Goal: Task Accomplishment & Management: Manage account settings

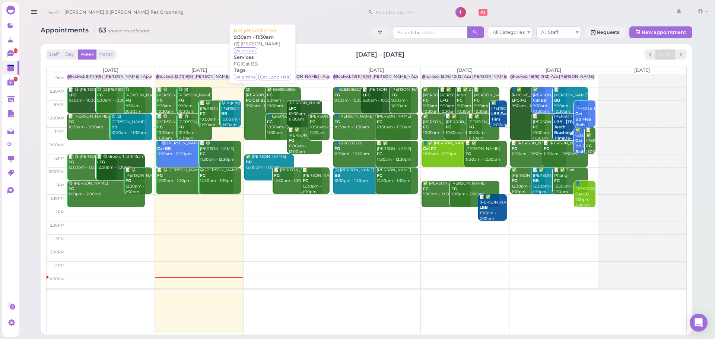
click at [257, 106] on link "(2) [PERSON_NAME] FG|Cat BB 9:30am - 11:30am" at bounding box center [261, 113] width 35 height 53
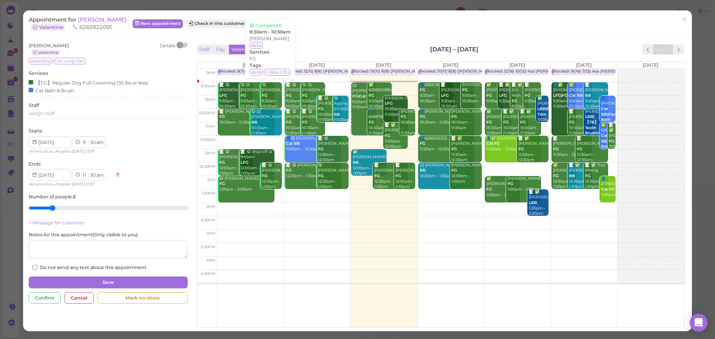
click at [393, 33] on div "Appointment for [PERSON_NAME] 🐱 Valentine 6265922091 New appointment Check in t…" at bounding box center [357, 23] width 669 height 26
click at [378, 38] on div "Sue Le 🐱 Valentine Details Valentine Cat Long Hair Services 【FG】Regular Dog Ful…" at bounding box center [357, 184] width 669 height 295
click at [221, 27] on button "Check in this customer" at bounding box center [217, 23] width 61 height 9
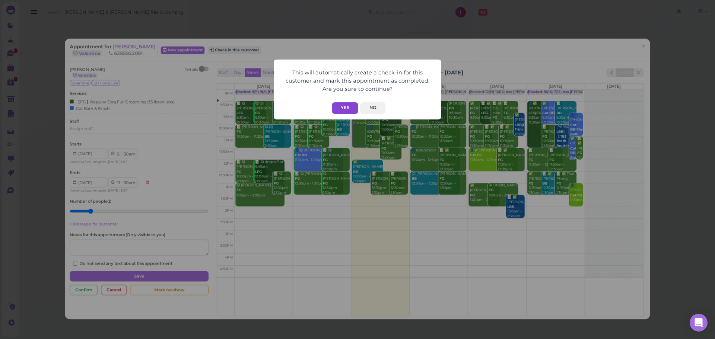
click at [342, 104] on button "Yes" at bounding box center [345, 108] width 26 height 12
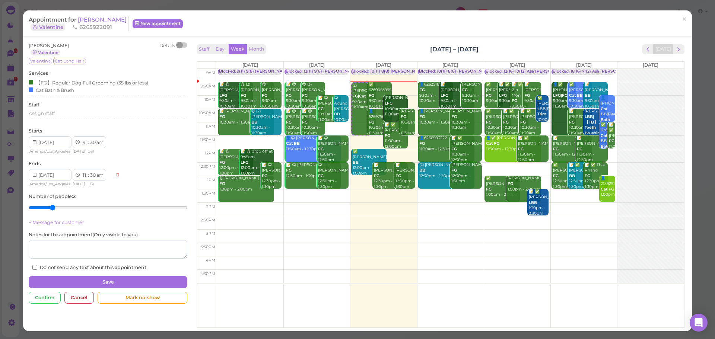
click at [435, 45] on div "Staff Day Week Month Aug 11 – 17, 2025 Today" at bounding box center [441, 49] width 488 height 10
click at [89, 21] on span "Sue Le" at bounding box center [102, 19] width 49 height 7
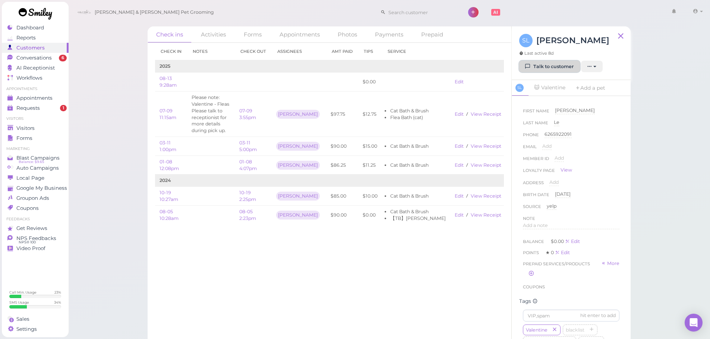
click at [545, 67] on link "Talk to customer" at bounding box center [549, 67] width 61 height 12
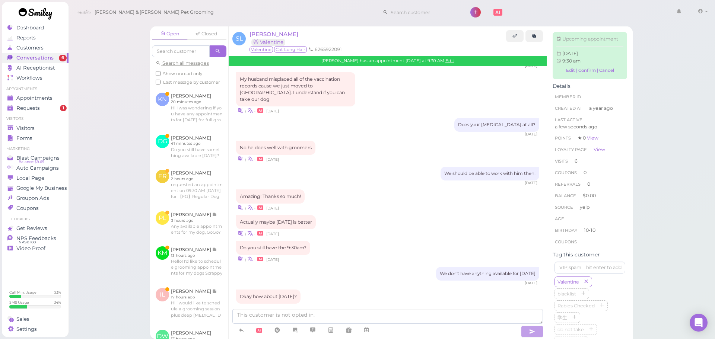
click at [400, 215] on div "Actually maybe tomorrow is better | • 8 days ago" at bounding box center [387, 226] width 303 height 22
click at [399, 215] on div "Actually maybe tomorrow is better | • 8 days ago" at bounding box center [387, 226] width 303 height 22
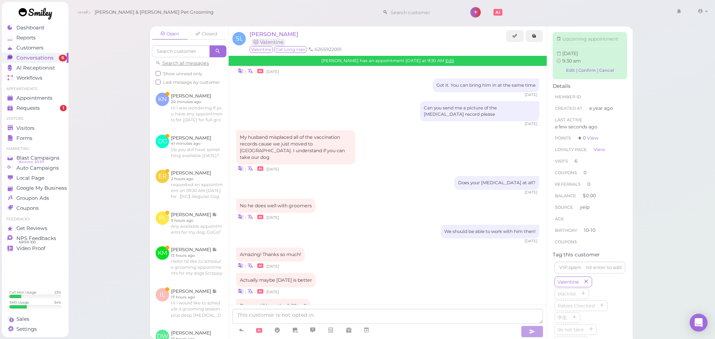
scroll to position [601, 0]
click at [378, 133] on div "My husband misplaced all of the vaccination records cause we just moved to Rose…" at bounding box center [387, 152] width 303 height 42
click at [383, 133] on div "My husband misplaced all of the vaccination records cause we just moved to Rose…" at bounding box center [387, 152] width 303 height 42
click at [384, 132] on div "My husband misplaced all of the vaccination records cause we just moved to Rose…" at bounding box center [387, 152] width 303 height 42
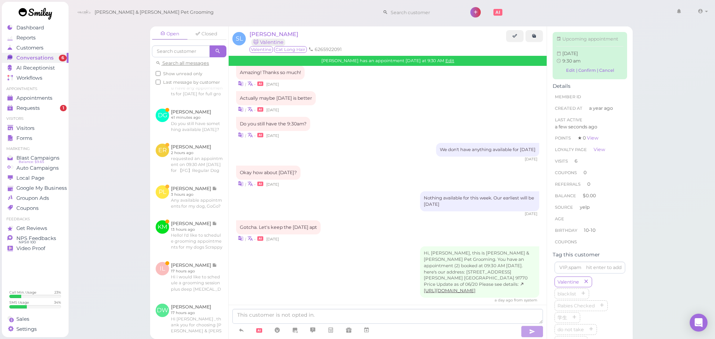
scroll to position [37, 0]
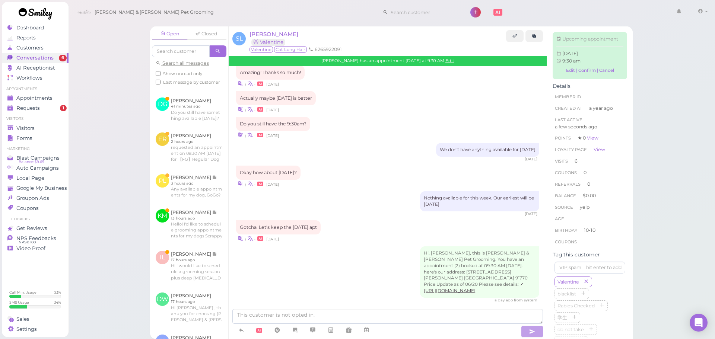
click at [359, 235] on div "| • 8 days ago" at bounding box center [387, 239] width 303 height 8
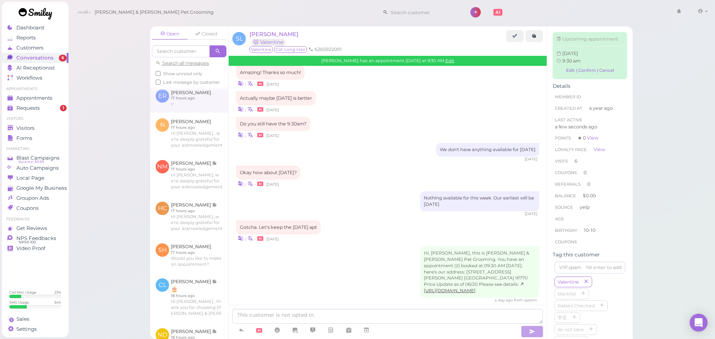
scroll to position [372, 0]
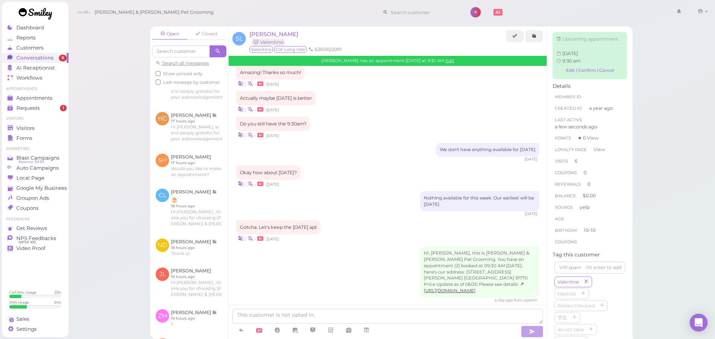
click at [133, 206] on div "Open Closed Search all messages Show unread only Last message by customer KN Ke…" at bounding box center [391, 169] width 647 height 339
click at [32, 124] on link "Visitors" at bounding box center [35, 128] width 67 height 10
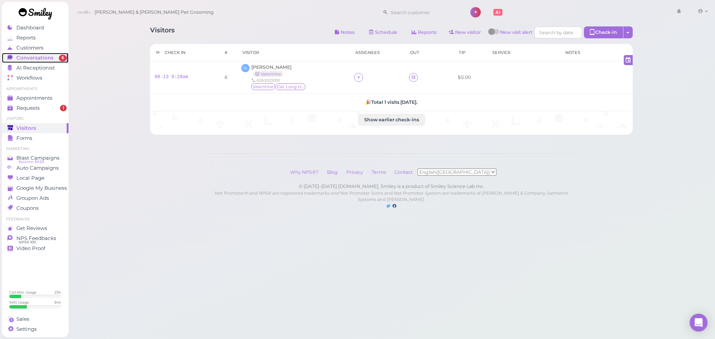
click at [48, 58] on span "Conversations" at bounding box center [34, 58] width 37 height 6
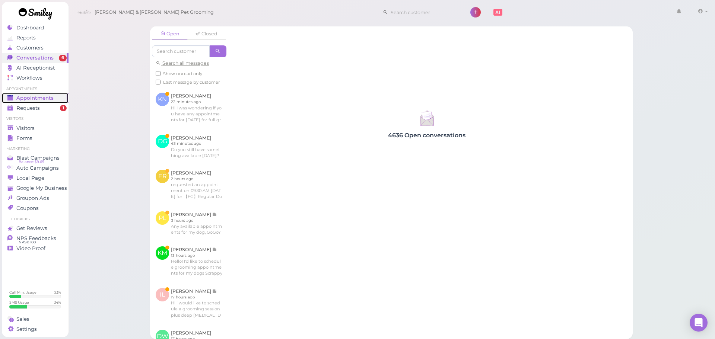
click at [49, 97] on span "Appointments" at bounding box center [34, 98] width 37 height 6
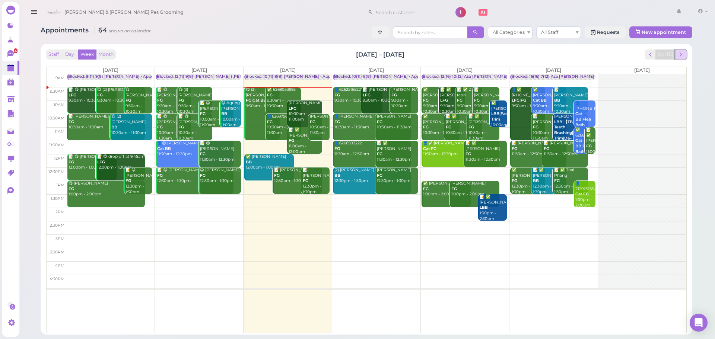
click at [679, 57] on span "next" at bounding box center [680, 54] width 7 height 7
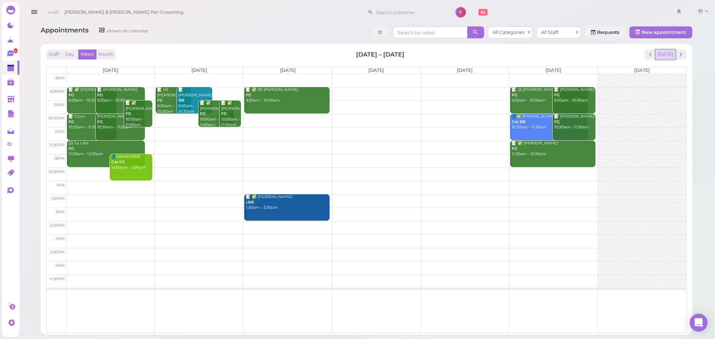
click at [666, 54] on button "[DATE]" at bounding box center [665, 55] width 20 height 10
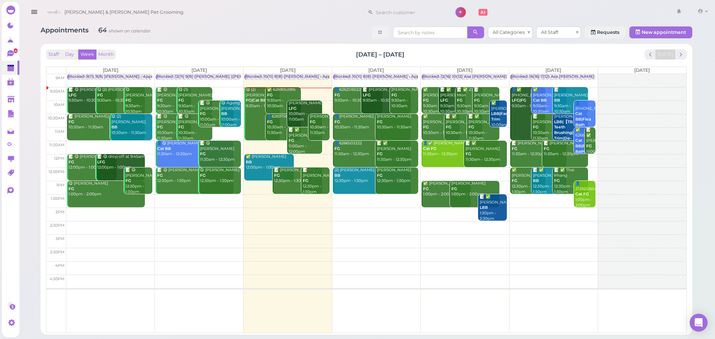
click at [231, 40] on div "Appointments 64 shown on calendar All Categories All Staff Requests New appoint…" at bounding box center [366, 178] width 670 height 314
click at [285, 101] on div "✅ 6269053995 FG 9:30am - 10:30am" at bounding box center [284, 98] width 34 height 22
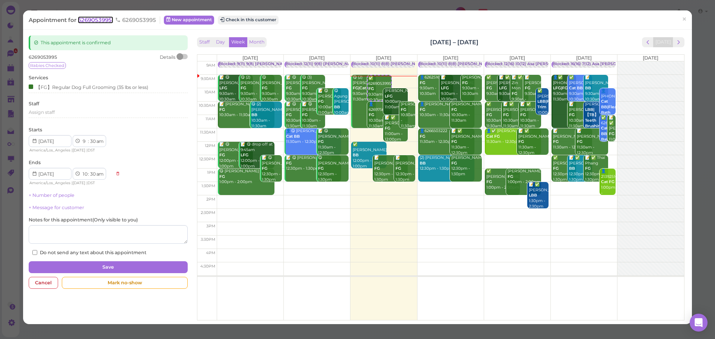
click at [108, 21] on span "6269053995" at bounding box center [95, 19] width 35 height 7
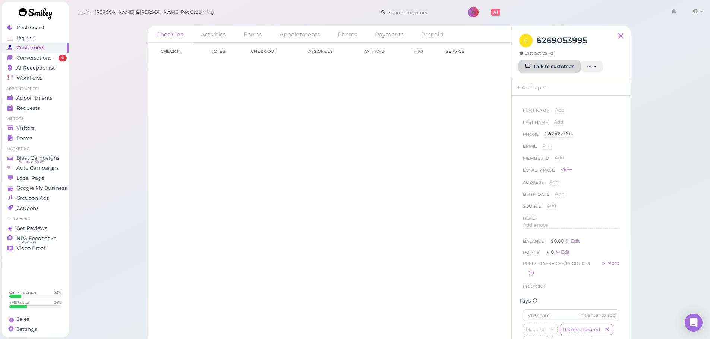
click at [547, 68] on link "Talk to customer" at bounding box center [549, 67] width 61 height 12
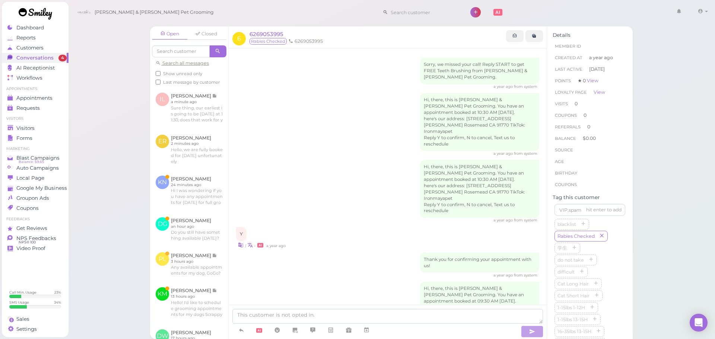
scroll to position [142, 0]
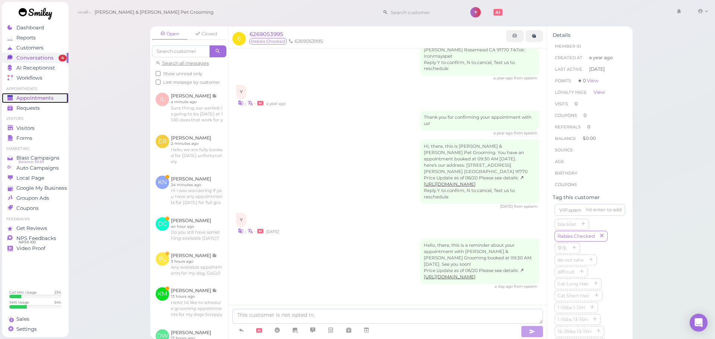
click at [39, 95] on span "Appointments" at bounding box center [34, 98] width 37 height 6
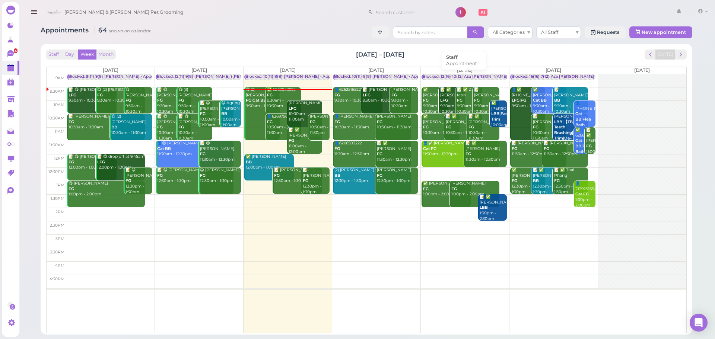
click at [465, 78] on div "Blocked: 12(16) 10(12) Asa Emma Rebecca • Appointment" at bounding box center [498, 77] width 151 height 6
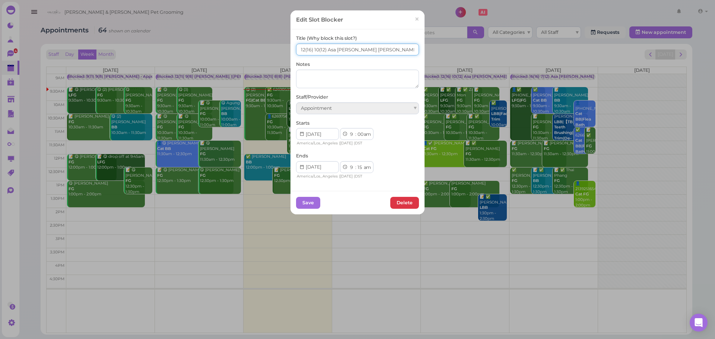
click at [300, 52] on input "12(16) 10(12) Asa Emma Rebecca" at bounding box center [357, 50] width 123 height 12
type input "13(16) 11(12) Asa Emma Rebecca"
click at [308, 203] on button "Save" at bounding box center [308, 203] width 24 height 12
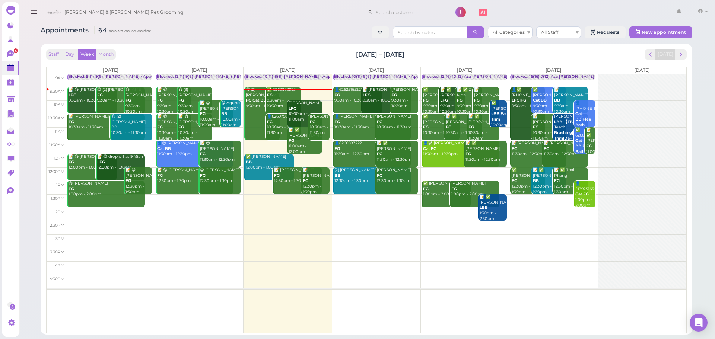
click at [457, 53] on div "Staff Day Week Month Aug 11 – 17, 2025 Today" at bounding box center [366, 55] width 641 height 10
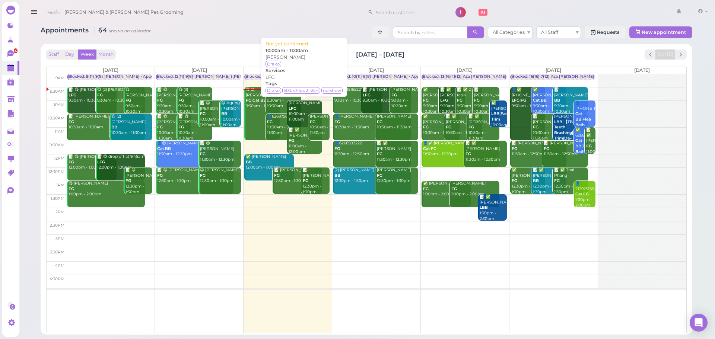
click at [300, 113] on div "Maria Jaimez LFG 10:00am - 11:00am" at bounding box center [305, 112] width 34 height 22
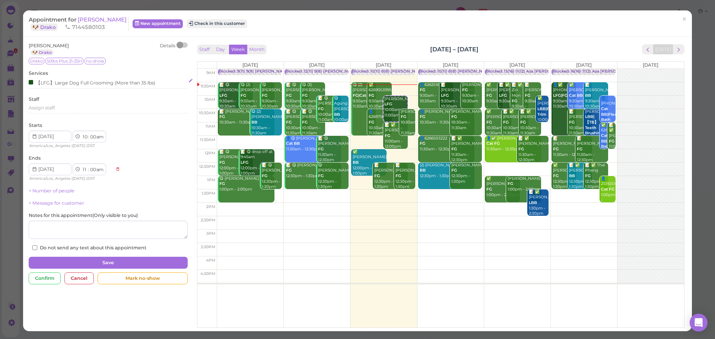
click at [46, 87] on div "【LFG】Large Dog Full Grooming (More than 35 lbs)" at bounding box center [108, 84] width 159 height 10
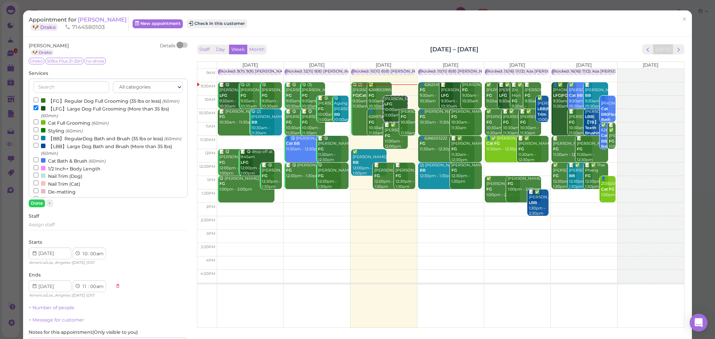
click at [49, 117] on label "【LFG】Large Dog Full Grooming (More than 35 lbs) (60min)" at bounding box center [108, 112] width 149 height 15
click at [38, 110] on input "【LFG】Large Dog Full Grooming (More than 35 lbs) (60min)" at bounding box center [36, 107] width 5 height 5
click at [58, 157] on label "【LBB】Large Dog Bath and Brush (More than 35 lbs) (60min)" at bounding box center [108, 149] width 149 height 15
click at [38, 148] on input "【LBB】Large Dog Bath and Brush (More than 35 lbs) (60min)" at bounding box center [36, 145] width 5 height 5
click at [39, 206] on button "Done" at bounding box center [37, 204] width 16 height 8
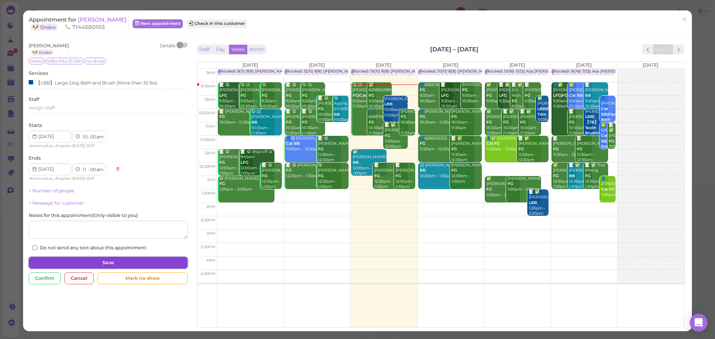
click at [65, 261] on button "Save" at bounding box center [108, 263] width 159 height 12
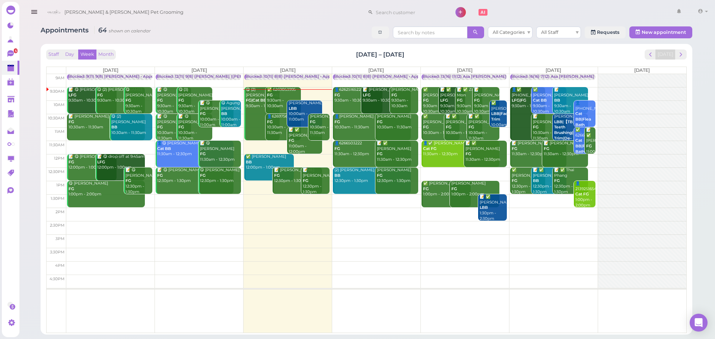
click at [487, 54] on div "Staff Day Week Month Aug 11 – 17, 2025 Today" at bounding box center [366, 55] width 641 height 10
click at [677, 46] on div "Staff Day Week Month Aug 11 – 17, 2025 Today Mon 8/11 Tue 8/12 Wed 8/13 Thu 8/1…" at bounding box center [367, 189] width 652 height 291
click at [678, 50] on button "next" at bounding box center [681, 55] width 12 height 10
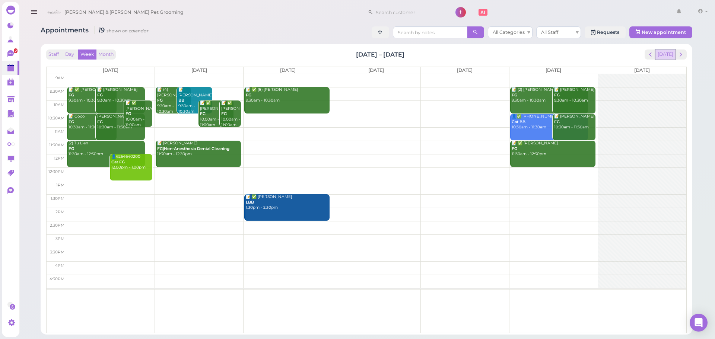
click at [673, 51] on button "[DATE]" at bounding box center [665, 55] width 20 height 10
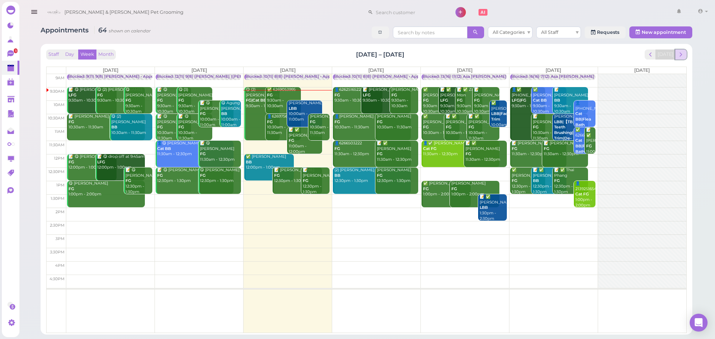
click at [682, 55] on span "next" at bounding box center [680, 54] width 7 height 7
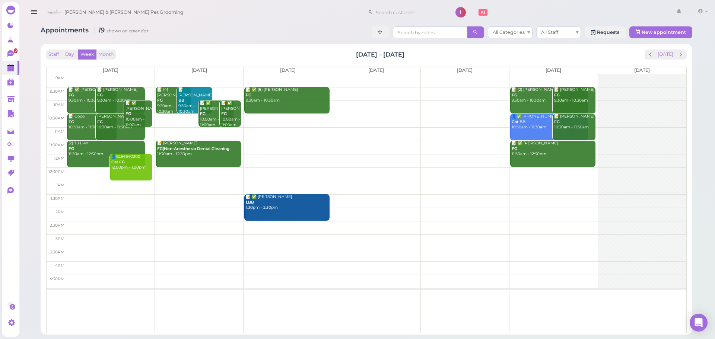
click at [273, 145] on td at bounding box center [376, 147] width 620 height 13
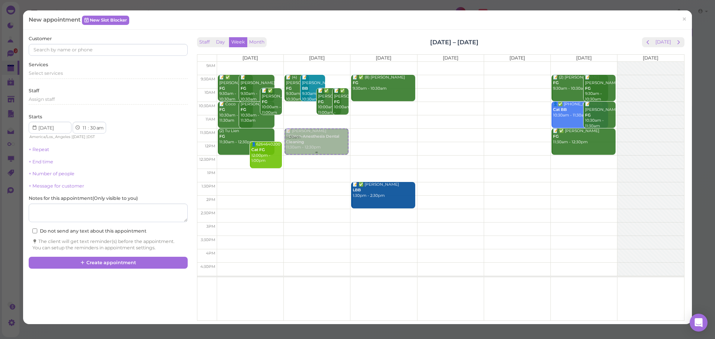
drag, startPoint x: 371, startPoint y: 140, endPoint x: 304, endPoint y: 141, distance: 66.7
click at [304, 62] on tr "📝 ✅ Karina Arroyo FG 9:30am - 10:30am 📝 Tina Lien FG 9:30am - 10:30am 📝 ✅ Kathl…" at bounding box center [440, 62] width 487 height 0
type input "2025-08-19"
click at [83, 77] on div "Select services" at bounding box center [108, 74] width 159 height 9
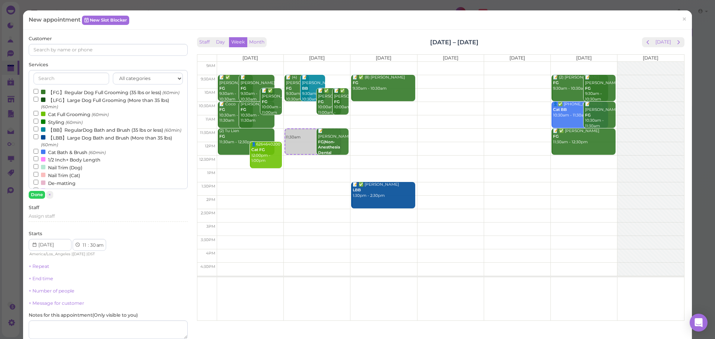
click at [58, 92] on label "【FG】Regular Dog Full Grooming (35 lbs or less) (60min)" at bounding box center [107, 92] width 146 height 8
click at [38, 92] on input "【FG】Regular Dog Full Grooming (35 lbs or less) (60min)" at bounding box center [36, 91] width 5 height 5
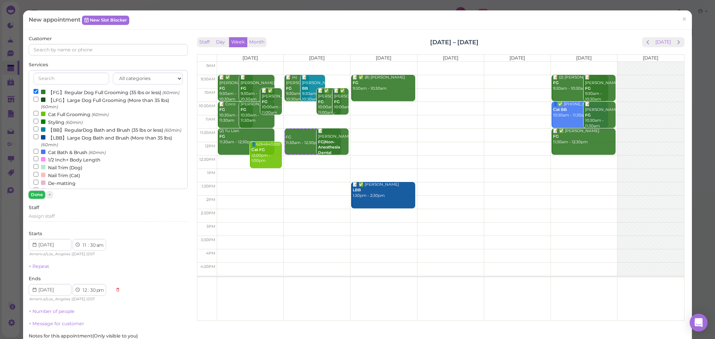
click at [39, 197] on button "Done" at bounding box center [37, 195] width 16 height 8
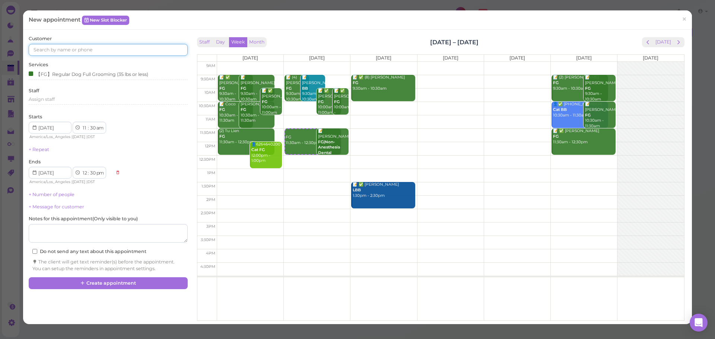
click at [91, 54] on input at bounding box center [108, 50] width 159 height 12
type input "3233568214"
click at [74, 60] on link "3233568214 3233568214" at bounding box center [60, 63] width 63 height 14
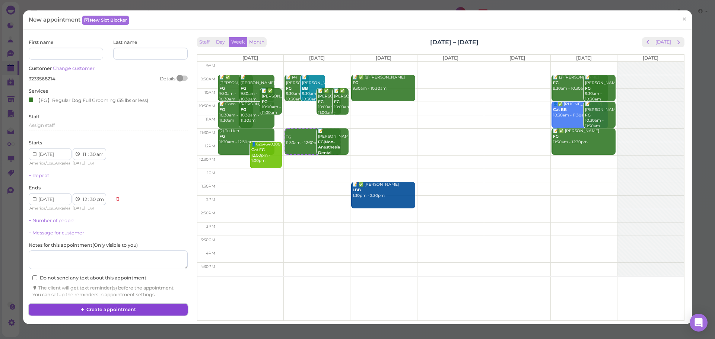
click at [123, 310] on button "Create appointment" at bounding box center [108, 310] width 159 height 12
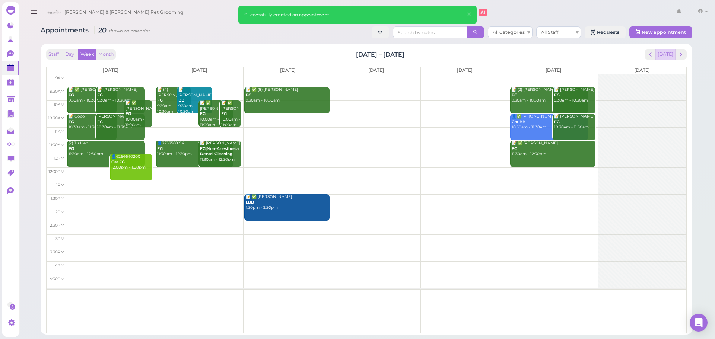
click at [671, 58] on button "[DATE]" at bounding box center [665, 55] width 20 height 10
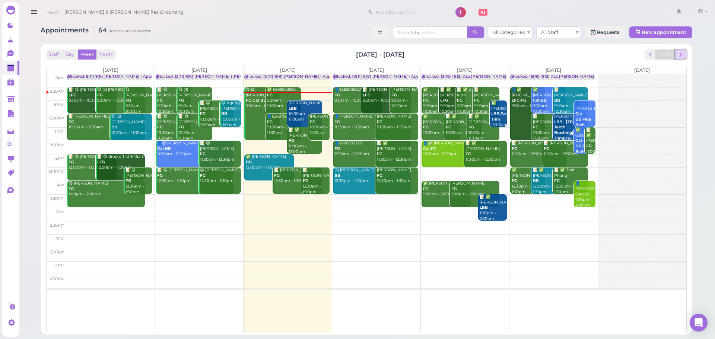
click at [682, 55] on span "next" at bounding box center [680, 54] width 7 height 7
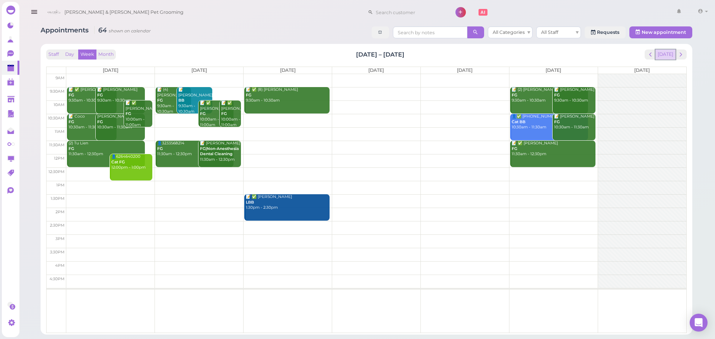
click at [670, 56] on button "[DATE]" at bounding box center [665, 55] width 20 height 10
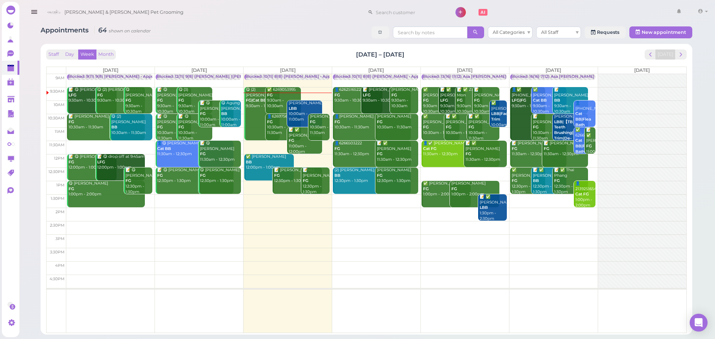
drag, startPoint x: 265, startPoint y: 190, endPoint x: 244, endPoint y: 212, distance: 30.0
click at [255, 237] on div "9am 9:30am 10am 10:30am 11am 11:30am 12pm 12:30pm 1pm 1:30pm 2pm 2:30pm 3pm 3:3…" at bounding box center [367, 203] width 640 height 259
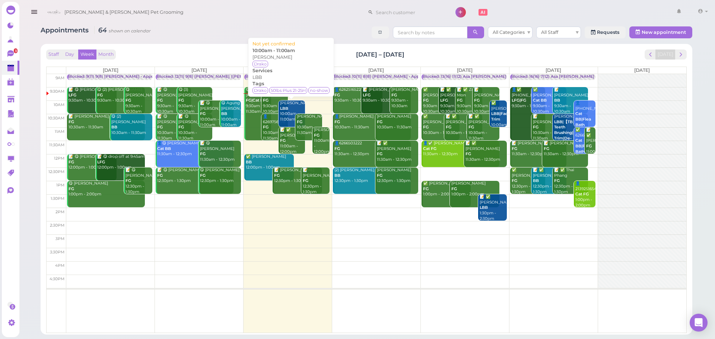
click at [292, 114] on div "Maria Jaimez LBB 10:00am - 11:00am" at bounding box center [293, 112] width 26 height 22
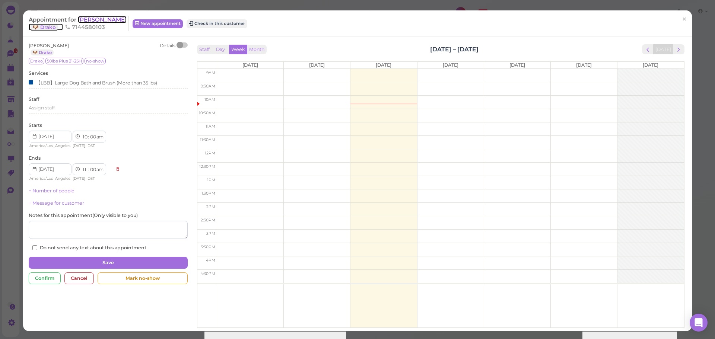
click at [101, 21] on span "Maria Jaimez" at bounding box center [102, 19] width 49 height 7
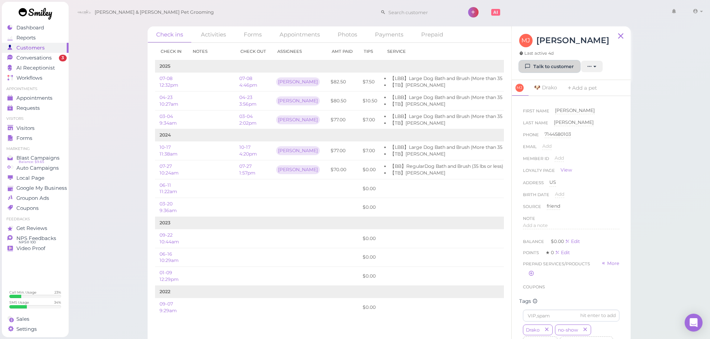
click at [547, 67] on link "Talk to customer" at bounding box center [549, 67] width 61 height 12
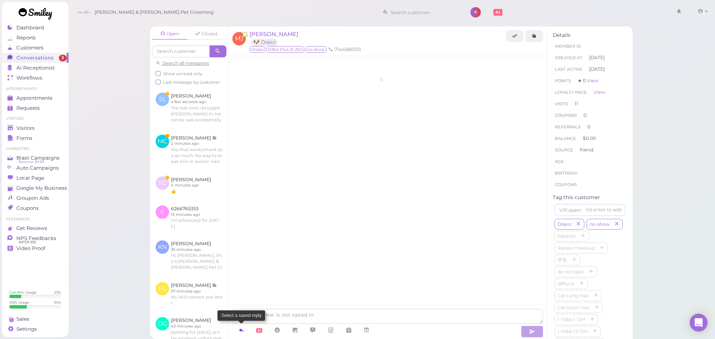
scroll to position [947, 0]
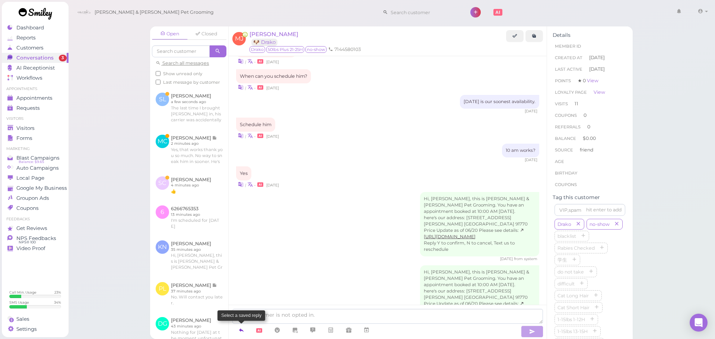
click at [242, 327] on icon at bounding box center [241, 330] width 6 height 7
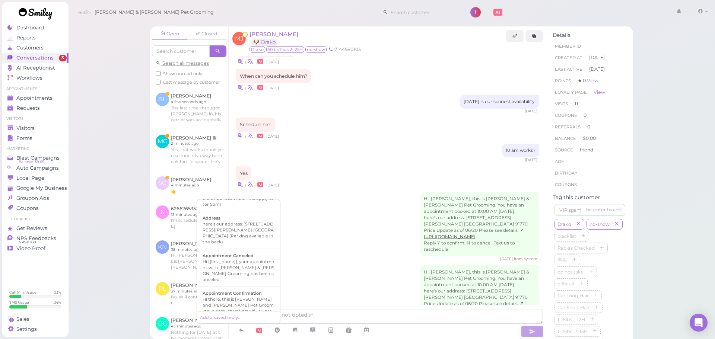
scroll to position [74, 0]
click at [248, 292] on div "Hi there, this is Cody and Miley Pet Grooming, please let us know if you are st…" at bounding box center [239, 307] width 72 height 30
type textarea "Hi there, this is Cody and Miley Pet Grooming, please let us know if you are st…"
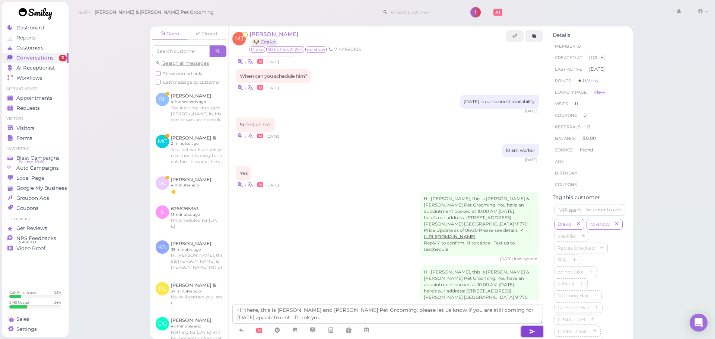
click at [526, 332] on button "button" at bounding box center [532, 332] width 22 height 12
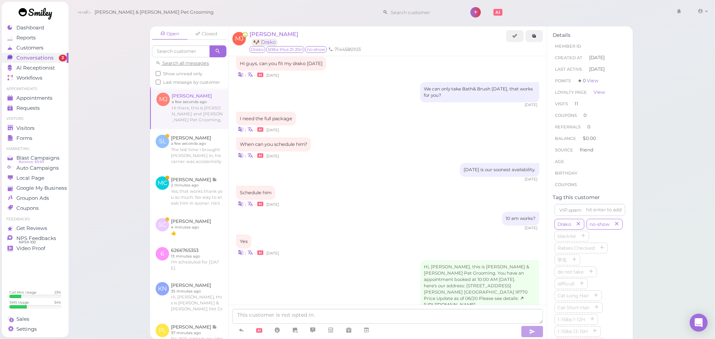
scroll to position [829, 0]
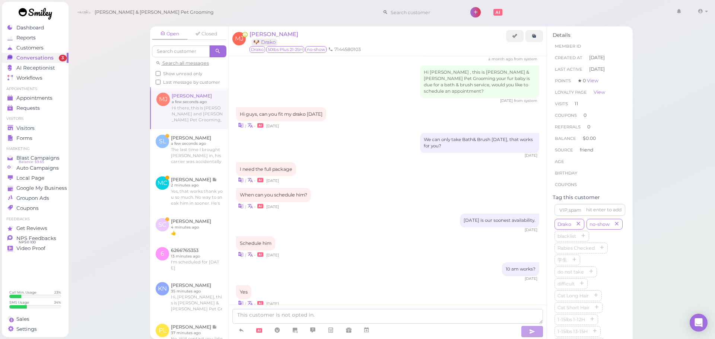
click at [342, 237] on div "Schedule him | • 4 days ago" at bounding box center [387, 248] width 303 height 22
click at [358, 162] on div "I need the full package | • 4 days ago" at bounding box center [387, 173] width 303 height 22
click at [112, 165] on div "Open Closed Search all messages Show unread only Last message by customer MJ Ma…" at bounding box center [391, 169] width 647 height 339
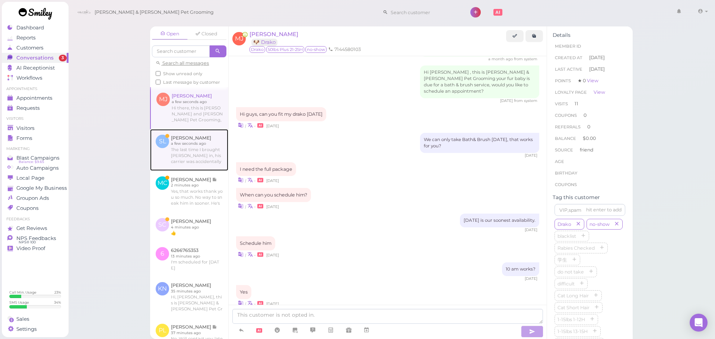
click at [187, 157] on link at bounding box center [189, 150] width 78 height 42
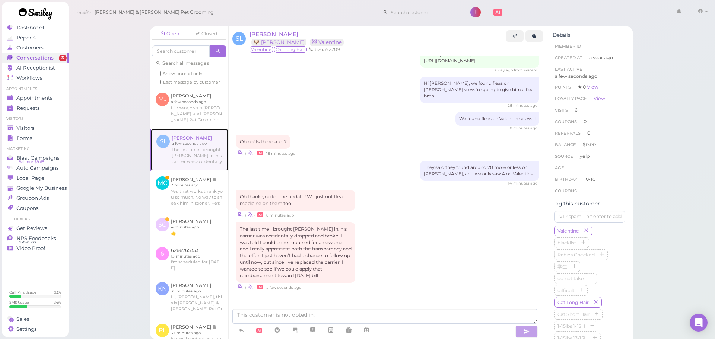
scroll to position [703, 0]
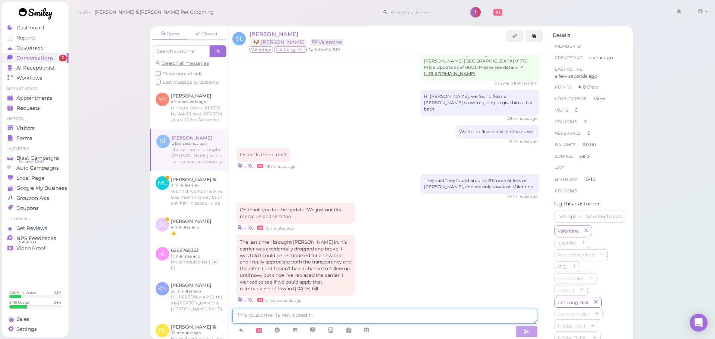
click at [353, 314] on textarea at bounding box center [384, 316] width 305 height 15
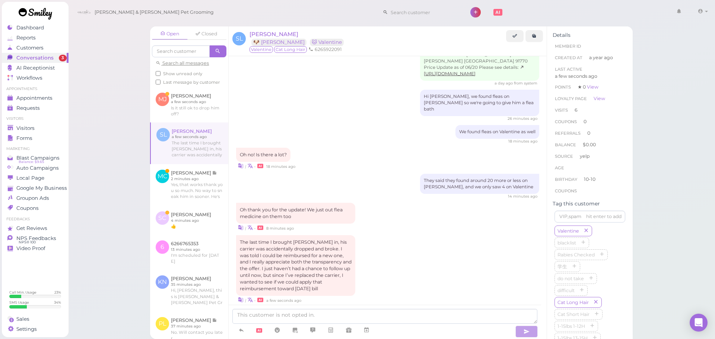
click at [188, 235] on link at bounding box center [189, 220] width 78 height 29
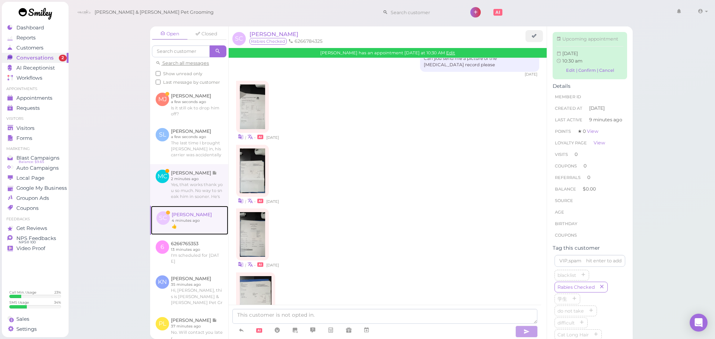
scroll to position [480, 0]
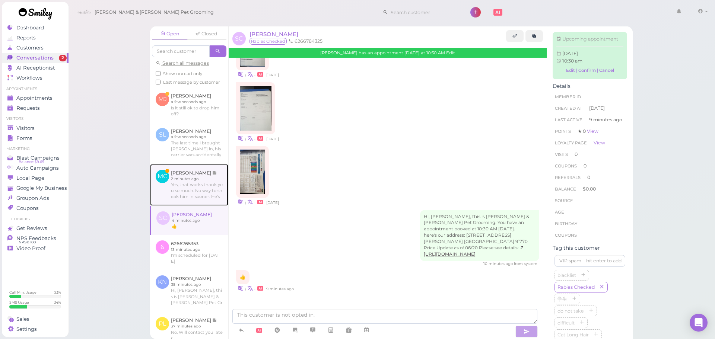
click at [196, 206] on link at bounding box center [189, 185] width 78 height 42
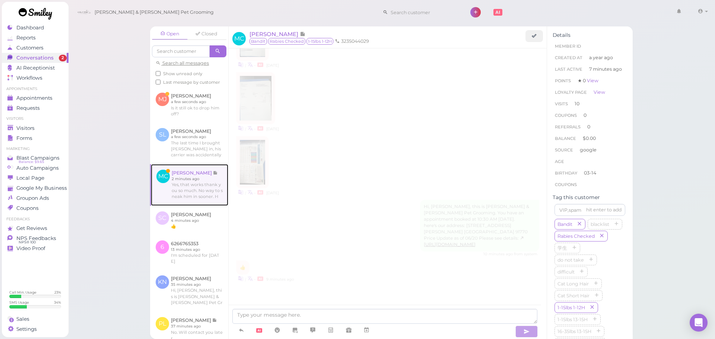
scroll to position [954, 0]
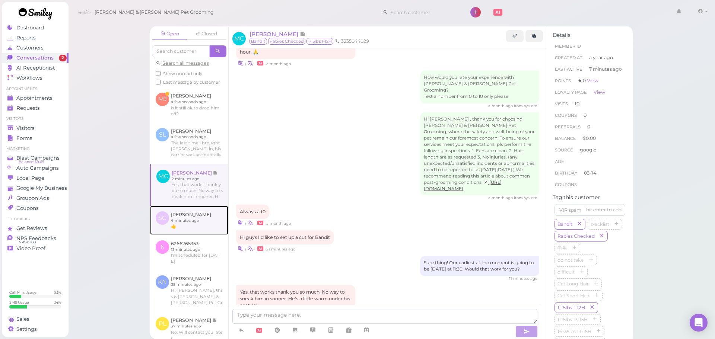
click at [192, 234] on link at bounding box center [189, 220] width 78 height 29
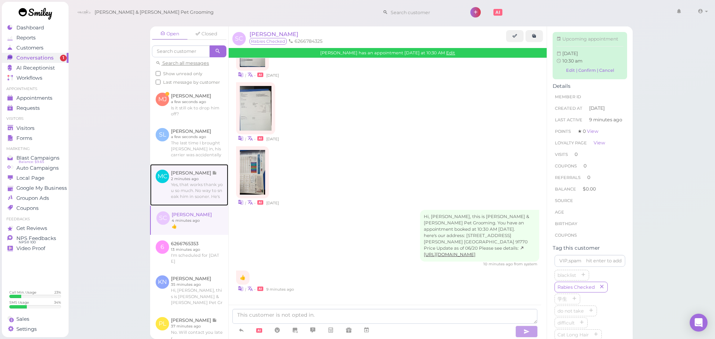
click at [191, 206] on link at bounding box center [189, 185] width 78 height 42
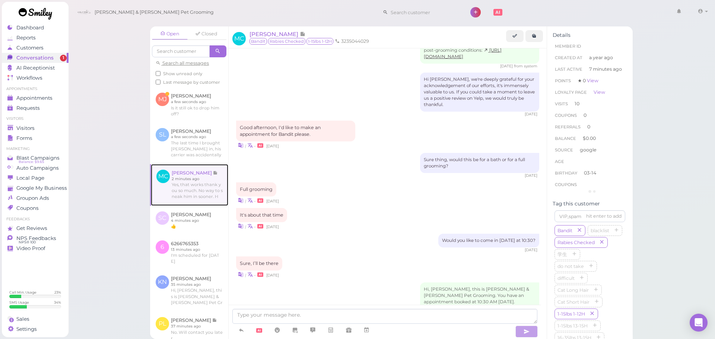
scroll to position [954, 0]
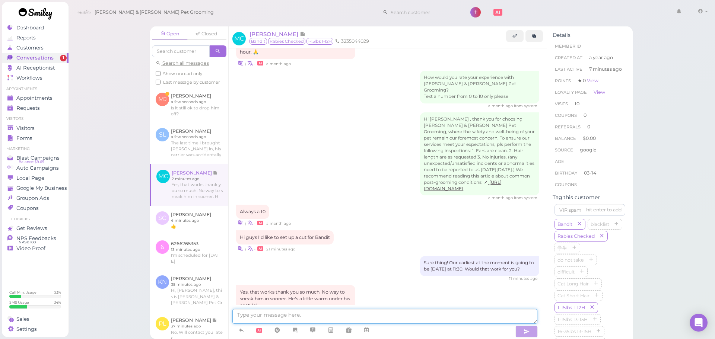
drag, startPoint x: 311, startPoint y: 312, endPoint x: 423, endPoint y: 146, distance: 201.2
click at [318, 305] on div "MC Miguel Contreras Bandit Rabies Checked 1-15lbs 1-12H 3235044029 Load more Wo…" at bounding box center [387, 182] width 319 height 313
click at [367, 327] on icon at bounding box center [367, 330] width 6 height 7
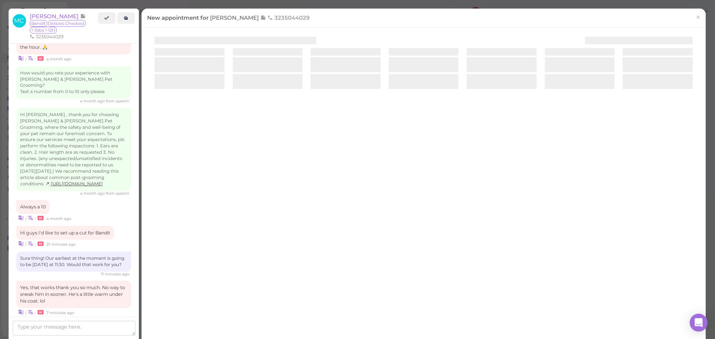
scroll to position [998, 0]
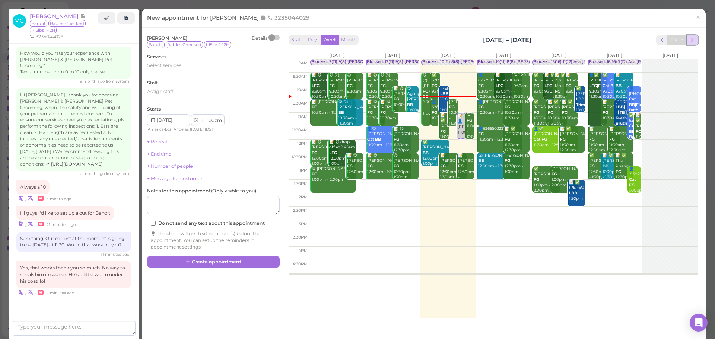
click at [687, 42] on button "next" at bounding box center [693, 40] width 12 height 10
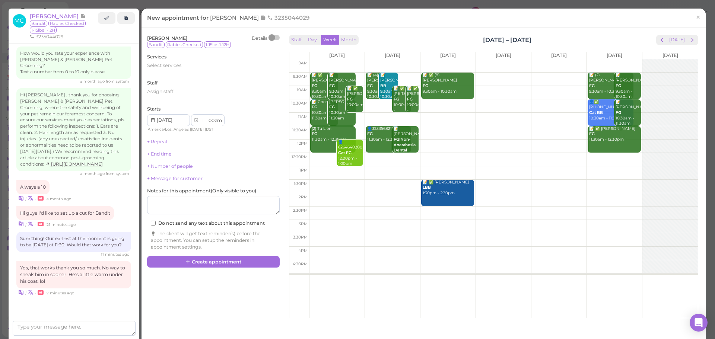
click at [375, 115] on td at bounding box center [503, 119] width 389 height 13
type input "2025-08-19"
click at [378, 59] on div "📝 👤Miguel Contreras 11:00am 📝 (4) Erlinda Romero FG 9:30am - 10:30am 📝 Steve Li…" at bounding box center [392, 59] width 55 height 0
select select "30"
click at [201, 73] on div "Select services" at bounding box center [213, 68] width 133 height 12
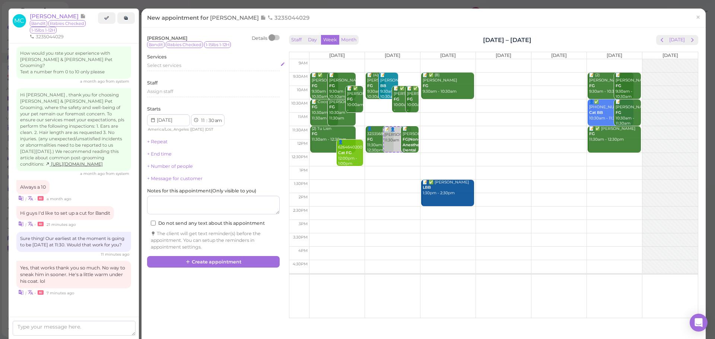
click at [198, 70] on div "Select services" at bounding box center [213, 66] width 133 height 9
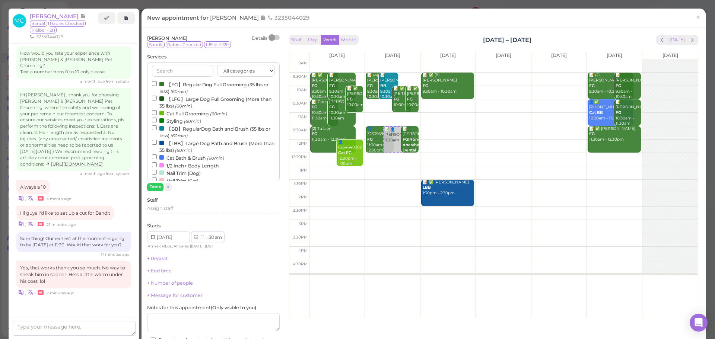
click at [193, 86] on label "【FG】Regular Dog Full Grooming (35 lbs or less) (60min)" at bounding box center [213, 87] width 123 height 15
click at [157, 86] on input "【FG】Regular Dog Full Grooming (35 lbs or less) (60min)" at bounding box center [154, 83] width 5 height 5
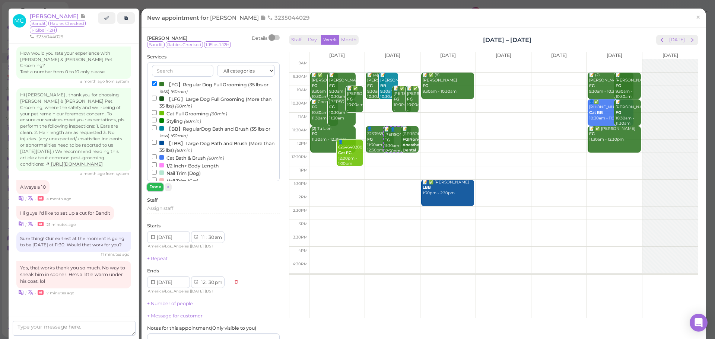
click at [158, 188] on button "Done" at bounding box center [155, 187] width 16 height 8
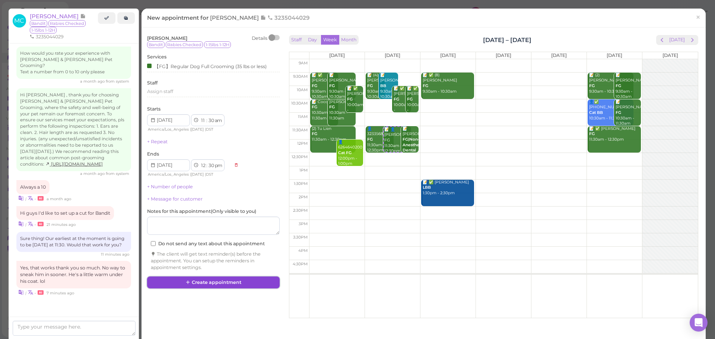
click at [206, 281] on button "Create appointment" at bounding box center [213, 283] width 133 height 12
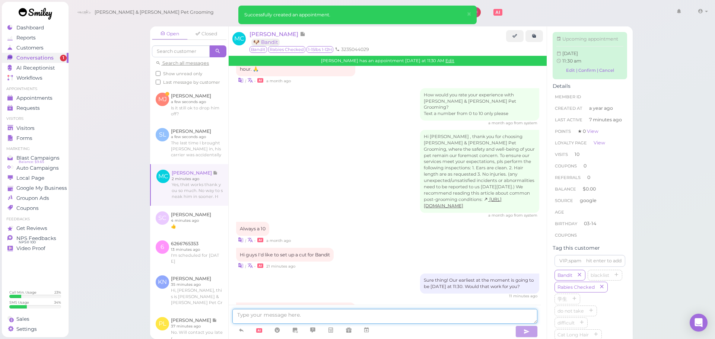
drag, startPoint x: 354, startPoint y: 313, endPoint x: 380, endPoint y: 312, distance: 26.5
click at [371, 313] on textarea at bounding box center [384, 316] width 305 height 15
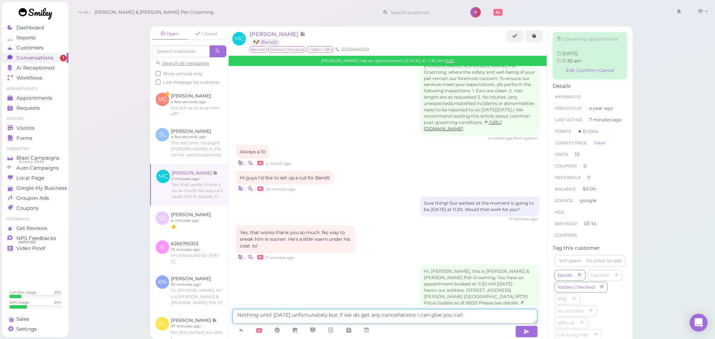
type textarea "Nothing until Tuesday unfortunately but if we do get any cancellations I can gi…"
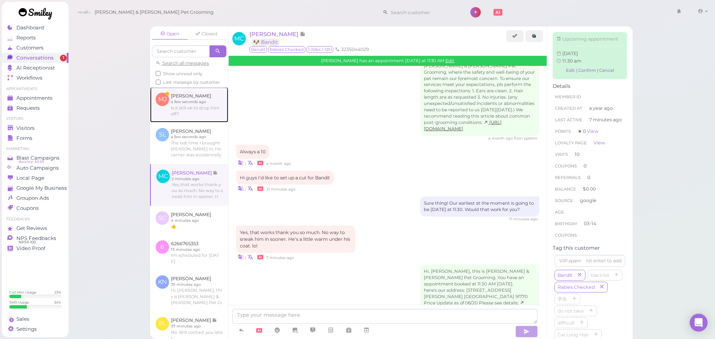
click at [199, 116] on link at bounding box center [189, 104] width 78 height 35
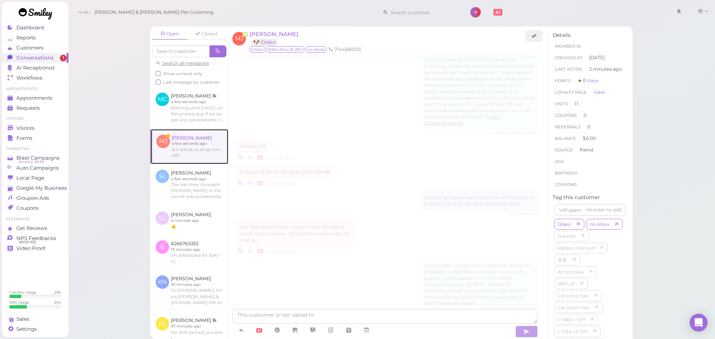
scroll to position [875, 0]
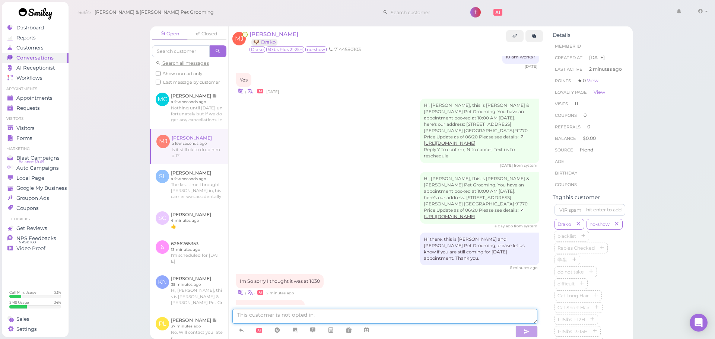
click at [325, 319] on textarea at bounding box center [384, 316] width 305 height 15
type textarea "Yes, that's fine!"
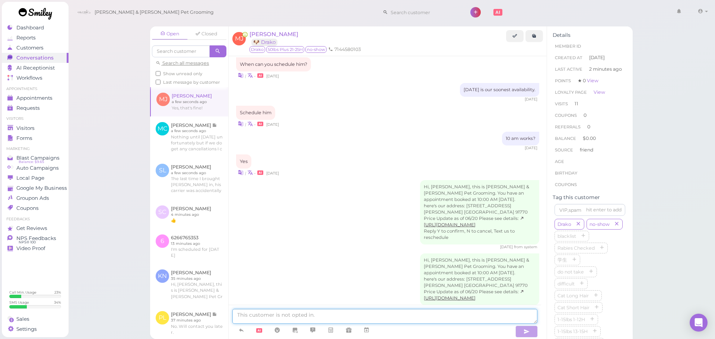
scroll to position [898, 0]
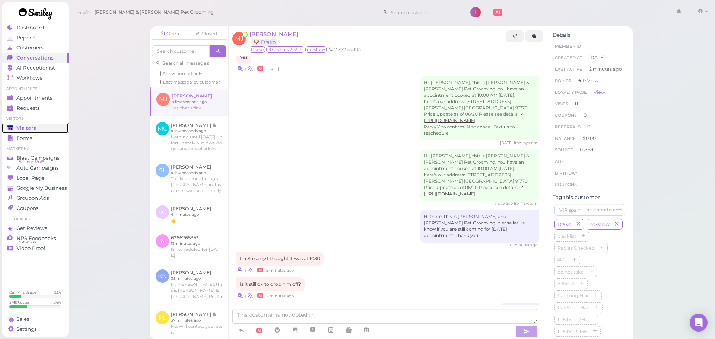
click at [37, 124] on link "Visitors" at bounding box center [35, 128] width 67 height 10
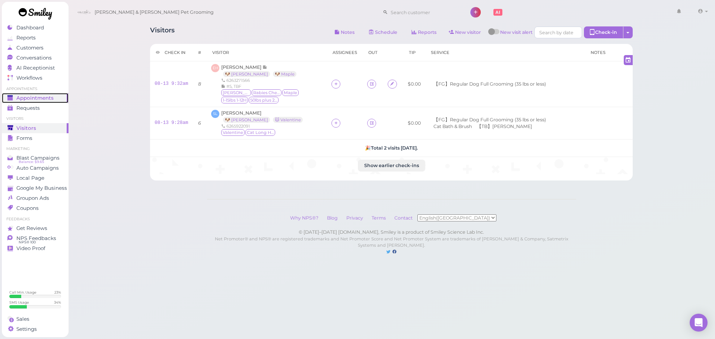
click at [39, 101] on span "Appointments" at bounding box center [34, 98] width 37 height 6
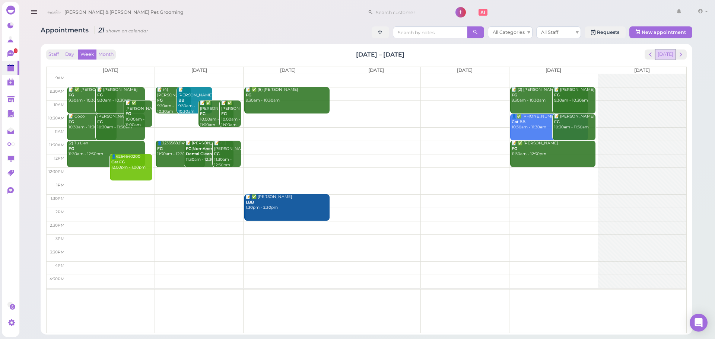
click at [669, 51] on button "[DATE]" at bounding box center [665, 55] width 20 height 10
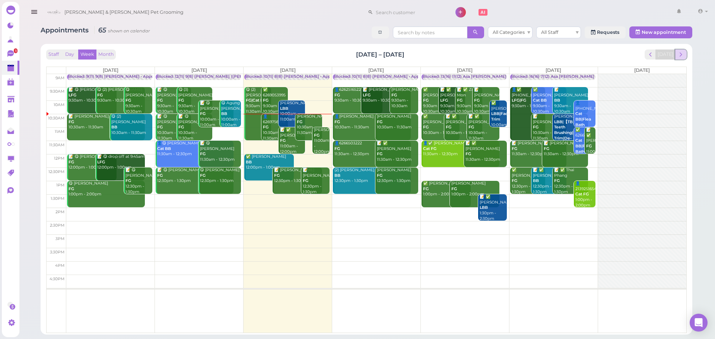
click at [679, 54] on span "next" at bounding box center [680, 54] width 7 height 7
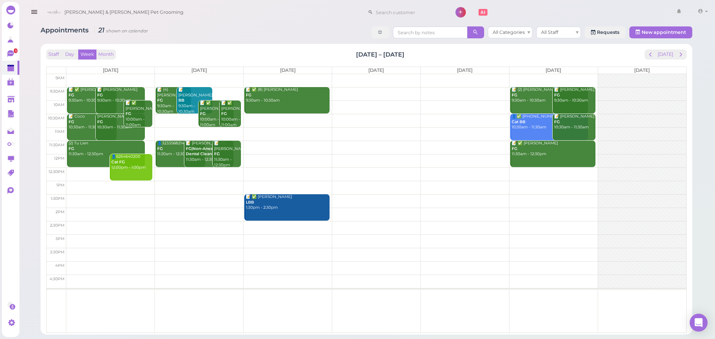
click at [379, 90] on td at bounding box center [376, 93] width 620 height 13
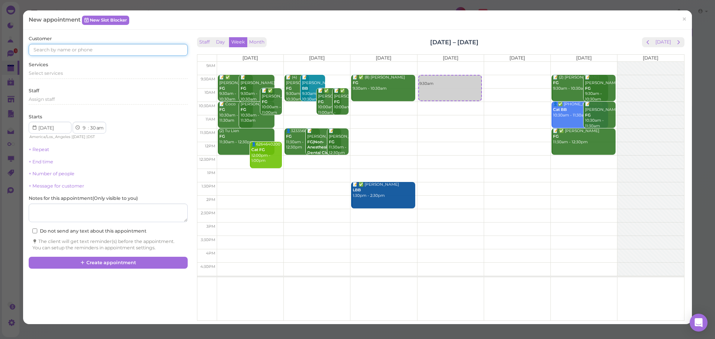
click at [85, 49] on input at bounding box center [108, 50] width 159 height 12
type input "3237175284"
click at [80, 57] on link "Humberto C 3237175284 🐶 Lola 🐶 Pelos" at bounding box center [70, 66] width 83 height 21
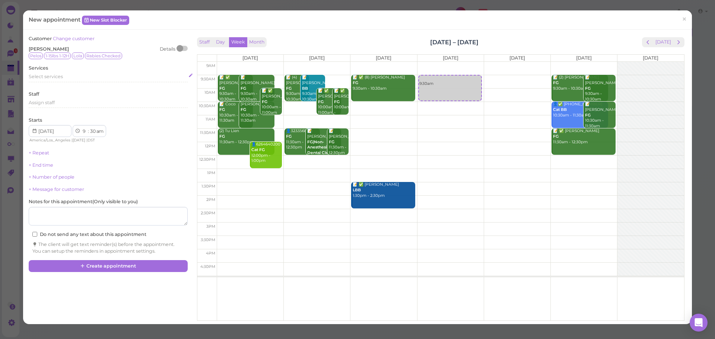
click at [74, 73] on div "Select services" at bounding box center [108, 76] width 159 height 7
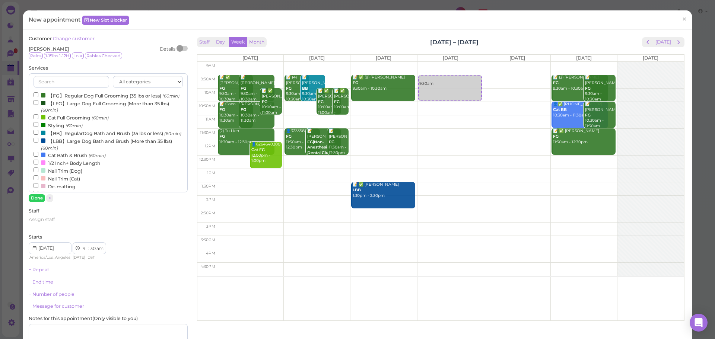
click at [67, 99] on label "【FG】Regular Dog Full Grooming (35 lbs or less) (60min)" at bounding box center [107, 96] width 146 height 8
click at [38, 97] on input "【FG】Regular Dog Full Grooming (35 lbs or less) (60min)" at bounding box center [36, 94] width 5 height 5
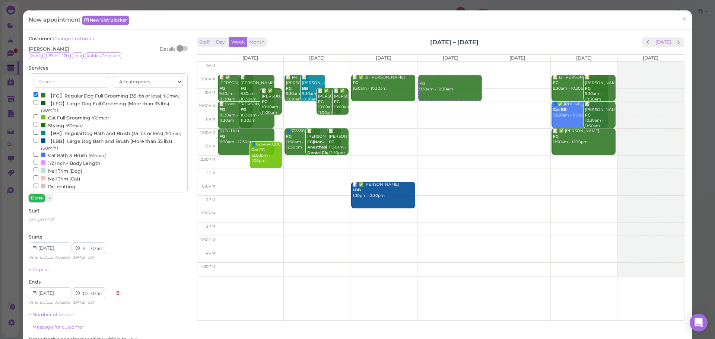
click at [33, 197] on button "Done" at bounding box center [37, 198] width 16 height 8
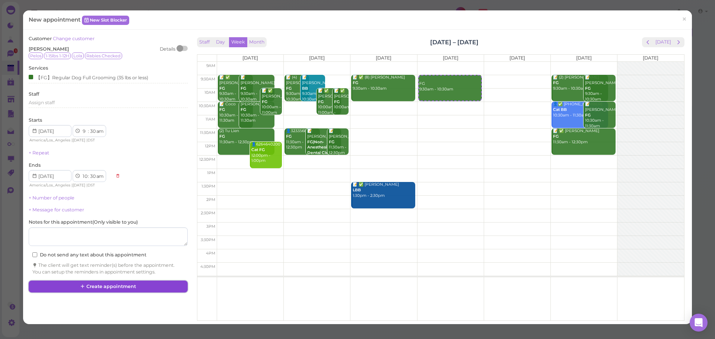
click at [156, 284] on button "Create appointment" at bounding box center [108, 287] width 159 height 12
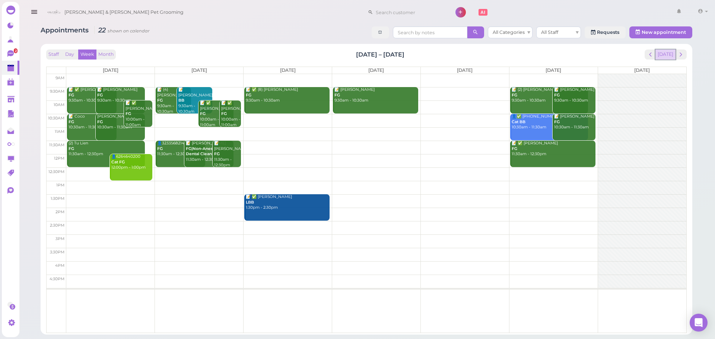
click at [669, 54] on button "[DATE]" at bounding box center [665, 55] width 20 height 10
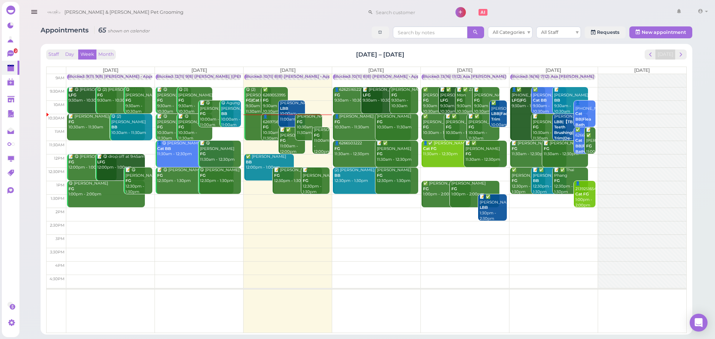
click at [679, 60] on div "Staff Day Week Month Aug 11 – 17, 2025 Today Mon 8/11 Tue 8/12 Wed 8/13 Thu 8/1…" at bounding box center [366, 192] width 641 height 284
click at [680, 58] on button "next" at bounding box center [681, 55] width 12 height 10
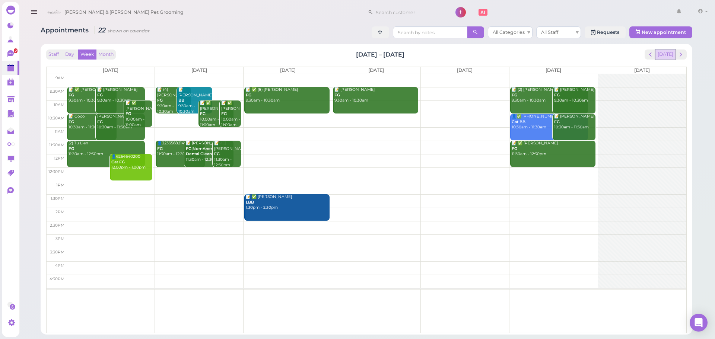
click at [669, 58] on button "[DATE]" at bounding box center [665, 55] width 20 height 10
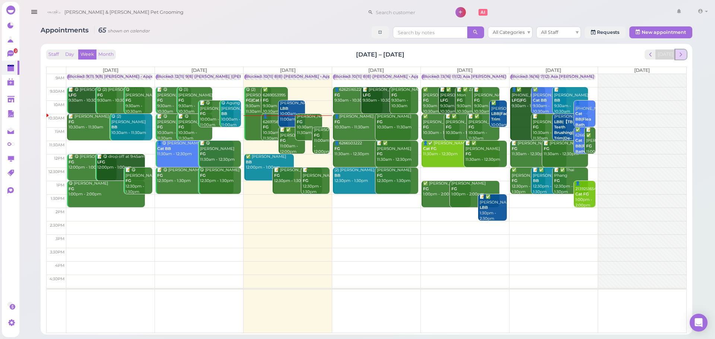
click at [678, 58] on span "next" at bounding box center [680, 54] width 7 height 7
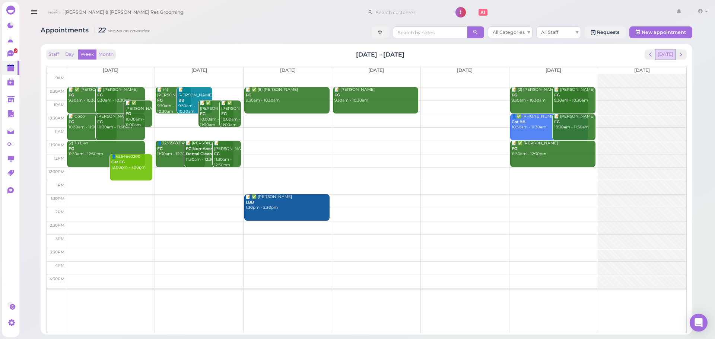
click at [667, 56] on button "[DATE]" at bounding box center [665, 55] width 20 height 10
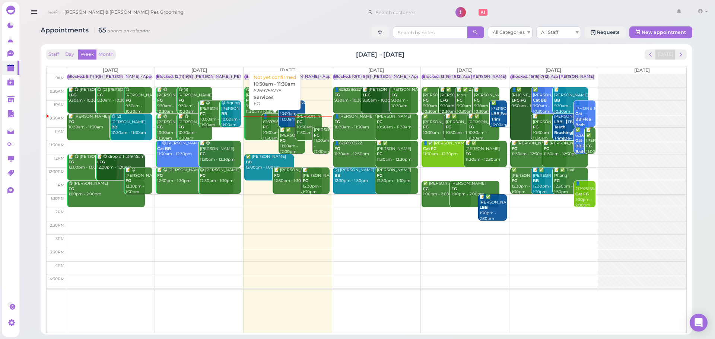
click at [275, 124] on div "👤6269756778 FG 10:30am - 11:30am" at bounding box center [276, 127] width 26 height 27
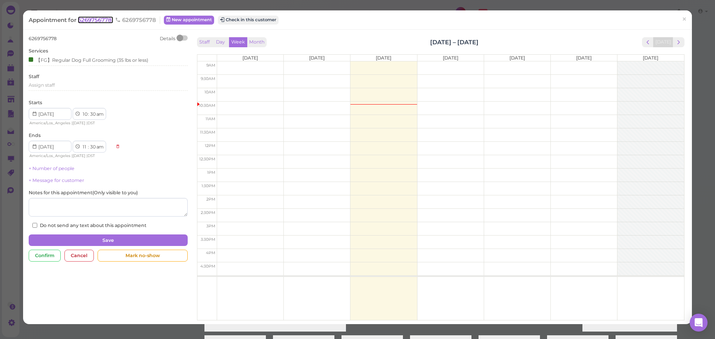
click at [96, 20] on span "6269756778" at bounding box center [95, 19] width 35 height 7
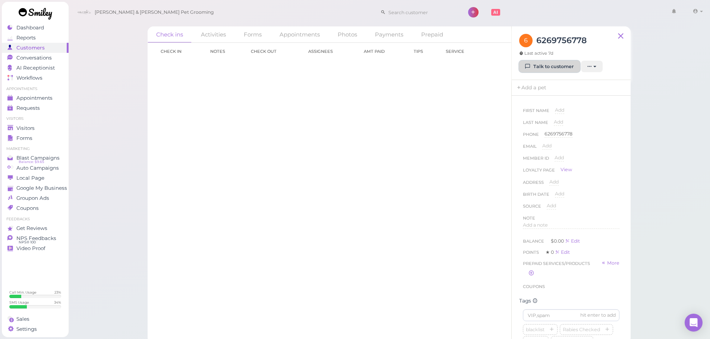
click at [557, 72] on link "Talk to customer" at bounding box center [549, 67] width 61 height 12
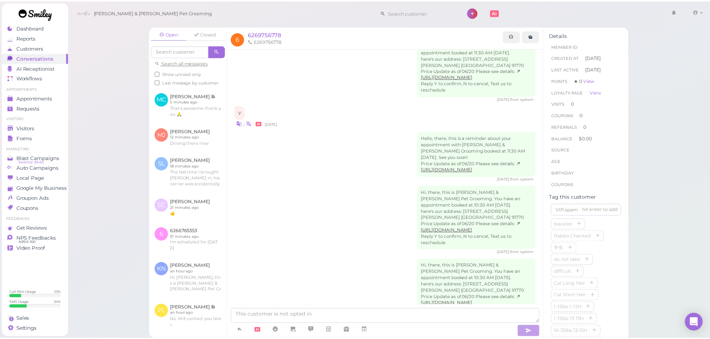
scroll to position [65, 0]
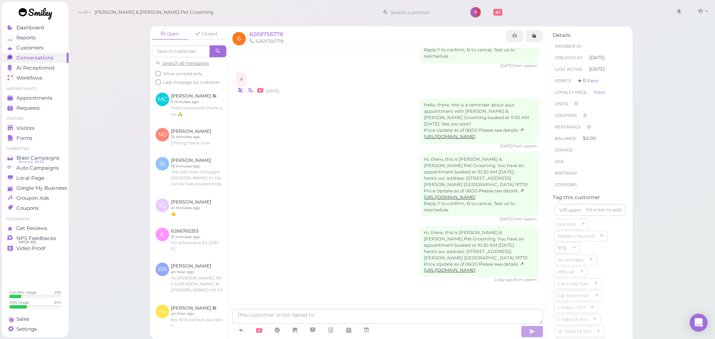
click at [56, 92] on ul "Appointments Appointments Requests 0" at bounding box center [35, 99] width 67 height 27
click at [43, 95] on span "Appointments" at bounding box center [34, 98] width 37 height 6
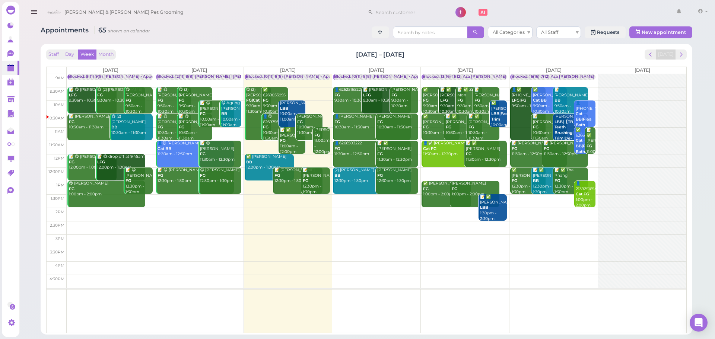
click at [286, 39] on div "Appointments 65 shown on calendar All Categories All Staff Requests New appoint…" at bounding box center [367, 33] width 652 height 14
click at [285, 46] on div "Staff Day Week Month Aug 11 – 17, 2025 Today Mon 8/11 Tue 8/12 Wed 8/13 Thu 8/1…" at bounding box center [367, 189] width 652 height 291
click at [268, 125] on b "FG" at bounding box center [266, 127] width 6 height 5
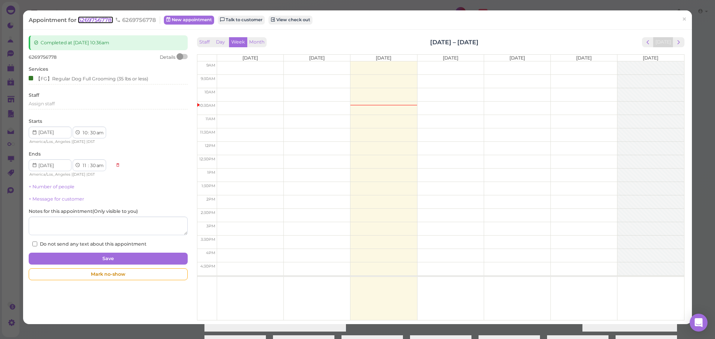
click at [93, 22] on span "6269756778" at bounding box center [95, 19] width 35 height 7
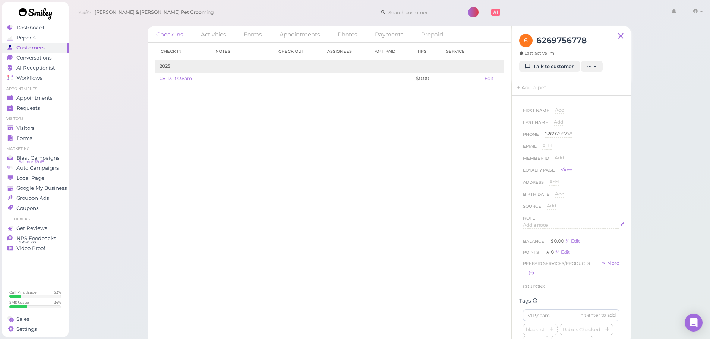
click at [558, 227] on div "Add a note" at bounding box center [571, 225] width 96 height 7
click at [558, 240] on div at bounding box center [571, 244] width 96 height 45
click at [534, 295] on button "Done" at bounding box center [531, 297] width 16 height 8
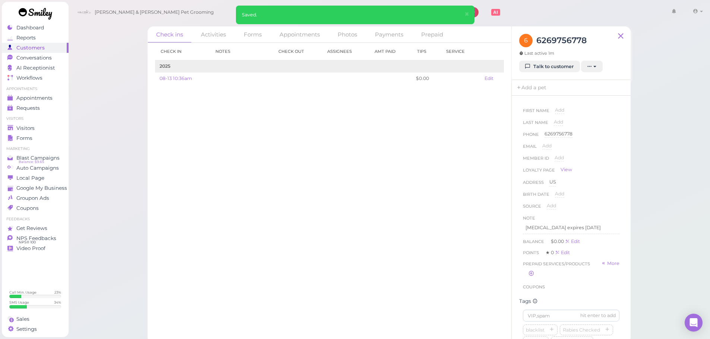
click at [395, 263] on div "Check in Notes Check out Assignees Amt Paid Tips Service 2025 08-13 10:36am $0.…" at bounding box center [329, 191] width 364 height 296
click at [57, 101] on div "Appointments" at bounding box center [34, 98] width 54 height 6
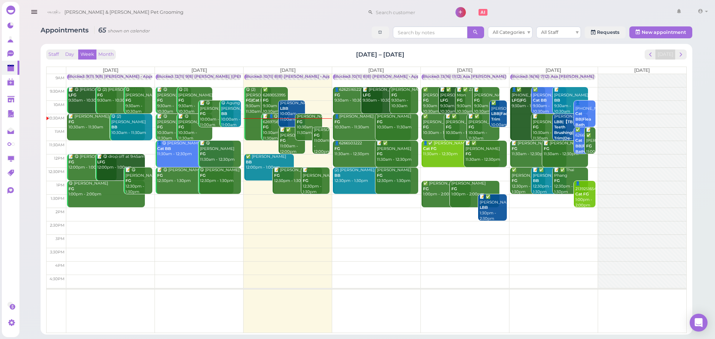
click at [306, 127] on div "Gabriela Sepulveda FG 10:30am - 11:30am" at bounding box center [309, 125] width 26 height 22
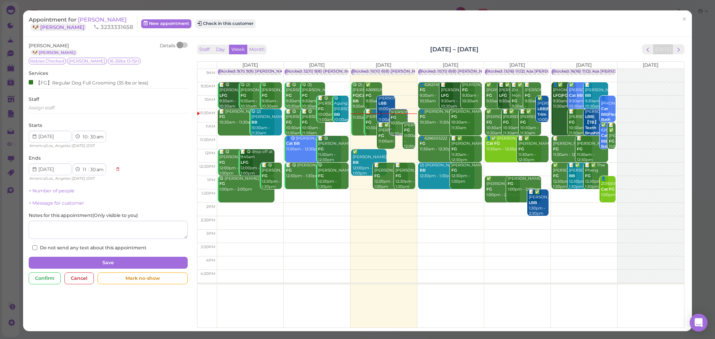
click at [315, 32] on div "Appointment for Gabriela Sepulveda 🐶 Bowie 3233331658 New appointment Check in …" at bounding box center [357, 23] width 669 height 26
click at [110, 18] on span "Gabriela Sepulveda" at bounding box center [102, 19] width 49 height 7
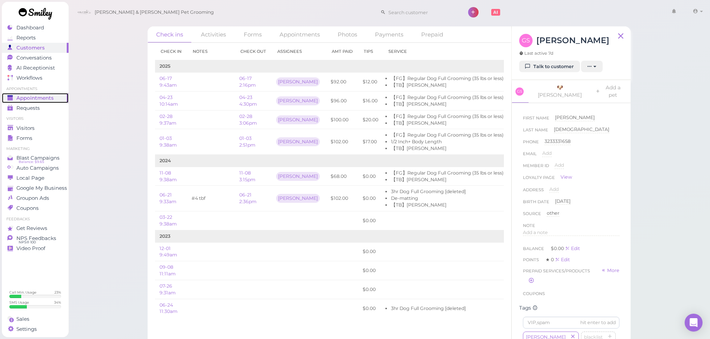
click at [43, 99] on span "Appointments" at bounding box center [34, 98] width 37 height 6
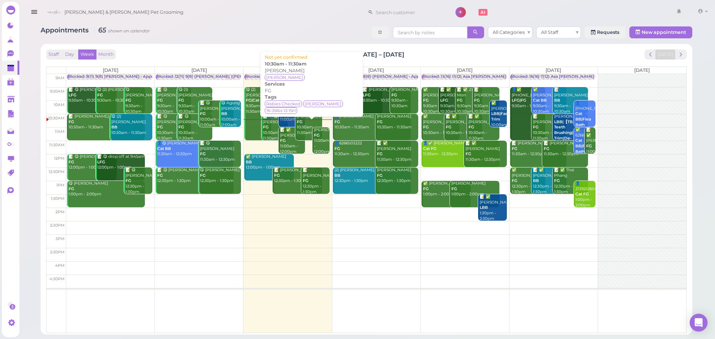
click at [309, 129] on div "Gabriela Sepulveda FG 10:30am - 11:30am" at bounding box center [309, 125] width 26 height 22
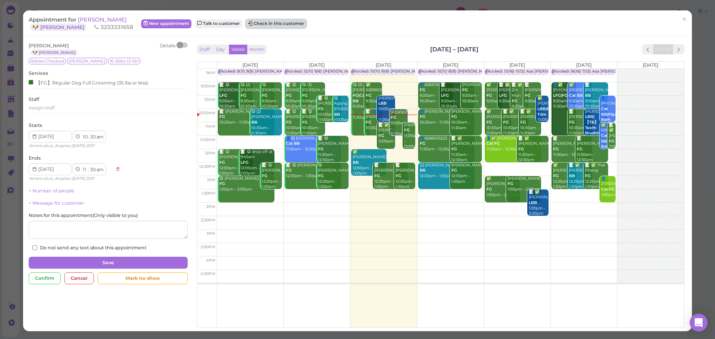
click at [266, 25] on button "Check in this customer" at bounding box center [276, 23] width 61 height 9
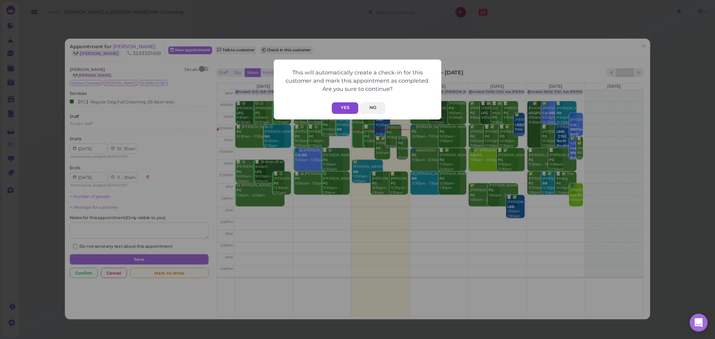
click at [344, 110] on button "Yes" at bounding box center [345, 108] width 26 height 12
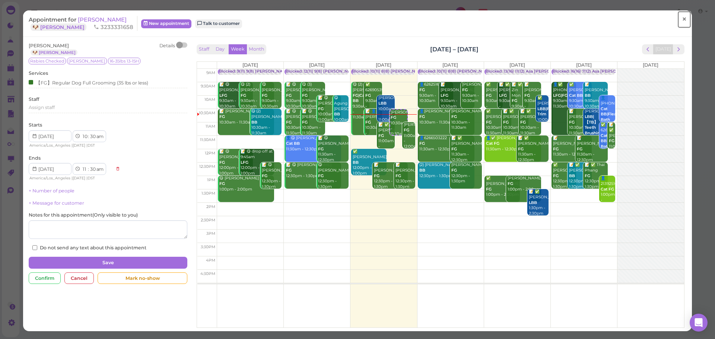
click at [682, 19] on span "×" at bounding box center [684, 19] width 5 height 10
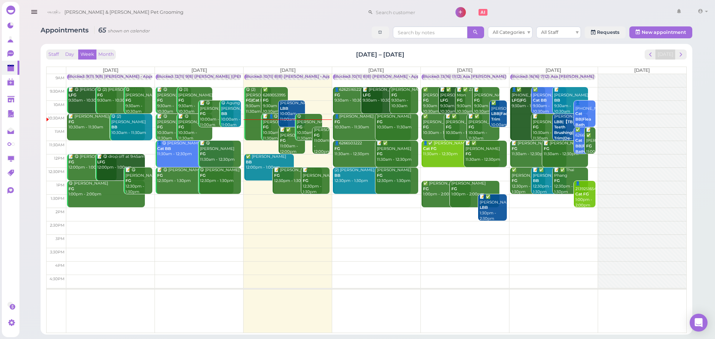
click at [292, 112] on div "Maria Jaimez LBB 10:00am - 11:00am" at bounding box center [293, 112] width 26 height 22
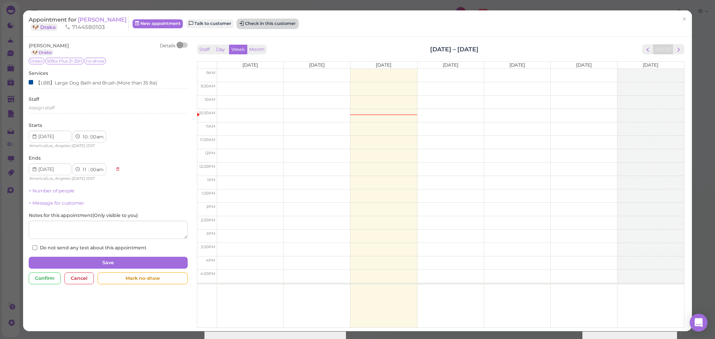
click at [275, 22] on button "Check in this customer" at bounding box center [267, 23] width 61 height 9
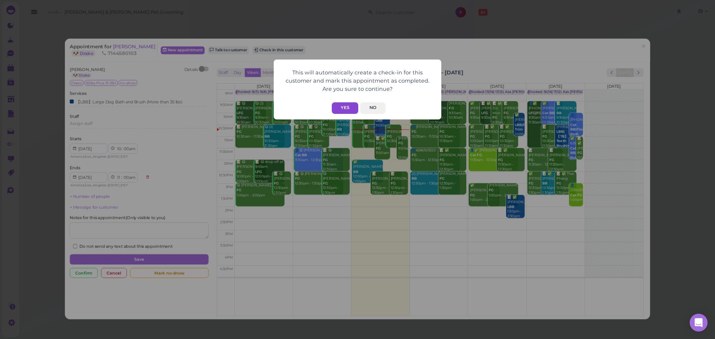
click at [348, 108] on button "Yes" at bounding box center [345, 108] width 26 height 12
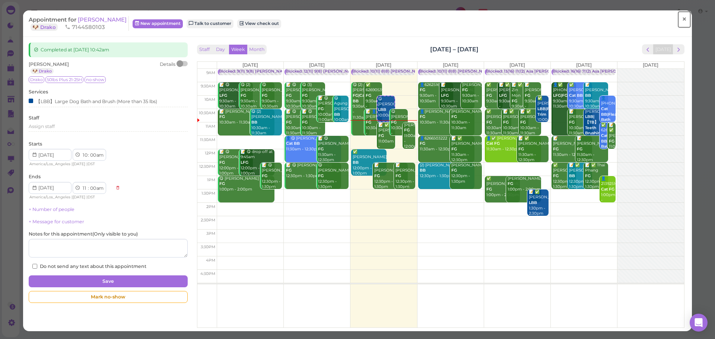
click at [682, 20] on span "×" at bounding box center [684, 19] width 5 height 10
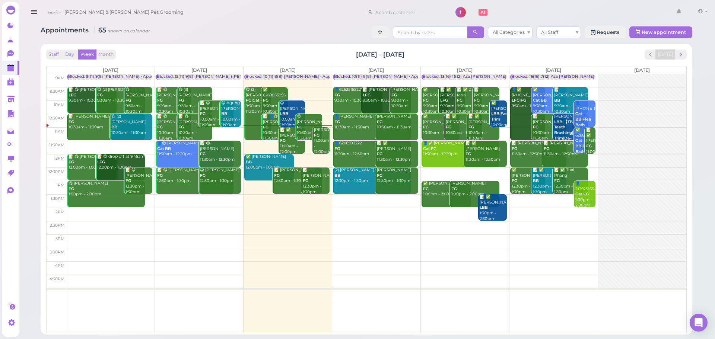
click at [290, 147] on div "📝 ✅ Norm Akashi FG 11:00am - 12:00pm" at bounding box center [293, 140] width 26 height 27
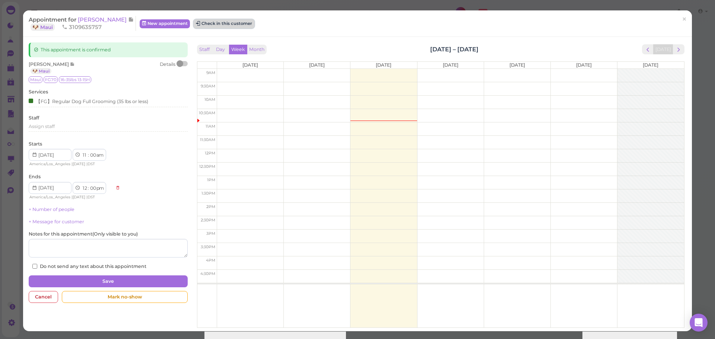
click at [228, 28] on button "Check in this customer" at bounding box center [224, 23] width 61 height 9
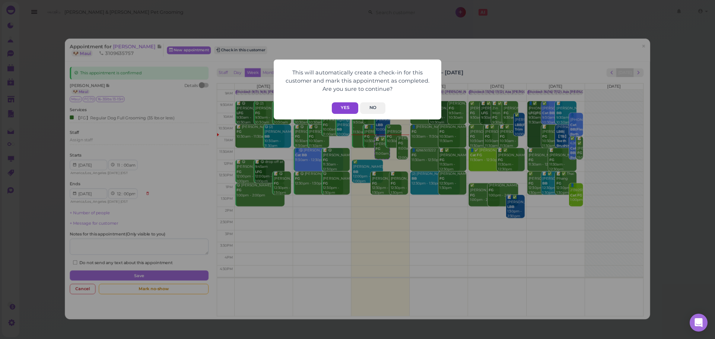
click at [345, 108] on button "Yes" at bounding box center [345, 108] width 26 height 12
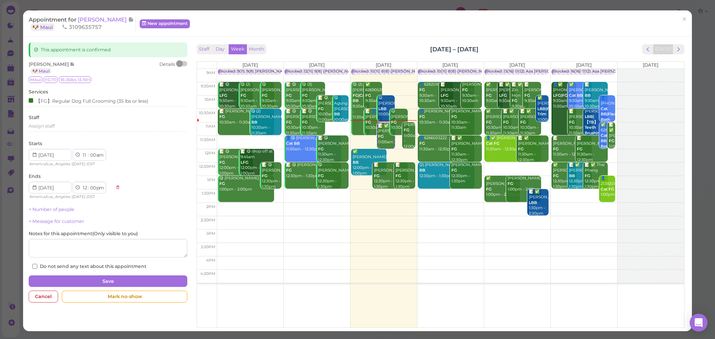
click at [581, 55] on div "This will automatically create a check-in for this customer and mark this appoi…" at bounding box center [357, 169] width 715 height 339
click at [83, 19] on span "Norm Akashi" at bounding box center [103, 19] width 50 height 7
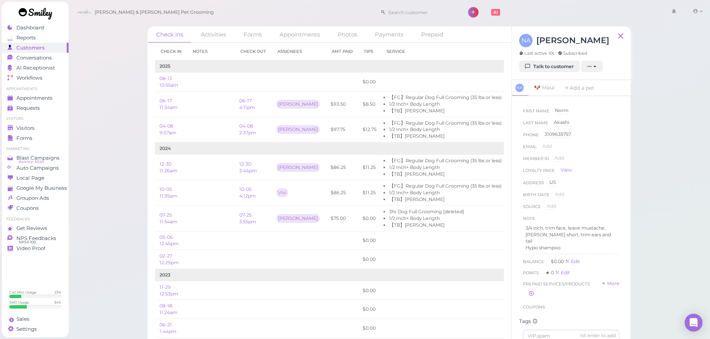
click at [671, 259] on div "Check ins Activities Forms Appointments Photos Payments Prepaid Check in Notes …" at bounding box center [389, 172] width 642 height 344
click at [664, 238] on div "Check ins Activities Forms Appointments Photos Payments Prepaid Check in Notes …" at bounding box center [389, 172] width 642 height 344
click at [669, 247] on div "Check ins Activities Forms Appointments Photos Payments Prepaid Check in Notes …" at bounding box center [389, 172] width 642 height 344
click at [666, 238] on div "Check ins Activities Forms Appointments Photos Payments Prepaid Check in Notes …" at bounding box center [389, 172] width 642 height 344
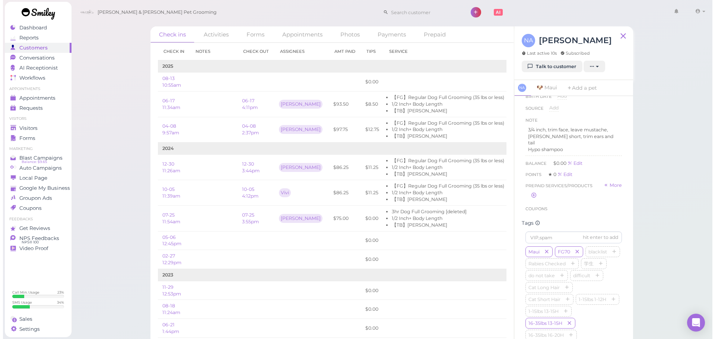
scroll to position [98, 0]
click at [680, 199] on div "Check ins Activities Forms Appointments Photos Payments Prepaid Check in Notes …" at bounding box center [389, 172] width 642 height 344
click at [42, 95] on span "Appointments" at bounding box center [34, 98] width 37 height 6
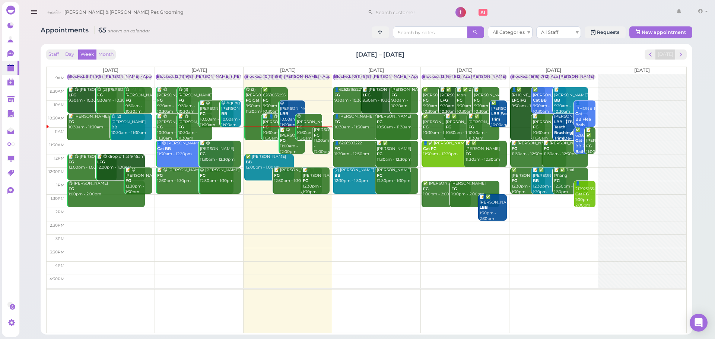
click at [320, 143] on div "Kenneth Ng FG 11:00am - 12:00pm" at bounding box center [322, 140] width 16 height 27
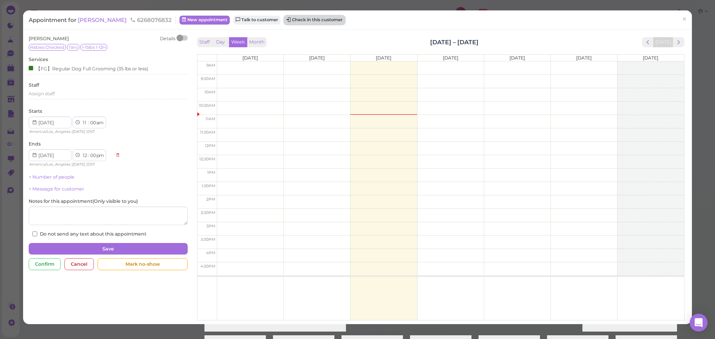
click at [307, 20] on button "Check in this customer" at bounding box center [314, 20] width 61 height 9
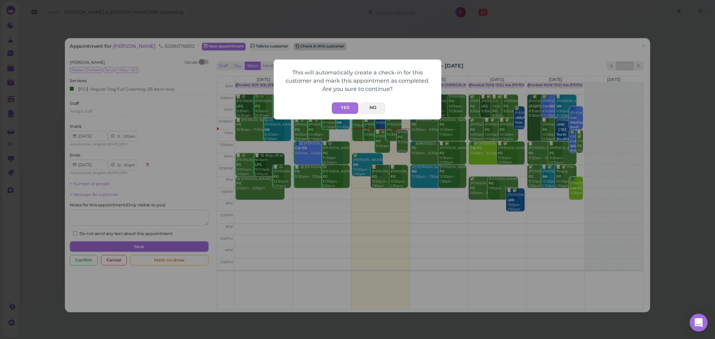
click at [352, 113] on button "Yes" at bounding box center [345, 108] width 26 height 12
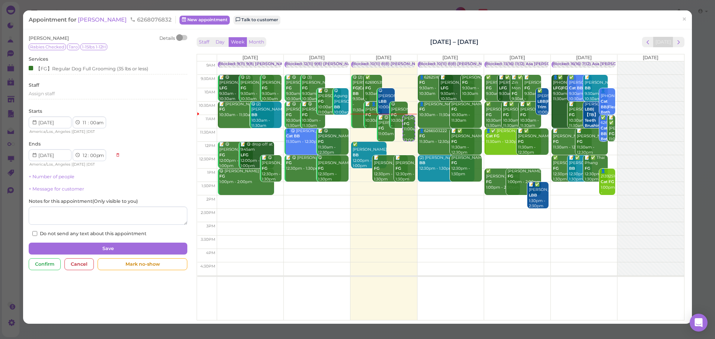
click at [523, 41] on div "This will automatically create a check-in for this customer and mark this appoi…" at bounding box center [357, 169] width 715 height 339
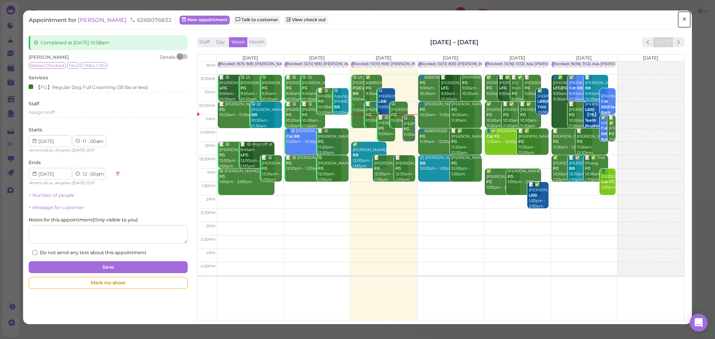
click at [677, 23] on link "×" at bounding box center [684, 20] width 14 height 18
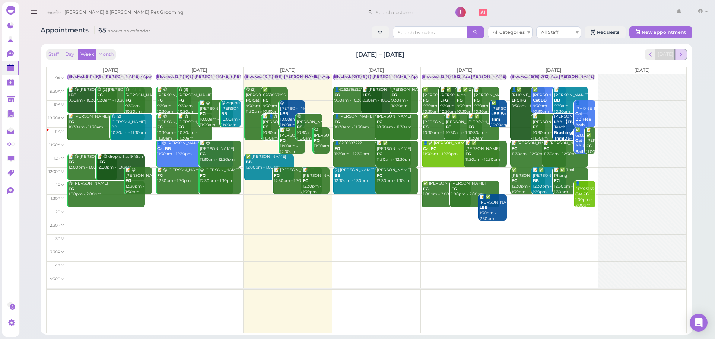
click at [682, 54] on span "next" at bounding box center [680, 54] width 7 height 7
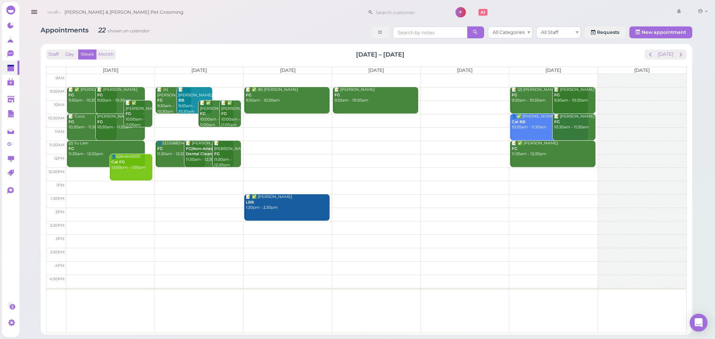
click at [549, 173] on td at bounding box center [376, 174] width 620 height 13
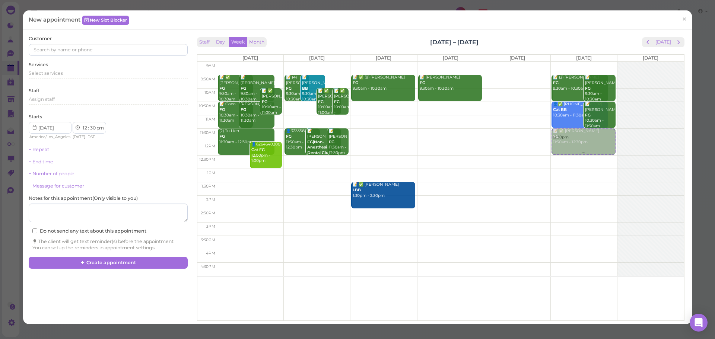
drag, startPoint x: 574, startPoint y: 172, endPoint x: 577, endPoint y: 141, distance: 31.4
click at [577, 62] on div "12:30pm 📝 (2) Stephanie Portillo FG 9:30am - 10:30am 📝 Sieu Ly FG 9:30am - 10:3…" at bounding box center [584, 62] width 66 height 0
select select "11"
select select "am"
click at [64, 74] on div "Select services" at bounding box center [108, 73] width 159 height 7
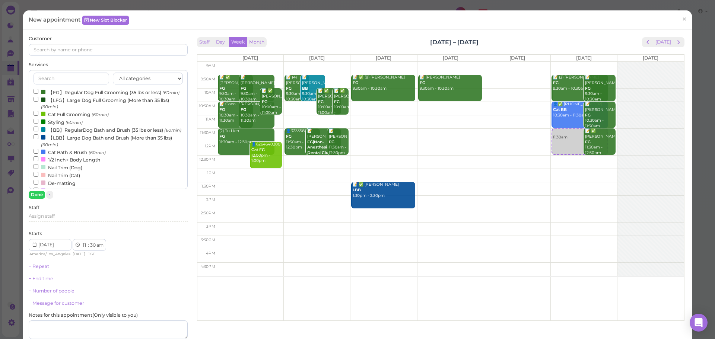
click at [57, 93] on label "【FG】Regular Dog Full Grooming (35 lbs or less) (60min)" at bounding box center [107, 92] width 146 height 8
click at [38, 93] on input "【FG】Regular Dog Full Grooming (35 lbs or less) (60min)" at bounding box center [36, 91] width 5 height 5
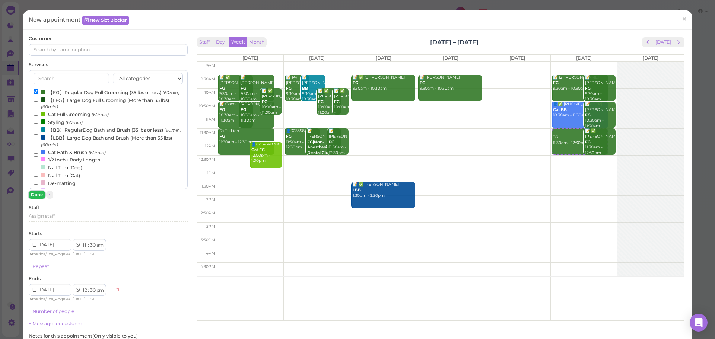
click at [33, 195] on button "Done" at bounding box center [37, 195] width 16 height 8
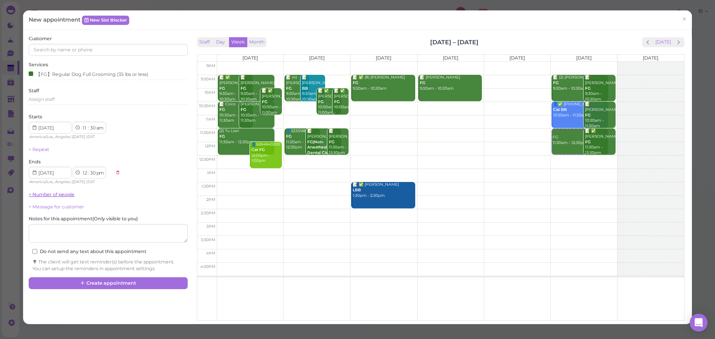
click at [48, 195] on link "+ Number of people" at bounding box center [52, 195] width 46 height 6
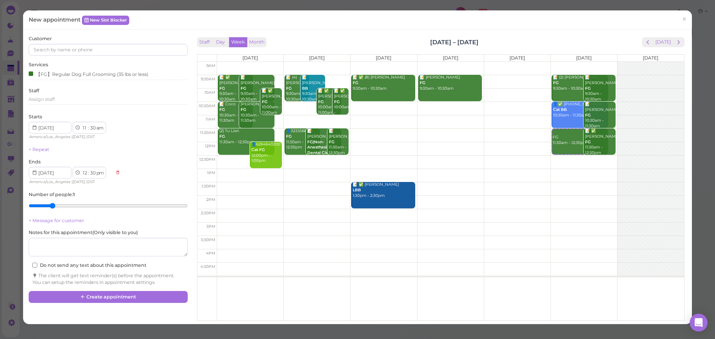
type input "2"
click at [50, 205] on input "range" at bounding box center [108, 206] width 159 height 12
click at [98, 55] on input at bounding box center [108, 50] width 159 height 12
type input "6262285521"
click at [95, 65] on small "6262285521" at bounding box center [107, 63] width 25 height 5
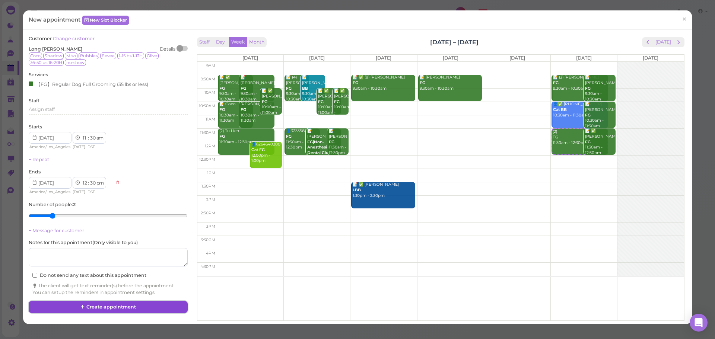
click at [82, 313] on button "Create appointment" at bounding box center [108, 307] width 159 height 12
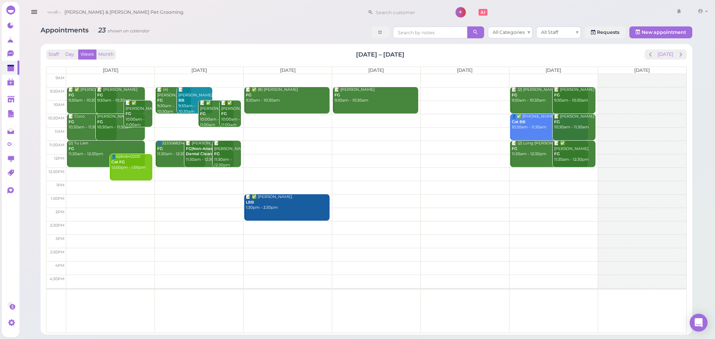
click at [382, 118] on td at bounding box center [376, 120] width 620 height 13
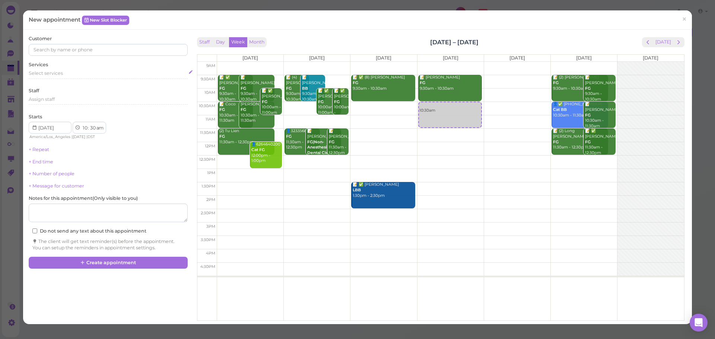
click at [92, 71] on div "Select services" at bounding box center [108, 73] width 159 height 7
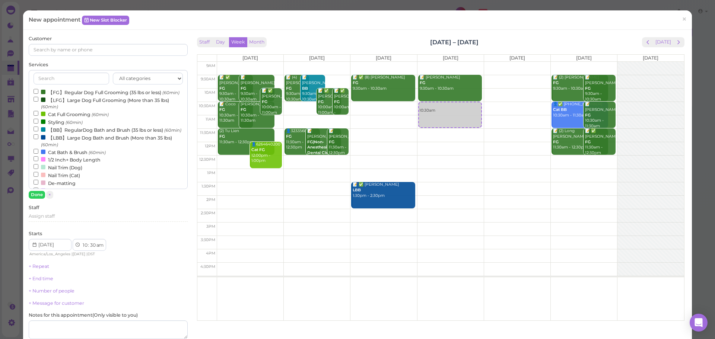
click at [69, 94] on label "【FG】Regular Dog Full Grooming (35 lbs or less) (60min)" at bounding box center [107, 92] width 146 height 8
click at [38, 94] on input "【FG】Regular Dog Full Grooming (35 lbs or less) (60min)" at bounding box center [36, 91] width 5 height 5
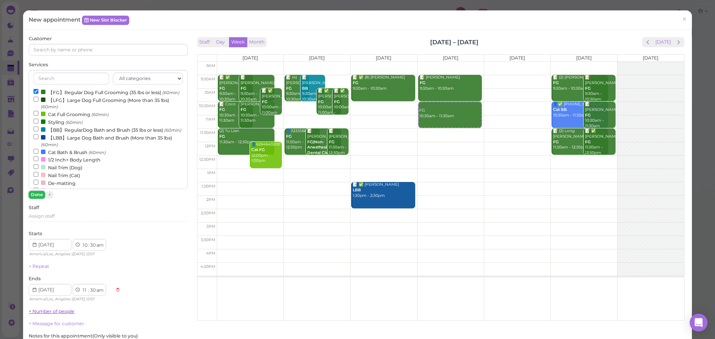
click at [38, 193] on button "Done" at bounding box center [37, 195] width 16 height 8
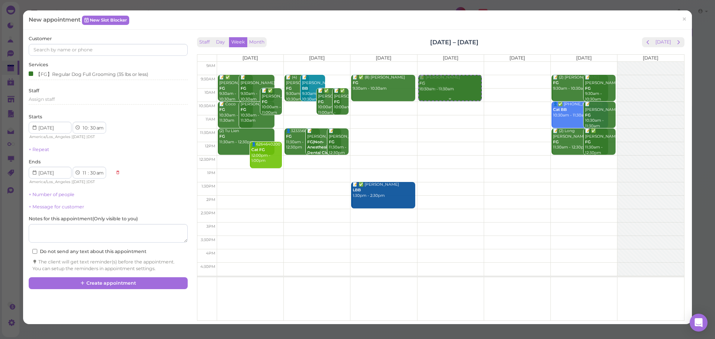
drag, startPoint x: 460, startPoint y: 109, endPoint x: 455, endPoint y: 88, distance: 21.8
click at [457, 62] on div "FG 10:30am - 11:30am 📝 Humberto C FG 9:30am - 10:30am FG 10:30am - 11:30am" at bounding box center [451, 62] width 66 height 0
select select "9"
select select "10"
click at [109, 53] on input at bounding box center [108, 50] width 159 height 12
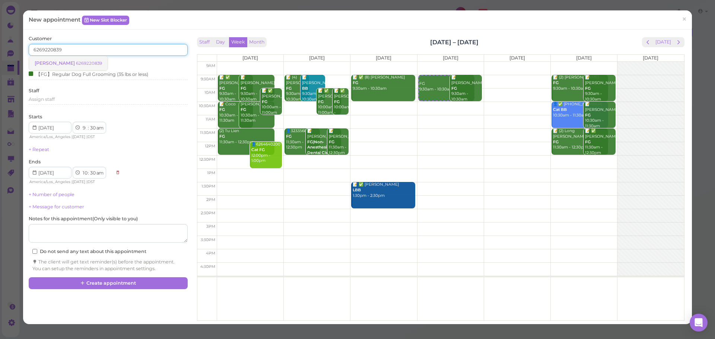
type input "6269220839"
click at [87, 59] on link "Genevieve Ko 6269220839" at bounding box center [68, 63] width 79 height 14
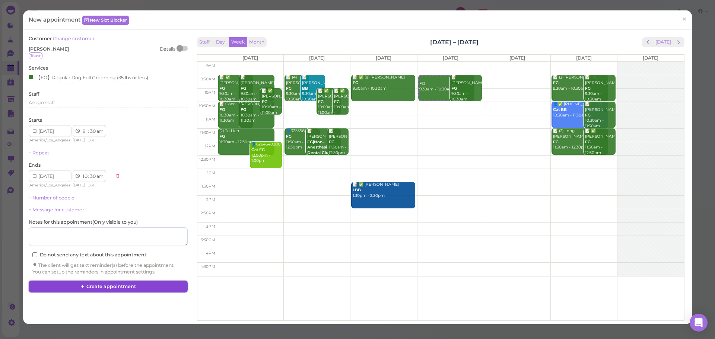
click at [110, 283] on button "Create appointment" at bounding box center [108, 287] width 159 height 12
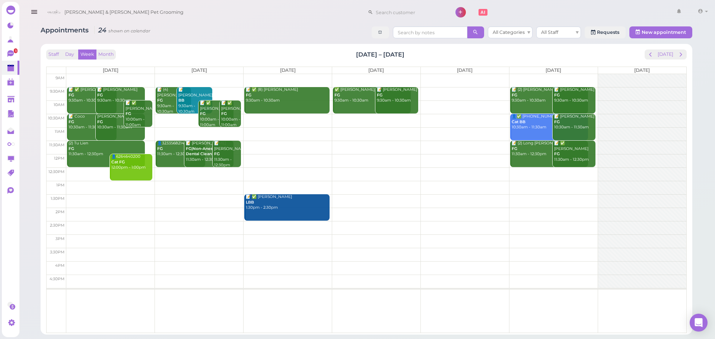
click at [13, 62] on link at bounding box center [11, 68] width 18 height 14
click at [4, 51] on link "1" at bounding box center [11, 54] width 18 height 14
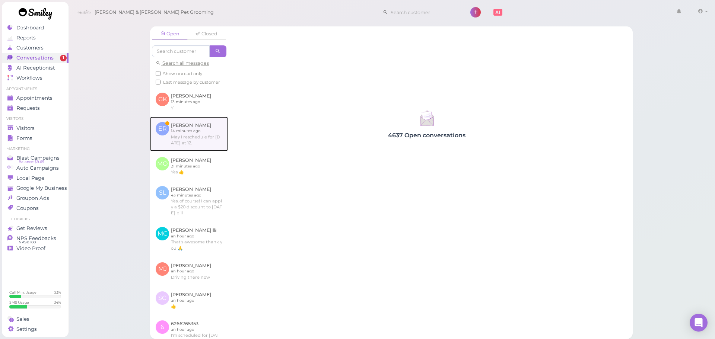
click at [194, 136] on link at bounding box center [189, 134] width 78 height 35
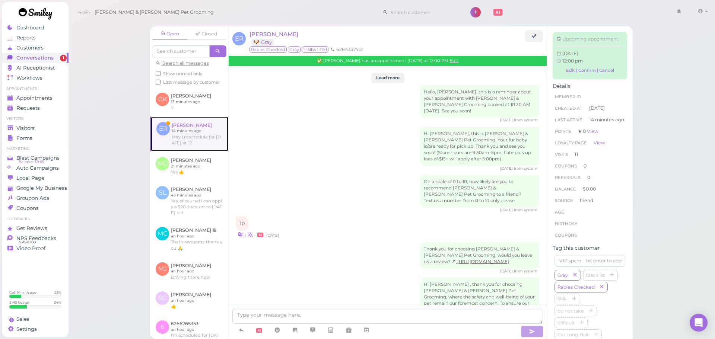
scroll to position [878, 0]
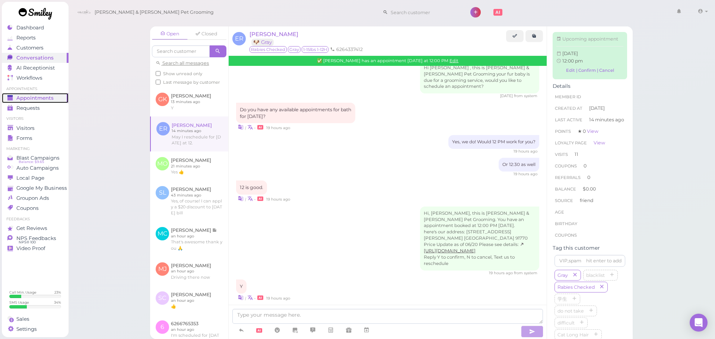
click at [23, 97] on span "Appointments" at bounding box center [34, 98] width 37 height 6
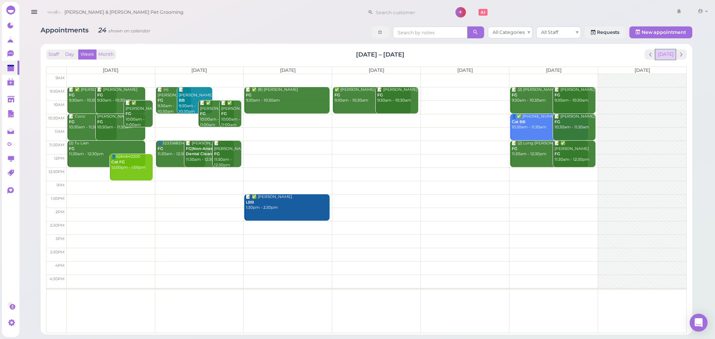
click at [664, 59] on button "[DATE]" at bounding box center [665, 55] width 20 height 10
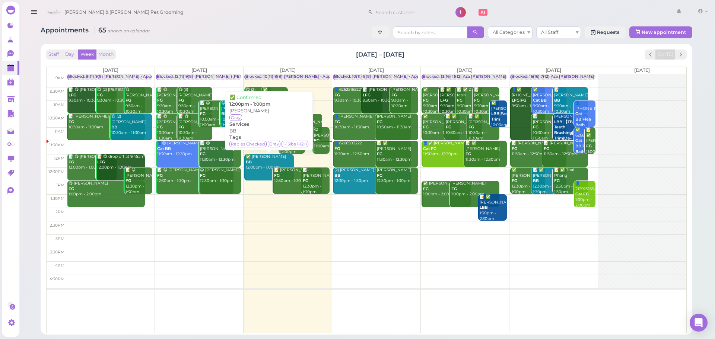
click at [283, 162] on div "✅ Emily Riojas BB 12:00pm - 1:00pm" at bounding box center [269, 162] width 48 height 16
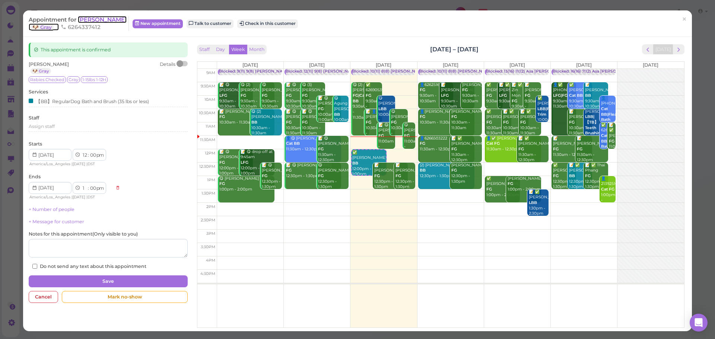
click at [92, 19] on span "Emily Riojas" at bounding box center [102, 19] width 49 height 7
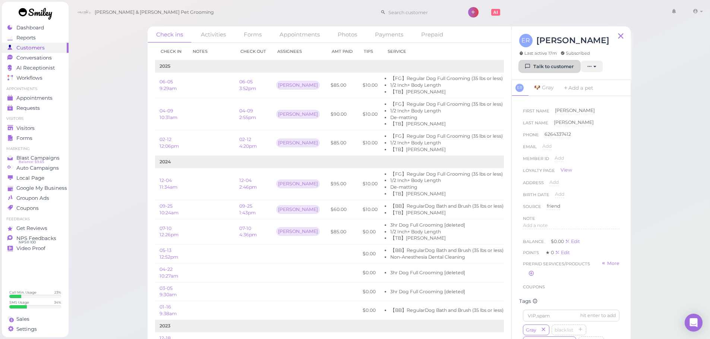
click at [530, 65] on icon at bounding box center [527, 67] width 5 height 6
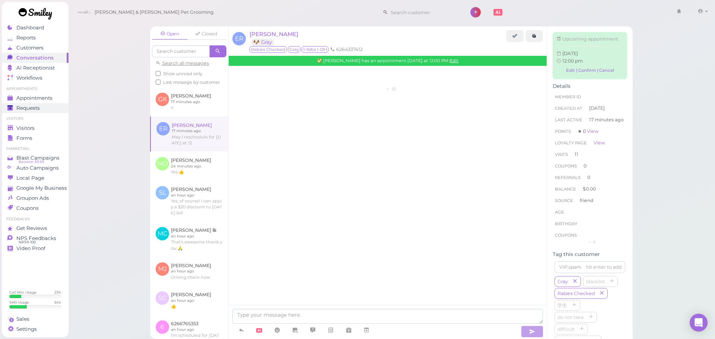
scroll to position [878, 0]
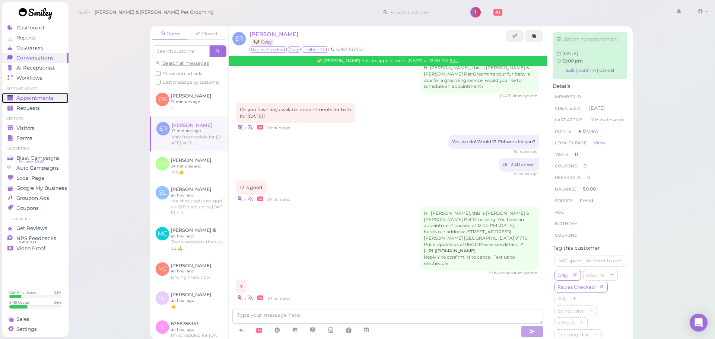
click at [38, 96] on span "Appointments" at bounding box center [34, 98] width 37 height 6
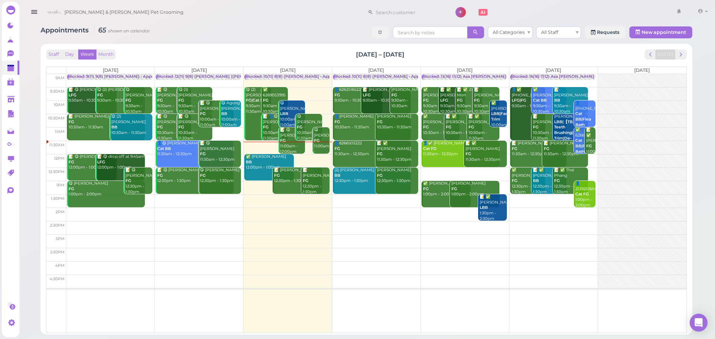
click at [306, 157] on td at bounding box center [376, 160] width 620 height 13
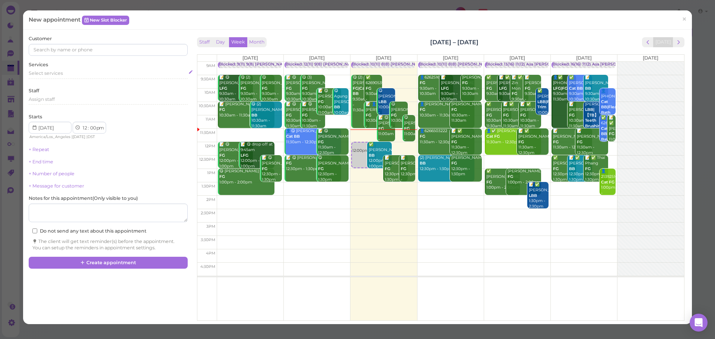
click at [84, 72] on div "Select services" at bounding box center [108, 73] width 159 height 7
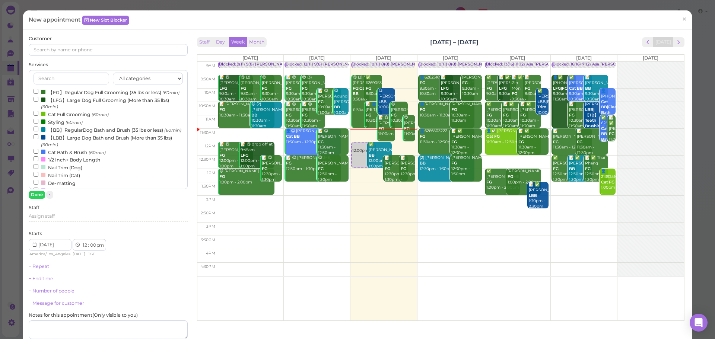
click at [69, 148] on label "【LBB】Large Dog Bath and Brush (More than 35 lbs) (60min)" at bounding box center [108, 141] width 149 height 15
click at [38, 139] on input "【LBB】Large Dog Bath and Brush (More than 35 lbs) (60min)" at bounding box center [36, 136] width 5 height 5
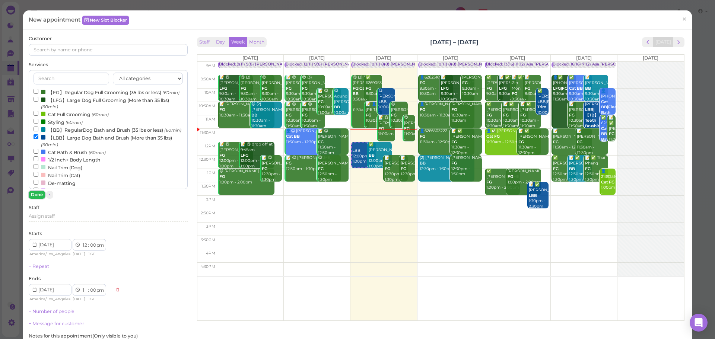
click at [36, 198] on button "Done" at bounding box center [37, 195] width 16 height 8
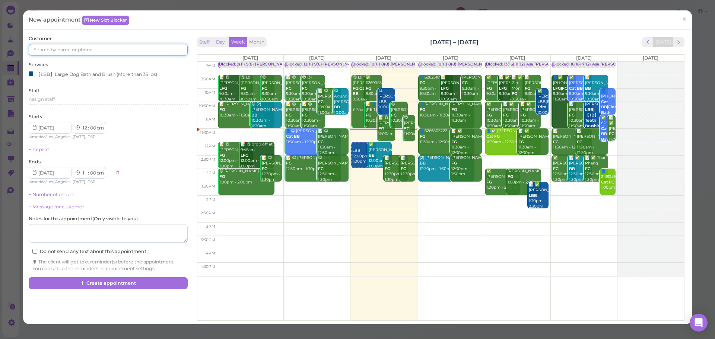
click at [111, 46] on input at bounding box center [108, 50] width 159 height 12
type input "5038870300"
click at [85, 63] on small "5038870300" at bounding box center [89, 63] width 27 height 5
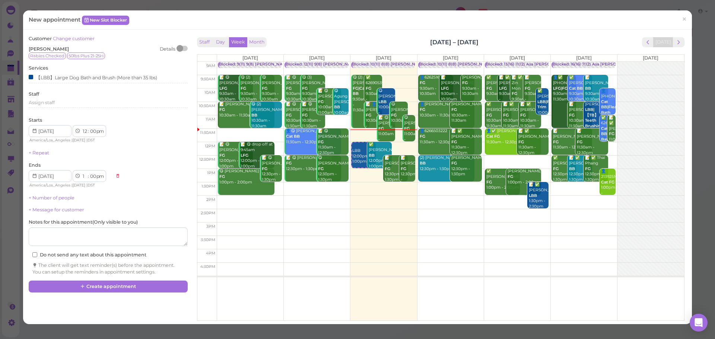
click at [355, 30] on div "Customer Change customer Lucinda Tran Details Rabies Checked 50lbs Plus 21-25H …" at bounding box center [357, 177] width 669 height 295
click at [121, 285] on button "Create appointment" at bounding box center [108, 287] width 159 height 12
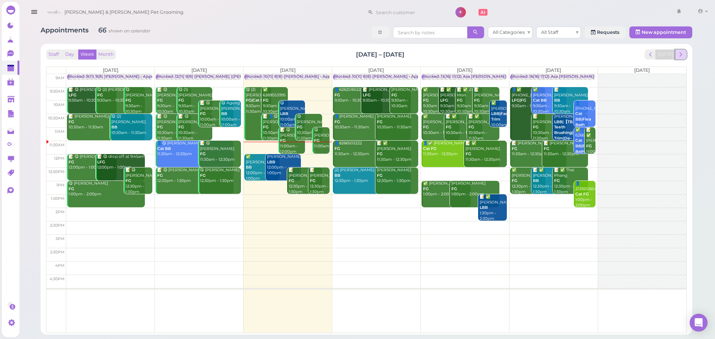
click at [682, 52] on span "next" at bounding box center [680, 54] width 7 height 7
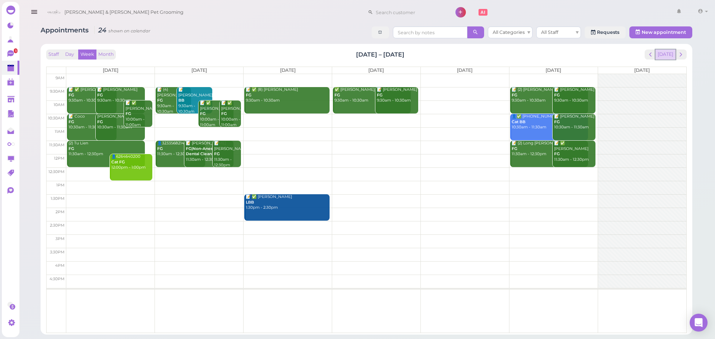
click at [665, 52] on button "[DATE]" at bounding box center [665, 55] width 20 height 10
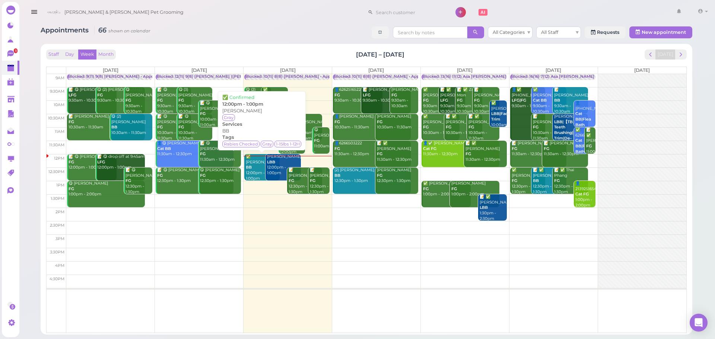
click at [257, 168] on div "✅ Emily Riojas BB 12:00pm - 1:00pm" at bounding box center [262, 167] width 34 height 27
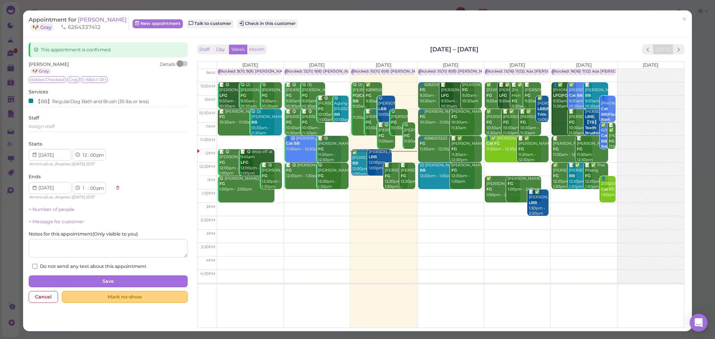
click at [138, 301] on div "Mark no-show" at bounding box center [125, 297] width 126 height 12
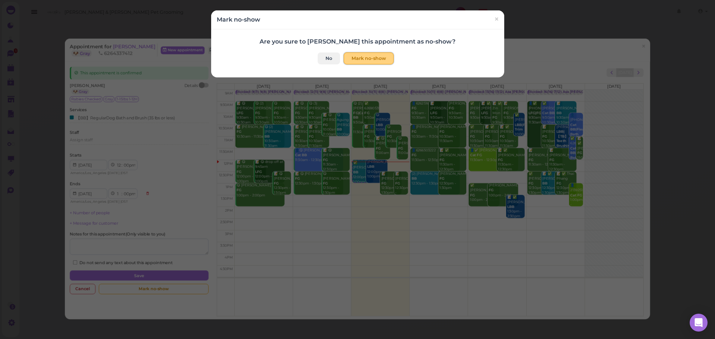
click at [373, 61] on button "Mark no-show" at bounding box center [369, 59] width 50 height 12
click at [615, 58] on div "Mark no-show × Are you sure to mark this appointment as no-show? No Mark no-show" at bounding box center [357, 169] width 715 height 339
checkbox input "true"
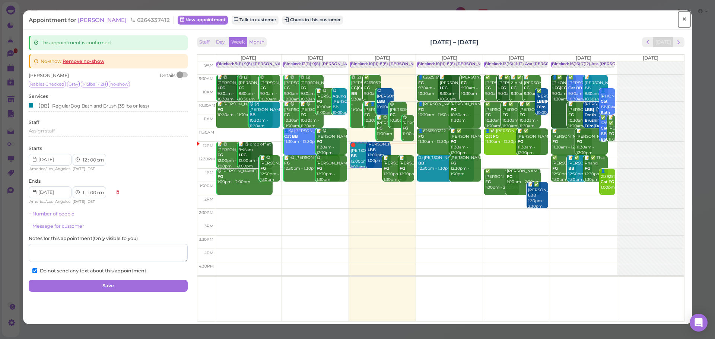
click at [677, 19] on link "×" at bounding box center [684, 20] width 14 height 18
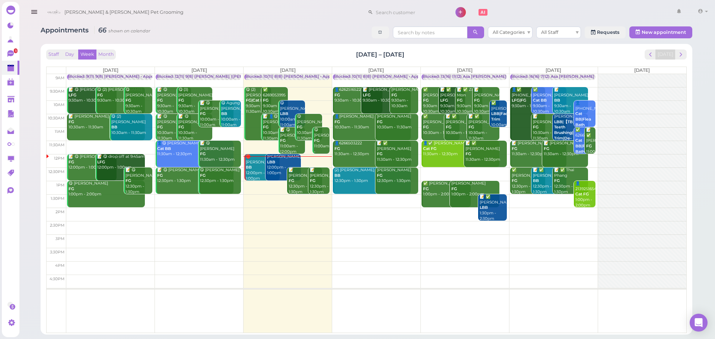
click at [280, 166] on div "Lucinda Tran LBB 12:00pm - 1:00pm" at bounding box center [284, 165] width 34 height 22
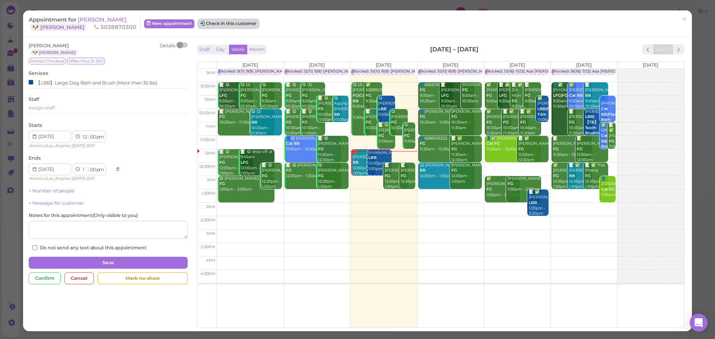
click at [218, 25] on button "Check in this customer" at bounding box center [228, 23] width 61 height 9
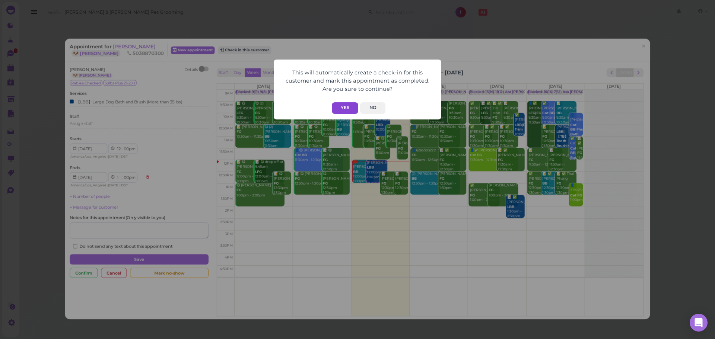
click at [345, 113] on button "Yes" at bounding box center [345, 108] width 26 height 12
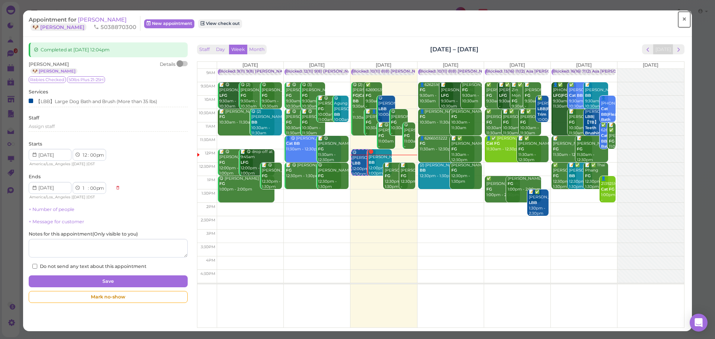
click at [677, 23] on link "×" at bounding box center [684, 20] width 14 height 18
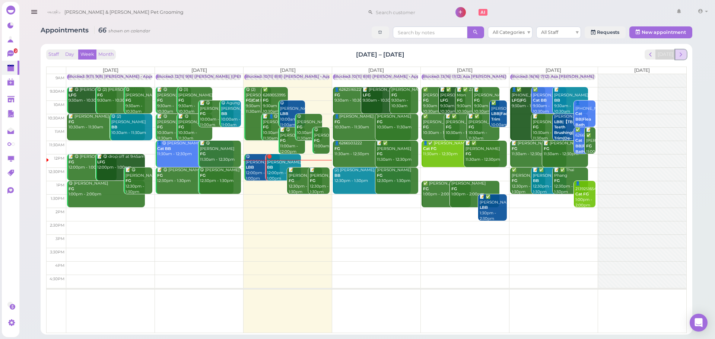
click at [682, 54] on span "next" at bounding box center [680, 54] width 7 height 7
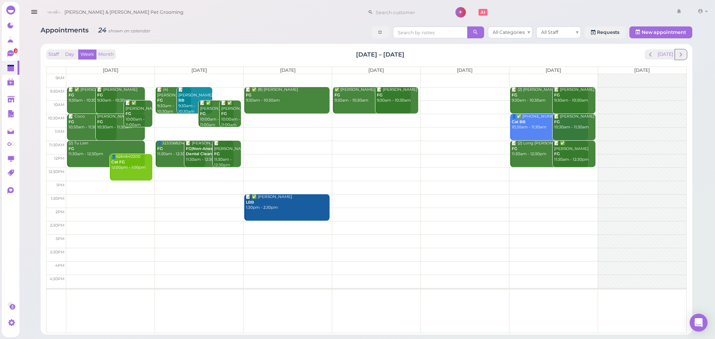
click at [682, 54] on span "next" at bounding box center [680, 54] width 7 height 7
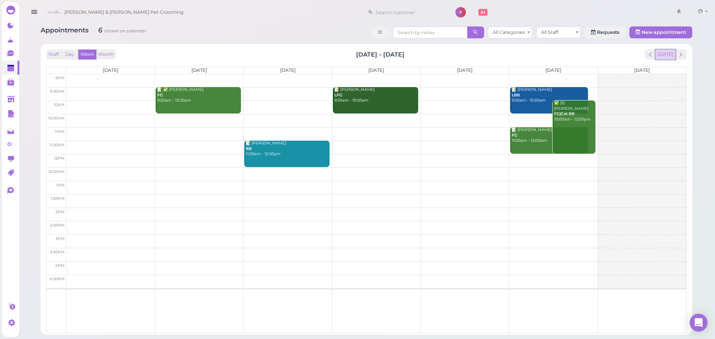
click at [659, 54] on button "[DATE]" at bounding box center [665, 55] width 20 height 10
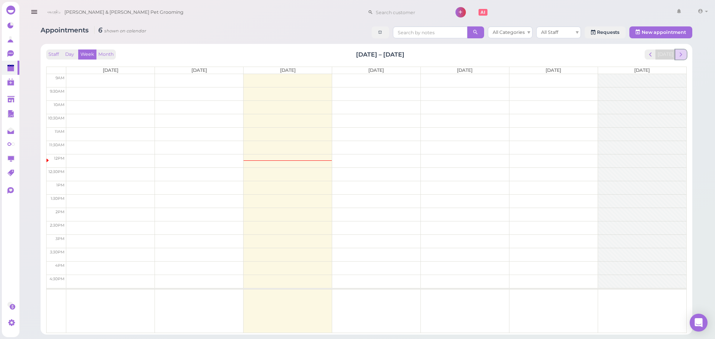
click at [686, 53] on button "next" at bounding box center [681, 55] width 12 height 10
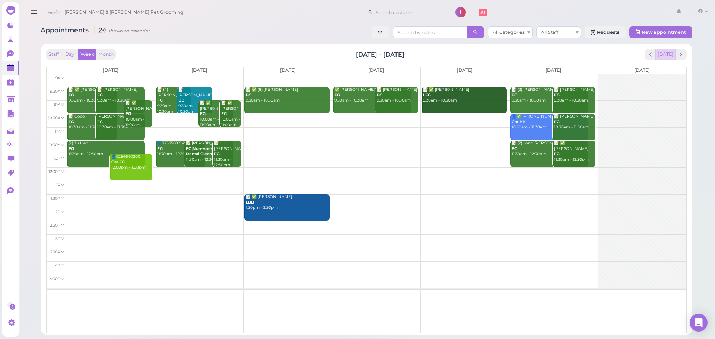
click at [666, 58] on button "[DATE]" at bounding box center [665, 55] width 20 height 10
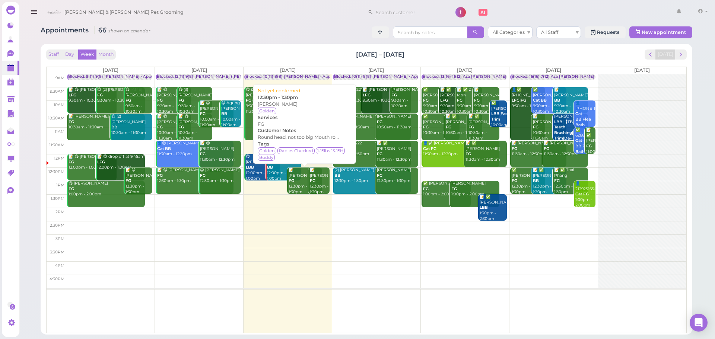
click at [296, 188] on div "📝 Dora Deng FG 12:30pm - 1:30pm" at bounding box center [305, 181] width 34 height 27
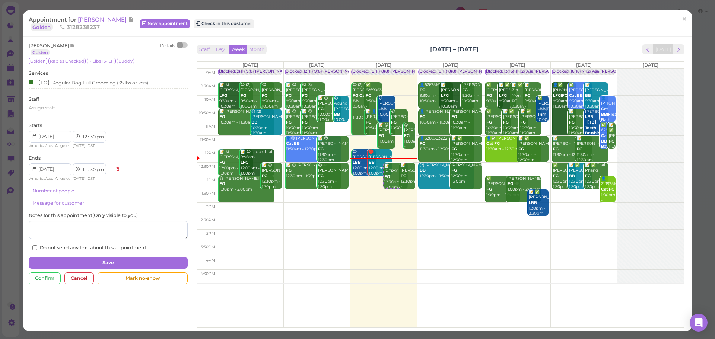
click at [228, 19] on div "Appointment for Dora Deng Golden 3128238237 New appointment Check in this custo…" at bounding box center [354, 23] width 650 height 15
click at [231, 24] on button "Check in this customer" at bounding box center [224, 23] width 61 height 9
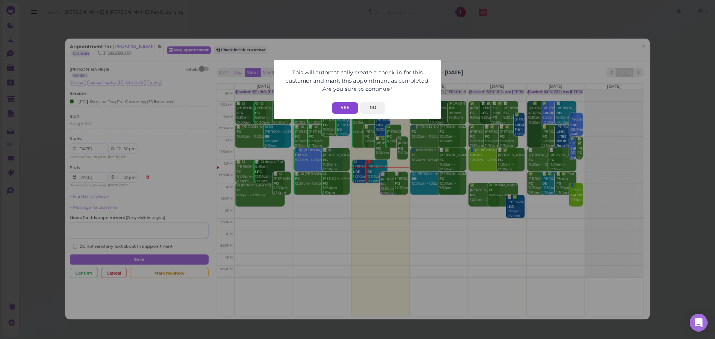
click at [342, 106] on button "Yes" at bounding box center [345, 108] width 26 height 12
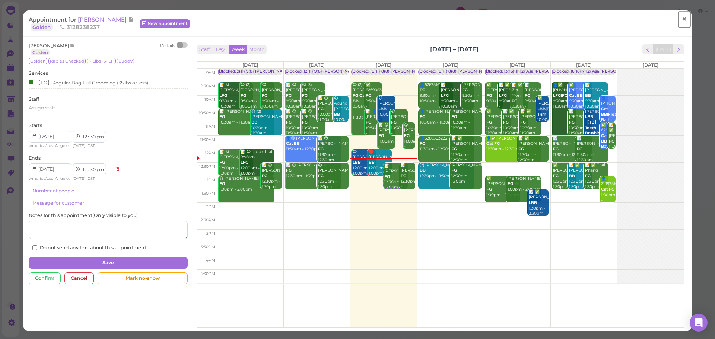
click at [682, 22] on span "×" at bounding box center [684, 19] width 5 height 10
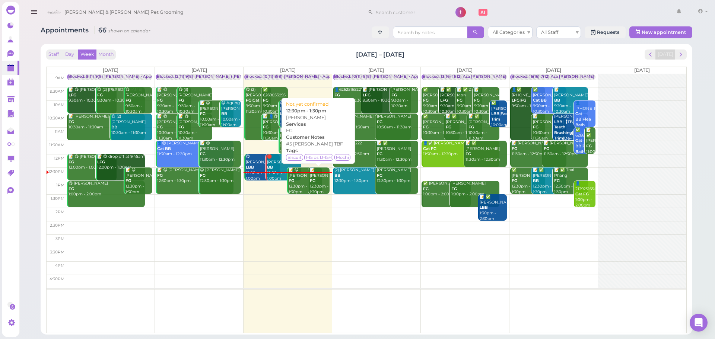
click at [321, 186] on div "📝 Scott Lieu FG 12:30pm - 1:30pm" at bounding box center [319, 181] width 20 height 27
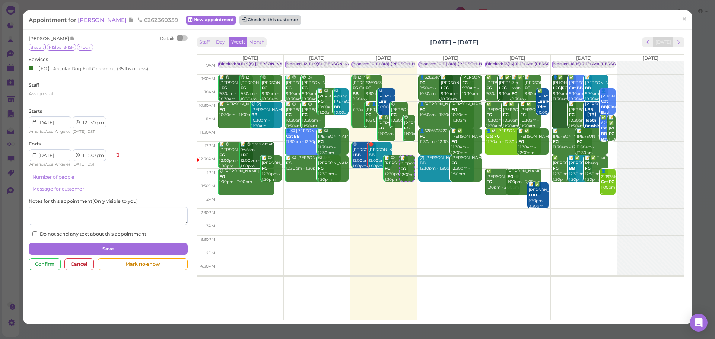
click at [250, 16] on button "Check in this customer" at bounding box center [270, 20] width 61 height 9
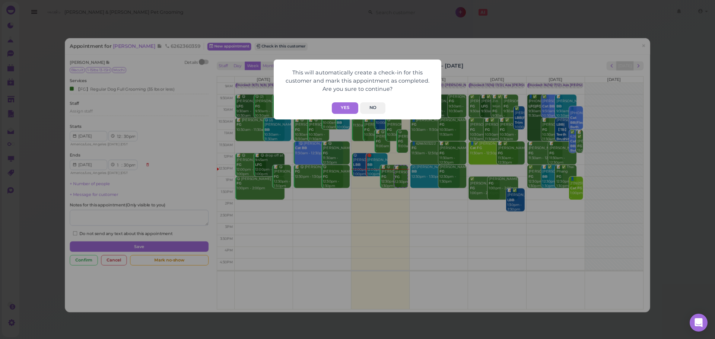
click at [350, 118] on div "This will automatically create a check-in for this customer and mark this appoi…" at bounding box center [358, 90] width 168 height 60
click at [350, 113] on button "Yes" at bounding box center [345, 108] width 26 height 12
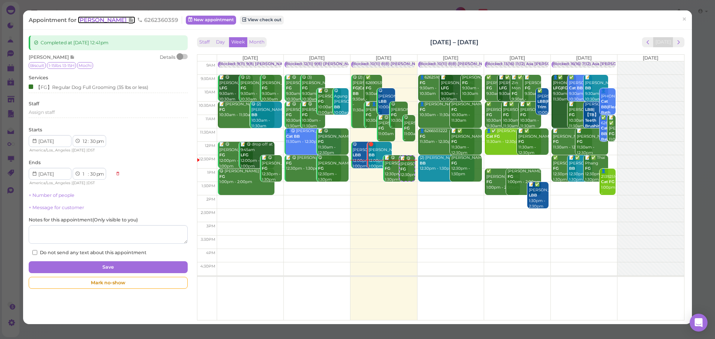
click at [128, 21] on icon at bounding box center [131, 19] width 6 height 7
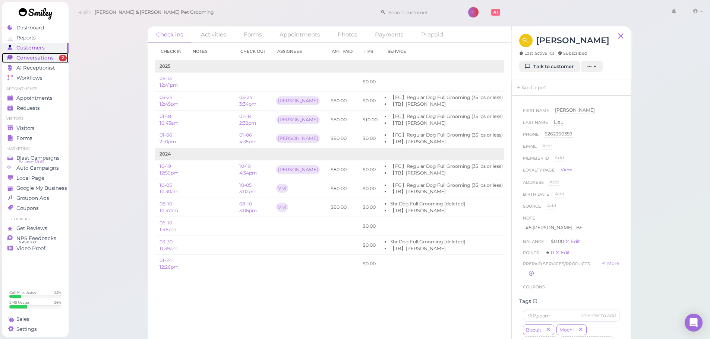
click at [38, 60] on span "Conversations" at bounding box center [34, 58] width 37 height 6
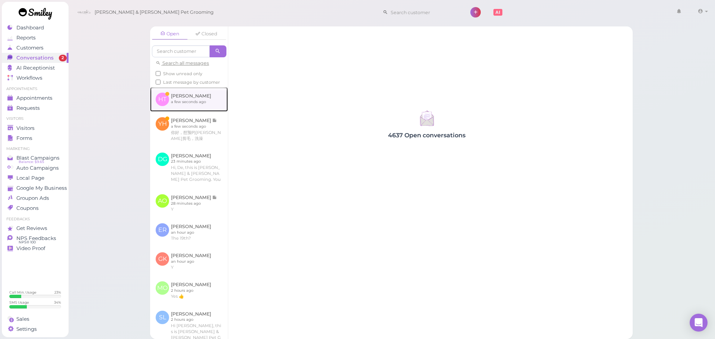
click at [196, 108] on link at bounding box center [189, 99] width 78 height 25
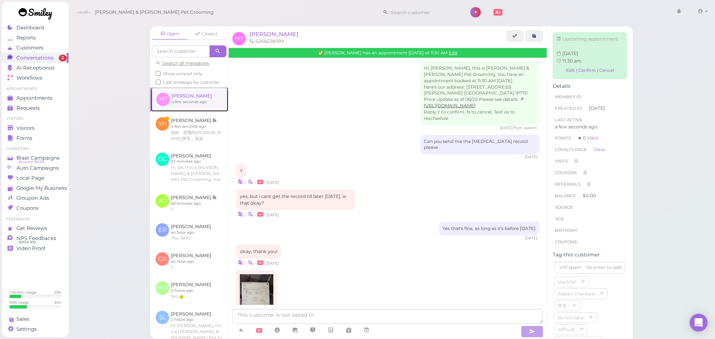
scroll to position [261, 0]
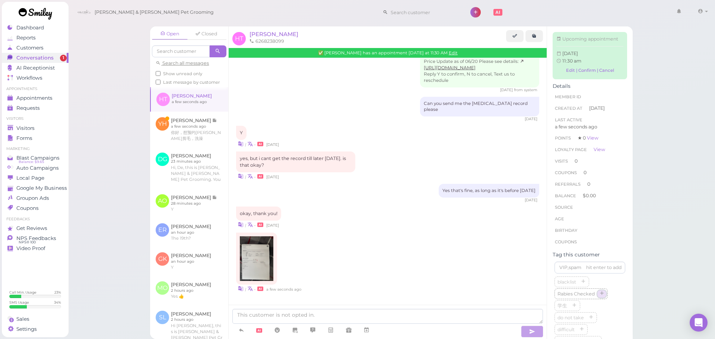
click at [604, 297] on icon "button" at bounding box center [602, 294] width 4 height 5
click at [417, 317] on textarea at bounding box center [387, 316] width 311 height 15
type textarea "Thank you!"
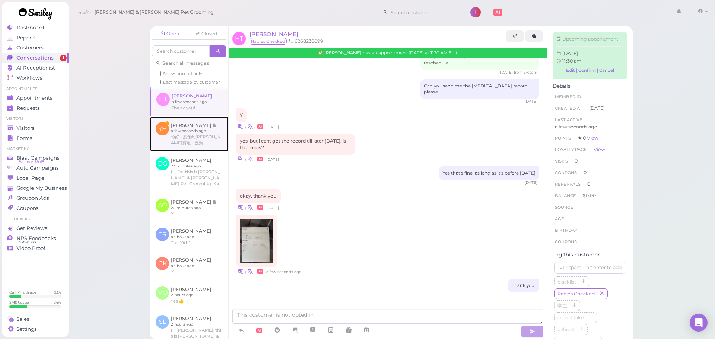
click at [199, 151] on link at bounding box center [189, 134] width 78 height 35
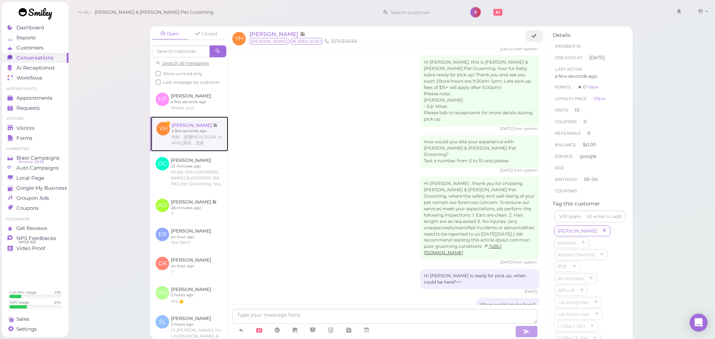
scroll to position [925, 0]
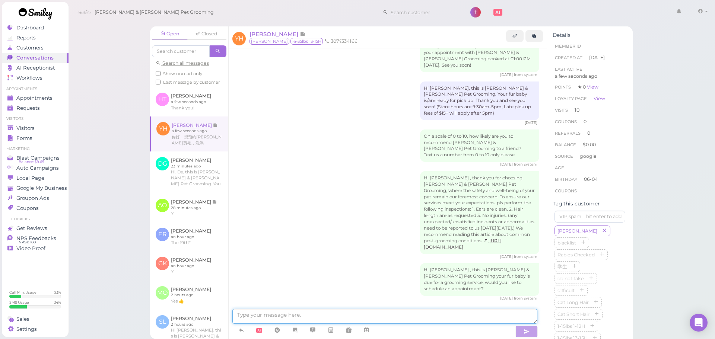
click at [265, 317] on textarea at bounding box center [384, 316] width 305 height 15
type textarea "好的，你能下星期四10：30来吗"
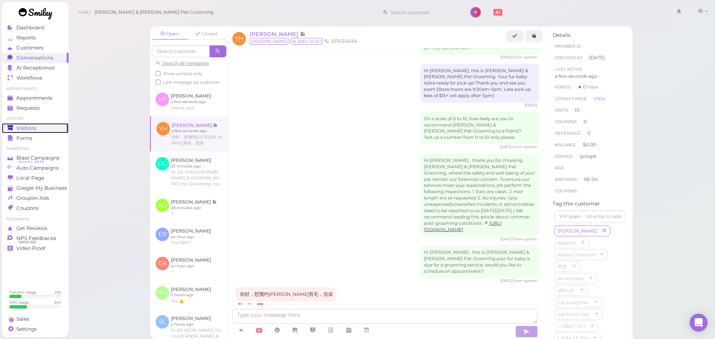
click at [17, 127] on span "Visitors" at bounding box center [26, 128] width 20 height 6
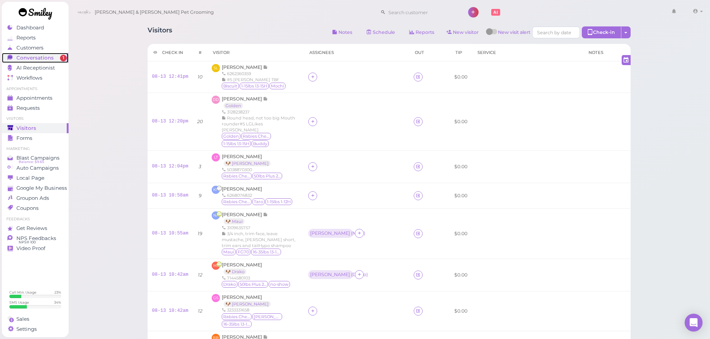
click at [54, 56] on div "Conversations" at bounding box center [34, 58] width 54 height 6
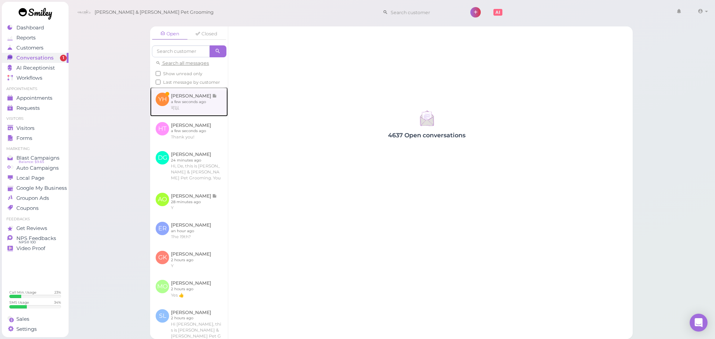
click at [169, 105] on link at bounding box center [189, 101] width 78 height 29
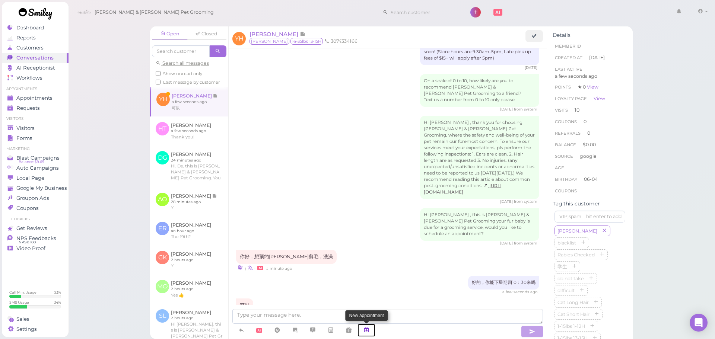
click at [367, 330] on icon at bounding box center [367, 330] width 6 height 7
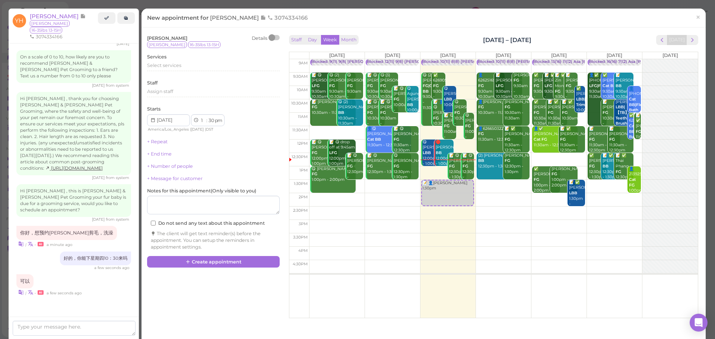
click at [695, 39] on div "Staff Day Week Month Aug 11 – 17, 2025 Today Mon 8/11 Tue 8/12 Wed 8/13 Thu 8/1…" at bounding box center [493, 174] width 420 height 283
click at [693, 39] on div "Staff Day Week Month Aug 11 – 17, 2025 Today Mon 8/11 Tue 8/12 Wed 8/13 Thu 8/1…" at bounding box center [493, 174] width 413 height 283
click at [689, 39] on span "next" at bounding box center [692, 39] width 7 height 7
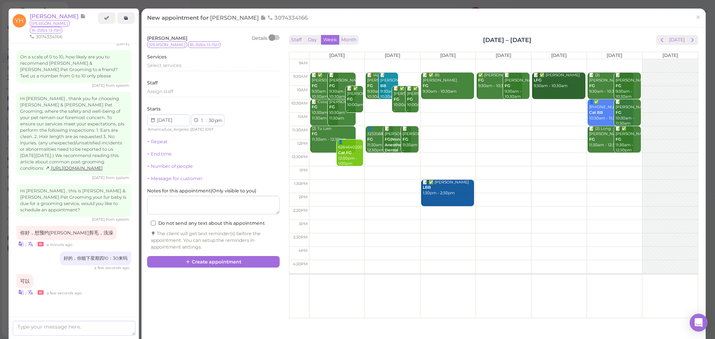
click at [488, 102] on td at bounding box center [503, 105] width 389 height 13
type input "2025-08-21"
select select "10"
select select "am"
click at [166, 63] on span "Select services" at bounding box center [164, 66] width 34 height 6
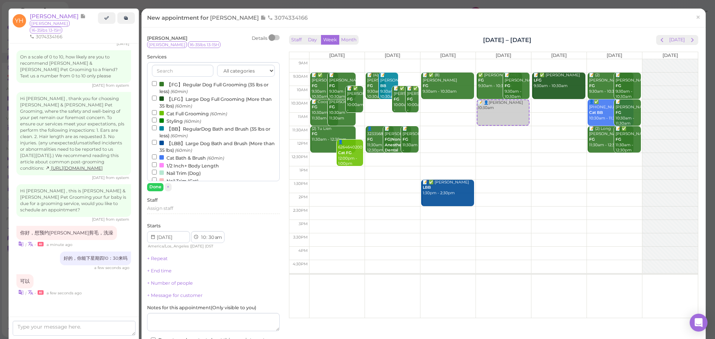
click at [170, 88] on label "【FG】Regular Dog Full Grooming (35 lbs or less) (60min)" at bounding box center [213, 87] width 123 height 15
click at [157, 86] on input "【FG】Regular Dog Full Grooming (35 lbs or less) (60min)" at bounding box center [154, 83] width 5 height 5
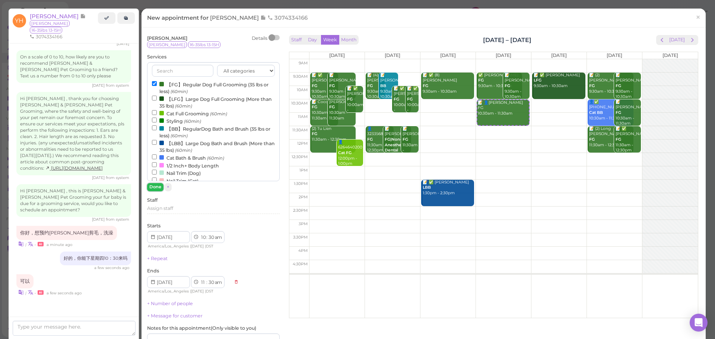
click at [159, 188] on button "Done" at bounding box center [155, 187] width 16 height 8
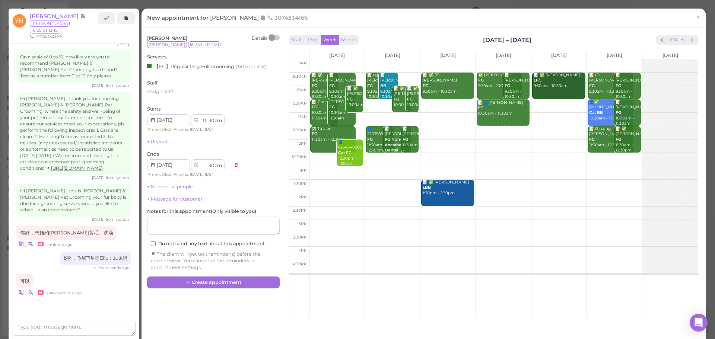
click at [226, 291] on div "Yang Hong Details Maggie 16-35lbs 13-15H Services 【FG】Regular Dog Full Grooming…" at bounding box center [423, 174] width 561 height 283
click at [222, 282] on button "Create appointment" at bounding box center [213, 283] width 133 height 12
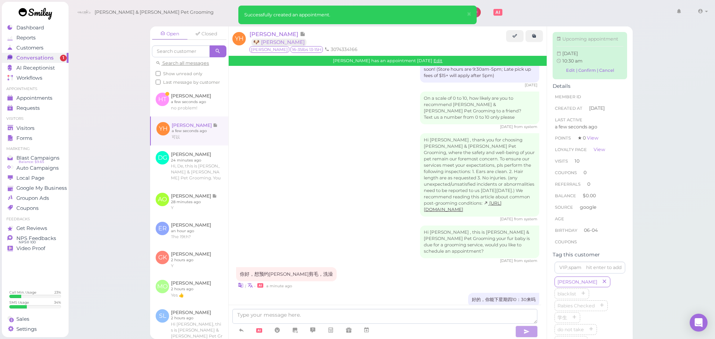
scroll to position [964, 0]
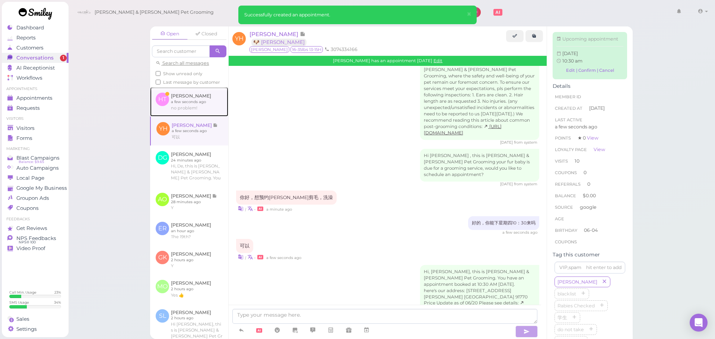
click at [210, 115] on link at bounding box center [189, 101] width 78 height 29
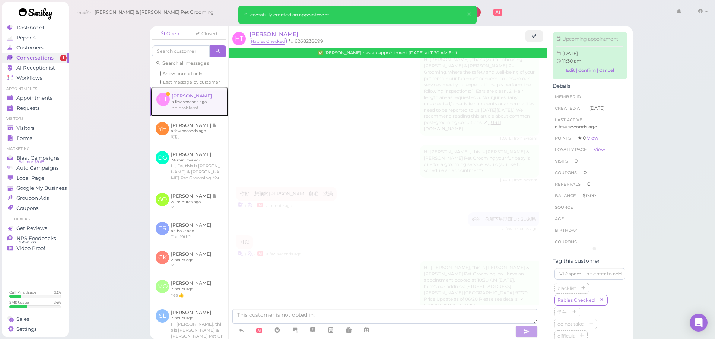
scroll to position [310, 0]
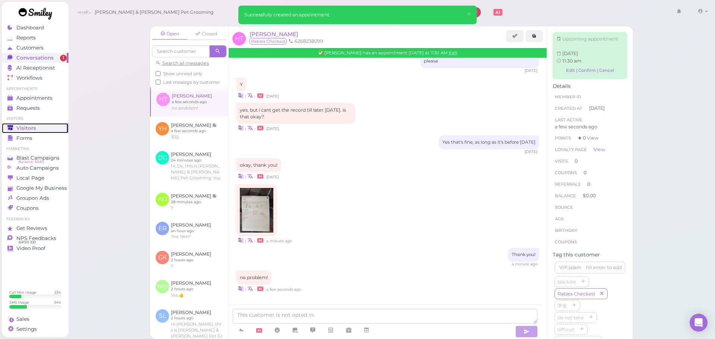
click at [30, 125] on span "Visitors" at bounding box center [26, 128] width 20 height 6
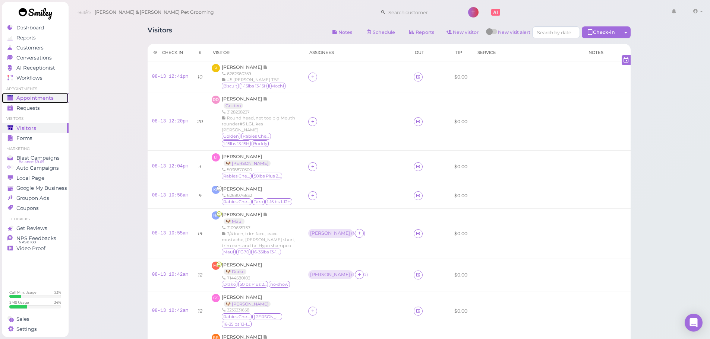
click at [52, 98] on span "Appointments" at bounding box center [34, 98] width 37 height 6
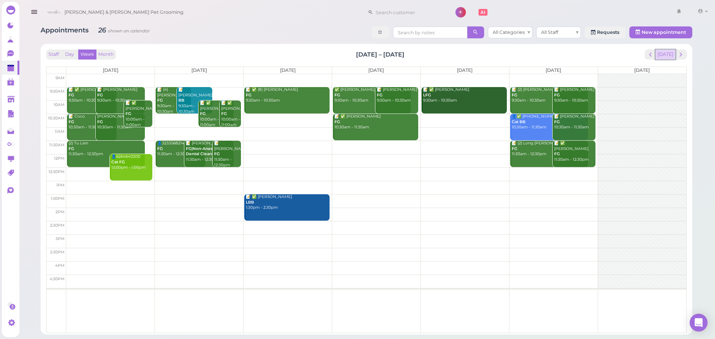
click at [662, 54] on button "[DATE]" at bounding box center [665, 55] width 20 height 10
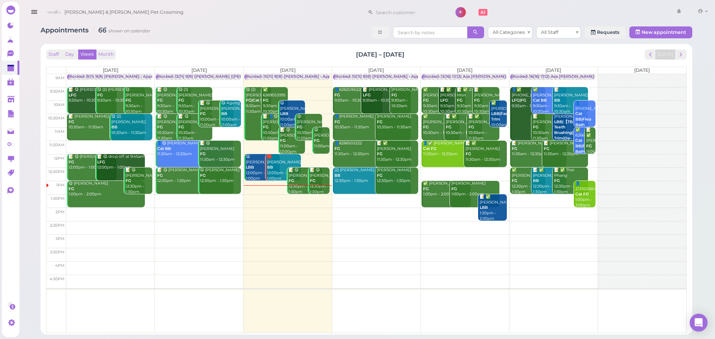
click at [318, 47] on div "Staff Day Week Month Aug 11 – 17, 2025 Today Mon 8/11 Tue 8/12 Wed 8/13 Thu 8/1…" at bounding box center [367, 189] width 652 height 291
click at [504, 182] on td at bounding box center [376, 187] width 620 height 13
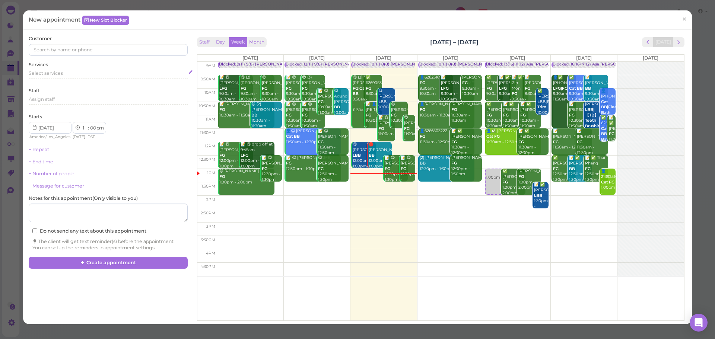
click at [105, 78] on div "Select services" at bounding box center [108, 74] width 159 height 9
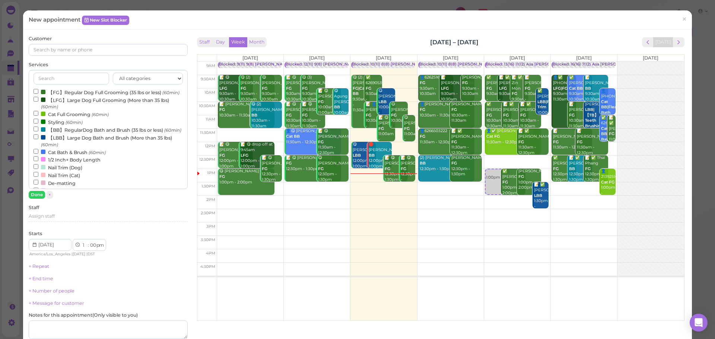
click at [58, 156] on label "Cat Bath & Brush (60min)" at bounding box center [70, 152] width 72 height 8
click at [38, 154] on input "Cat Bath & Brush (60min)" at bounding box center [36, 151] width 5 height 5
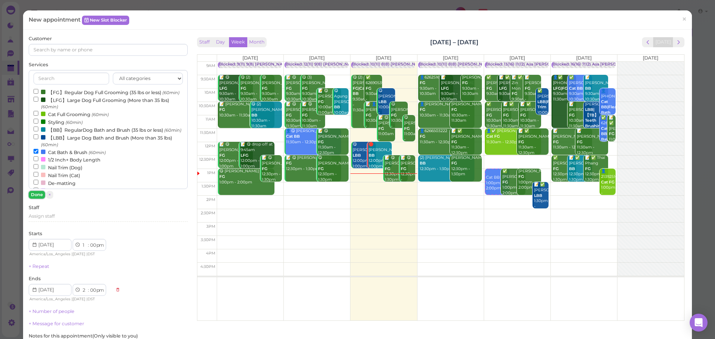
click at [39, 194] on button "Done" at bounding box center [37, 195] width 16 height 8
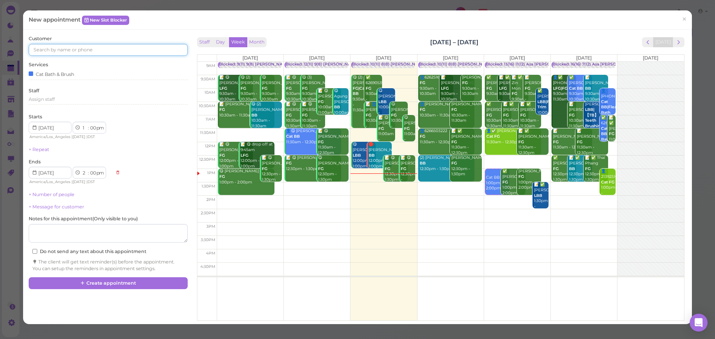
click at [95, 52] on input at bounding box center [108, 50] width 159 height 12
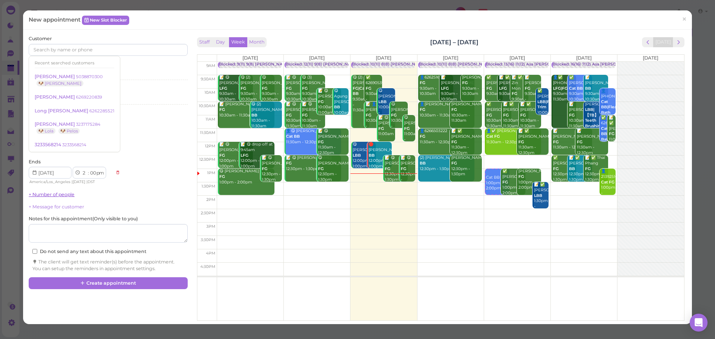
click at [55, 196] on link "+ Number of people" at bounding box center [52, 195] width 46 height 6
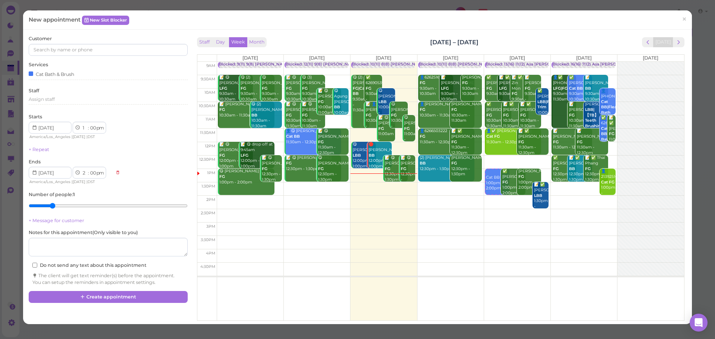
type input "2"
click at [53, 206] on input "range" at bounding box center [108, 206] width 159 height 12
click at [98, 49] on input at bounding box center [108, 50] width 159 height 12
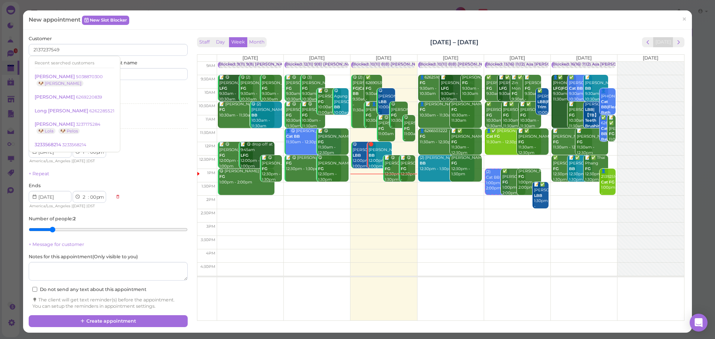
click at [82, 34] on div "Customer 2137237549 Recent searched customers Lucinda Tran 5038870300 🐶 Tatum G…" at bounding box center [357, 181] width 669 height 303
click at [77, 50] on input "2137237549" at bounding box center [108, 50] width 159 height 12
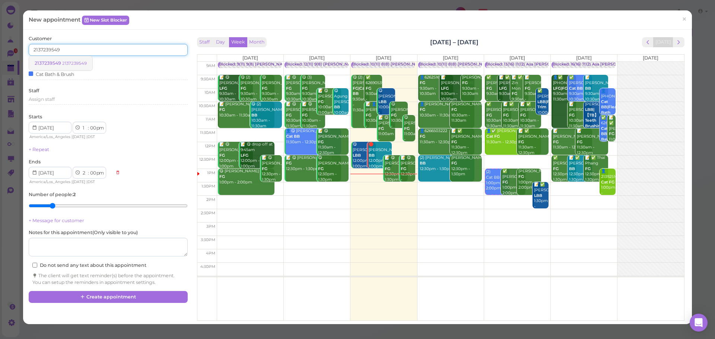
type input "2137239549"
click at [68, 66] on small "2137239549" at bounding box center [74, 63] width 25 height 5
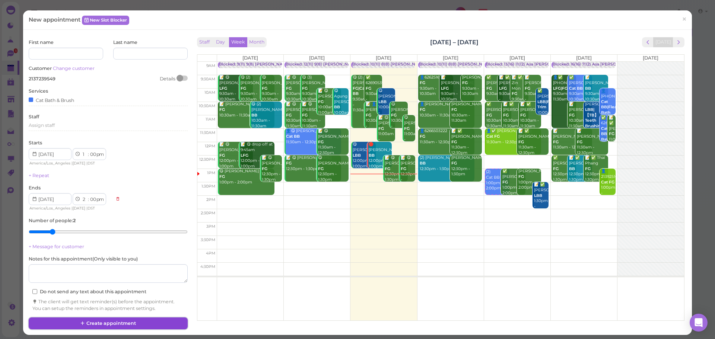
click at [144, 320] on button "Create appointment" at bounding box center [108, 324] width 159 height 12
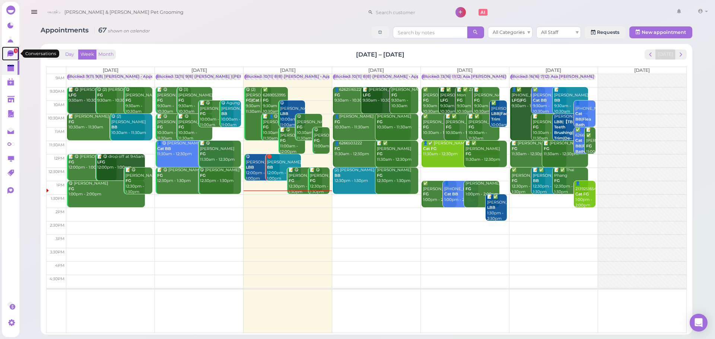
click at [7, 57] on link "1" at bounding box center [11, 54] width 18 height 14
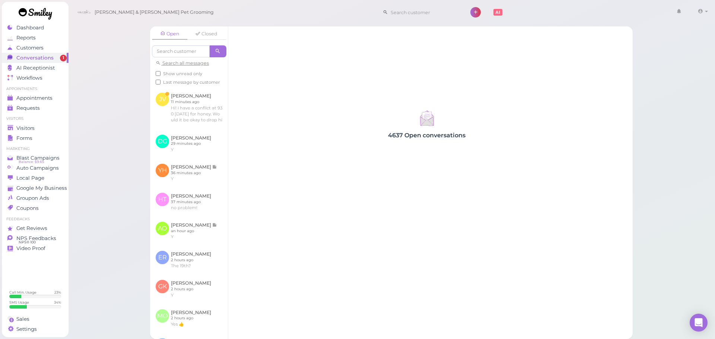
click at [184, 86] on label "Last message by customer" at bounding box center [188, 82] width 64 height 7
click at [161, 85] on input "Last message by customer" at bounding box center [158, 82] width 5 height 5
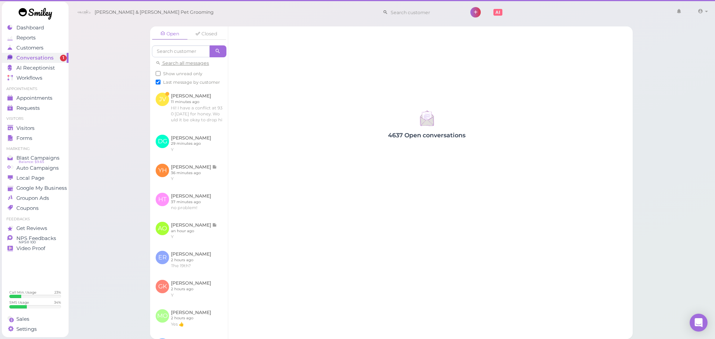
click at [186, 84] on span "Last message by customer" at bounding box center [191, 82] width 57 height 5
click at [161, 84] on input "Last message by customer" at bounding box center [158, 82] width 5 height 5
checkbox input "false"
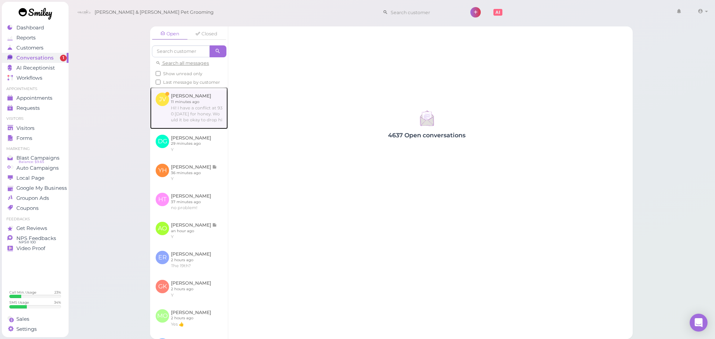
click at [187, 105] on link at bounding box center [189, 108] width 78 height 42
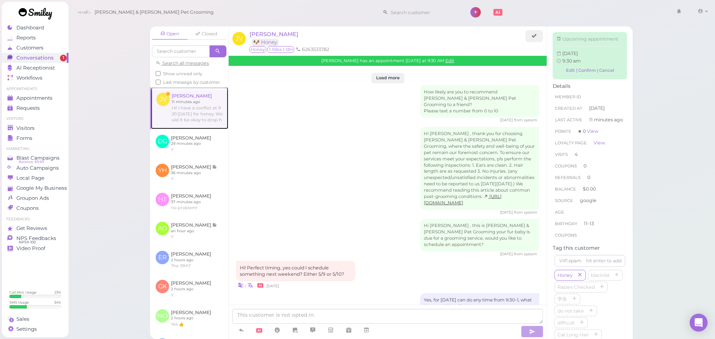
scroll to position [1110, 0]
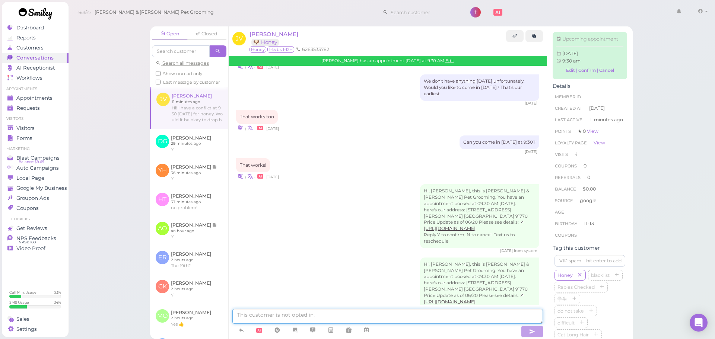
click at [348, 317] on textarea at bounding box center [387, 316] width 311 height 15
type textarea "Yes 10 AM is fine"
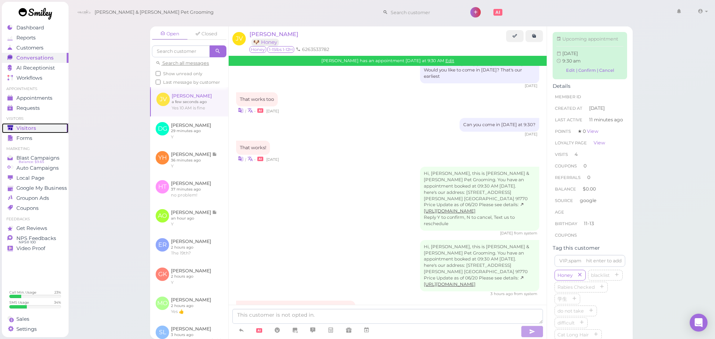
click at [49, 126] on div "Visitors" at bounding box center [34, 128] width 54 height 6
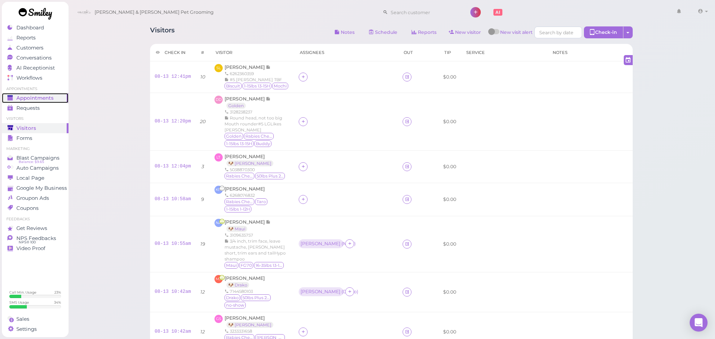
click at [48, 99] on span "Appointments" at bounding box center [34, 98] width 37 height 6
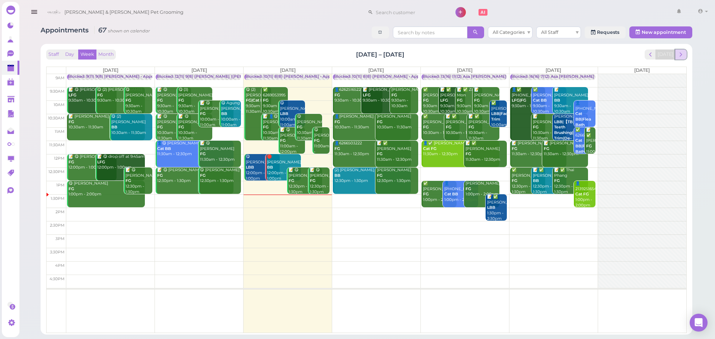
click at [686, 54] on button "next" at bounding box center [681, 55] width 12 height 10
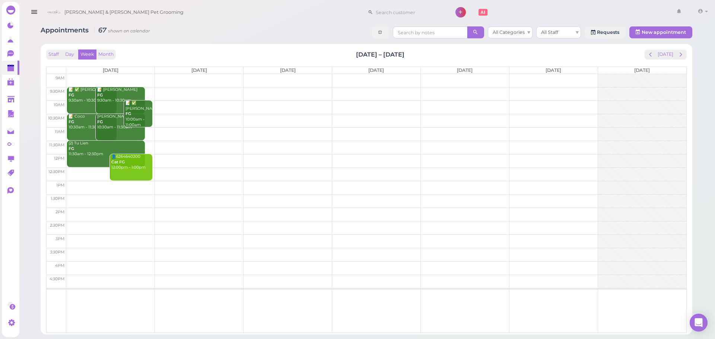
click at [686, 54] on button "next" at bounding box center [681, 55] width 12 height 10
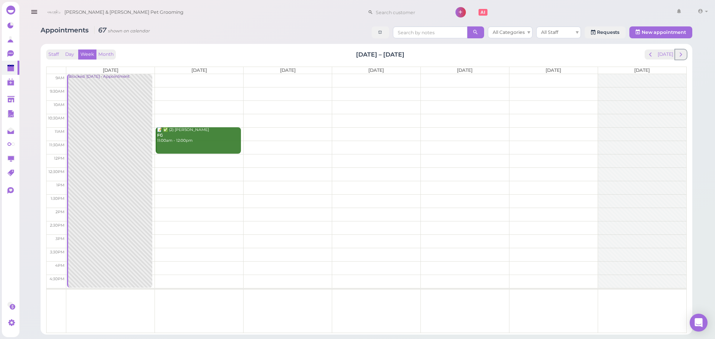
click at [686, 54] on button "next" at bounding box center [681, 55] width 12 height 10
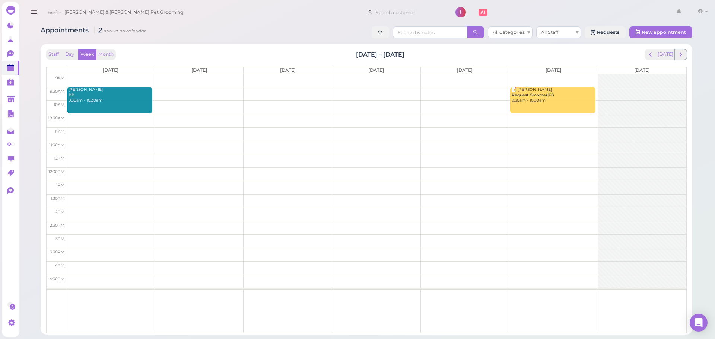
click at [686, 54] on button "next" at bounding box center [681, 55] width 12 height 10
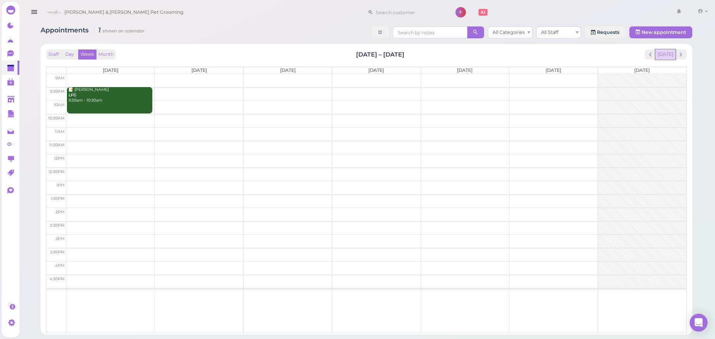
click at [670, 54] on button "[DATE]" at bounding box center [665, 55] width 20 height 10
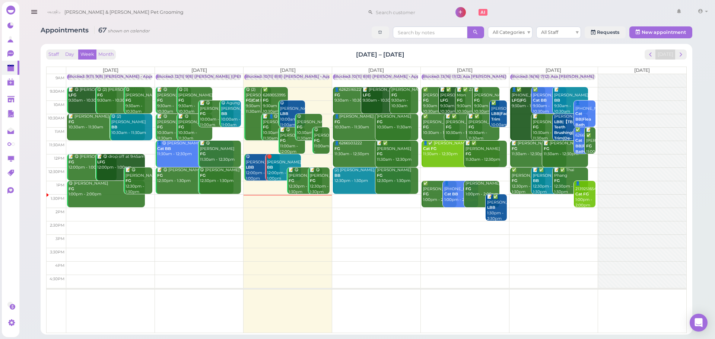
click at [688, 55] on div "Staff Day Week Month Aug 11 – 17, 2025 Today Mon 8/11 Tue 8/12 Wed 8/13 Thu 8/1…" at bounding box center [366, 189] width 644 height 283
click at [684, 55] on span "next" at bounding box center [680, 54] width 7 height 7
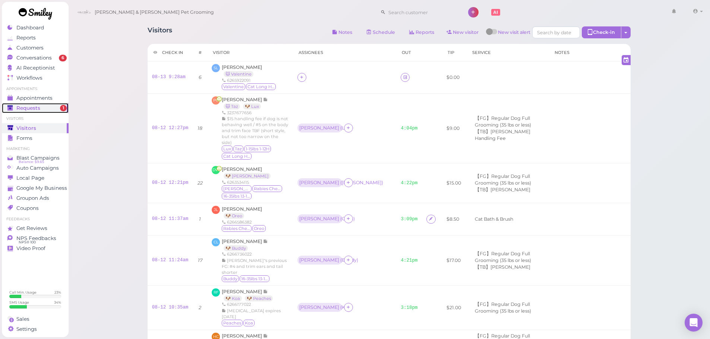
click at [33, 108] on span "Requests" at bounding box center [28, 108] width 24 height 6
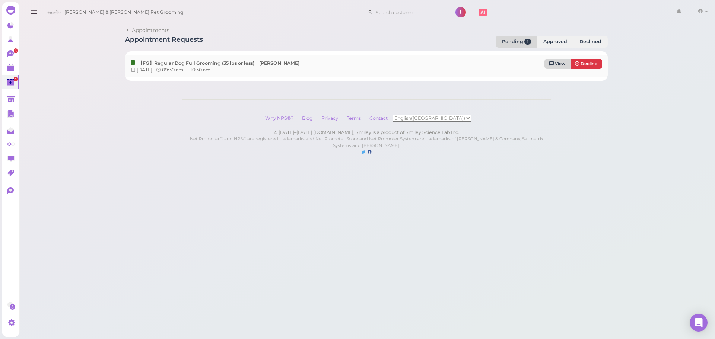
click at [553, 61] on icon at bounding box center [551, 63] width 4 height 5
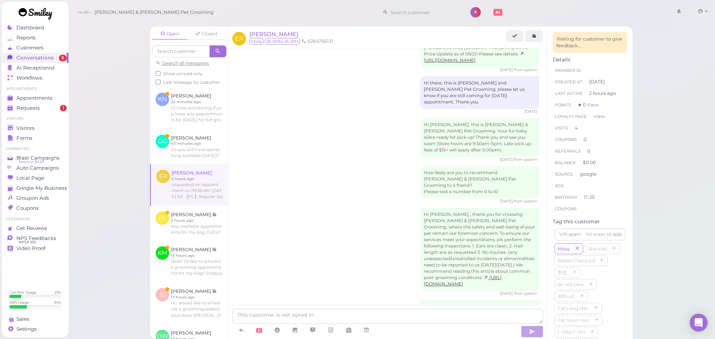
scroll to position [1199, 0]
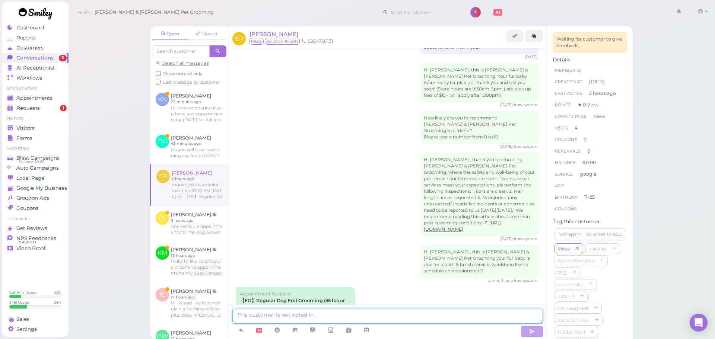
click at [310, 314] on textarea at bounding box center [387, 316] width 311 height 15
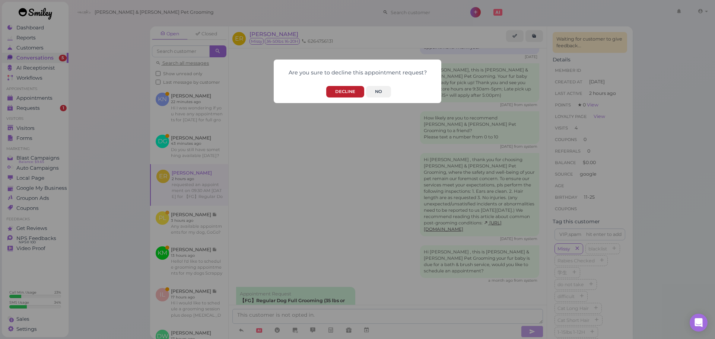
click at [337, 89] on button "Decline" at bounding box center [345, 92] width 38 height 12
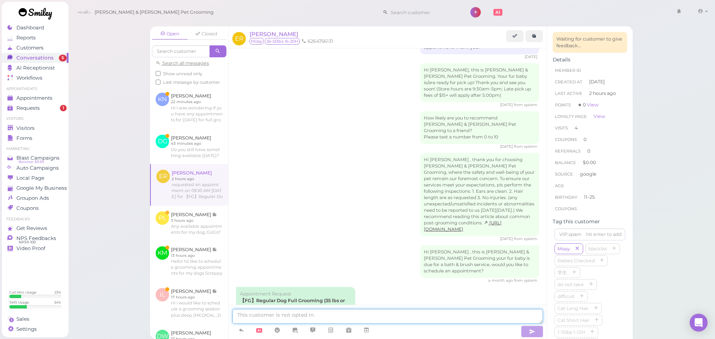
click at [327, 319] on textarea at bounding box center [387, 316] width 311 height 15
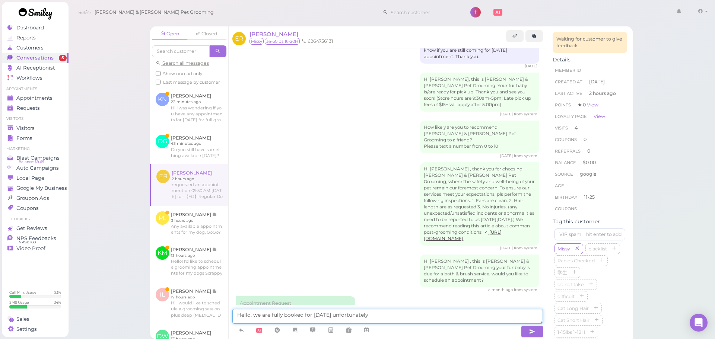
type textarea "Hello, we are fully booked for Saturday unfortunately"
click at [263, 32] on span "Edward Ramos" at bounding box center [274, 34] width 49 height 7
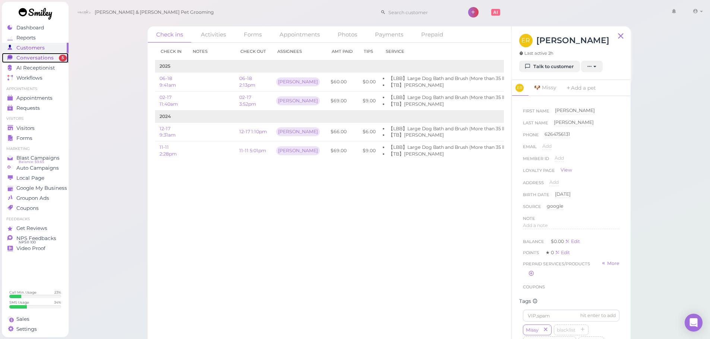
click at [60, 59] on span "5" at bounding box center [63, 58] width 8 height 7
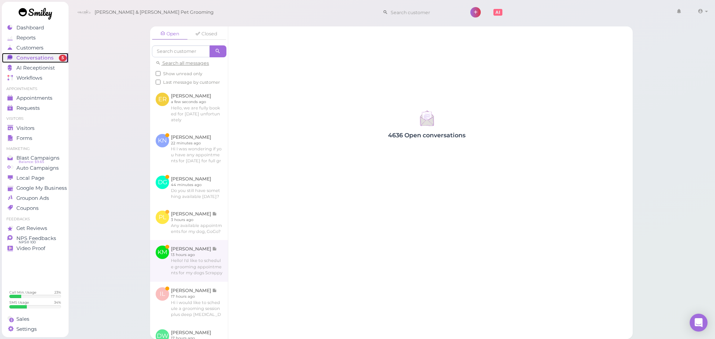
scroll to position [112, 0]
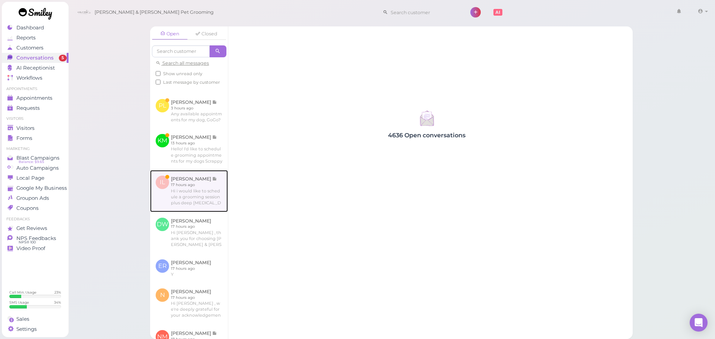
click at [203, 212] on link at bounding box center [189, 191] width 78 height 42
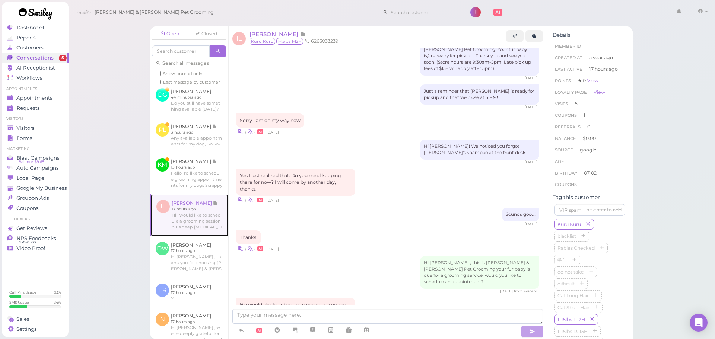
scroll to position [74, 0]
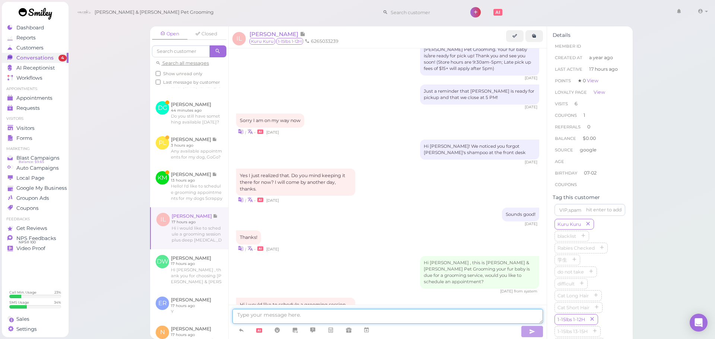
click at [348, 317] on textarea at bounding box center [387, 316] width 311 height 15
type textarea "Sure thing, our earliest is going to be next Tuesday at 11:30, does that work f…"
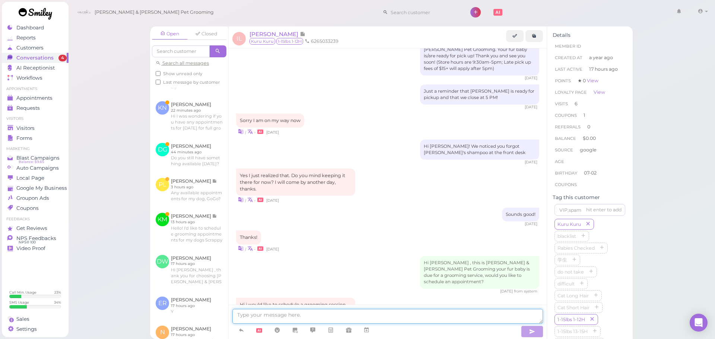
scroll to position [116, 0]
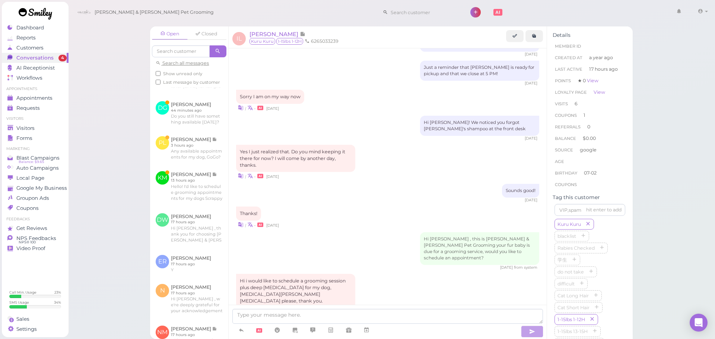
click at [83, 108] on div "Open Closed Search all messages Show unread only Last message by customer IL Ir…" at bounding box center [391, 169] width 647 height 339
click at [29, 131] on link "Visitors" at bounding box center [35, 128] width 67 height 10
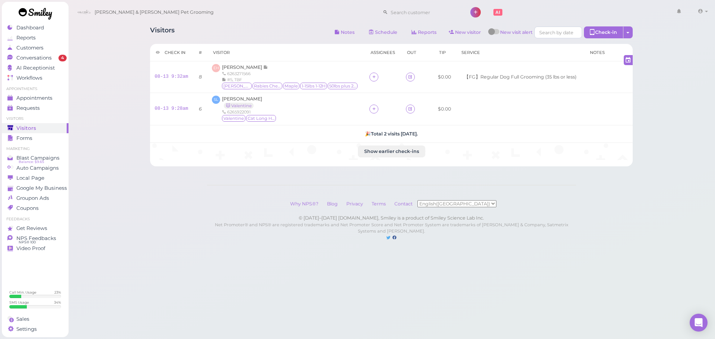
click at [304, 47] on th "Visitor" at bounding box center [286, 53] width 158 height 18
click at [295, 35] on div "Visitors Notes Schedule Reports New visitor New visit alert Check-in Customer c…" at bounding box center [391, 33] width 483 height 14
click at [381, 293] on body "Dashboard Reports Customers Conversations 5" at bounding box center [357, 169] width 715 height 339
click at [233, 189] on div "Visitors Notes Schedule Reports New visitor New visit alert Check-in Customer c…" at bounding box center [391, 128] width 647 height 256
click at [286, 74] on div "6263271566" at bounding box center [290, 74] width 136 height 6
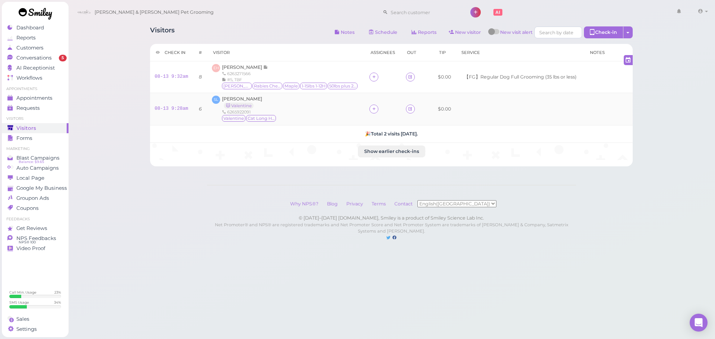
click at [307, 115] on div "SL Sue Le 🐱 Valentine 6265922091 Valentine Cat Long Hair" at bounding box center [286, 109] width 149 height 27
click at [303, 118] on div "SL Sue Le 🐱 Valentine 6265922091 Valentine Cat Long Hair" at bounding box center [286, 109] width 149 height 27
click at [311, 117] on div "SL Sue Le 🐱 Valentine 6265922091 Valentine Cat Long Hair" at bounding box center [286, 109] width 149 height 27
click at [311, 110] on div "SL Sue Le 🐱 Valentine 6265922091 Valentine Cat Long Hair" at bounding box center [286, 109] width 149 height 27
click at [306, 64] on td "EH Eric Huang 6263271566 #5, TBF Bailey Rabies Checked Maple 1-15lbs 1-12H 50lb…" at bounding box center [286, 77] width 158 height 32
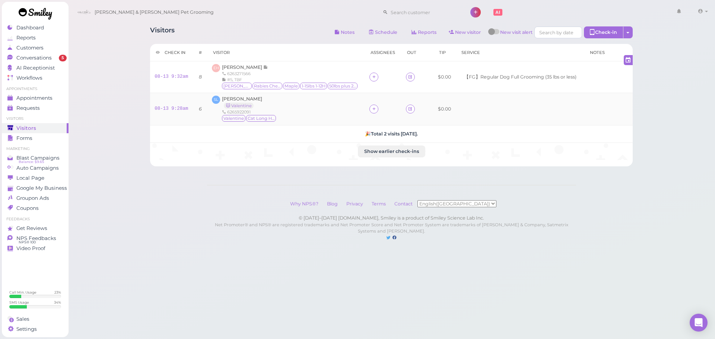
click at [166, 106] on div "08-13 9:28am" at bounding box center [172, 109] width 34 height 7
click at [168, 110] on link "08-13 9:28am" at bounding box center [172, 108] width 34 height 5
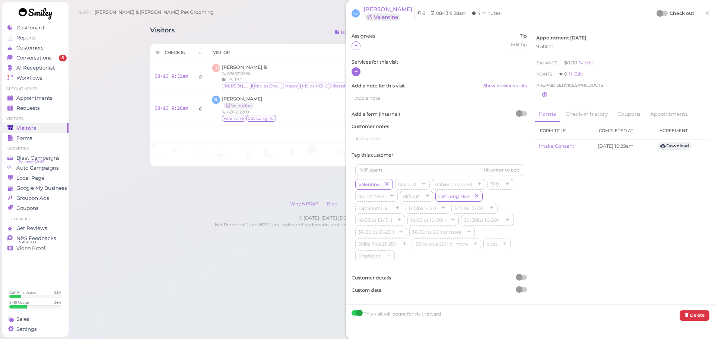
click at [354, 73] on icon at bounding box center [356, 72] width 5 height 6
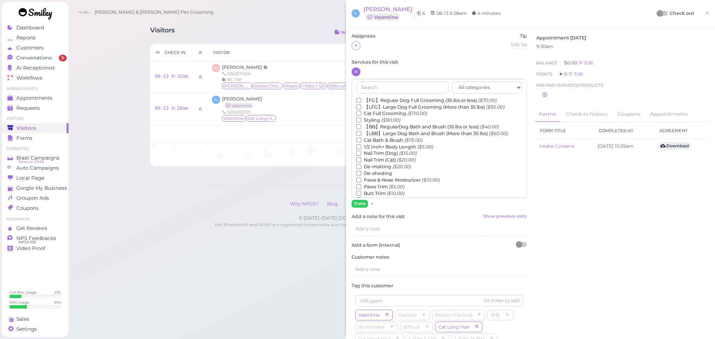
click at [380, 98] on label "【FG】Regular Dog Full Grooming (35 lbs or less) ($70.00)" at bounding box center [426, 100] width 140 height 7
click at [361, 98] on input "【FG】Regular Dog Full Grooming (35 lbs or less) ($70.00)" at bounding box center [358, 100] width 5 height 5
click at [378, 140] on label "Cat Bath & Brush ($75.00)" at bounding box center [389, 140] width 66 height 7
click at [361, 140] on input "Cat Bath & Brush ($75.00)" at bounding box center [358, 140] width 5 height 5
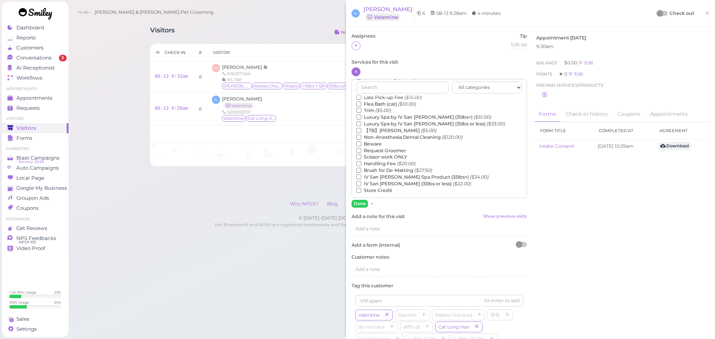
click at [398, 131] on label "【TB】Teeth Brushing ($5.00)" at bounding box center [396, 130] width 80 height 7
click at [361, 131] on input "【TB】Teeth Brushing ($5.00)" at bounding box center [358, 130] width 5 height 5
click at [358, 203] on button "Done" at bounding box center [360, 204] width 16 height 8
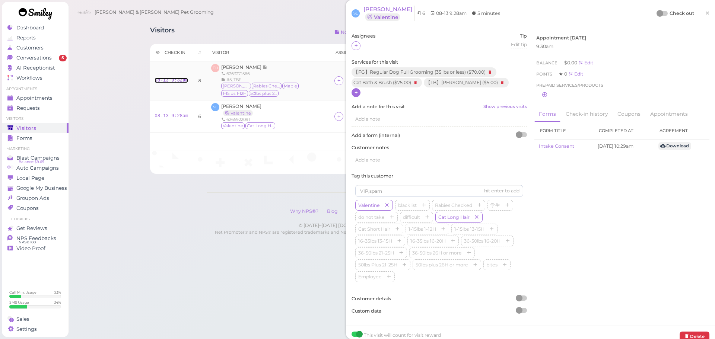
click at [170, 80] on link "08-13 9:32am" at bounding box center [172, 80] width 34 height 5
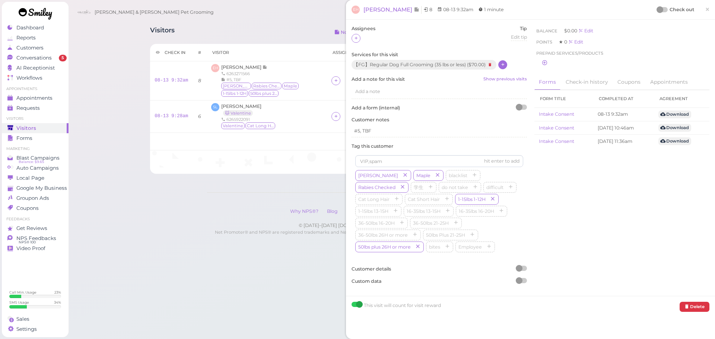
click at [502, 65] on icon at bounding box center [503, 65] width 5 height 6
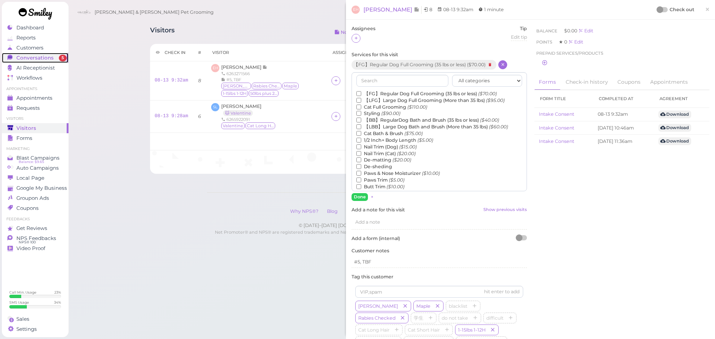
click at [49, 60] on span "Conversations" at bounding box center [34, 58] width 37 height 6
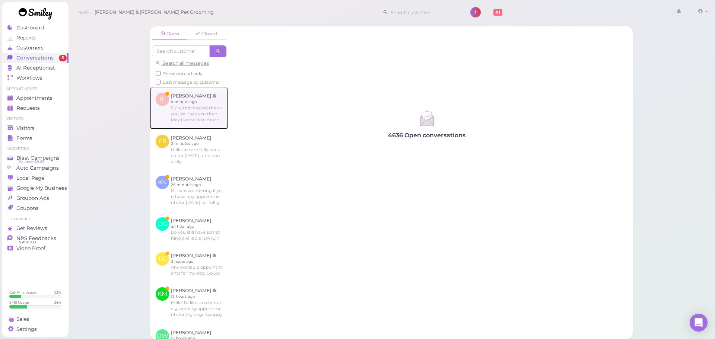
click at [204, 111] on link at bounding box center [189, 108] width 78 height 42
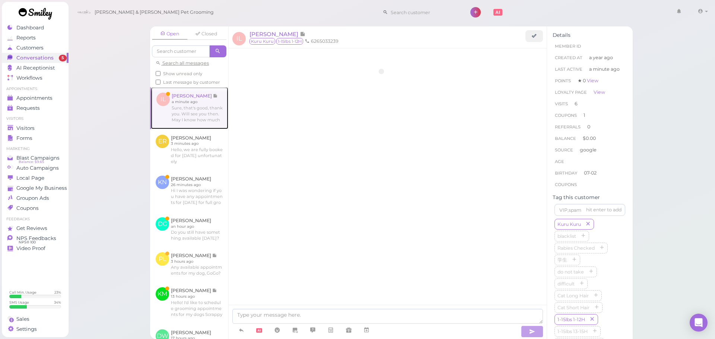
scroll to position [895, 0]
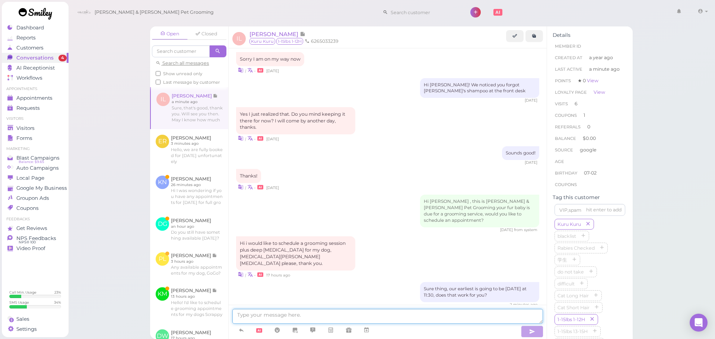
click at [303, 313] on textarea at bounding box center [387, 316] width 311 height 15
type textarea "It'll be around $190"
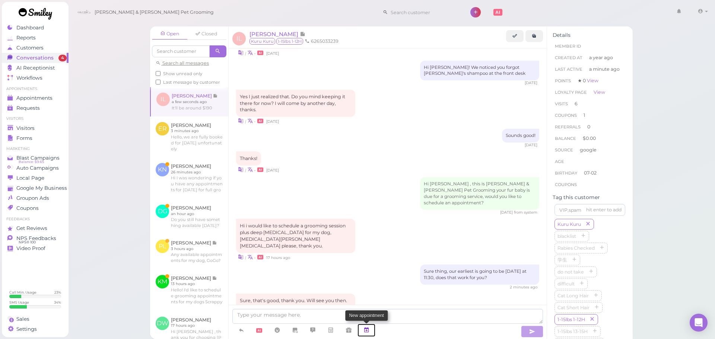
click at [366, 333] on icon at bounding box center [367, 330] width 6 height 7
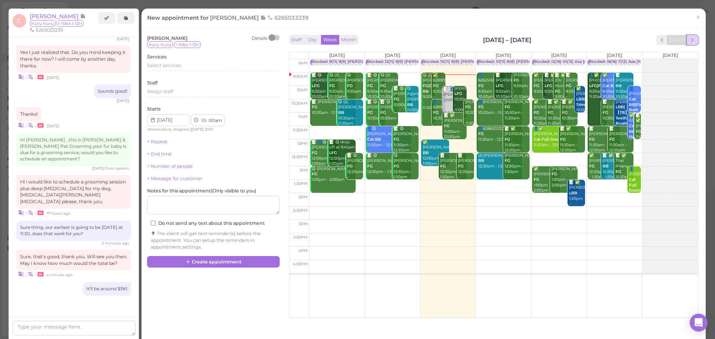
click at [689, 40] on span "next" at bounding box center [692, 39] width 7 height 7
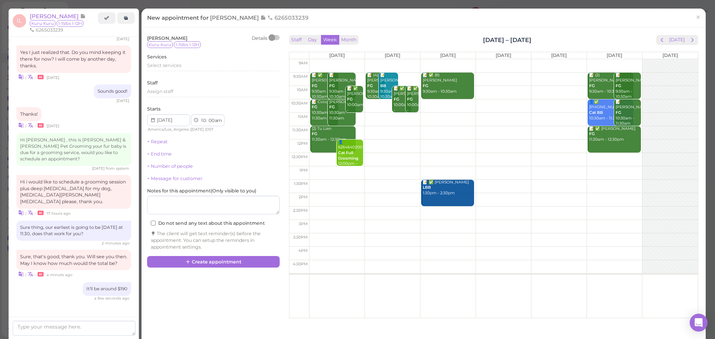
scroll to position [950, 0]
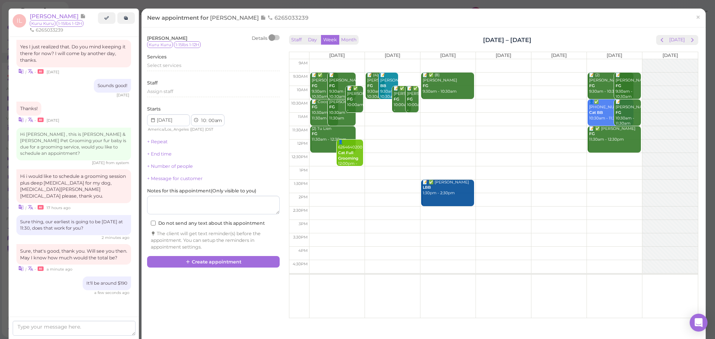
click at [381, 131] on td at bounding box center [503, 132] width 389 height 13
type input "2025-08-19"
select select "11"
select select "30"
click at [209, 62] on div "Services Select services" at bounding box center [213, 64] width 133 height 20
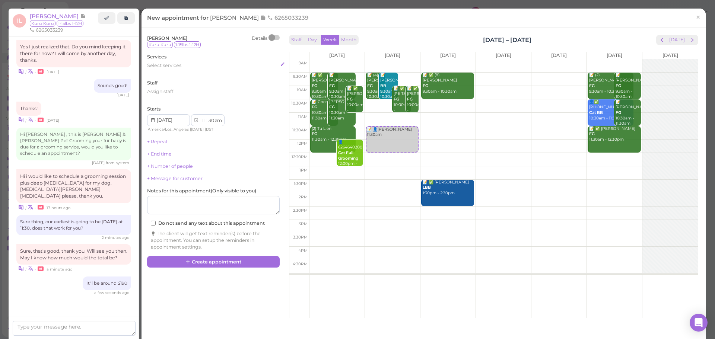
click at [192, 70] on div "Select services" at bounding box center [213, 66] width 133 height 9
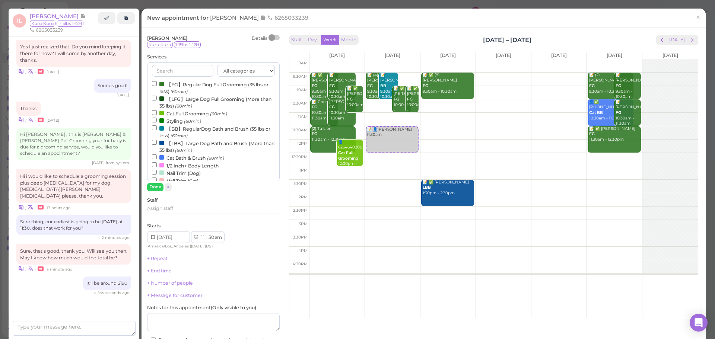
click at [188, 82] on label "【FG】Regular Dog Full Grooming (35 lbs or less) (60min)" at bounding box center [213, 87] width 123 height 15
click at [157, 82] on input "【FG】Regular Dog Full Grooming (35 lbs or less) (60min)" at bounding box center [154, 83] width 5 height 5
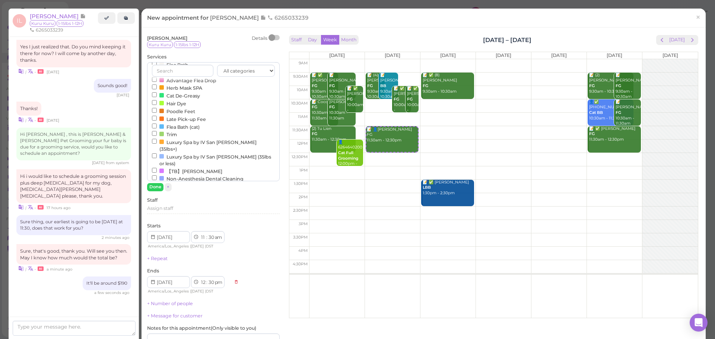
scroll to position [223, 0]
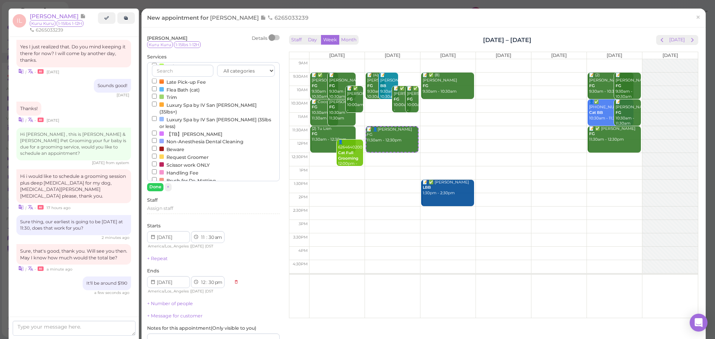
click at [195, 137] on label "Non-Anesthesia Dental Cleaning" at bounding box center [198, 141] width 92 height 8
click at [157, 138] on input "Non-Anesthesia Dental Cleaning" at bounding box center [154, 140] width 5 height 5
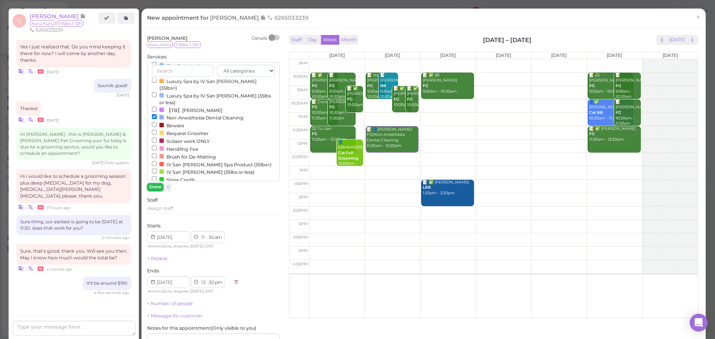
click at [157, 188] on button "Done" at bounding box center [155, 187] width 16 height 8
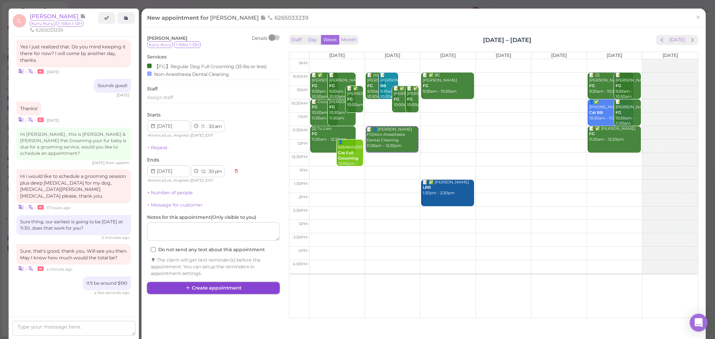
click at [204, 288] on button "Create appointment" at bounding box center [213, 288] width 133 height 12
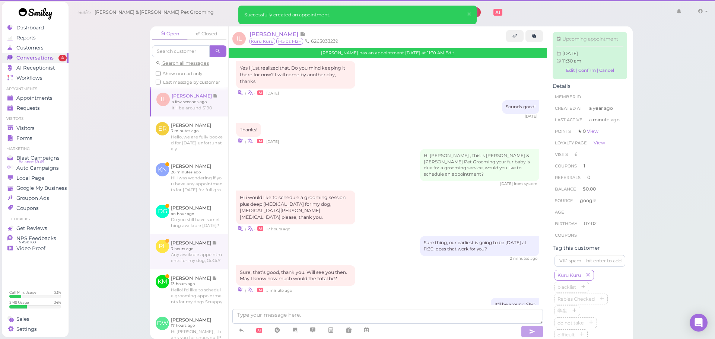
scroll to position [912, 0]
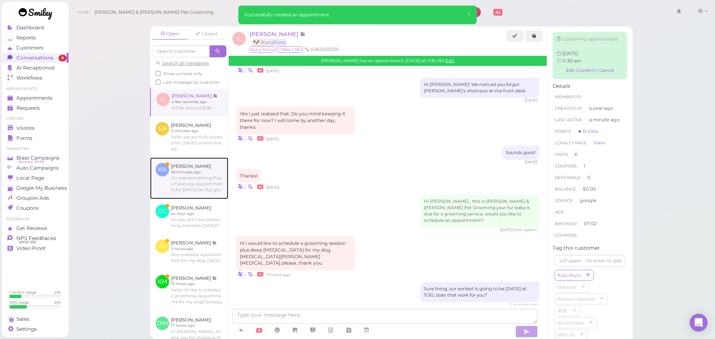
click at [201, 183] on link at bounding box center [189, 179] width 78 height 42
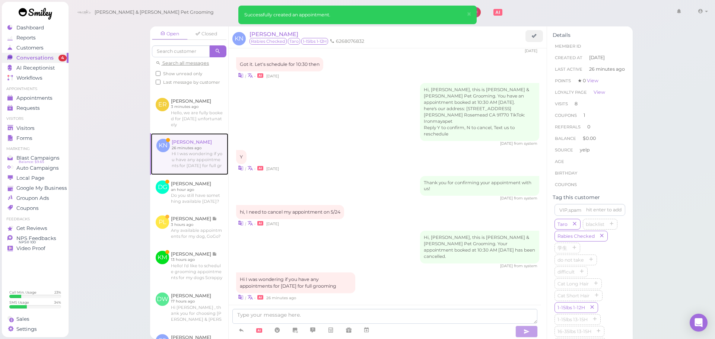
scroll to position [37, 0]
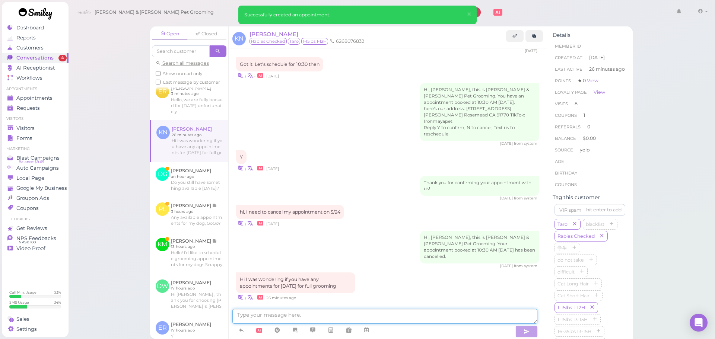
click at [276, 311] on textarea at bounding box center [384, 316] width 305 height 15
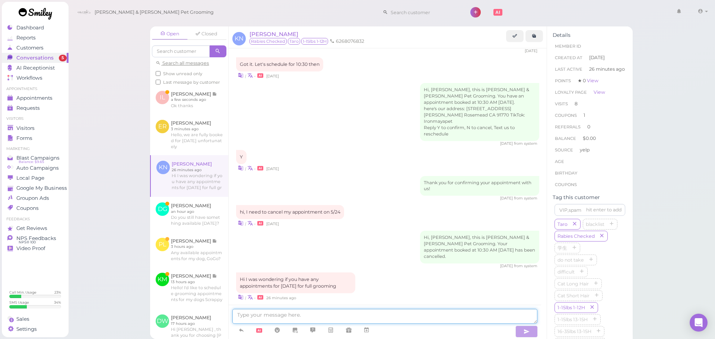
scroll to position [79, 0]
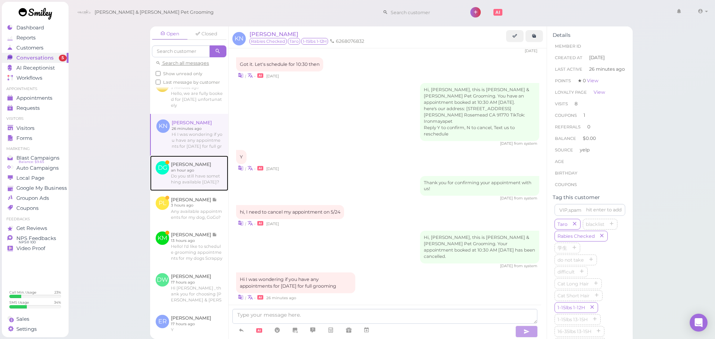
click at [192, 182] on link at bounding box center [189, 173] width 78 height 35
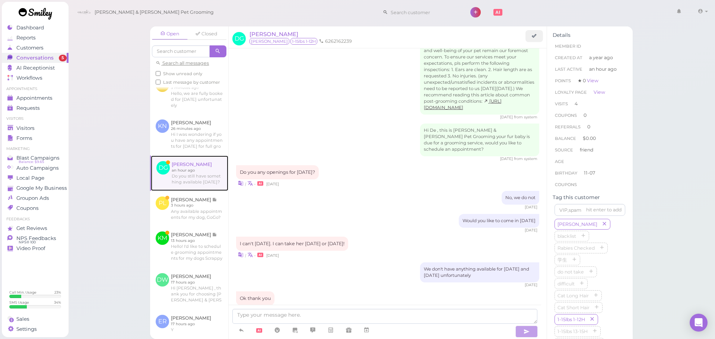
scroll to position [116, 0]
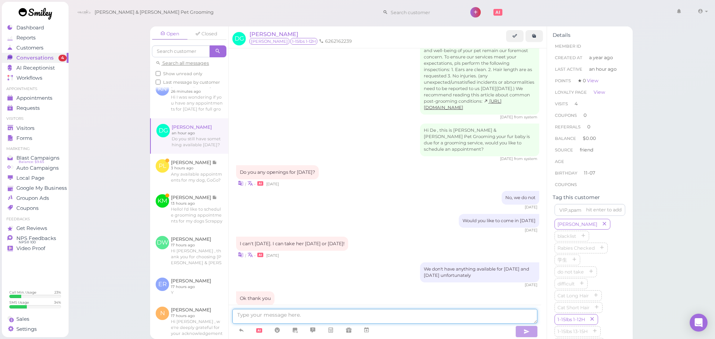
click at [298, 312] on textarea at bounding box center [384, 316] width 305 height 15
type textarea "Nothing for Friday at the moment unfortunately"
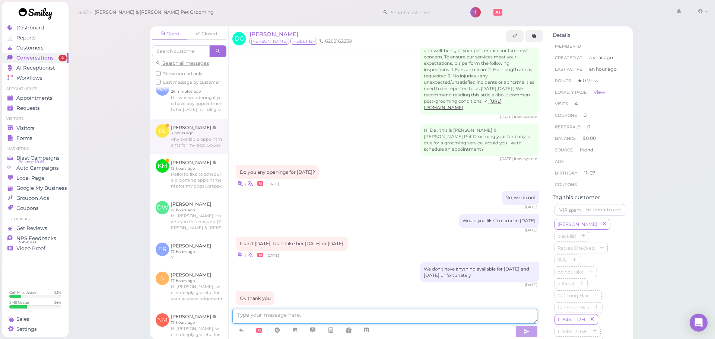
scroll to position [1019, 0]
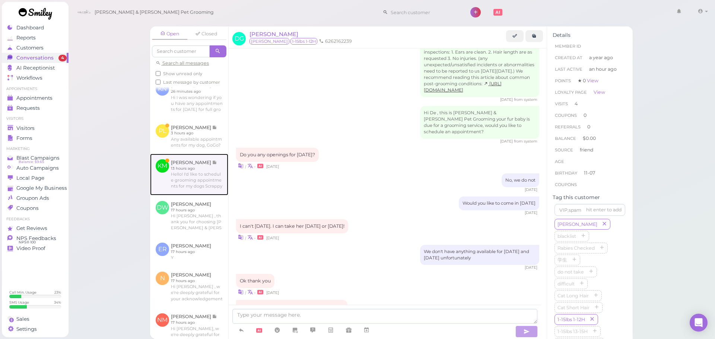
click at [202, 172] on link at bounding box center [189, 175] width 78 height 42
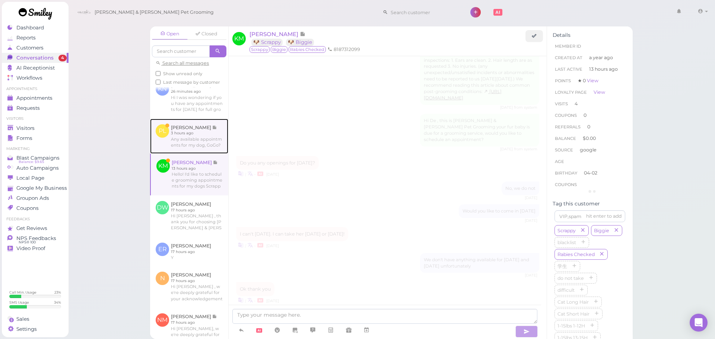
click at [202, 154] on link at bounding box center [189, 136] width 78 height 35
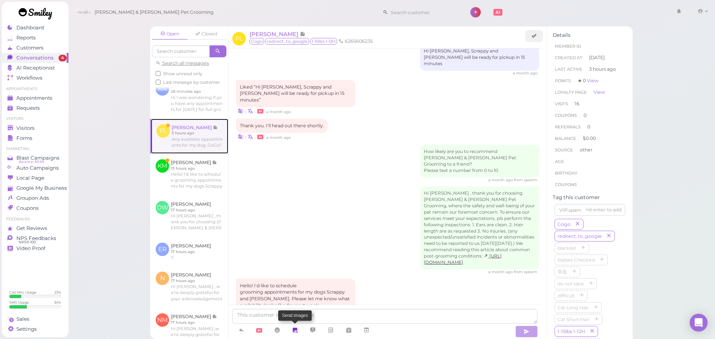
scroll to position [1011, 0]
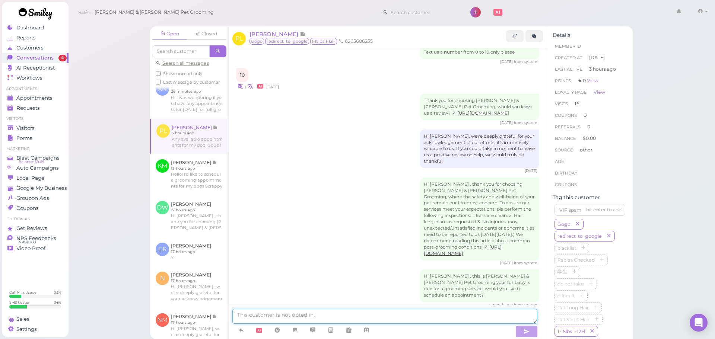
click at [289, 319] on textarea at bounding box center [384, 316] width 305 height 15
type textarea "Yes, can you come in on Tuesday at 11:30?"
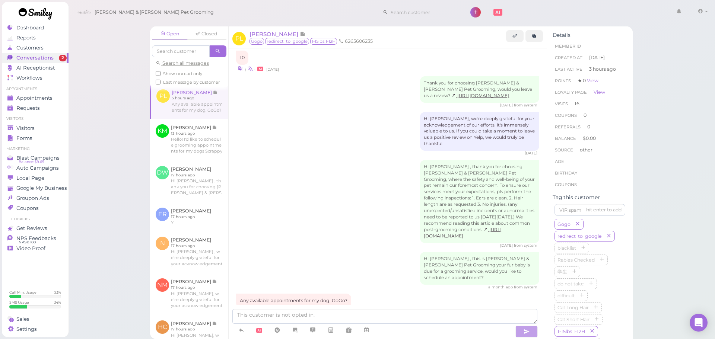
click at [185, 83] on link at bounding box center [189, 63] width 78 height 42
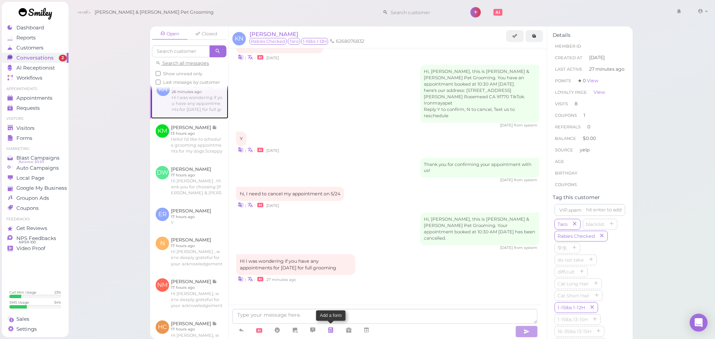
scroll to position [894, 0]
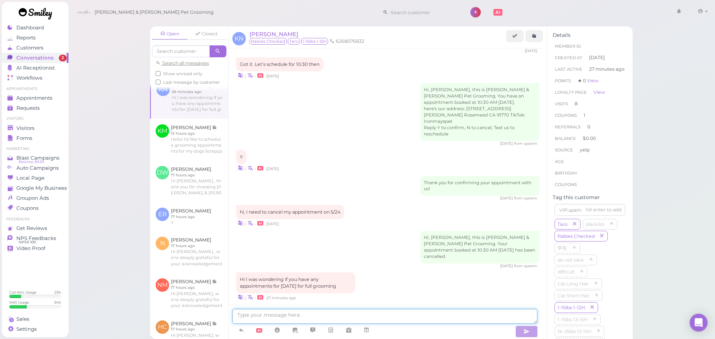
click at [324, 319] on textarea at bounding box center [384, 316] width 305 height 15
type textarea "Hello, we don't have anything available for F"
type textarea "Would you be able to come in on Friday at 11:30?"
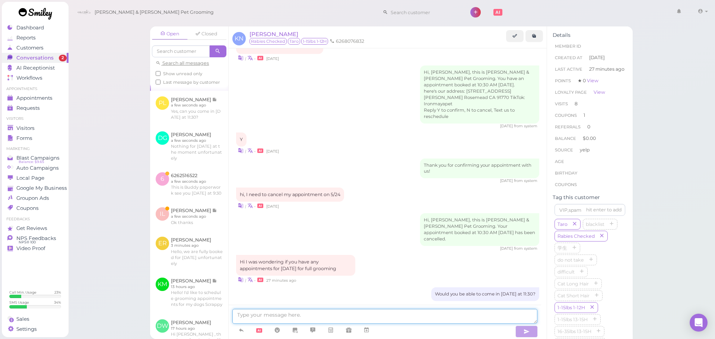
scroll to position [9, 0]
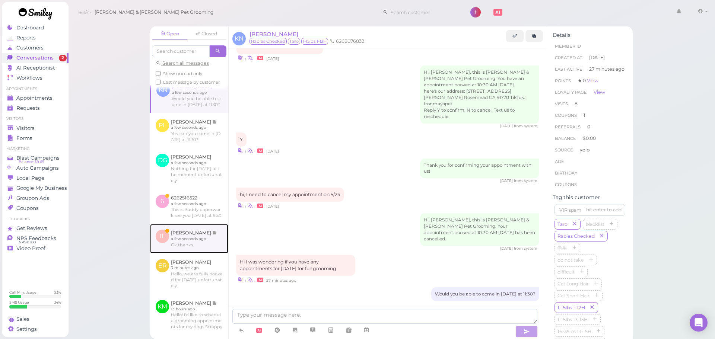
click at [197, 253] on link at bounding box center [189, 238] width 78 height 29
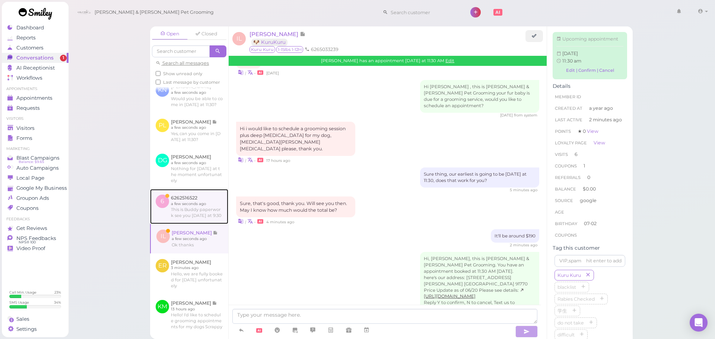
click at [210, 222] on link at bounding box center [189, 206] width 78 height 35
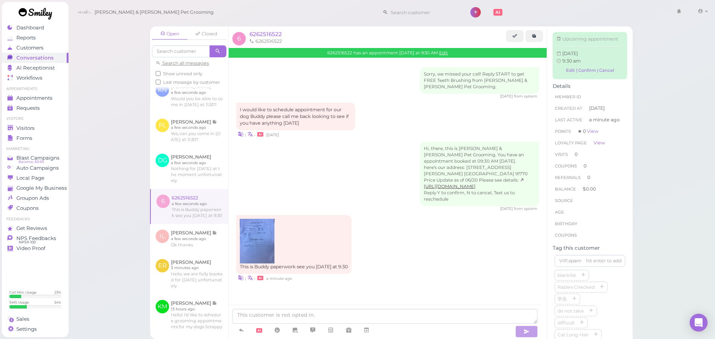
click at [305, 182] on div "Hi, there, this is Cody & Miley Pet Grooming. You have an appointment booked at…" at bounding box center [387, 177] width 303 height 70
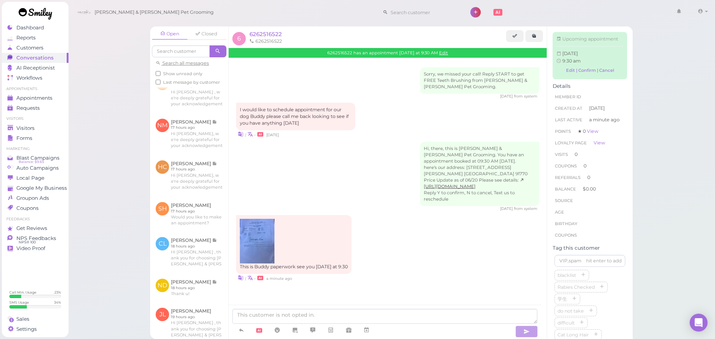
scroll to position [261, 0]
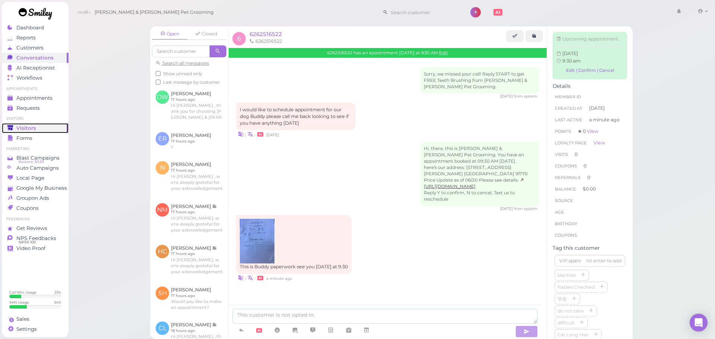
click at [14, 129] on div "Visitors" at bounding box center [34, 128] width 54 height 6
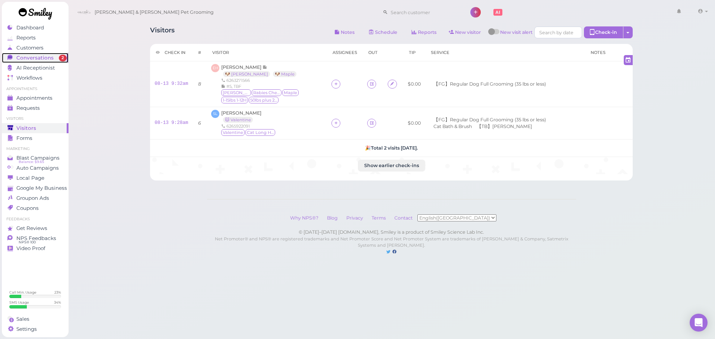
click at [46, 56] on span "Conversations" at bounding box center [34, 58] width 37 height 6
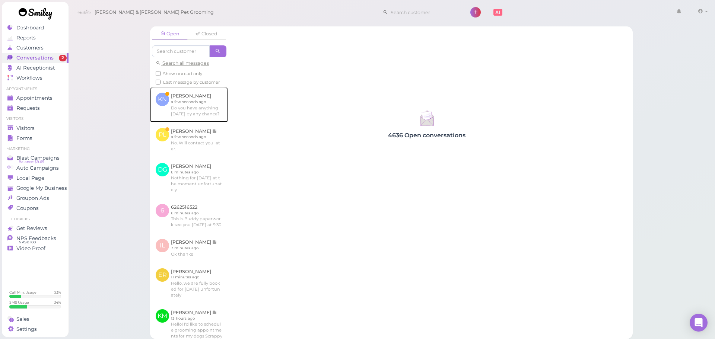
click at [212, 106] on link at bounding box center [189, 104] width 78 height 35
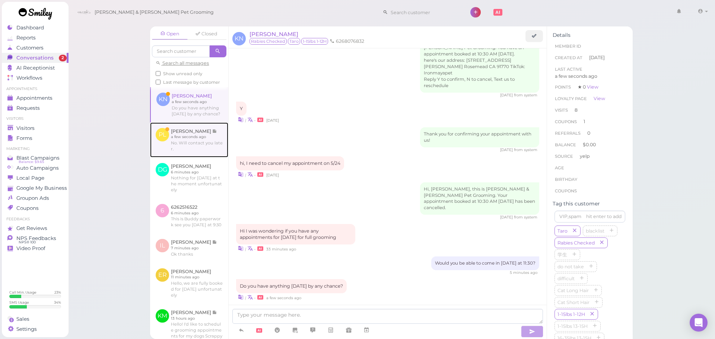
click at [205, 158] on link at bounding box center [189, 140] width 78 height 35
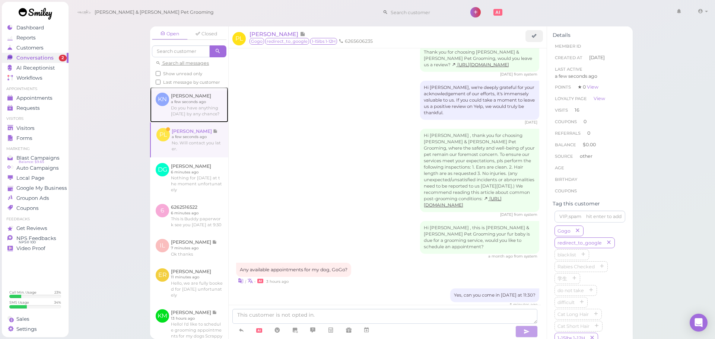
click at [202, 117] on link at bounding box center [189, 104] width 78 height 35
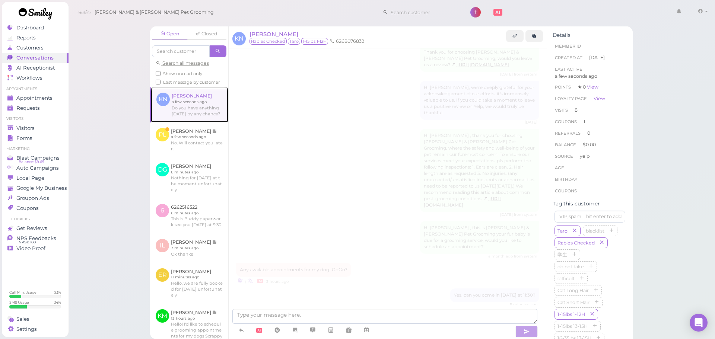
scroll to position [881, 0]
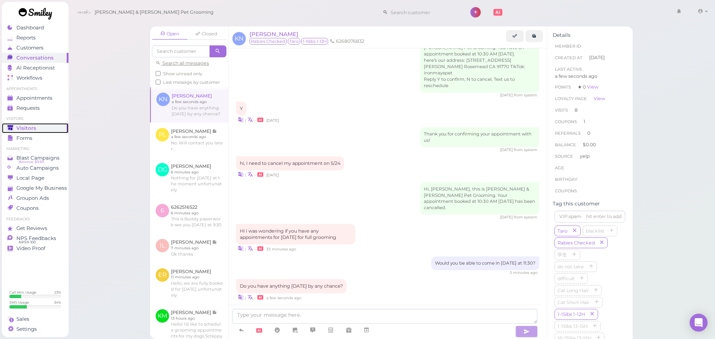
click at [43, 130] on div "Visitors" at bounding box center [34, 128] width 54 height 6
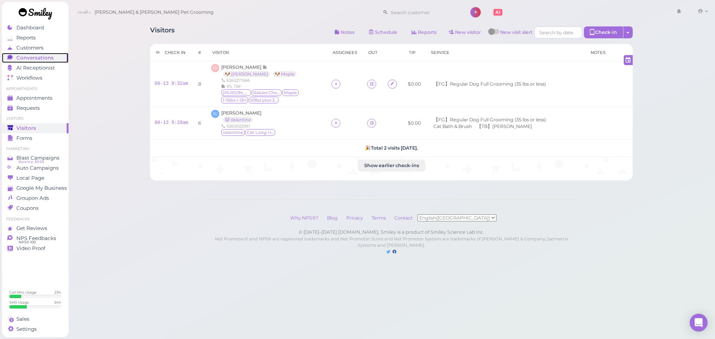
click at [47, 60] on span "Conversations" at bounding box center [34, 58] width 37 height 6
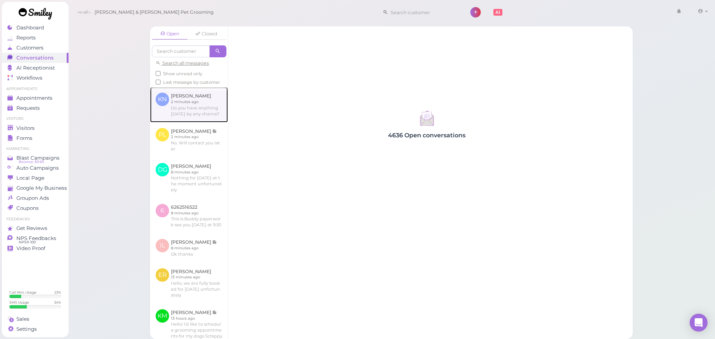
click at [192, 111] on link at bounding box center [189, 104] width 78 height 35
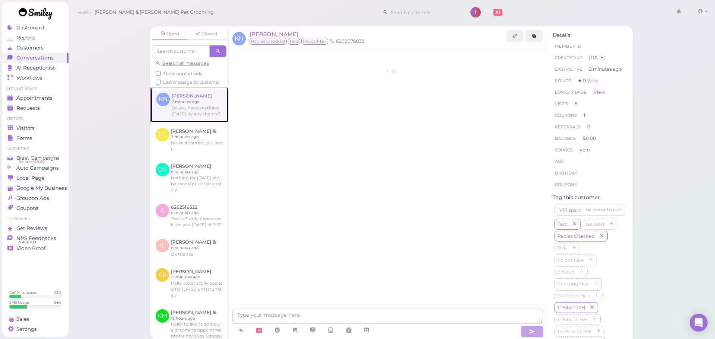
scroll to position [881, 0]
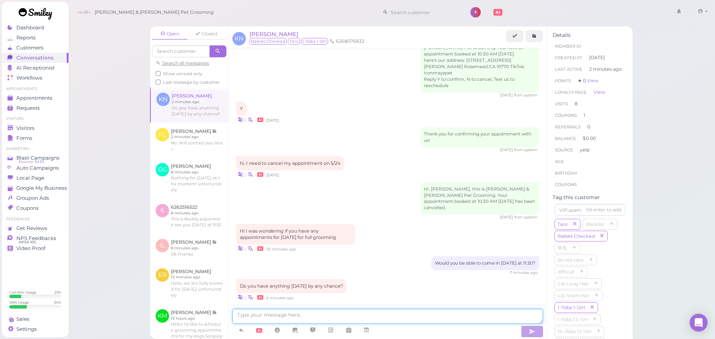
click at [310, 322] on textarea at bounding box center [387, 316] width 311 height 15
type textarea "Would you"
type textarea "Would 11 AM work?"
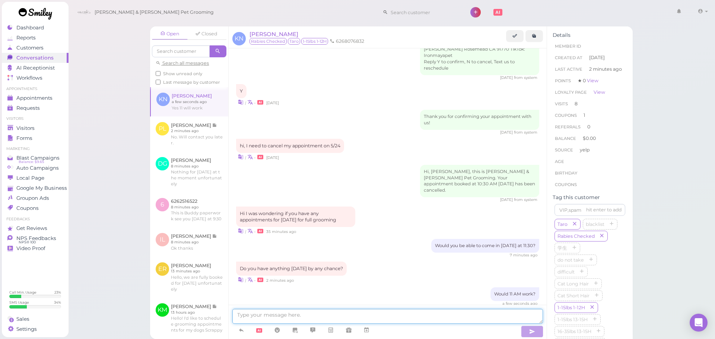
scroll to position [930, 0]
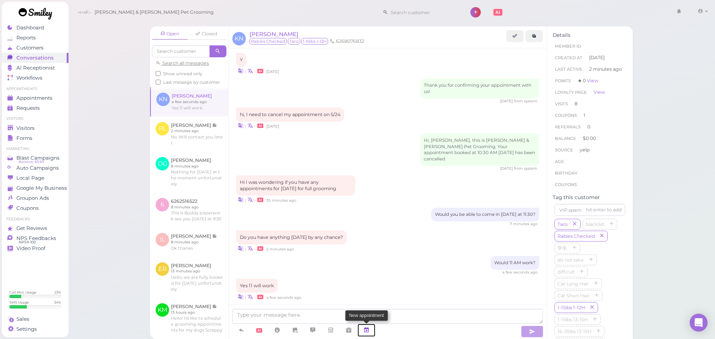
click at [368, 333] on icon at bounding box center [367, 330] width 6 height 7
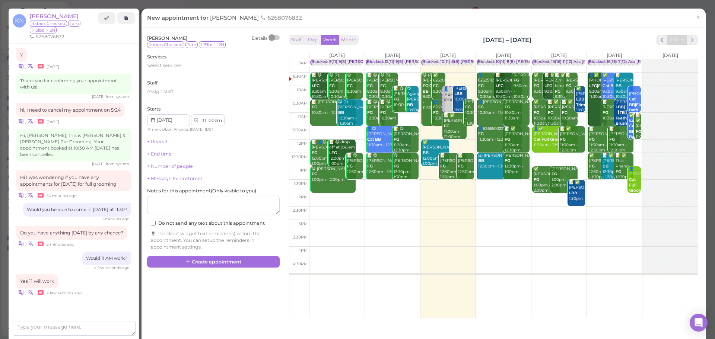
click at [450, 190] on td at bounding box center [503, 186] width 389 height 13
select select "1"
select select "45"
select select "pm"
drag, startPoint x: 448, startPoint y: 199, endPoint x: 453, endPoint y: 124, distance: 75.0
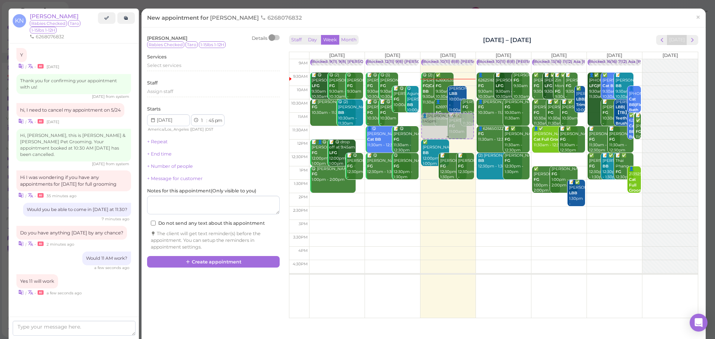
click at [453, 59] on div "👤Kenneth Ng 1:45pm Blocked: 10(11) 8(8) Asa Helen • Appointment 😋 (2) Sue Le FG…" at bounding box center [447, 59] width 55 height 0
select select "11"
select select "00"
select select "am"
click at [203, 64] on div "Select services" at bounding box center [213, 65] width 133 height 7
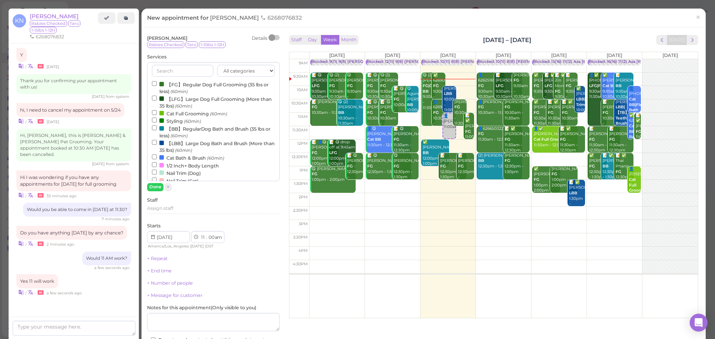
click at [206, 84] on label "【FG】Regular Dog Full Grooming (35 lbs or less) (60min)" at bounding box center [213, 87] width 123 height 15
click at [157, 84] on input "【FG】Regular Dog Full Grooming (35 lbs or less) (60min)" at bounding box center [154, 83] width 5 height 5
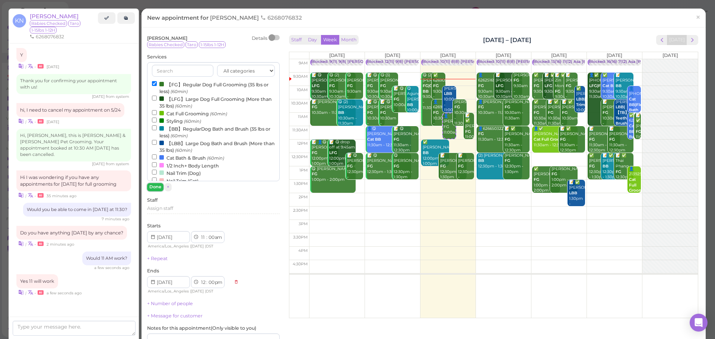
click at [156, 191] on button "Done" at bounding box center [155, 187] width 16 height 8
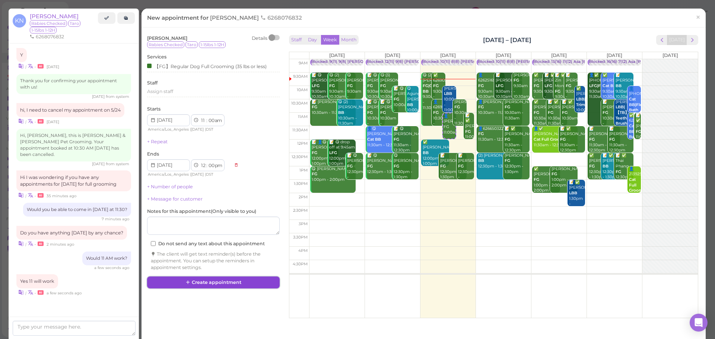
click at [188, 280] on icon at bounding box center [188, 283] width 5 height 6
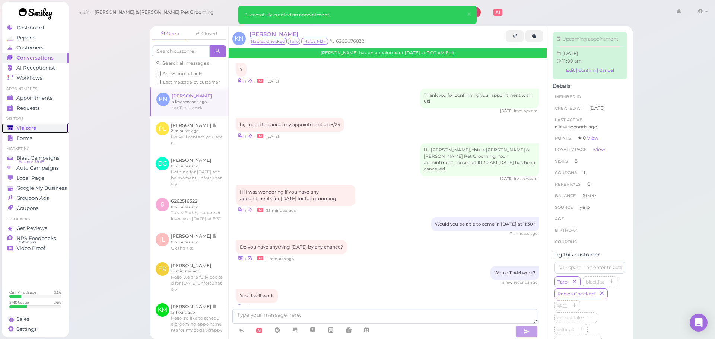
click at [42, 125] on div "Visitors" at bounding box center [34, 128] width 54 height 6
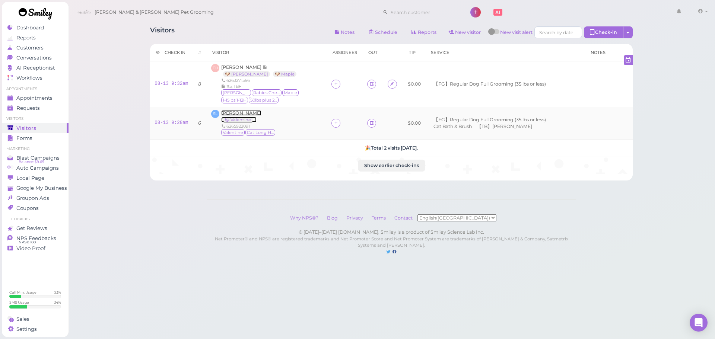
click at [234, 114] on span "Sue Le" at bounding box center [241, 113] width 40 height 6
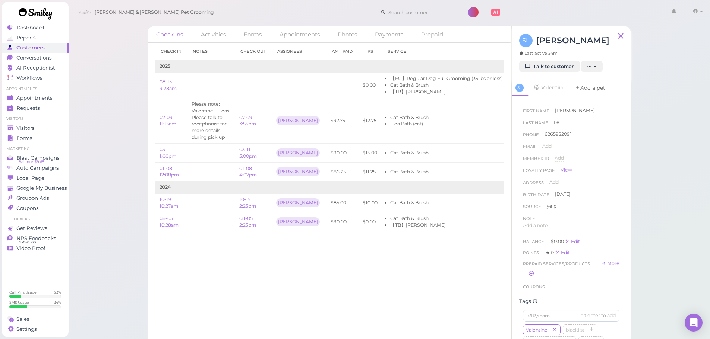
click at [599, 91] on link "Add a pet" at bounding box center [589, 88] width 39 height 16
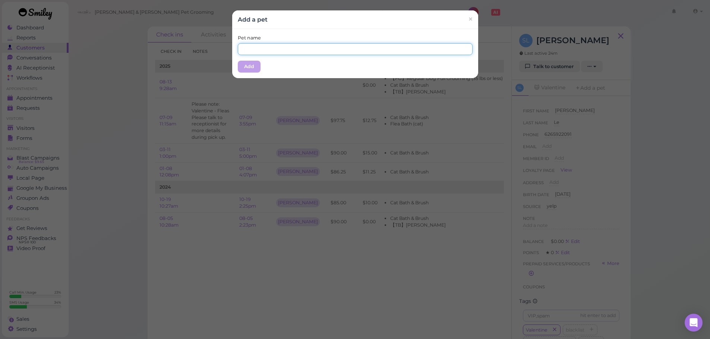
click at [357, 44] on input "text" at bounding box center [355, 49] width 235 height 12
type input "Toby"
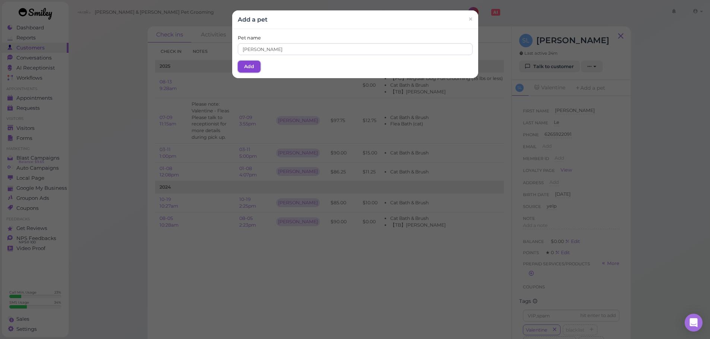
click at [250, 71] on button "Add" at bounding box center [249, 67] width 23 height 12
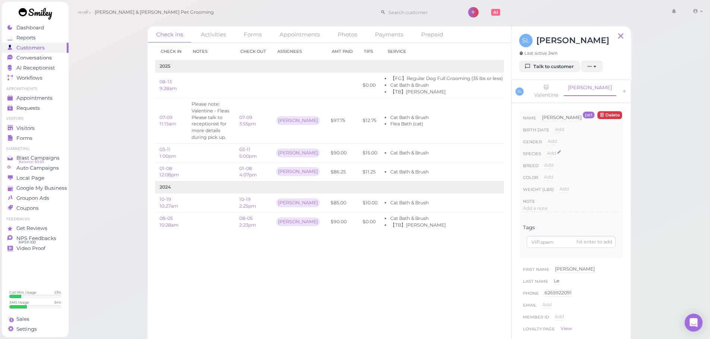
click at [555, 150] on span "Add" at bounding box center [550, 153] width 9 height 6
click at [555, 150] on select "Dog Cat Bird Other" at bounding box center [582, 155] width 73 height 11
select select "Dog"
click at [546, 150] on select "Dog Cat Bird Other" at bounding box center [582, 155] width 73 height 11
click at [556, 163] on button "Done" at bounding box center [555, 167] width 16 height 8
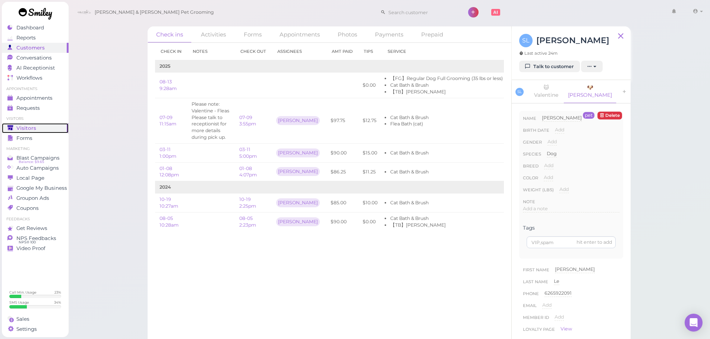
click at [50, 132] on link "Visitors" at bounding box center [35, 128] width 67 height 10
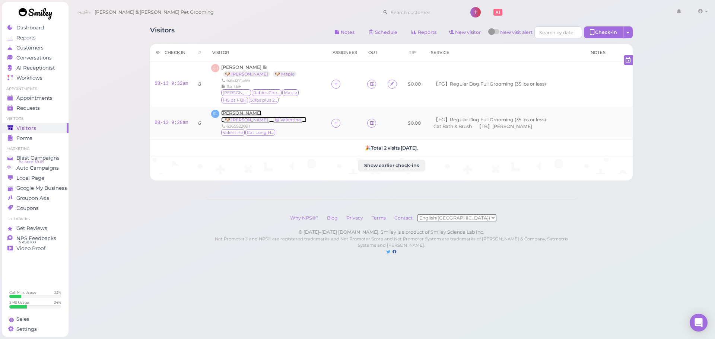
click at [226, 114] on span "Sue Le" at bounding box center [241, 113] width 40 height 6
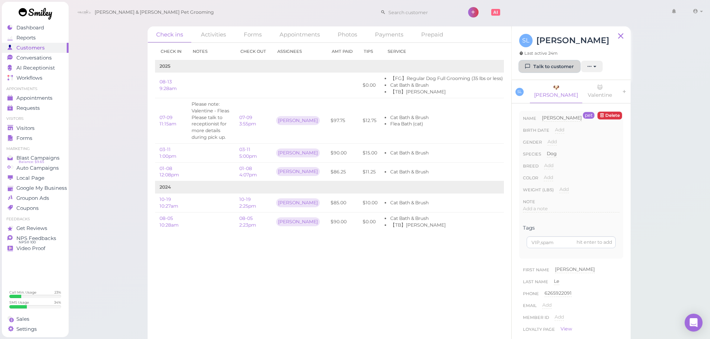
click at [534, 71] on link "Talk to customer" at bounding box center [549, 67] width 61 height 12
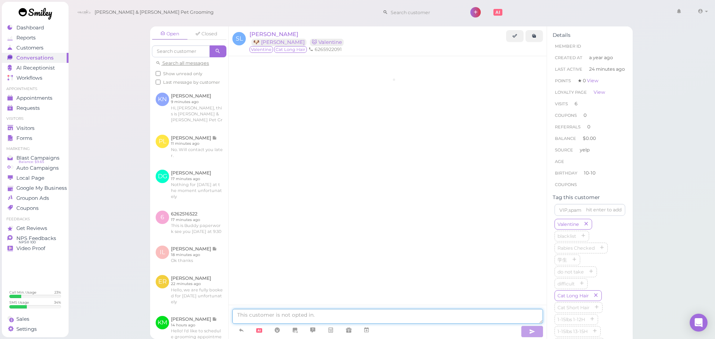
click at [384, 317] on textarea at bounding box center [387, 316] width 311 height 15
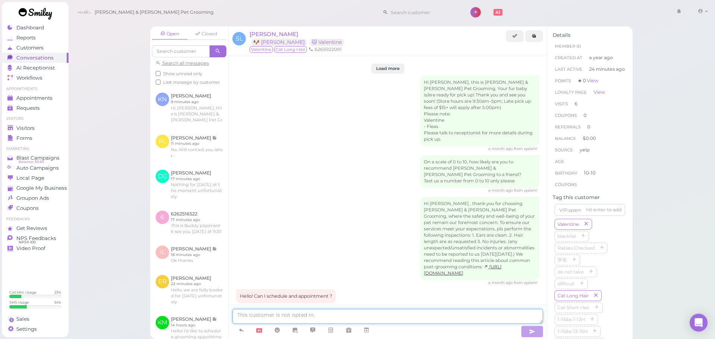
scroll to position [780, 0]
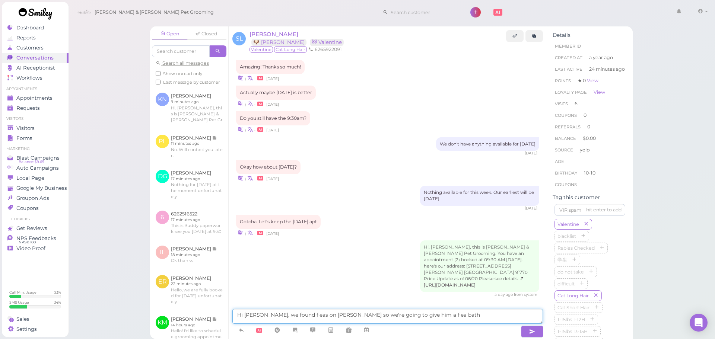
type textarea "Hi Sue, we found fleas on Toby so we're going to give him a flea bath"
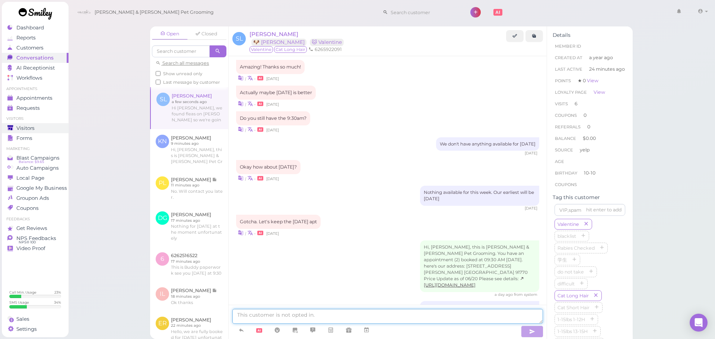
scroll to position [803, 0]
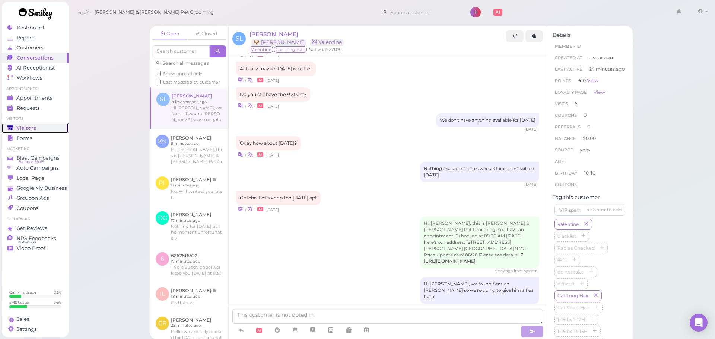
click at [28, 130] on span "Visitors" at bounding box center [26, 128] width 20 height 6
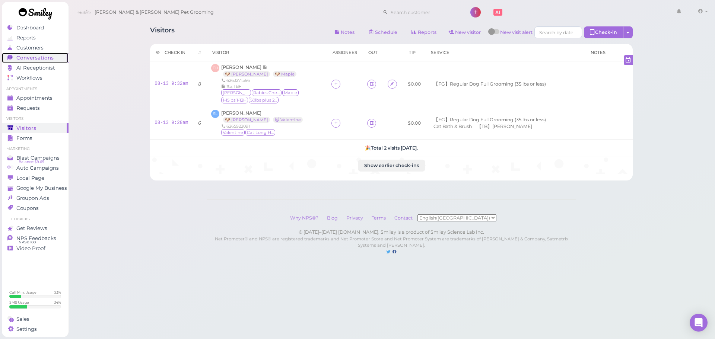
click at [42, 55] on span "Conversations" at bounding box center [34, 58] width 37 height 6
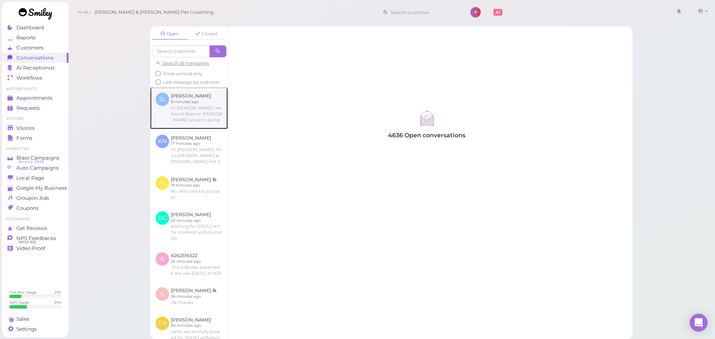
click at [196, 127] on link at bounding box center [189, 108] width 78 height 42
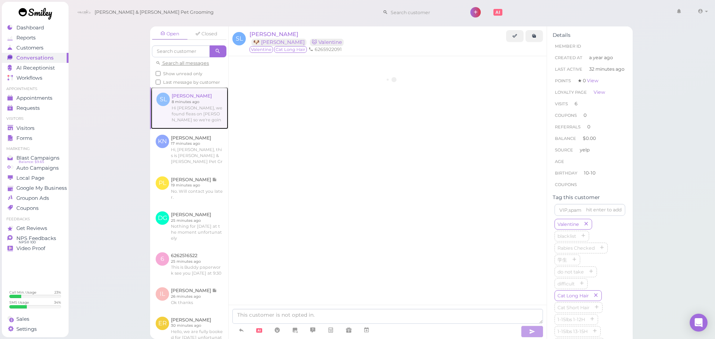
scroll to position [736, 0]
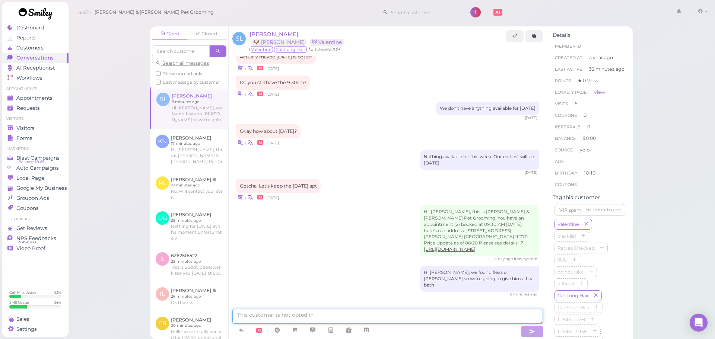
click at [403, 319] on textarea at bounding box center [387, 316] width 311 height 15
type textarea "We found fleas on Valentine as well"
click at [37, 128] on div "Visitors" at bounding box center [34, 128] width 54 height 6
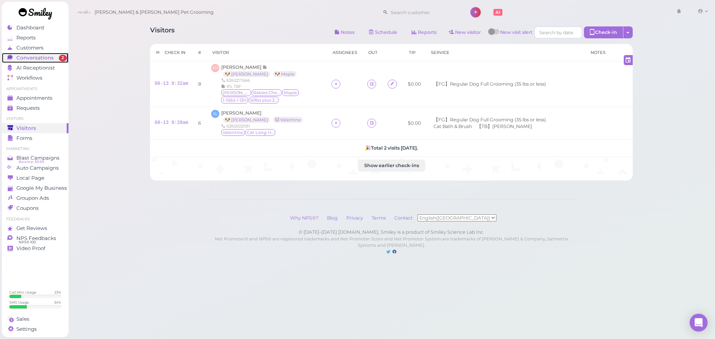
click at [53, 56] on div "Conversations" at bounding box center [34, 58] width 54 height 6
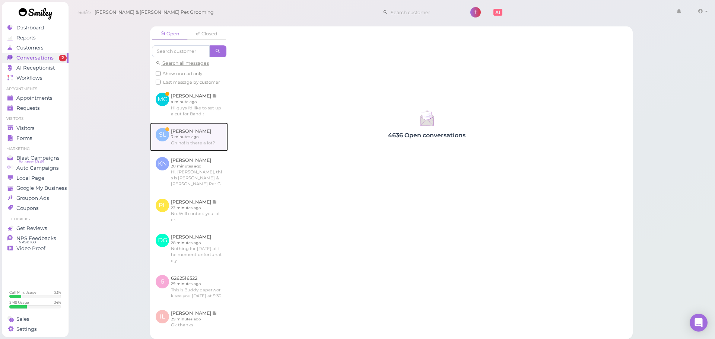
click at [213, 152] on link at bounding box center [189, 137] width 78 height 29
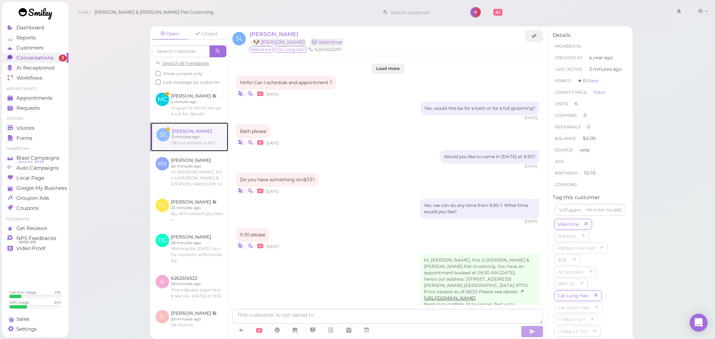
scroll to position [650, 0]
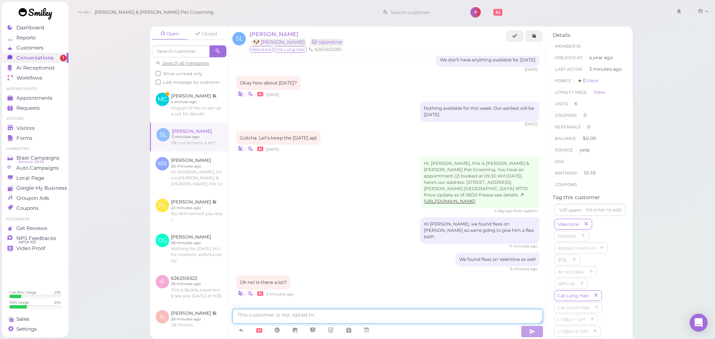
click at [357, 312] on textarea at bounding box center [387, 316] width 311 height 15
type textarea "They said they found around 20 more or less on Toby, and we only saw 4 on Valen…"
click at [52, 139] on div "Forms" at bounding box center [34, 138] width 54 height 6
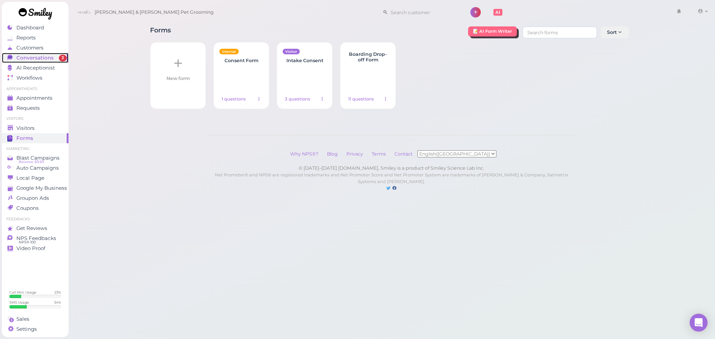
click at [47, 59] on span "Conversations" at bounding box center [34, 58] width 37 height 6
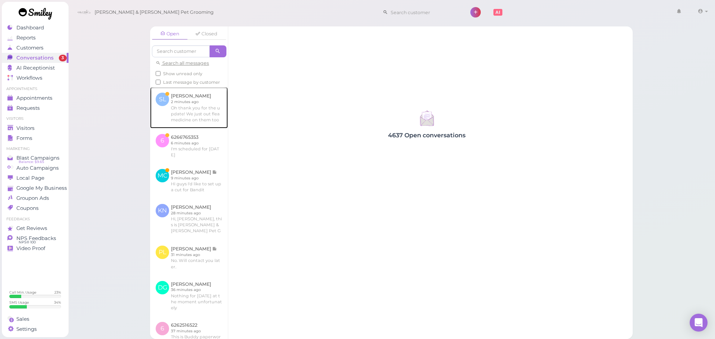
click at [168, 111] on link at bounding box center [189, 107] width 78 height 41
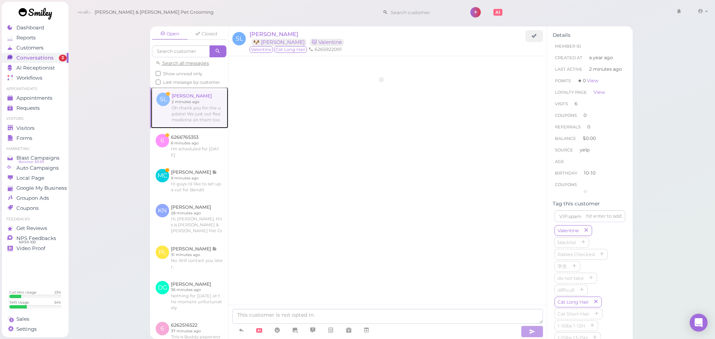
scroll to position [657, 0]
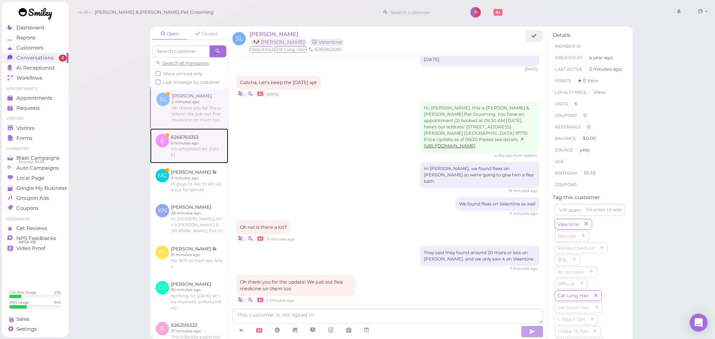
click at [188, 147] on link at bounding box center [189, 145] width 78 height 35
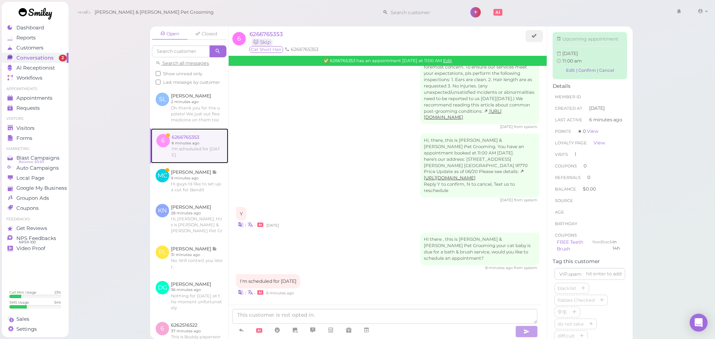
scroll to position [214, 0]
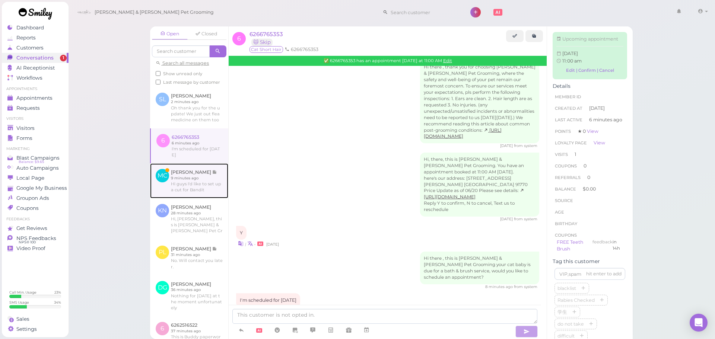
click at [197, 199] on link at bounding box center [189, 181] width 78 height 35
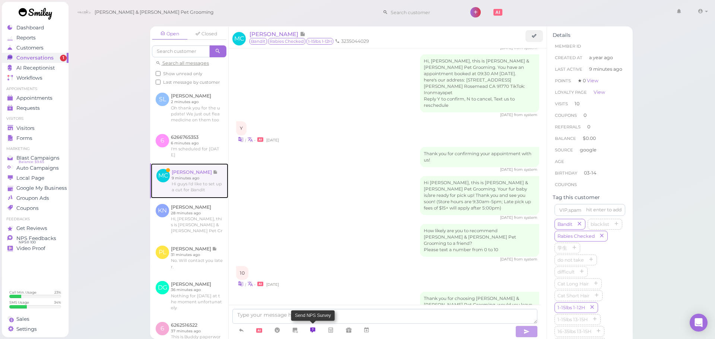
scroll to position [941, 0]
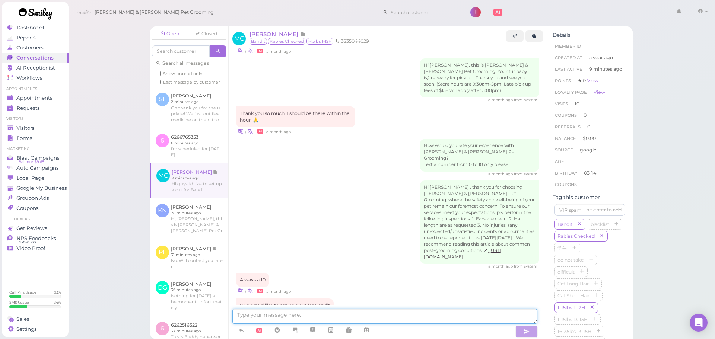
click at [305, 317] on textarea at bounding box center [384, 316] width 305 height 15
click at [273, 318] on textarea "S" at bounding box center [384, 316] width 305 height 15
type textarea "Sure thing! Our earliest at the moment is going to be next Tuesday at 11:30. Wo…"
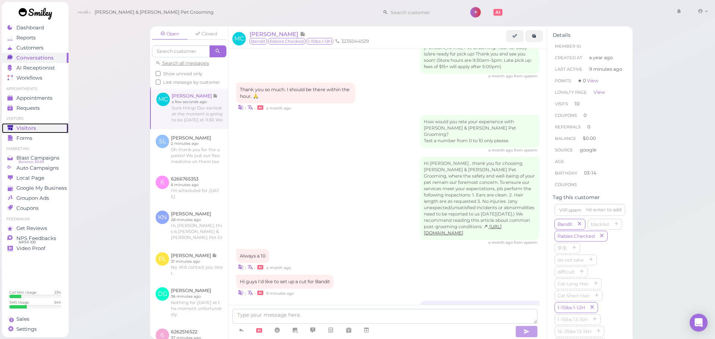
click at [12, 133] on link "Visitors" at bounding box center [35, 128] width 67 height 10
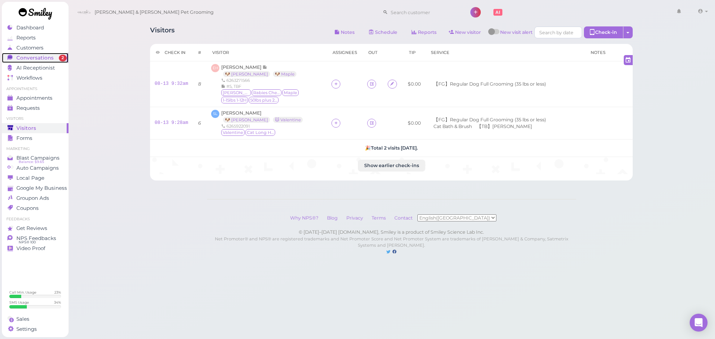
click at [28, 55] on span "Conversations" at bounding box center [34, 58] width 37 height 6
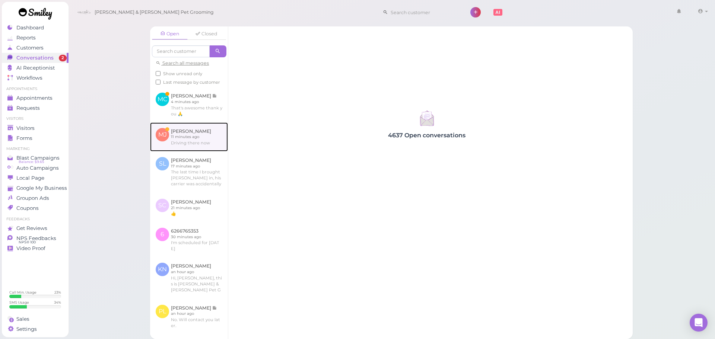
click at [164, 142] on link at bounding box center [189, 137] width 78 height 29
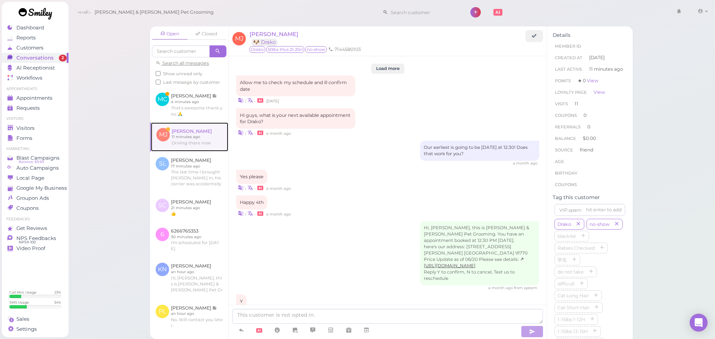
scroll to position [853, 0]
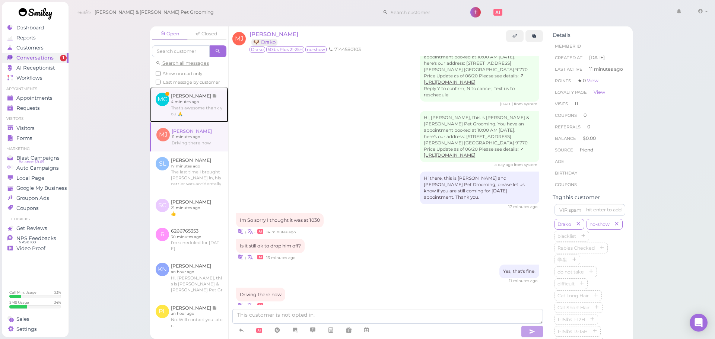
click at [178, 122] on link at bounding box center [189, 104] width 78 height 35
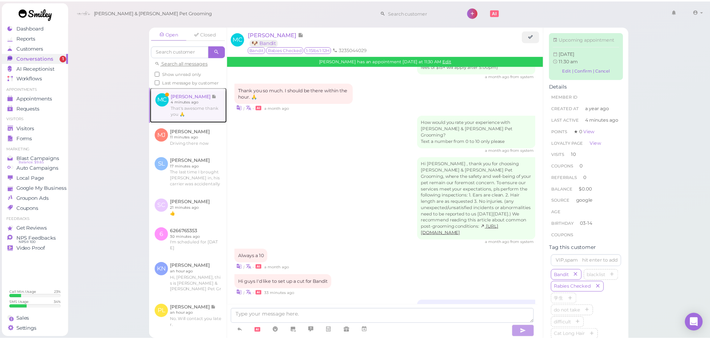
scroll to position [1011, 0]
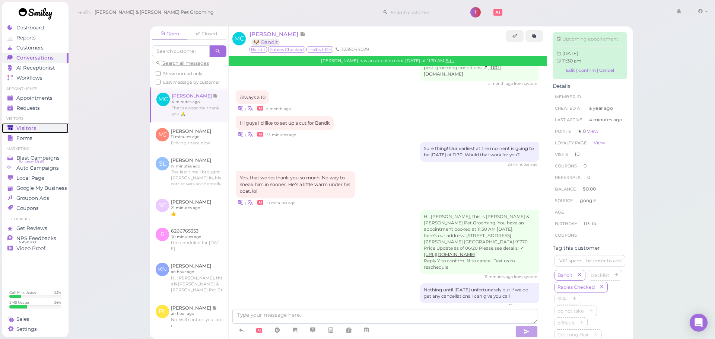
click at [39, 127] on div "Visitors" at bounding box center [34, 128] width 54 height 6
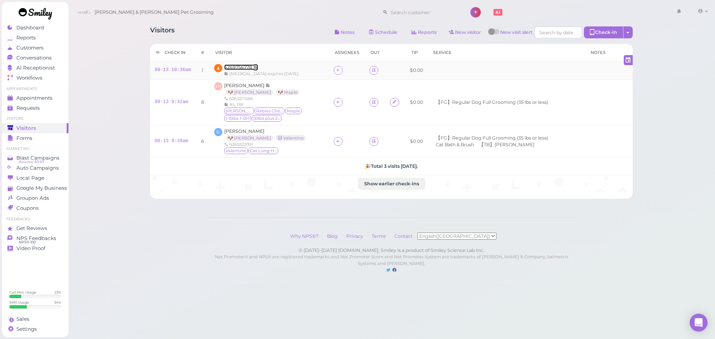
click at [248, 66] on span "6269756778" at bounding box center [238, 67] width 29 height 6
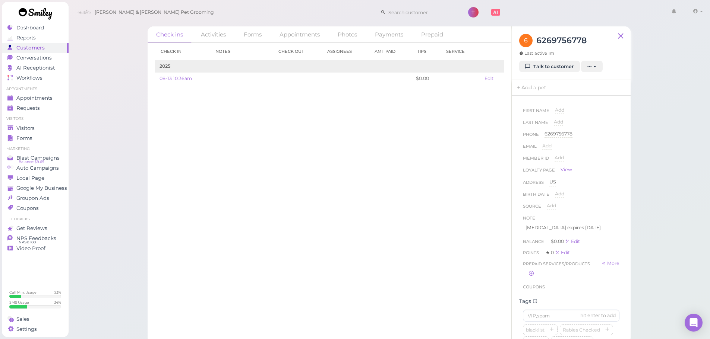
click at [399, 218] on div "Check in Notes Check out Assignees Amt Paid Tips Service 2025 08-13 10:36am $0.…" at bounding box center [329, 191] width 364 height 296
click at [451, 149] on div "Check in Notes Check out Assignees Amt Paid Tips Service 2025 08-13 10:36am $0.…" at bounding box center [329, 191] width 364 height 296
click at [433, 205] on div "Check in Notes Check out Assignees Amt Paid Tips Service 2025 08-13 10:36am $0.…" at bounding box center [329, 191] width 364 height 296
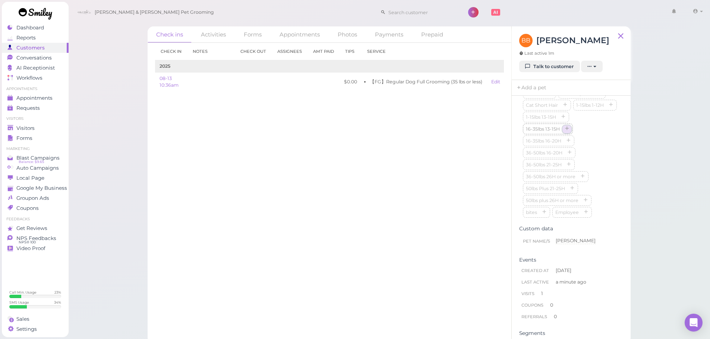
click at [564, 132] on icon "button" at bounding box center [566, 129] width 4 height 5
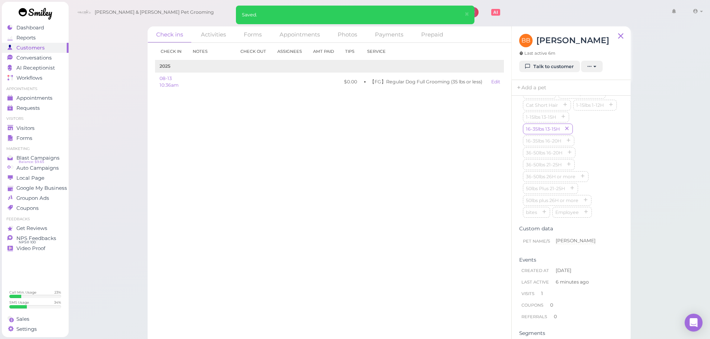
click at [257, 158] on div "Check in Notes Check out Assignees Amt Paid Tips Service 2025 08-13 10:36am $0.…" at bounding box center [329, 191] width 364 height 296
click at [25, 124] on link "Visitors" at bounding box center [35, 128] width 67 height 10
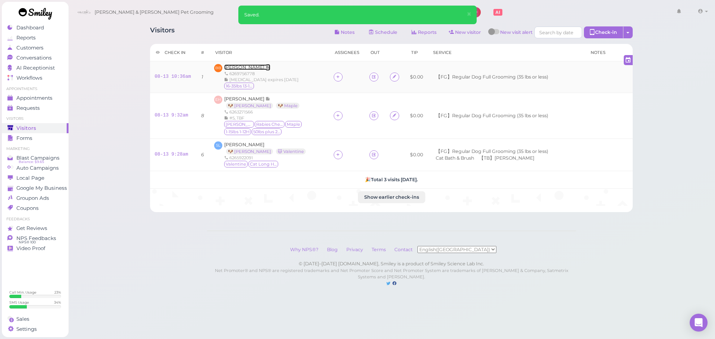
click at [256, 66] on span "Bobbi Bruesch" at bounding box center [244, 67] width 41 height 6
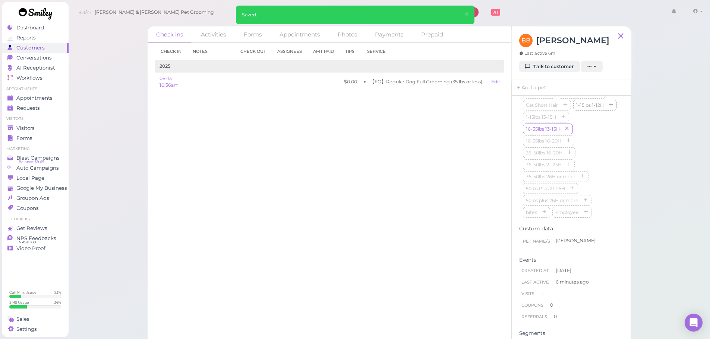
scroll to position [223, 0]
click at [538, 98] on input at bounding box center [571, 92] width 96 height 12
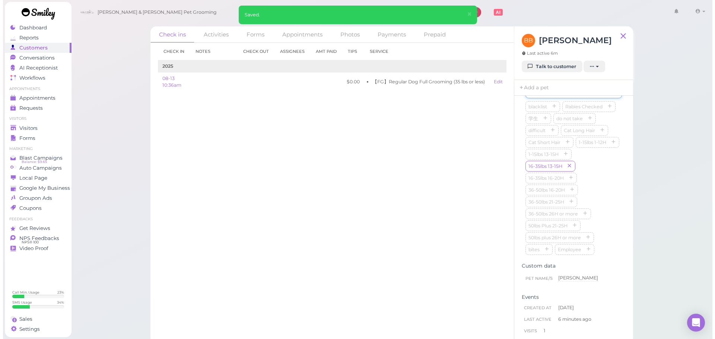
scroll to position [223, 0]
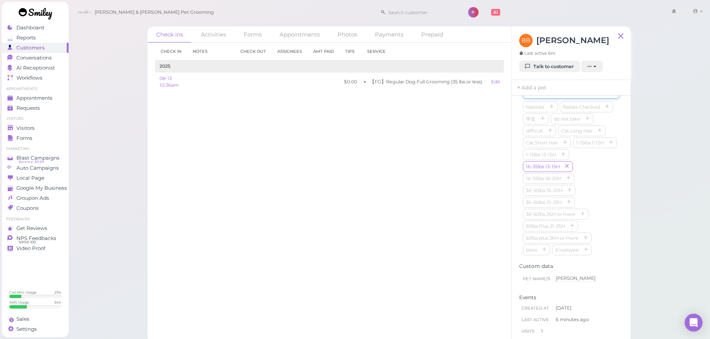
type input "Angelo"
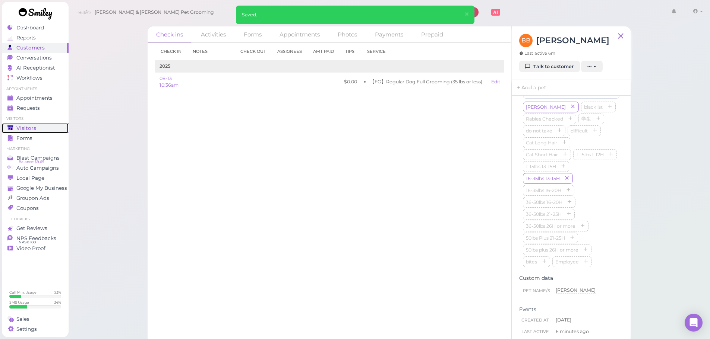
click at [28, 132] on link "Visitors" at bounding box center [35, 128] width 67 height 10
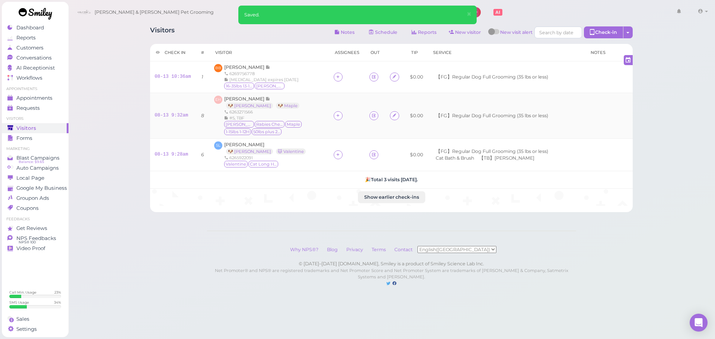
click at [292, 105] on div "Eric Huang 🐶 Bailey 🐶 Maple 6263271566 #5, TBF Bailey Rabies Checked Maple 1-15…" at bounding box center [274, 116] width 101 height 40
click at [293, 77] on div "BB Bobbi Bruesch 6269756778 Rabies expires 5/22/2028 16-35lbs 13-15H Angelo" at bounding box center [269, 77] width 111 height 26
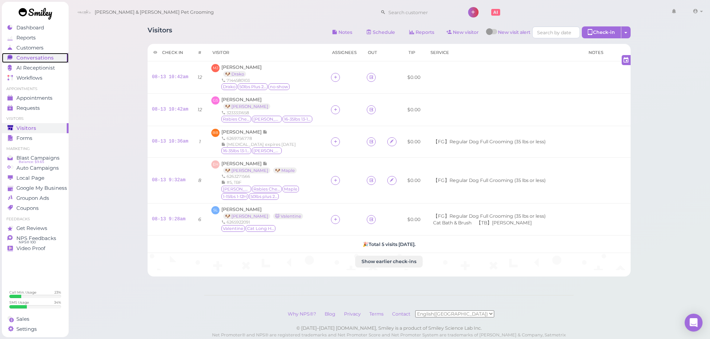
click at [40, 62] on link "Conversations 0" at bounding box center [35, 58] width 67 height 10
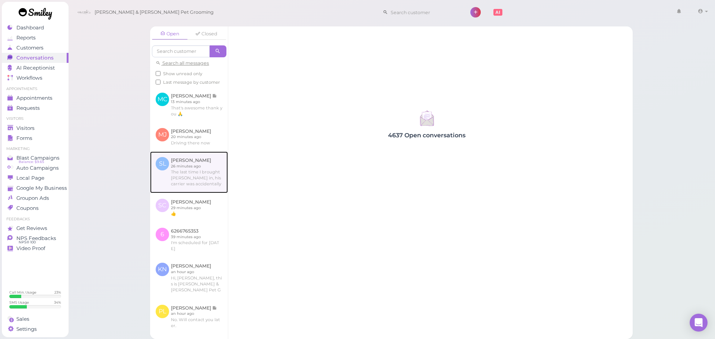
click at [195, 184] on link at bounding box center [189, 173] width 78 height 42
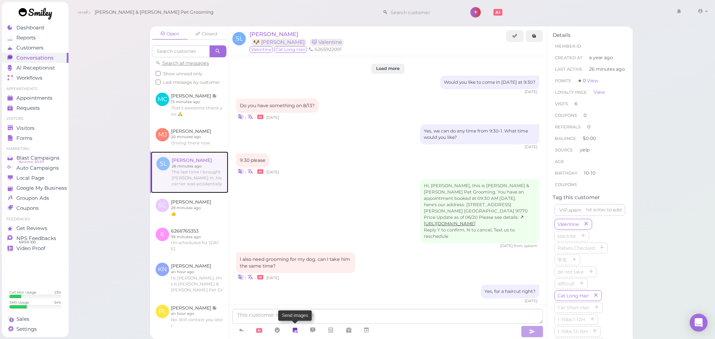
scroll to position [703, 0]
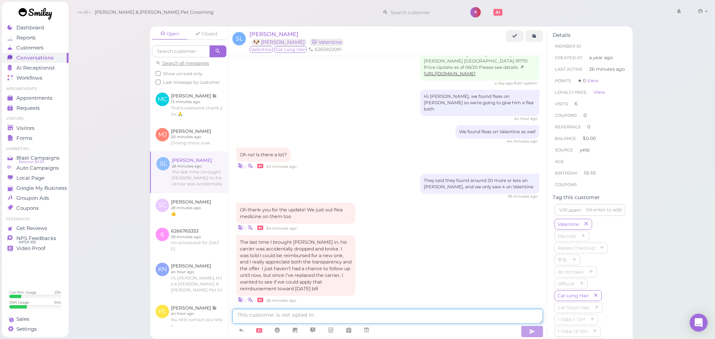
click at [295, 317] on textarea at bounding box center [387, 316] width 311 height 15
click at [304, 316] on textarea at bounding box center [387, 316] width 311 height 15
type textarea "Yes, of course! I can apply a $20 discount to today's bill"
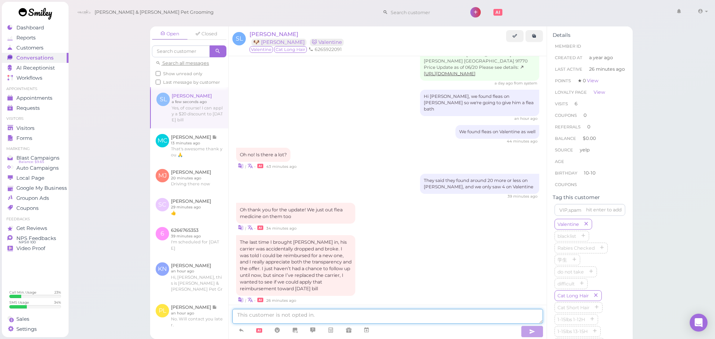
scroll to position [727, 0]
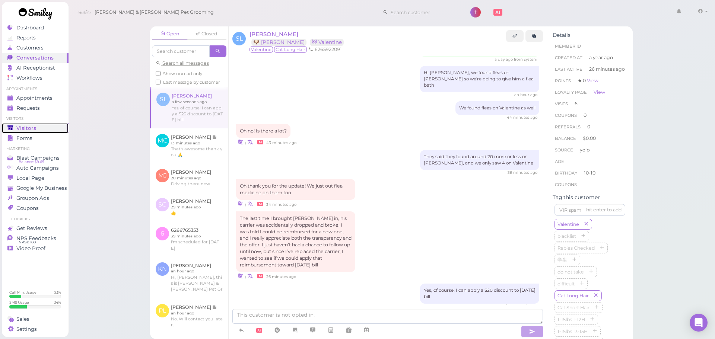
click at [33, 127] on span "Visitors" at bounding box center [26, 128] width 20 height 6
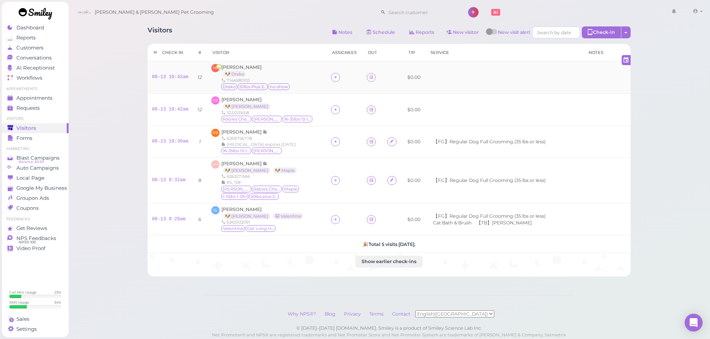
click at [284, 77] on div "7144580103" at bounding box center [255, 80] width 69 height 6
click at [294, 104] on div "Gabriela Sepulveda 🐶 Bowie 3233331658 Rabies Checked Bowie 16-35lbs 13-15H" at bounding box center [267, 109] width 92 height 27
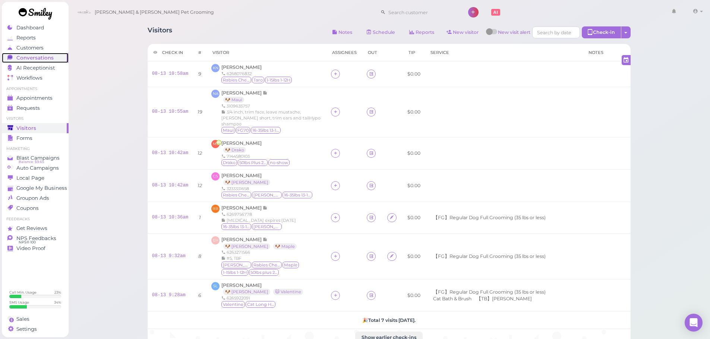
click at [35, 56] on span "Conversations" at bounding box center [34, 58] width 37 height 6
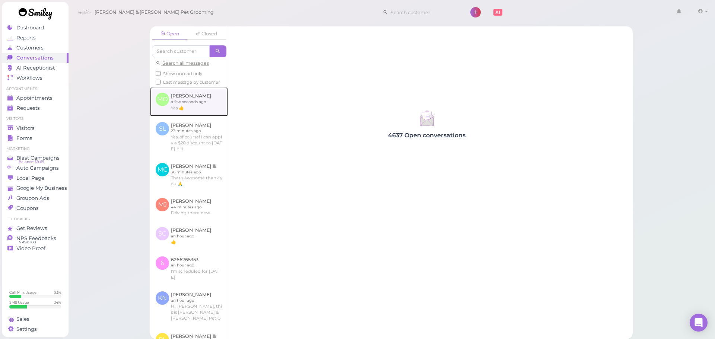
click at [178, 109] on link at bounding box center [189, 101] width 78 height 29
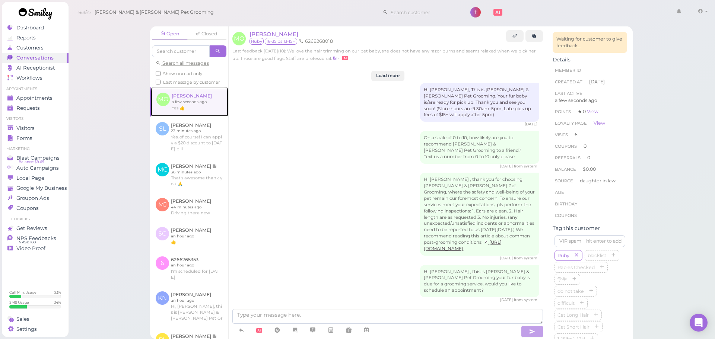
scroll to position [1041, 0]
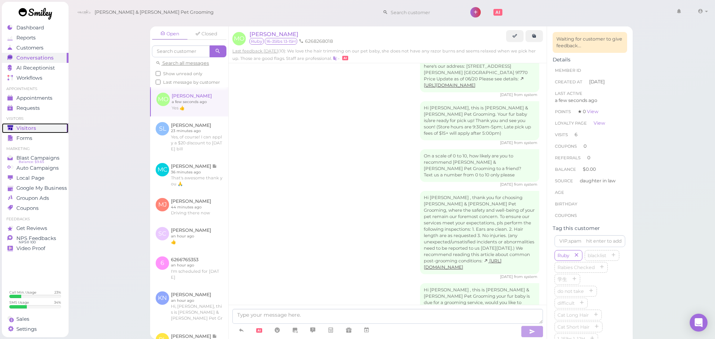
click at [36, 127] on div "Visitors" at bounding box center [34, 128] width 54 height 6
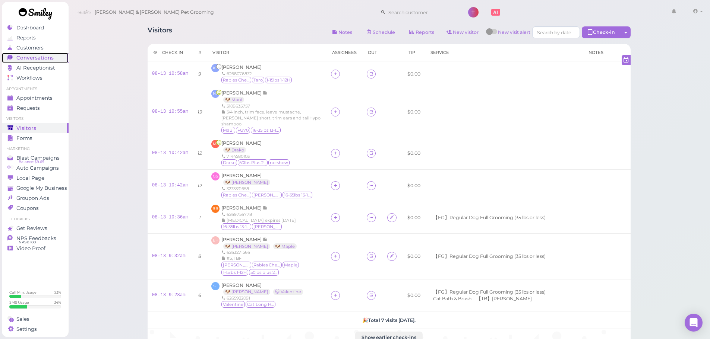
click at [29, 57] on span "Conversations" at bounding box center [34, 58] width 37 height 6
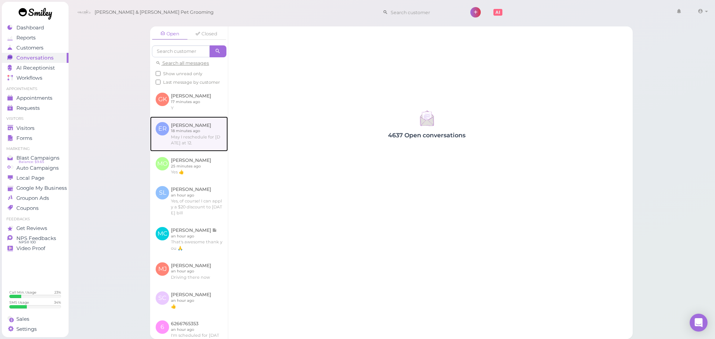
click at [200, 132] on link at bounding box center [189, 134] width 78 height 35
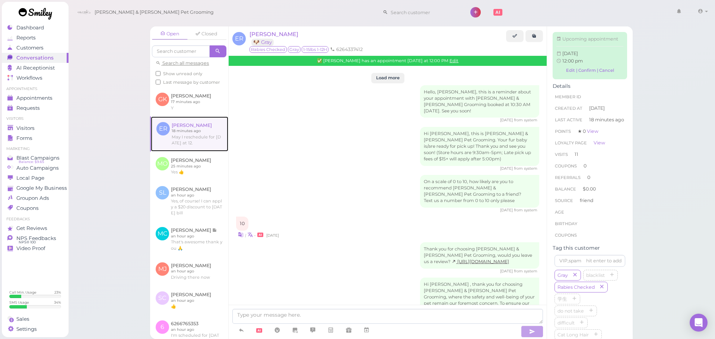
scroll to position [878, 0]
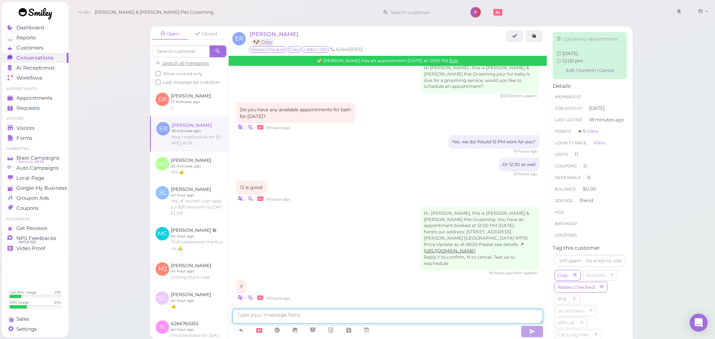
click at [304, 317] on textarea at bounding box center [387, 316] width 311 height 15
click at [315, 316] on textarea at bounding box center [387, 316] width 311 height 15
type textarea "The 19th?"
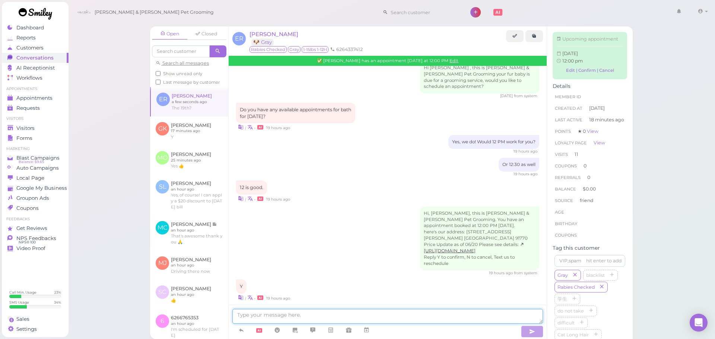
scroll to position [896, 0]
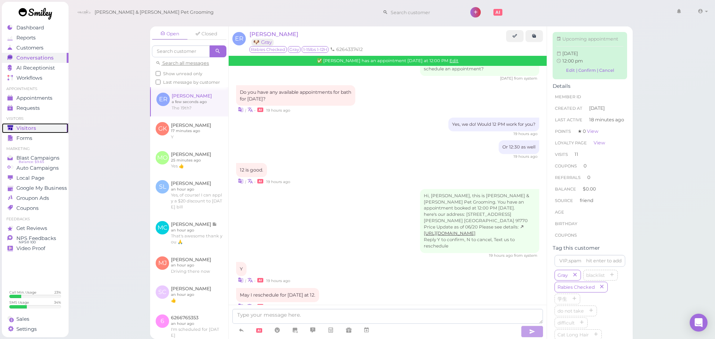
click at [21, 130] on span "Visitors" at bounding box center [26, 128] width 20 height 6
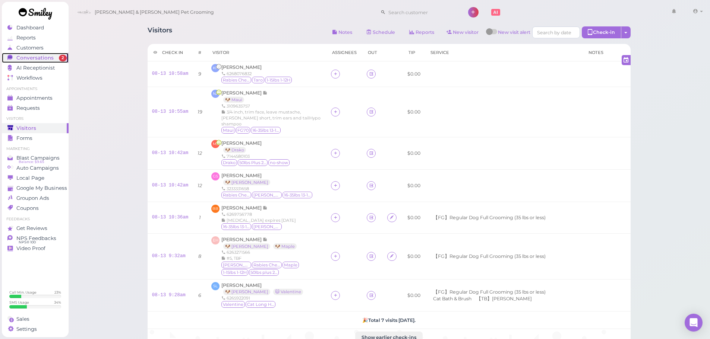
click at [27, 56] on span "Conversations" at bounding box center [34, 58] width 37 height 6
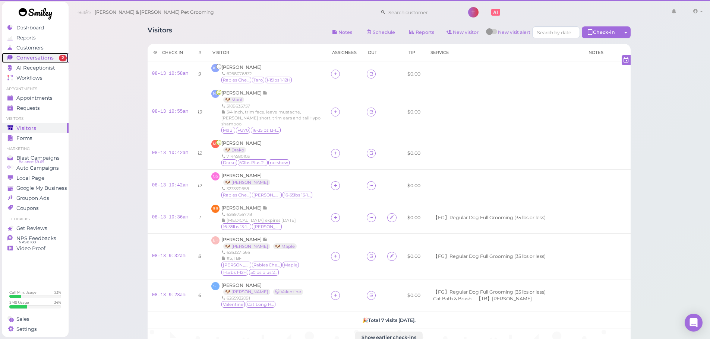
click at [64, 57] on span "2" at bounding box center [63, 58] width 8 height 7
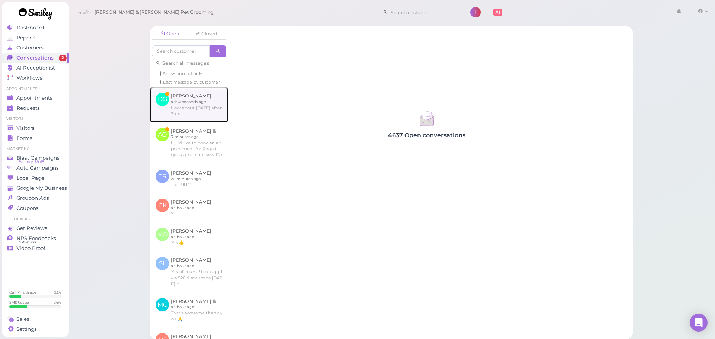
click at [185, 122] on link at bounding box center [189, 104] width 78 height 35
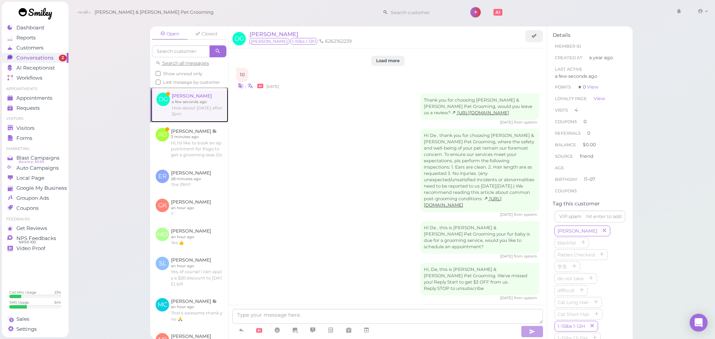
scroll to position [986, 0]
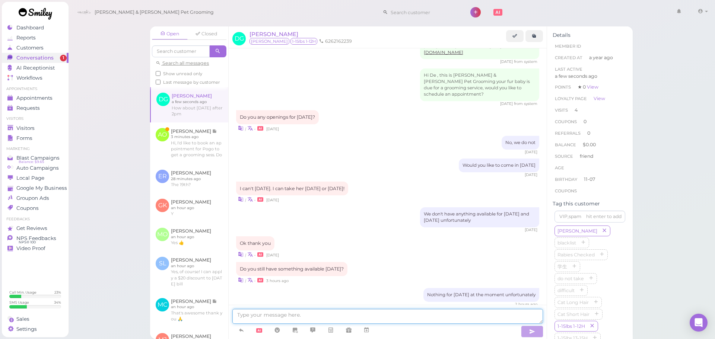
click at [299, 316] on textarea at bounding box center [387, 316] width 311 height 15
type textarea "Our earliest availability is going to be next Thursday at 9:30, will that work …"
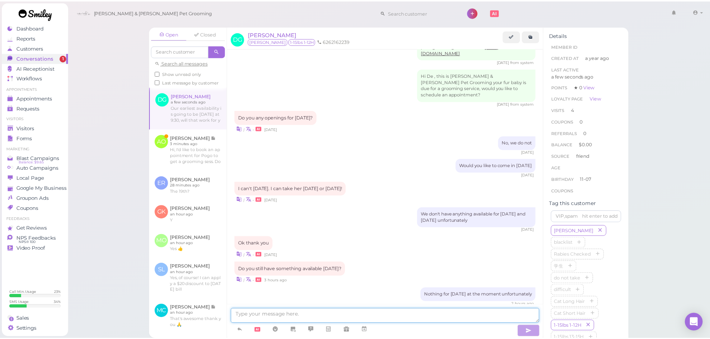
scroll to position [1009, 0]
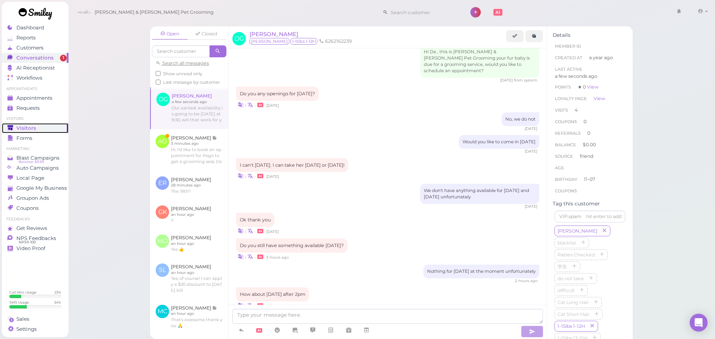
click at [46, 128] on div "Visitors" at bounding box center [34, 128] width 54 height 6
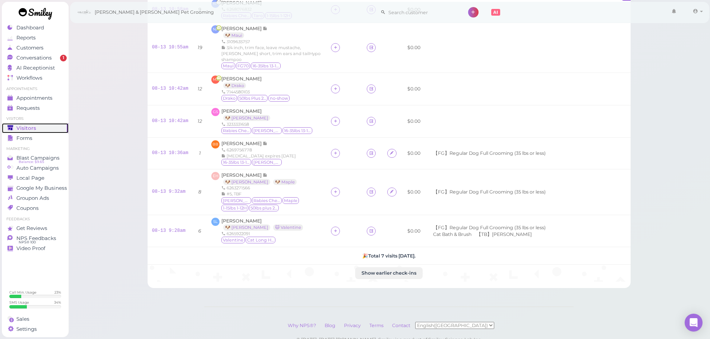
scroll to position [103, 0]
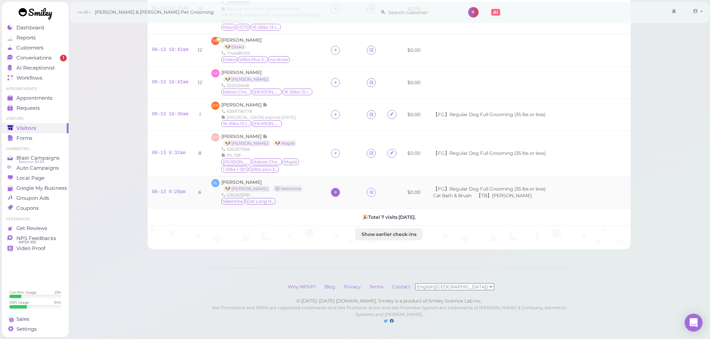
click at [333, 190] on icon at bounding box center [335, 193] width 5 height 6
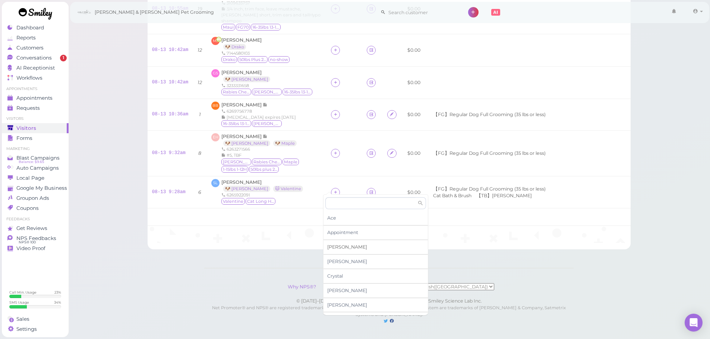
click at [343, 250] on div "Asa" at bounding box center [375, 247] width 104 height 15
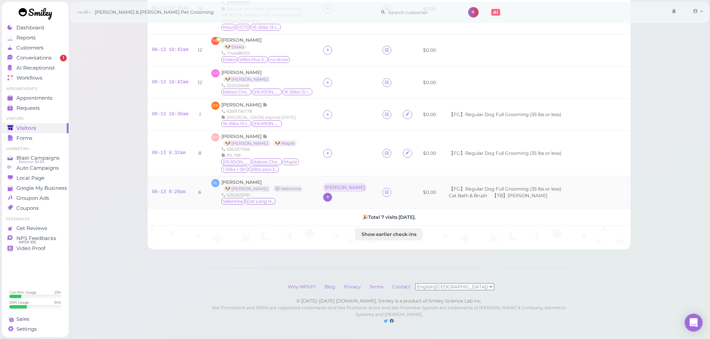
click at [332, 193] on div at bounding box center [327, 197] width 9 height 9
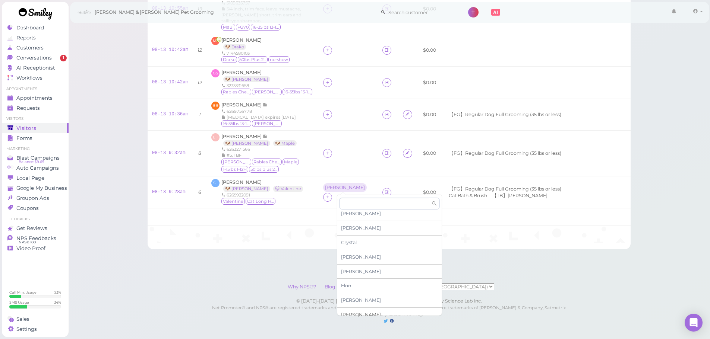
scroll to position [74, 0]
drag, startPoint x: 353, startPoint y: 272, endPoint x: 354, endPoint y: 267, distance: 4.9
click at [354, 272] on span "Helen" at bounding box center [361, 275] width 40 height 6
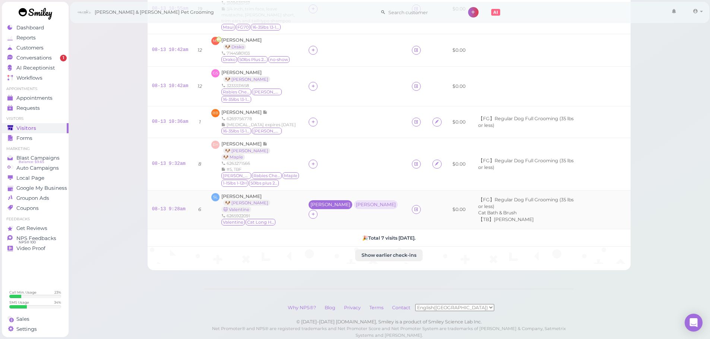
click at [325, 202] on div "Asa" at bounding box center [330, 204] width 40 height 5
click at [338, 226] on span "Select pets" at bounding box center [338, 227] width 26 height 8
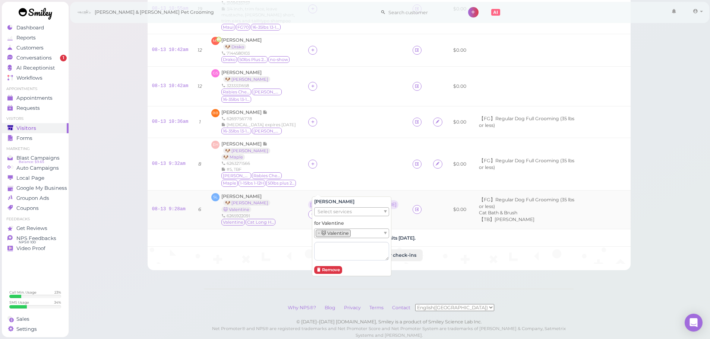
drag, startPoint x: 352, startPoint y: 173, endPoint x: 356, endPoint y: 177, distance: 5.5
click at [356, 176] on tbody "08-13 10:58am 9 KN Kenneth Ng 6268076832 Rabies Checked Taro 1-15lbs 1-12H $0.0…" at bounding box center [388, 111] width 483 height 306
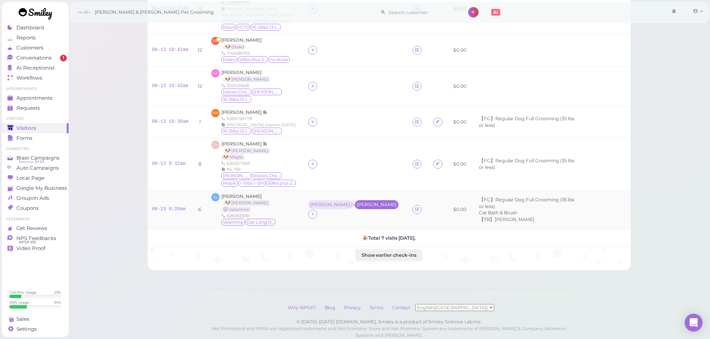
click at [366, 200] on div "Helen" at bounding box center [377, 204] width 44 height 9
click at [349, 231] on ul "Select pets" at bounding box center [348, 233] width 68 height 8
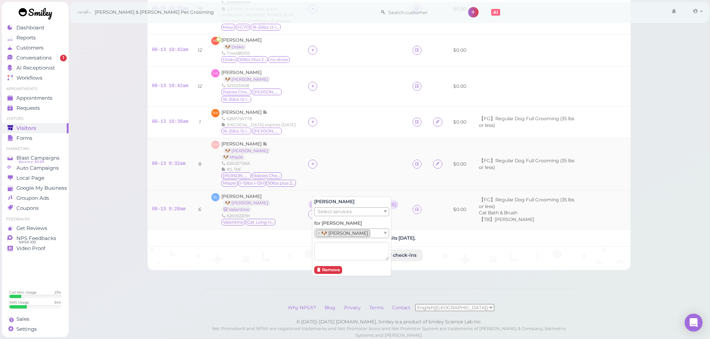
click at [348, 146] on td at bounding box center [356, 164] width 104 height 53
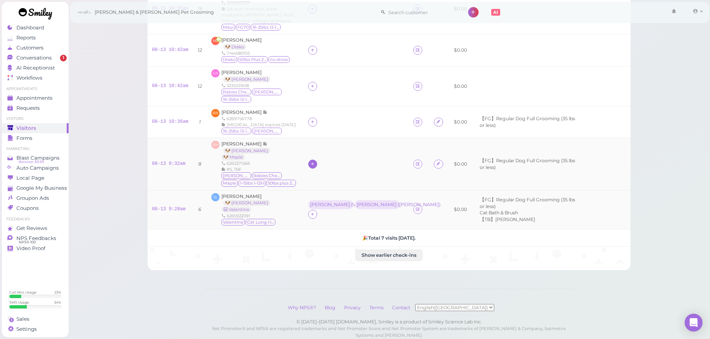
click at [312, 161] on icon at bounding box center [312, 164] width 5 height 6
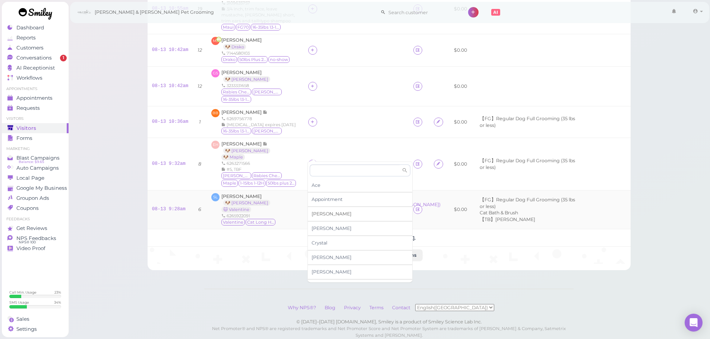
click at [316, 213] on span "Asa" at bounding box center [331, 214] width 40 height 6
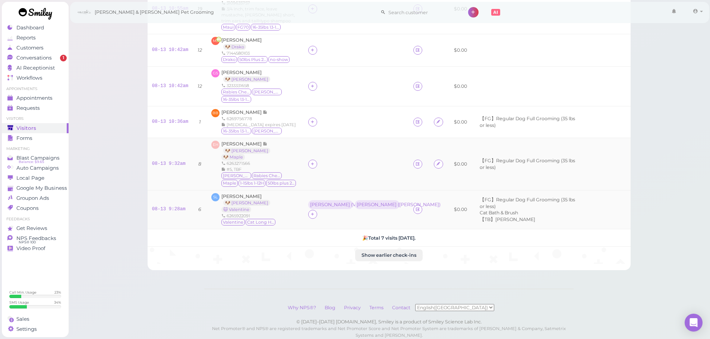
click at [323, 139] on td at bounding box center [356, 164] width 105 height 53
click at [314, 161] on div "Asa" at bounding box center [330, 163] width 40 height 5
click at [330, 203] on div "for Select pets" at bounding box center [346, 204] width 75 height 39
drag, startPoint x: 329, startPoint y: 198, endPoint x: 328, endPoint y: 202, distance: 4.2
click at [329, 199] on span "Select pets" at bounding box center [326, 198] width 26 height 8
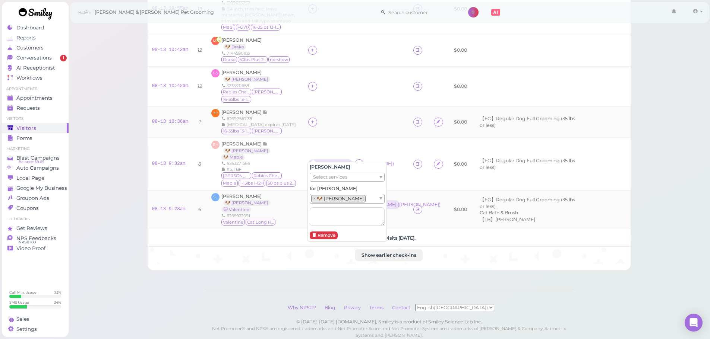
click at [352, 121] on td at bounding box center [356, 122] width 105 height 32
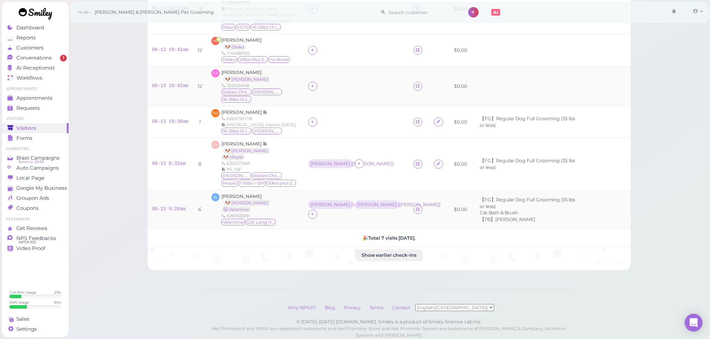
click at [242, 98] on td "GS Gabriela Sepulveda 🐶 Bowie 3233331658 Rabies Checked Bowie 16-35lbs 13-15H" at bounding box center [255, 86] width 96 height 40
click at [241, 109] on span "Bobbi Bruesch" at bounding box center [241, 112] width 41 height 6
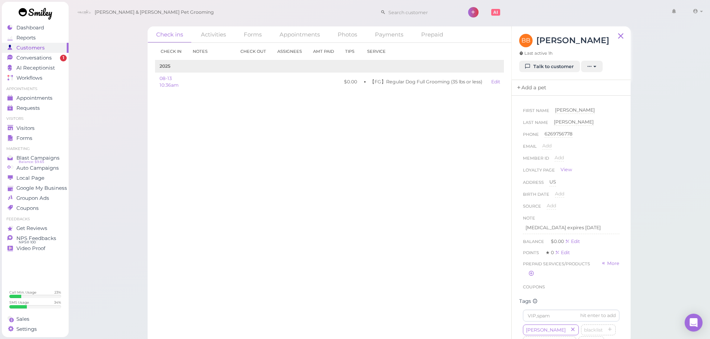
click at [532, 91] on link "Add a pet" at bounding box center [530, 88] width 39 height 16
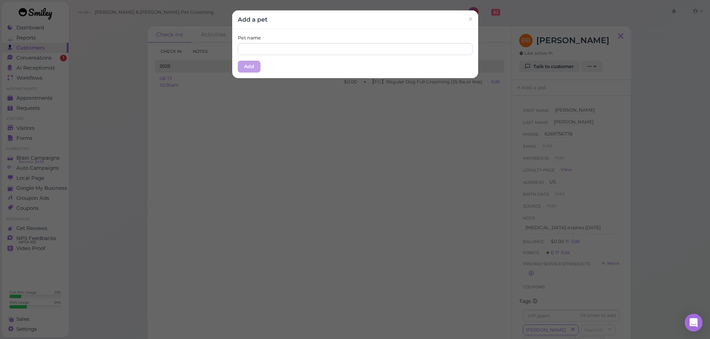
click at [355, 56] on div "Pet name Add" at bounding box center [355, 53] width 246 height 49
click at [355, 53] on input "text" at bounding box center [355, 49] width 235 height 12
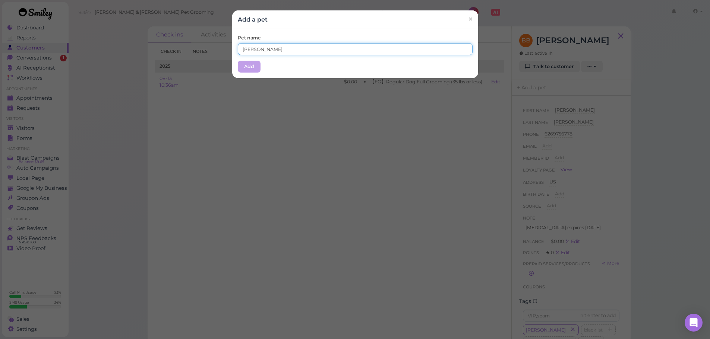
type input "Angelo"
click at [347, 37] on div "Pet name Angelo" at bounding box center [355, 45] width 235 height 20
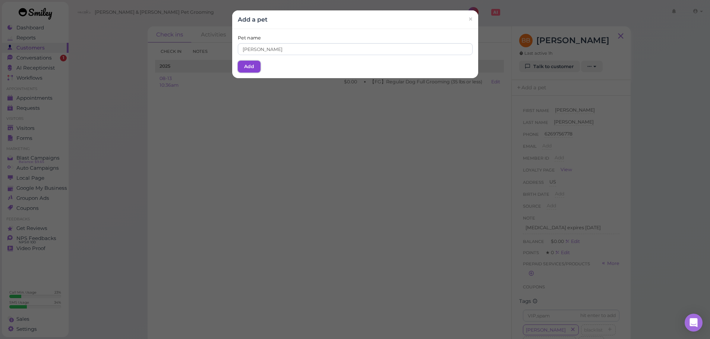
click at [244, 69] on button "Add" at bounding box center [249, 67] width 23 height 12
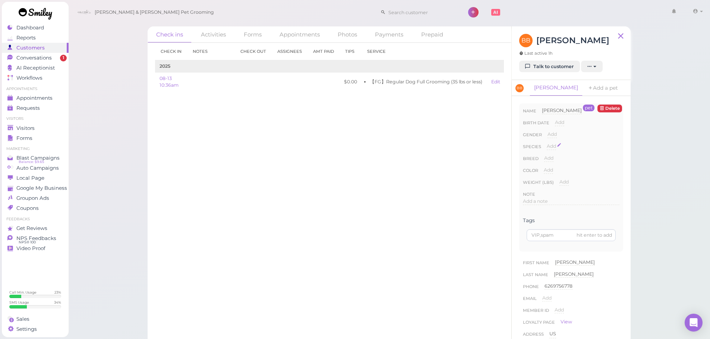
click at [549, 146] on span "Add" at bounding box center [550, 146] width 9 height 6
click at [560, 152] on select "Dog Cat Bird Other" at bounding box center [582, 148] width 73 height 11
select select "Dog"
click at [546, 143] on select "Dog Cat Bird Other" at bounding box center [582, 148] width 73 height 11
click at [557, 162] on button "Done" at bounding box center [555, 160] width 16 height 8
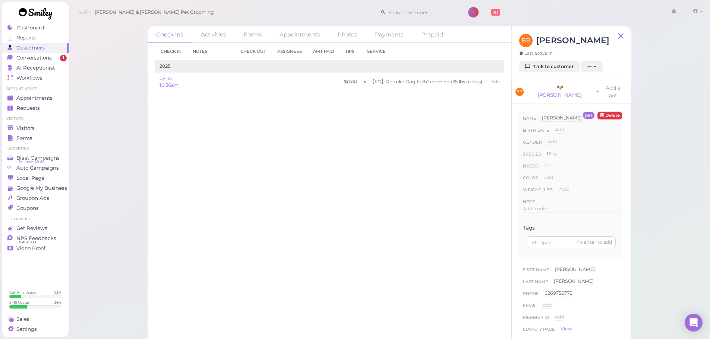
click at [305, 207] on div "Check in Notes Check out Assignees Amt Paid Tips Service 2025 08-13 10:36am $0.…" at bounding box center [329, 191] width 364 height 296
click at [27, 132] on link "Visitors" at bounding box center [35, 128] width 67 height 10
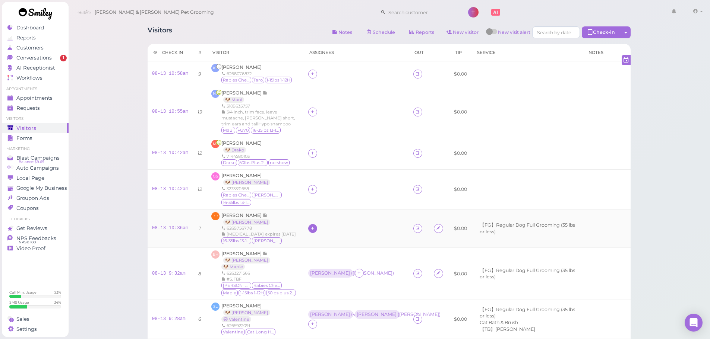
click at [315, 224] on div at bounding box center [312, 228] width 9 height 9
click at [326, 212] on div "Helen" at bounding box center [360, 213] width 104 height 15
click at [309, 224] on div "Helen" at bounding box center [330, 228] width 44 height 9
click at [324, 264] on span "Select pets" at bounding box center [326, 266] width 26 height 8
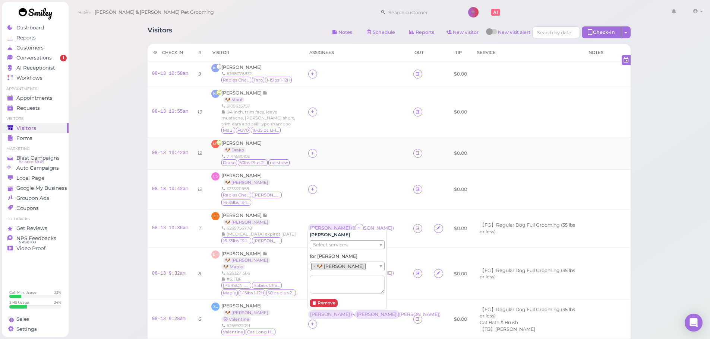
click at [353, 158] on td at bounding box center [356, 153] width 105 height 32
click at [315, 153] on div at bounding box center [312, 153] width 9 height 9
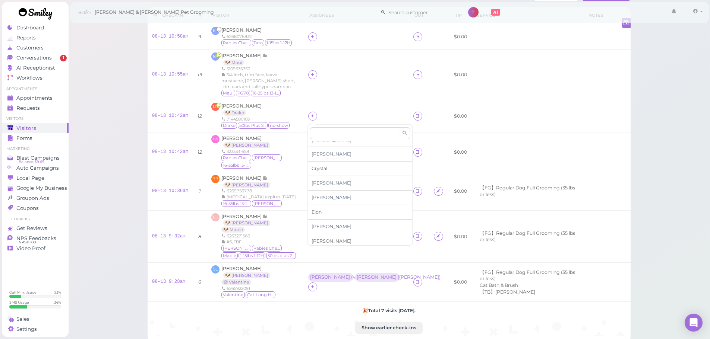
click at [321, 239] on span "Helen" at bounding box center [331, 241] width 40 height 6
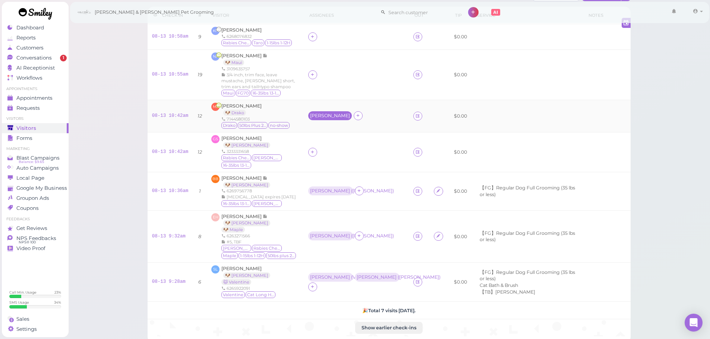
click at [312, 115] on div "Helen" at bounding box center [330, 115] width 40 height 5
click at [320, 150] on span "Select pets" at bounding box center [326, 149] width 26 height 8
click at [368, 74] on div at bounding box center [356, 74] width 96 height 9
click at [308, 75] on td at bounding box center [356, 75] width 105 height 50
click at [308, 75] on div at bounding box center [312, 74] width 9 height 9
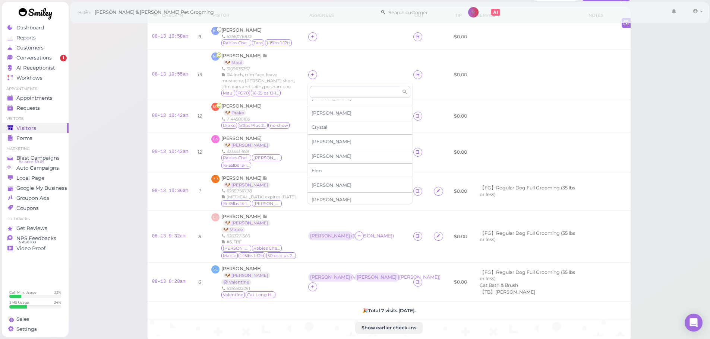
click at [319, 199] on span "Helen" at bounding box center [331, 200] width 40 height 6
click at [322, 59] on td at bounding box center [356, 75] width 105 height 50
click at [312, 73] on div "Helen" at bounding box center [330, 74] width 40 height 5
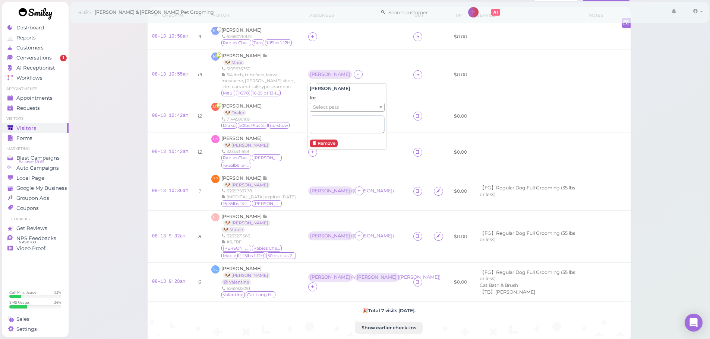
click at [318, 106] on span "Select pets" at bounding box center [326, 107] width 26 height 8
click at [386, 198] on td "Helen ( Angelo )" at bounding box center [356, 191] width 105 height 38
click at [318, 153] on td at bounding box center [356, 152] width 105 height 40
click at [314, 153] on div at bounding box center [312, 152] width 9 height 9
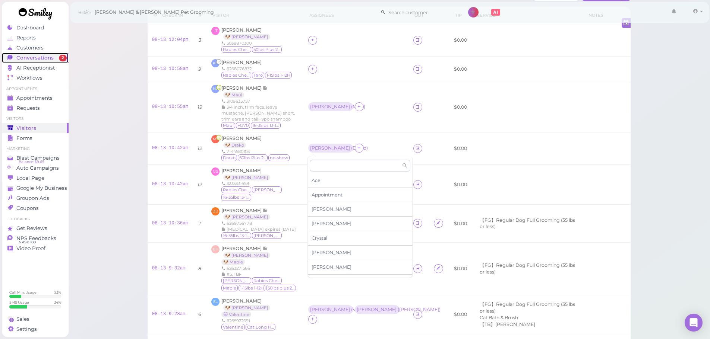
click at [43, 57] on span "Conversations" at bounding box center [34, 58] width 37 height 6
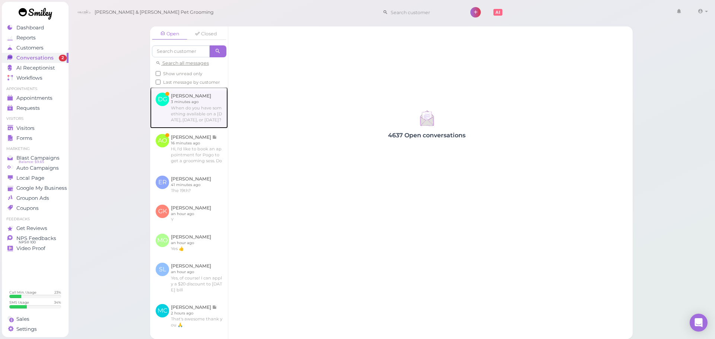
click at [187, 115] on link at bounding box center [189, 107] width 78 height 41
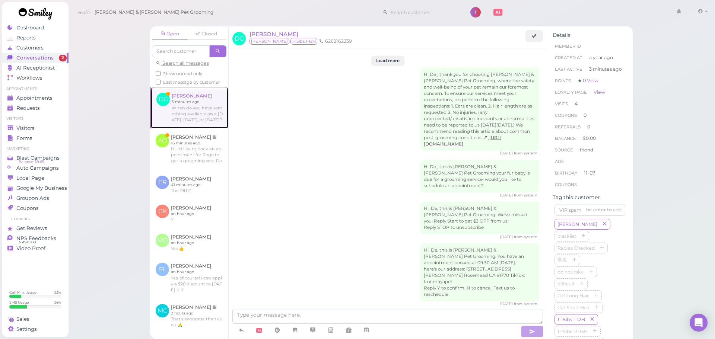
scroll to position [986, 0]
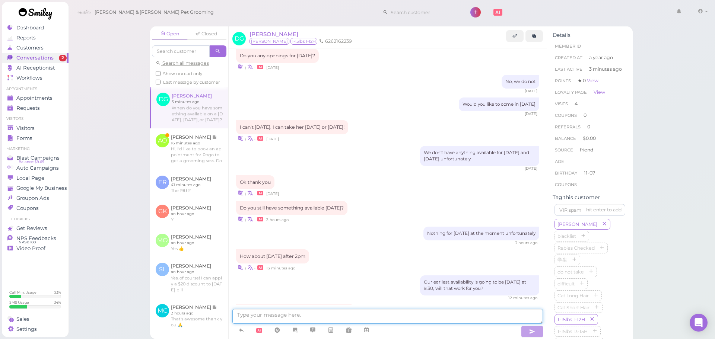
click at [289, 320] on textarea at bounding box center [387, 316] width 311 height 15
type textarea "We can do the 25th at 9:30!"
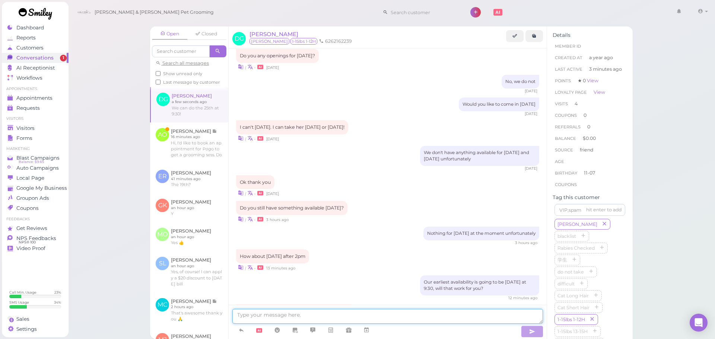
scroll to position [1003, 0]
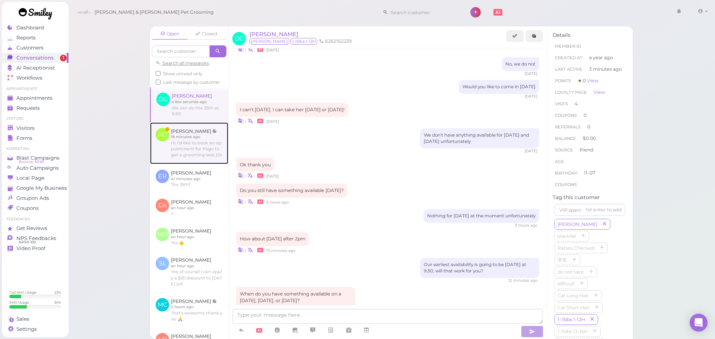
click at [175, 153] on link at bounding box center [189, 144] width 78 height 42
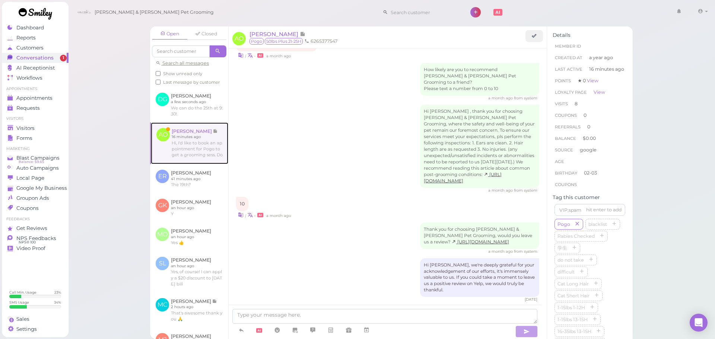
scroll to position [1037, 0]
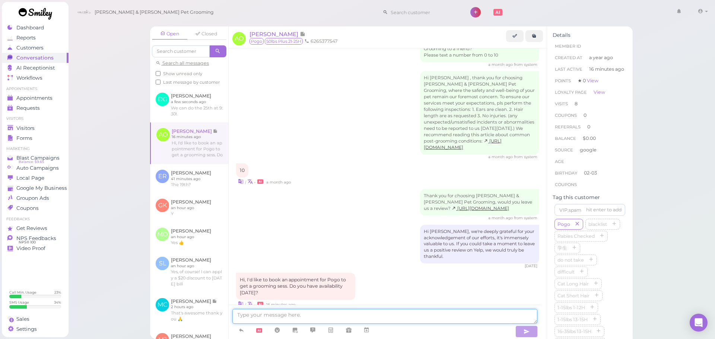
click at [453, 314] on textarea at bounding box center [384, 316] width 305 height 15
type textarea "Nothing available for this week unfortunately. Our earliest is going to be next…"
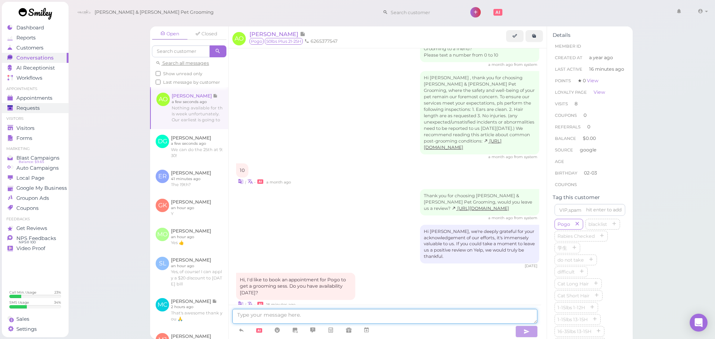
scroll to position [1061, 0]
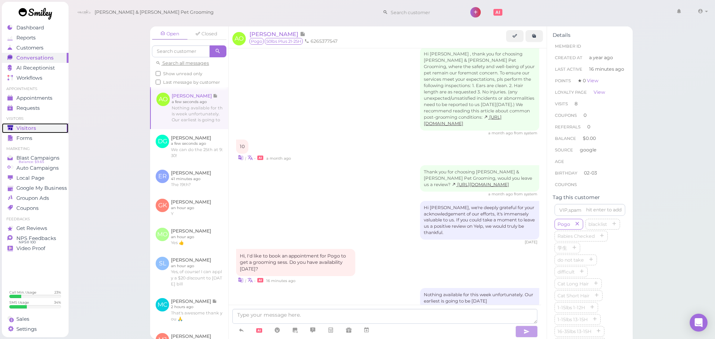
click at [34, 128] on span "Visitors" at bounding box center [26, 128] width 20 height 6
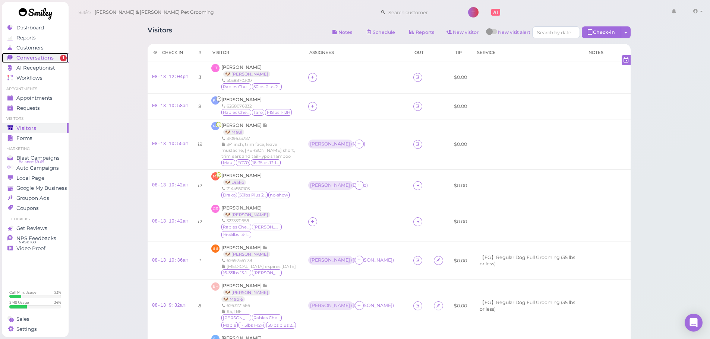
click at [51, 61] on link "Conversations 1" at bounding box center [35, 58] width 67 height 10
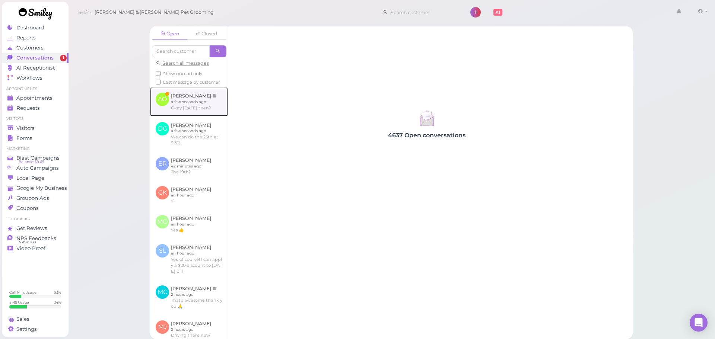
click at [180, 116] on link at bounding box center [189, 101] width 78 height 29
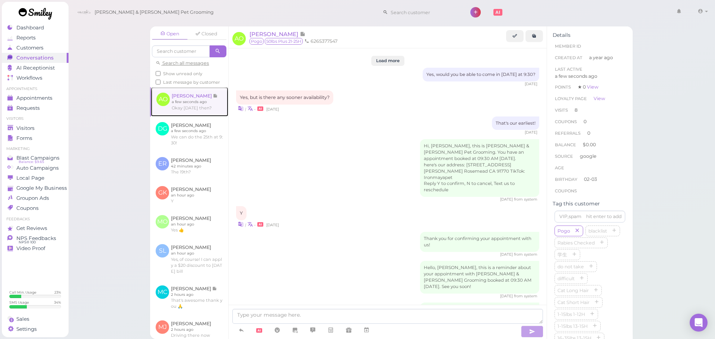
scroll to position [1031, 0]
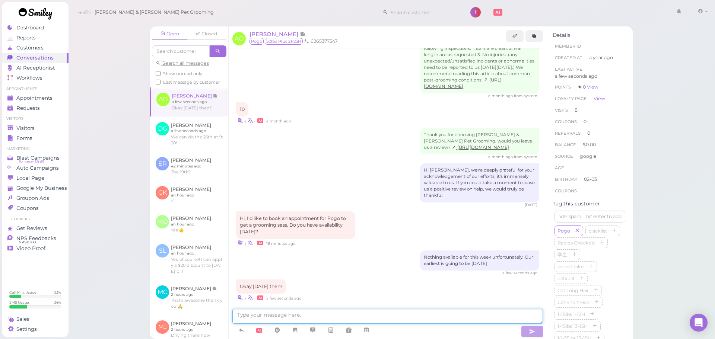
click at [300, 309] on textarea at bounding box center [387, 316] width 311 height 15
type textarea "That works! Would 9:30 be good?"
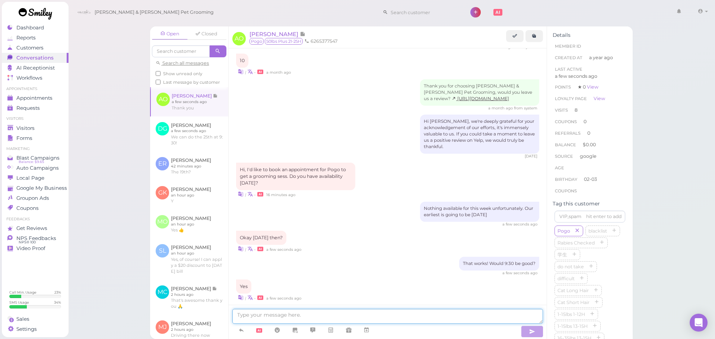
scroll to position [1105, 0]
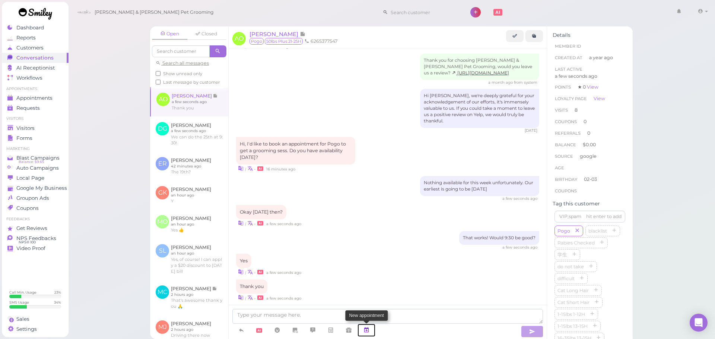
click at [371, 333] on link at bounding box center [367, 330] width 18 height 13
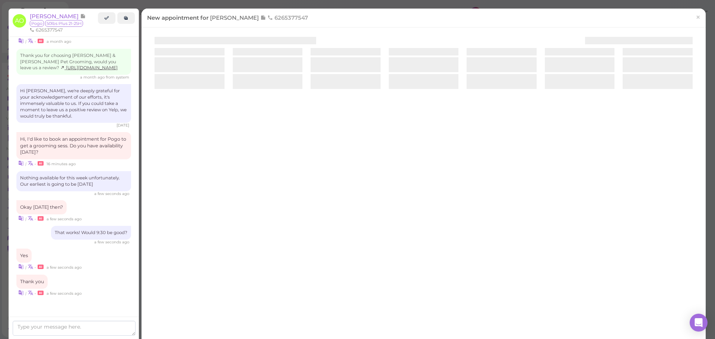
scroll to position [1137, 0]
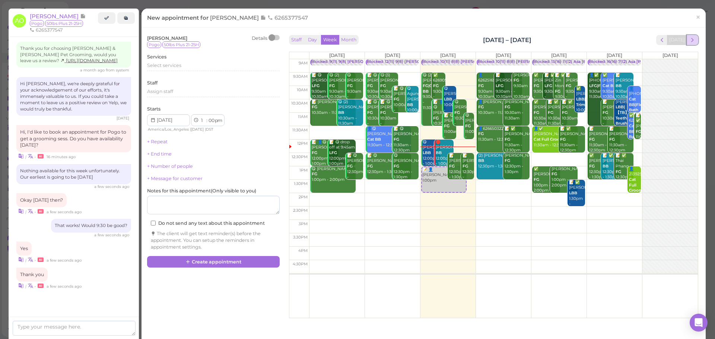
click at [689, 43] on span "next" at bounding box center [692, 39] width 7 height 7
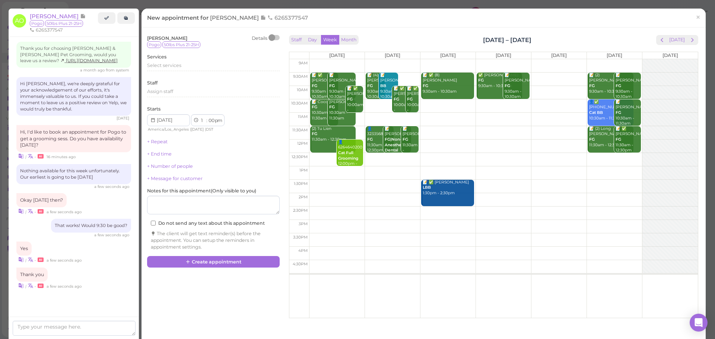
click at [556, 77] on td at bounding box center [503, 79] width 389 height 13
type input "2025-08-22"
select select "9"
select select "30"
select select "am"
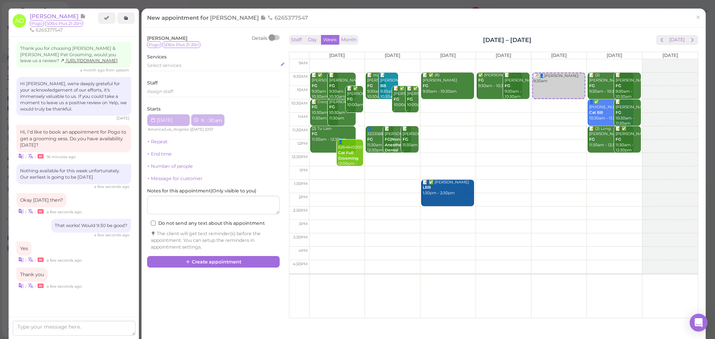
click at [218, 70] on div "Select services" at bounding box center [213, 66] width 133 height 9
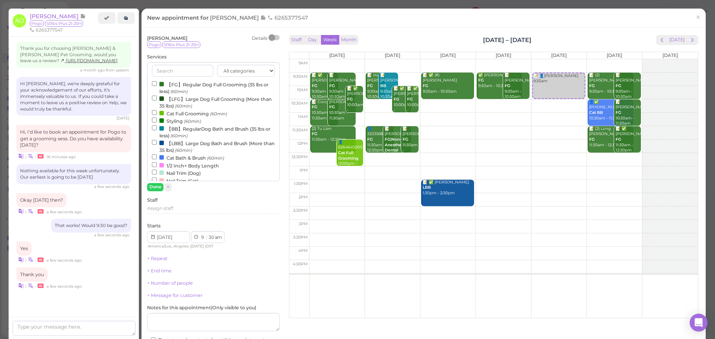
click at [202, 100] on label "【LFG】Large Dog Full Grooming (More than 35 lbs) (60min)" at bounding box center [213, 102] width 123 height 15
click at [157, 100] on input "【LFG】Large Dog Full Grooming (More than 35 lbs) (60min)" at bounding box center [154, 98] width 5 height 5
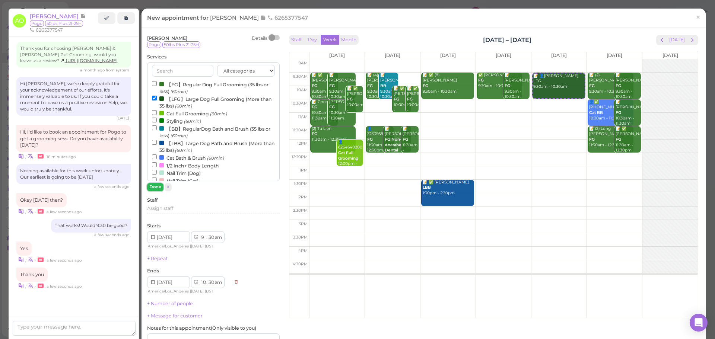
click at [150, 186] on button "Done" at bounding box center [155, 187] width 16 height 8
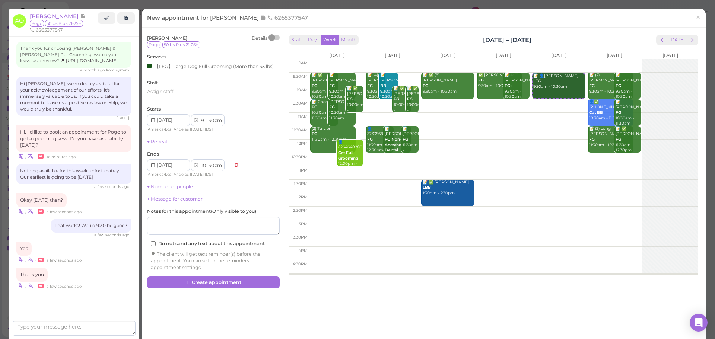
drag, startPoint x: 204, startPoint y: 276, endPoint x: 491, endPoint y: 322, distance: 290.4
click at [209, 277] on div "Alan Olivera Details Pogo 50lbs Plus 21-25H Services 【LFG】Large Dog Full Groomi…" at bounding box center [213, 160] width 140 height 255
click at [201, 284] on button "Create appointment" at bounding box center [213, 283] width 133 height 12
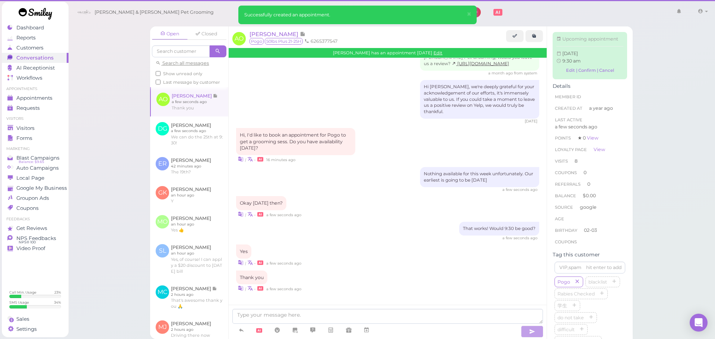
scroll to position [1105, 0]
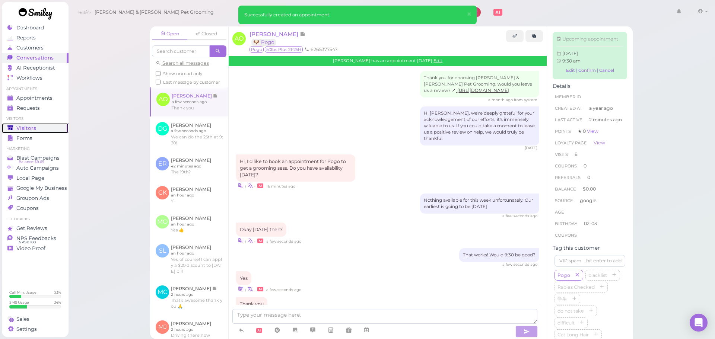
click at [33, 128] on span "Visitors" at bounding box center [26, 128] width 20 height 6
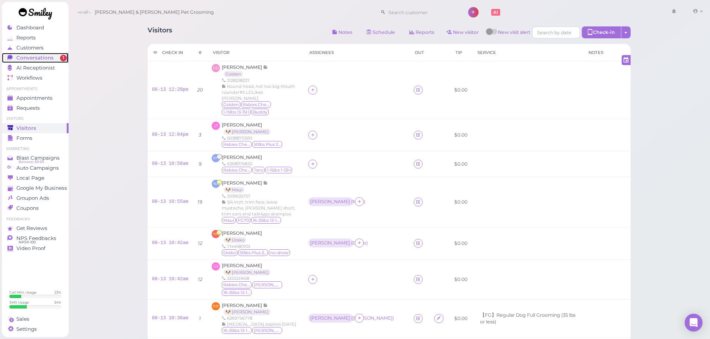
click at [67, 58] on link "Conversations 1" at bounding box center [35, 58] width 67 height 10
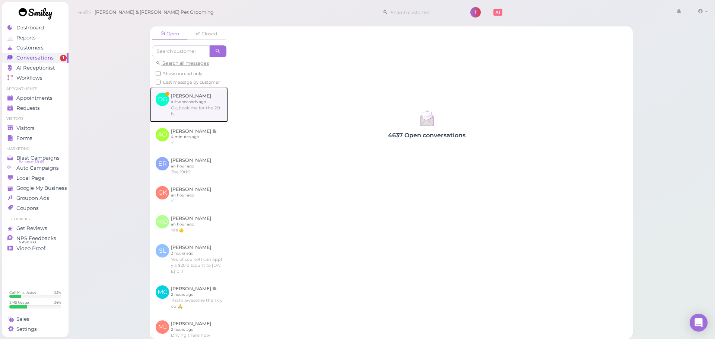
click at [197, 109] on link at bounding box center [189, 104] width 78 height 35
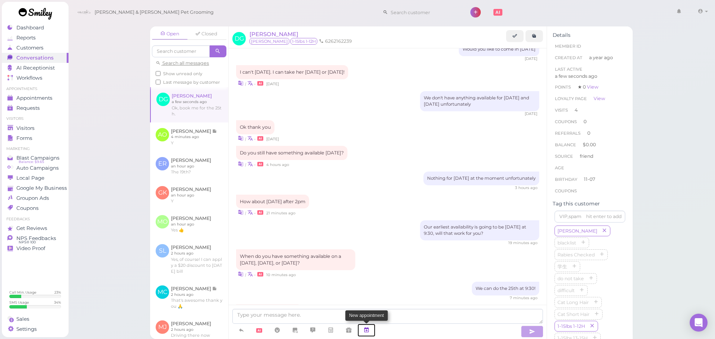
click at [369, 329] on icon at bounding box center [367, 330] width 6 height 7
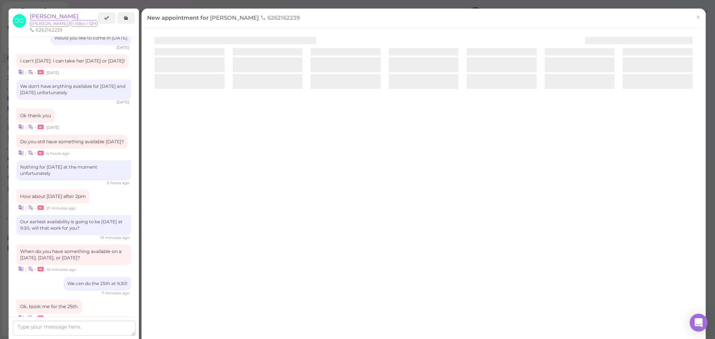
scroll to position [952, 0]
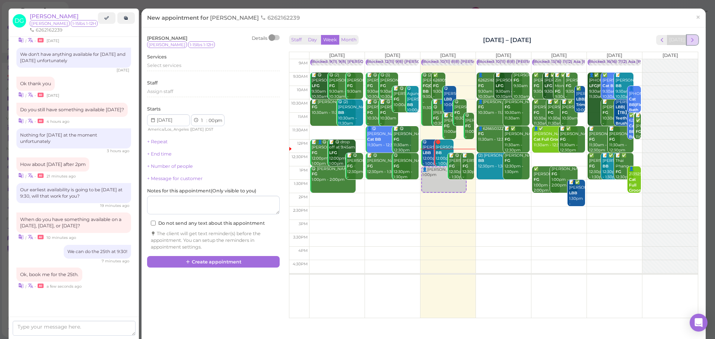
click at [689, 41] on span "next" at bounding box center [692, 39] width 7 height 7
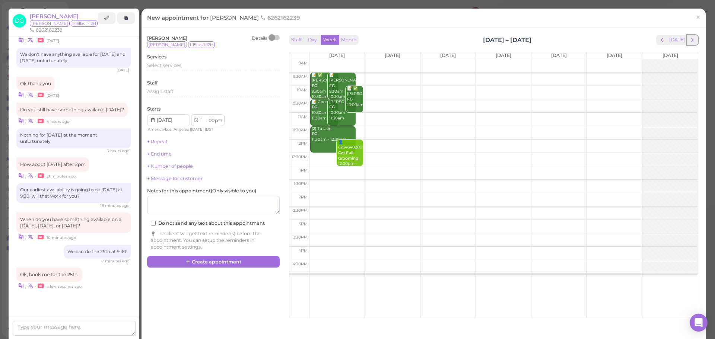
click at [689, 41] on span "next" at bounding box center [692, 39] width 7 height 7
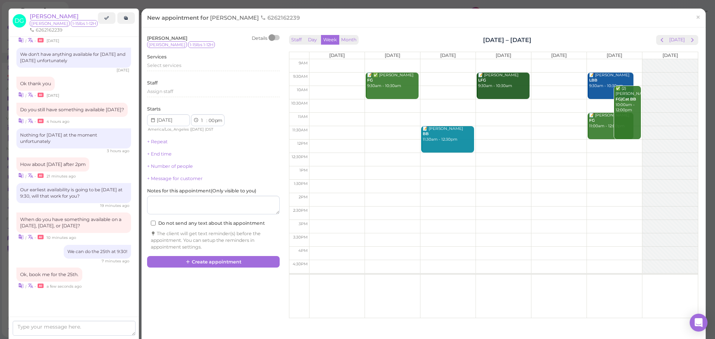
click at [334, 77] on td at bounding box center [503, 79] width 389 height 13
type input "2025-08-25"
select select "9"
select select "30"
select select "am"
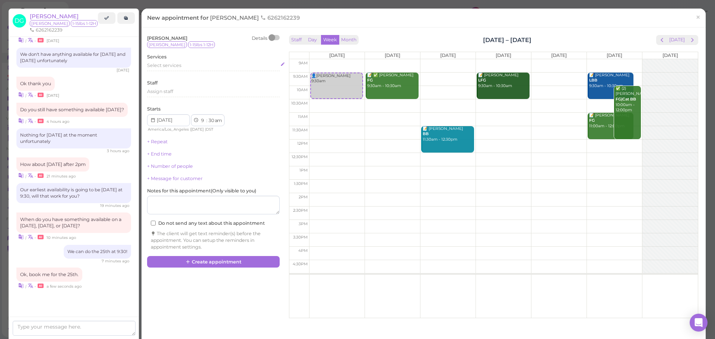
click at [186, 69] on div "Select services" at bounding box center [213, 65] width 133 height 7
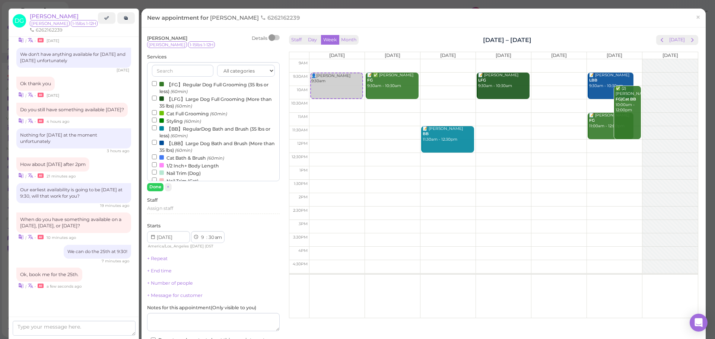
click at [177, 84] on label "【FG】Regular Dog Full Grooming (35 lbs or less) (60min)" at bounding box center [213, 87] width 123 height 15
click at [157, 84] on input "【FG】Regular Dog Full Grooming (35 lbs or less) (60min)" at bounding box center [154, 83] width 5 height 5
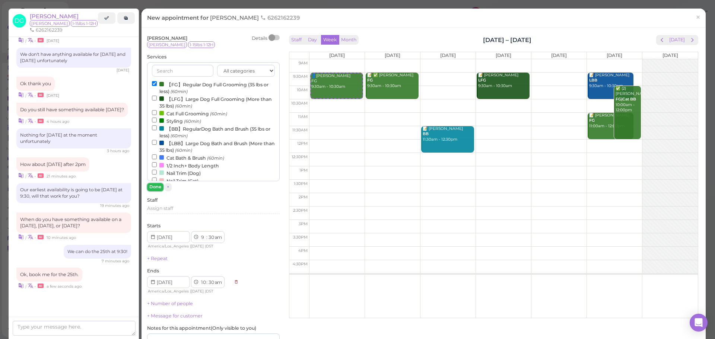
click at [157, 190] on button "Done" at bounding box center [155, 187] width 16 height 8
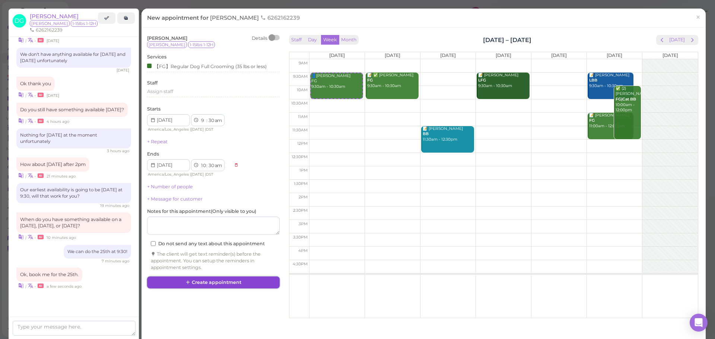
click at [230, 287] on button "Create appointment" at bounding box center [213, 283] width 133 height 12
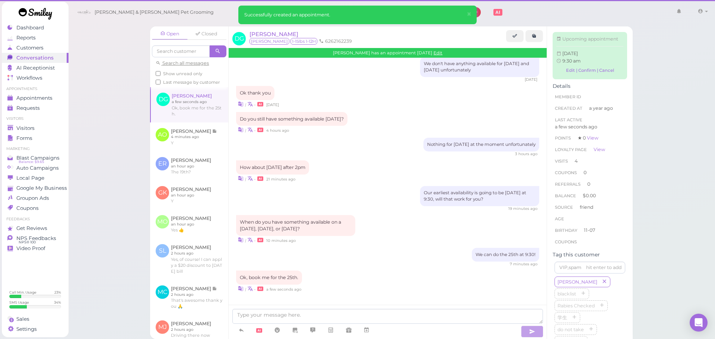
scroll to position [907, 0]
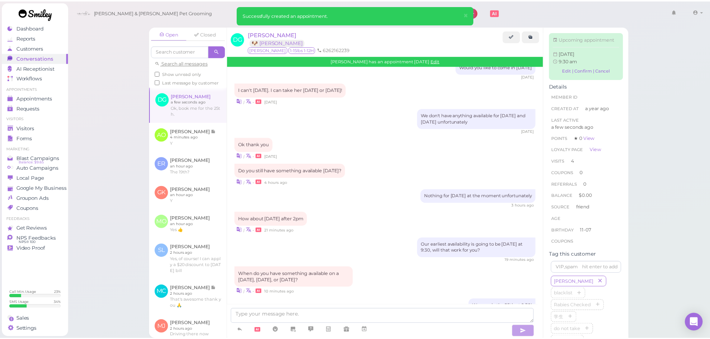
scroll to position [984, 0]
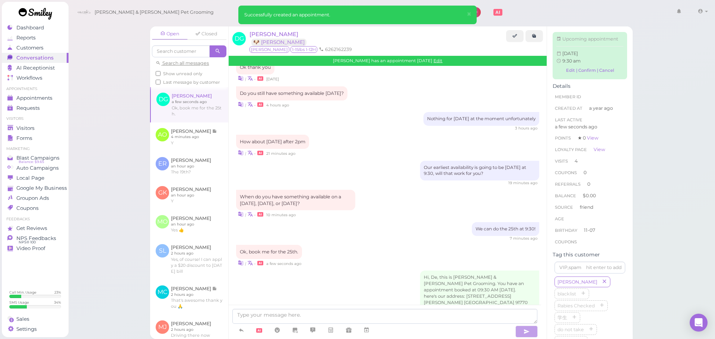
click at [99, 153] on div "Open Closed Search all messages Show unread only Last message by customer DG De…" at bounding box center [391, 169] width 647 height 339
click at [51, 130] on div "Visitors" at bounding box center [34, 128] width 54 height 6
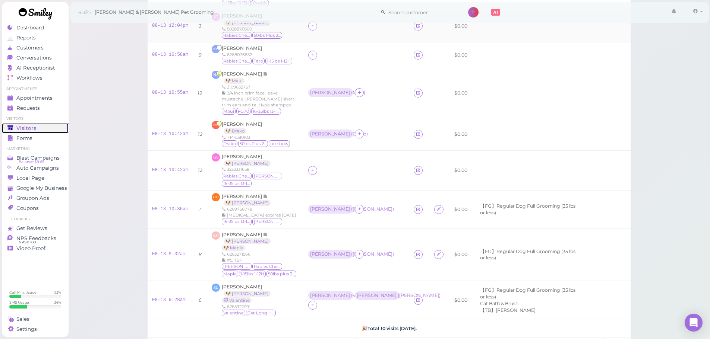
scroll to position [231, 0]
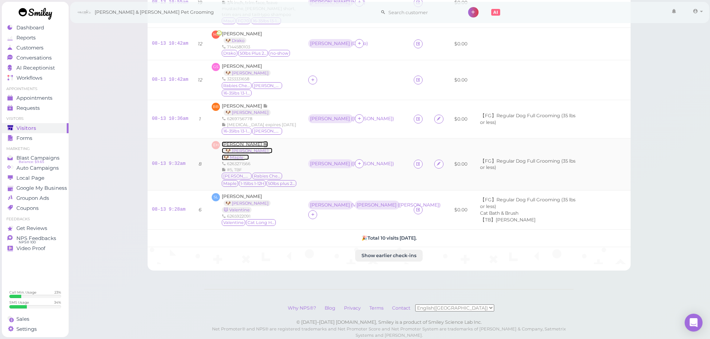
click at [226, 142] on span "Eric Huang" at bounding box center [242, 145] width 41 height 6
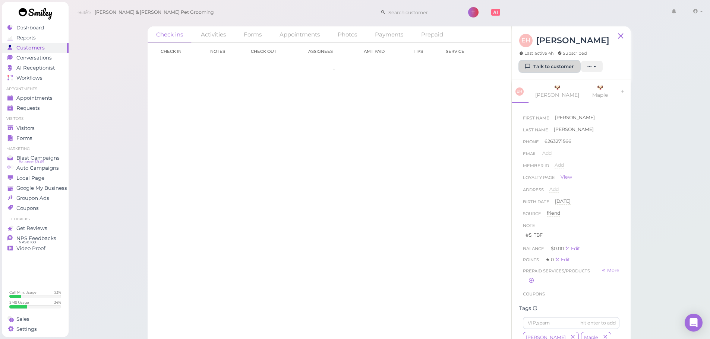
click at [536, 70] on link "Talk to customer" at bounding box center [549, 67] width 61 height 12
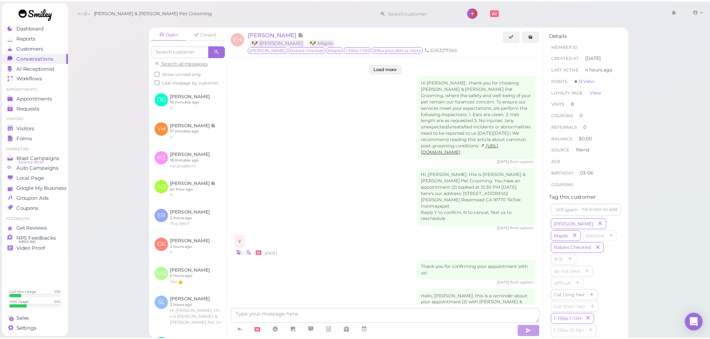
scroll to position [1102, 0]
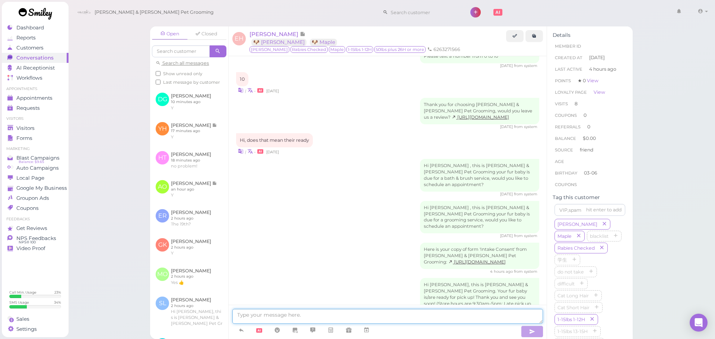
click at [470, 318] on textarea at bounding box center [387, 316] width 311 height 15
click at [380, 278] on div "Hi Eric, this is Cody & Miley Pet Grooming. Your fur baby is/are ready for pick…" at bounding box center [387, 316] width 303 height 76
click at [33, 125] on span "Visitors" at bounding box center [26, 128] width 20 height 6
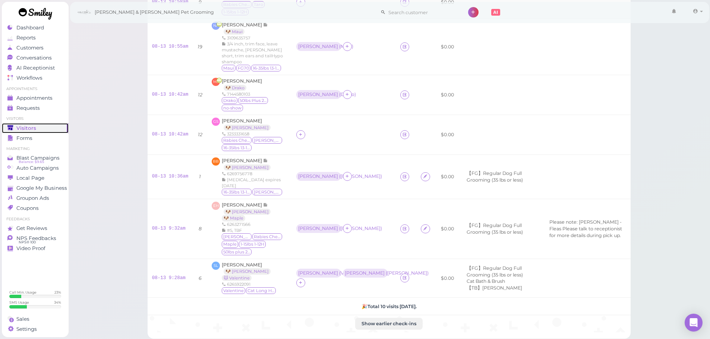
scroll to position [180, 0]
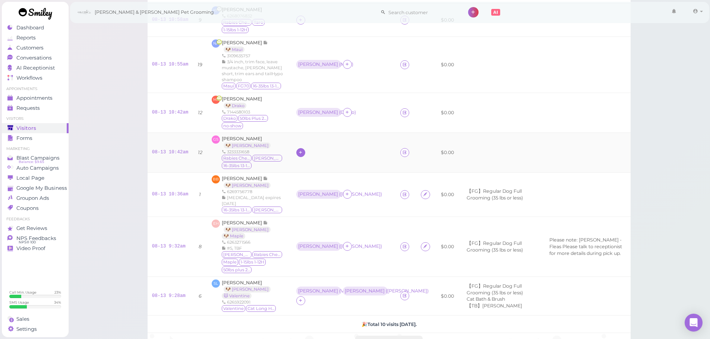
click at [302, 148] on div at bounding box center [300, 152] width 9 height 9
click at [311, 202] on div "Asa" at bounding box center [347, 201] width 104 height 15
click at [308, 133] on td at bounding box center [344, 153] width 104 height 40
click at [301, 150] on div "Asa" at bounding box center [318, 152] width 40 height 5
click at [307, 174] on span "Select pets" at bounding box center [314, 173] width 26 height 8
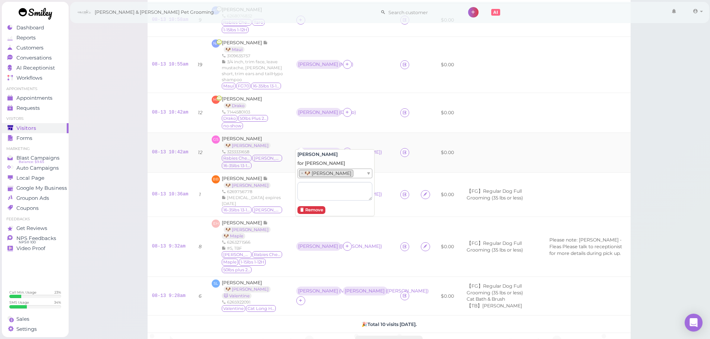
click at [340, 148] on div "Asa ( Bowie )" at bounding box center [343, 153] width 95 height 10
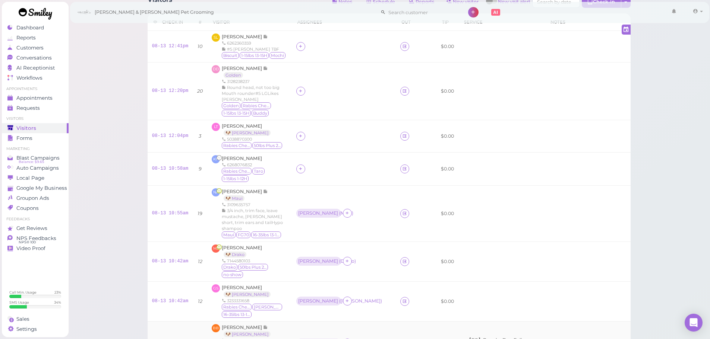
scroll to position [0, 0]
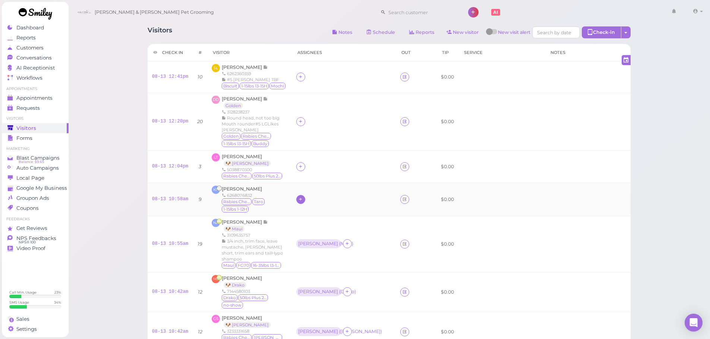
click at [298, 197] on icon at bounding box center [300, 200] width 5 height 6
click at [310, 254] on div "Asa" at bounding box center [347, 255] width 104 height 15
click at [293, 117] on td at bounding box center [344, 122] width 104 height 58
click at [296, 118] on div at bounding box center [300, 121] width 9 height 9
click at [308, 181] on div "Asa" at bounding box center [347, 180] width 104 height 15
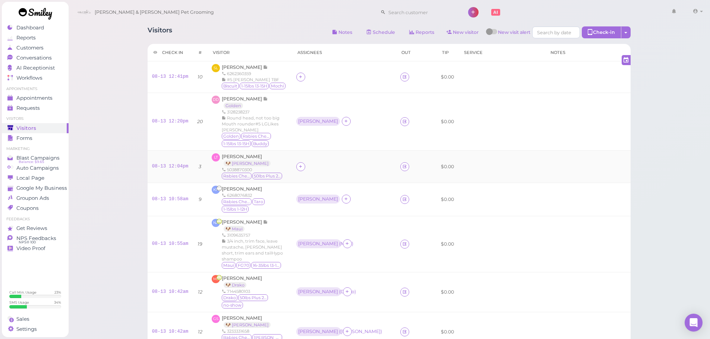
click at [300, 155] on td at bounding box center [344, 167] width 104 height 32
click at [303, 162] on div at bounding box center [300, 166] width 9 height 9
click at [309, 217] on div "Asa" at bounding box center [347, 222] width 104 height 15
click at [300, 76] on icon at bounding box center [300, 77] width 5 height 6
click at [319, 98] on input at bounding box center [342, 94] width 90 height 12
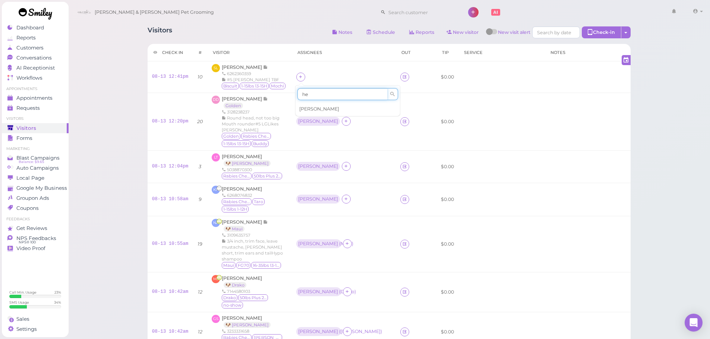
type input "he"
click at [315, 108] on div "Helen" at bounding box center [347, 109] width 104 height 14
click at [302, 119] on div "Asa" at bounding box center [318, 121] width 40 height 5
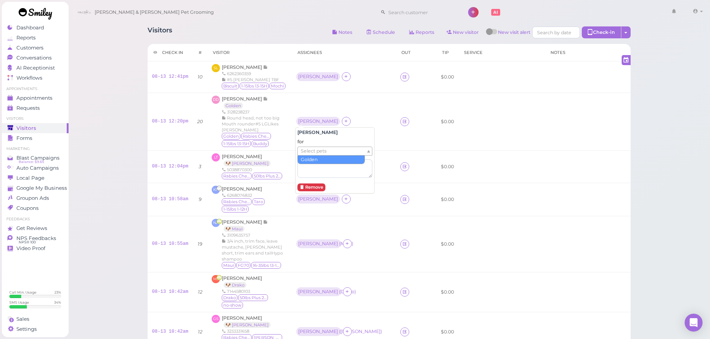
click at [307, 154] on span "Select pets" at bounding box center [314, 151] width 26 height 8
drag, startPoint x: 284, startPoint y: 158, endPoint x: 311, endPoint y: 164, distance: 28.2
click at [293, 161] on tr "08-13 12:04pm 3 LT Lucinda Tran 🐶 Tatum 5038870300 Rabies Checked 50lbs Plus 21…" at bounding box center [388, 167] width 483 height 32
click at [305, 164] on div "Asa" at bounding box center [318, 166] width 44 height 9
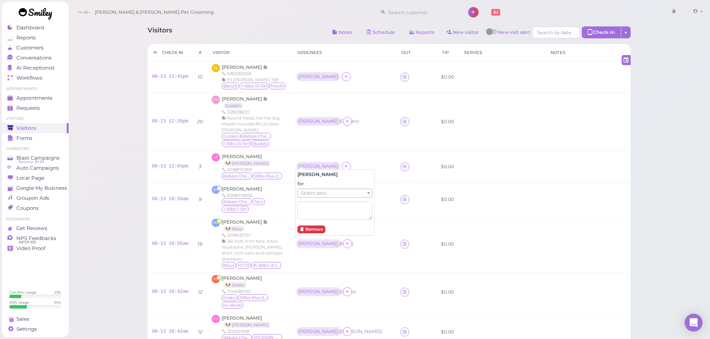
drag, startPoint x: 311, startPoint y: 183, endPoint x: 311, endPoint y: 191, distance: 7.8
click at [311, 184] on div "for Select pets" at bounding box center [334, 200] width 75 height 39
click at [311, 191] on span "Select pets" at bounding box center [314, 193] width 26 height 8
click at [309, 197] on span "Select pets" at bounding box center [314, 193] width 26 height 8
click at [305, 193] on span "Select pets" at bounding box center [314, 193] width 26 height 8
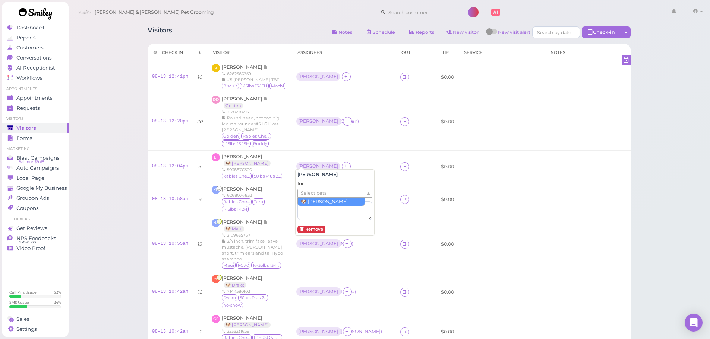
drag, startPoint x: 308, startPoint y: 204, endPoint x: 295, endPoint y: 199, distance: 14.4
click at [263, 193] on div "6268076832" at bounding box center [254, 196] width 65 height 6
click at [238, 186] on span "Kenneth Ng" at bounding box center [242, 189] width 40 height 6
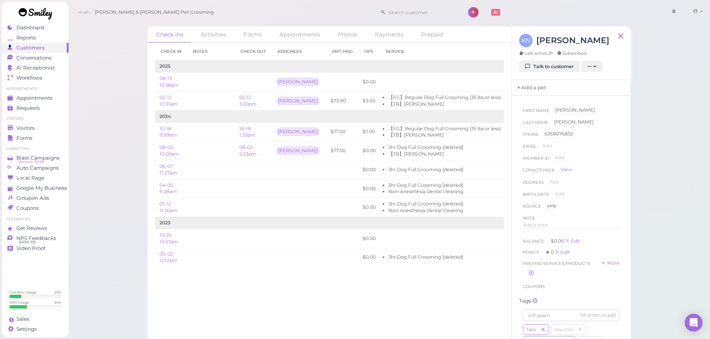
click at [542, 82] on link "Add a pet" at bounding box center [530, 88] width 39 height 16
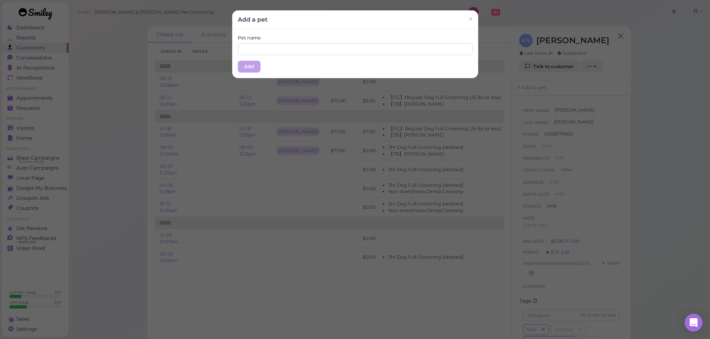
click at [370, 55] on div "Pet name Add" at bounding box center [355, 53] width 246 height 49
click at [373, 53] on input "text" at bounding box center [355, 49] width 235 height 12
click at [372, 48] on input "text" at bounding box center [355, 49] width 235 height 12
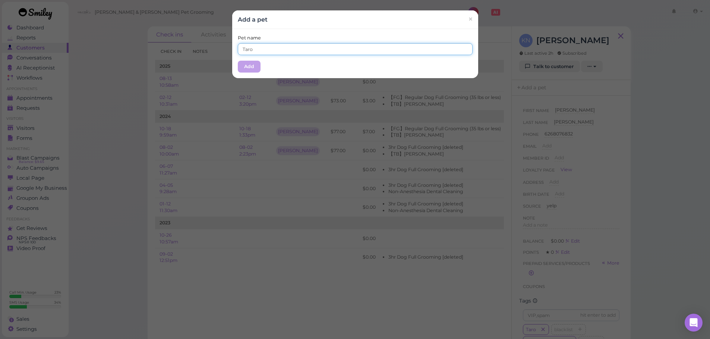
type input "Taro"
click at [352, 29] on div "Pet name Taro Add" at bounding box center [355, 53] width 246 height 49
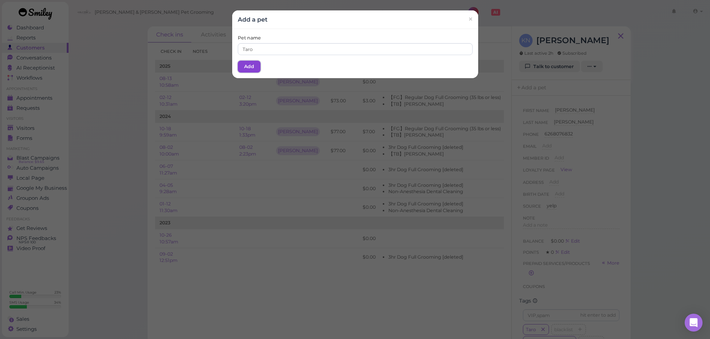
click at [247, 69] on button "Add" at bounding box center [249, 67] width 23 height 12
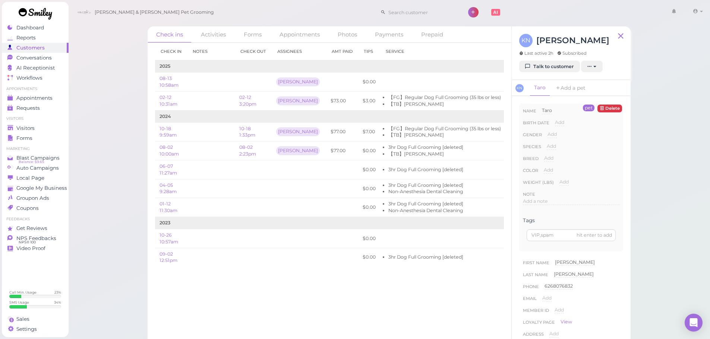
drag, startPoint x: 544, startPoint y: 143, endPoint x: 560, endPoint y: 150, distance: 18.2
click at [544, 143] on div "Name Taro Taro Birth date Add Gender Add Male Female Species Add Dog Cat Bird O…" at bounding box center [571, 158] width 96 height 103
click at [560, 150] on div "Species Add Dog Cat Bird Other" at bounding box center [571, 149] width 96 height 12
click at [553, 150] on div "Add" at bounding box center [550, 146] width 9 height 7
click at [555, 149] on select "Dog Cat Bird Other" at bounding box center [582, 148] width 73 height 11
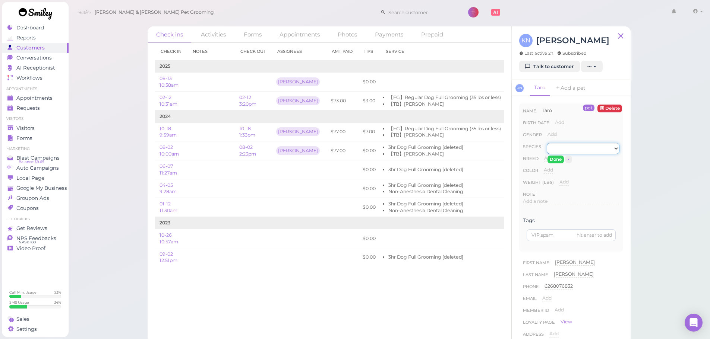
select select "Dog"
click at [546, 143] on select "Dog Cat Bird Other" at bounding box center [582, 148] width 73 height 11
click at [554, 159] on button "Done" at bounding box center [555, 160] width 16 height 8
click at [25, 122] on ul "Visitors Visitors Forms" at bounding box center [35, 129] width 67 height 27
click at [29, 132] on link "Visitors" at bounding box center [35, 128] width 67 height 10
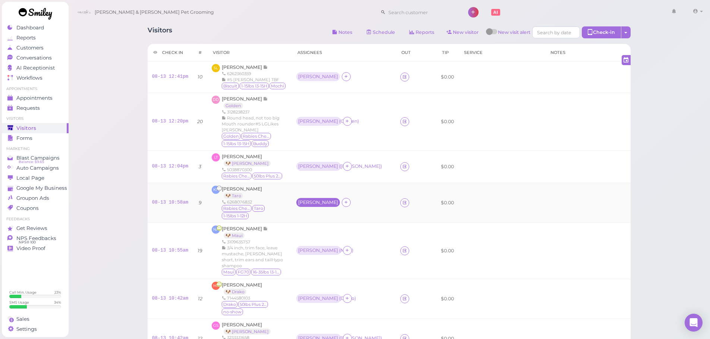
click at [298, 200] on div "Asa" at bounding box center [318, 202] width 40 height 5
click at [308, 227] on span "Select pets" at bounding box center [314, 229] width 26 height 8
click at [342, 75] on div at bounding box center [346, 76] width 9 height 9
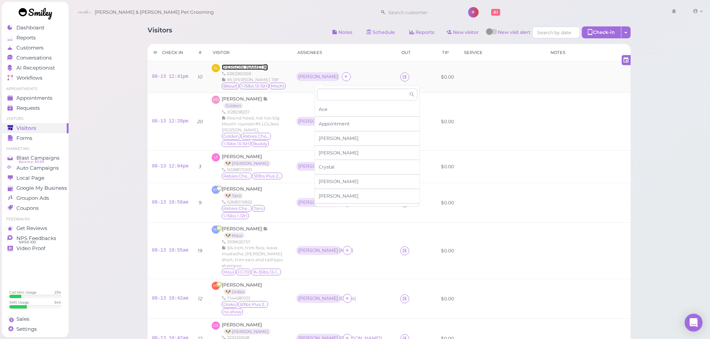
click at [242, 69] on span "Scott Lieu" at bounding box center [242, 67] width 41 height 6
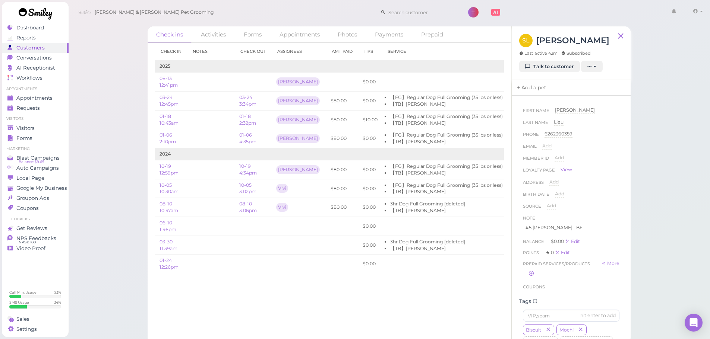
click at [534, 83] on link "Add a pet" at bounding box center [530, 88] width 39 height 16
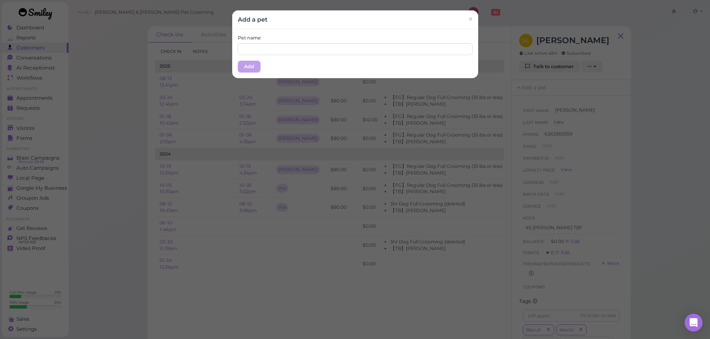
click at [287, 58] on div "Pet name Add" at bounding box center [355, 53] width 246 height 49
click at [289, 52] on input "text" at bounding box center [355, 49] width 235 height 12
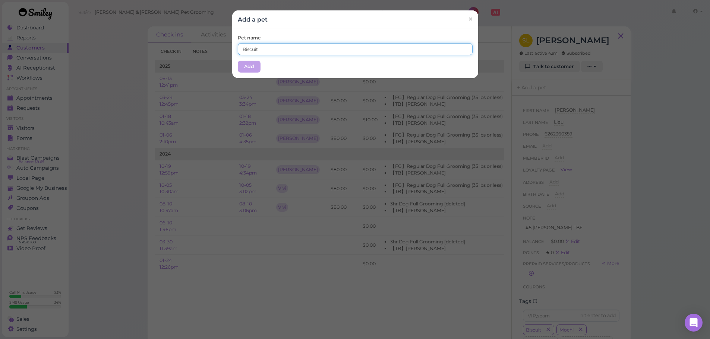
type input "Biscuit"
drag, startPoint x: 307, startPoint y: 23, endPoint x: 257, endPoint y: 56, distance: 60.1
click at [306, 25] on div "Add a pet ×" at bounding box center [355, 19] width 246 height 19
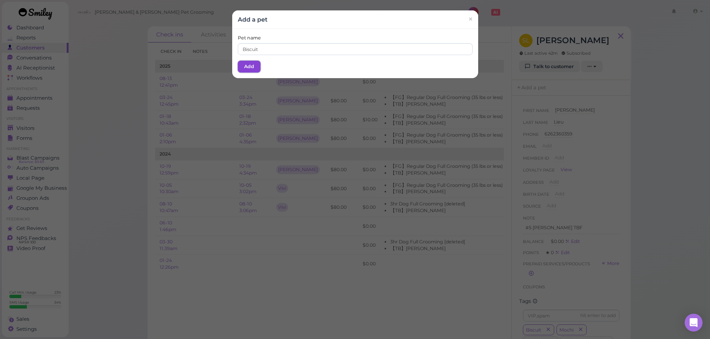
click at [249, 63] on button "Add" at bounding box center [249, 67] width 23 height 12
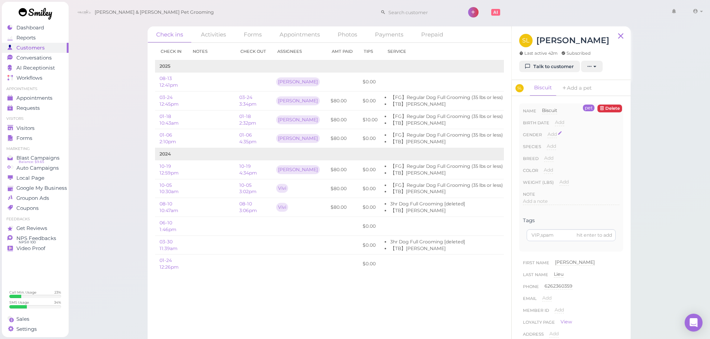
click at [550, 134] on span "Add" at bounding box center [551, 134] width 9 height 6
click at [558, 146] on button "Done" at bounding box center [556, 148] width 16 height 8
click at [553, 146] on span "Add" at bounding box center [550, 146] width 9 height 6
click at [557, 147] on select "Dog Cat Bird Other" at bounding box center [582, 148] width 73 height 11
select select "Dog"
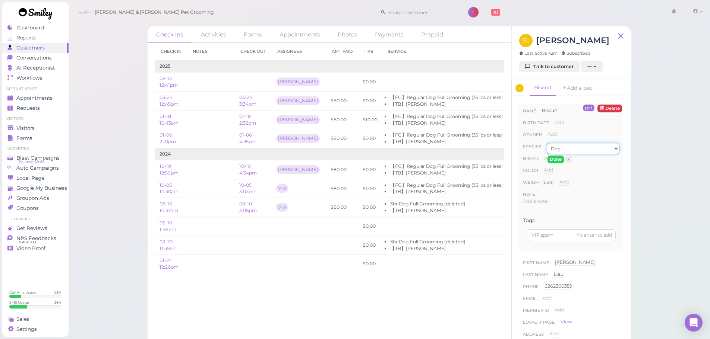
click at [546, 143] on select "Dog Cat Bird Other" at bounding box center [582, 148] width 73 height 11
click at [554, 156] on button "Done" at bounding box center [555, 160] width 16 height 8
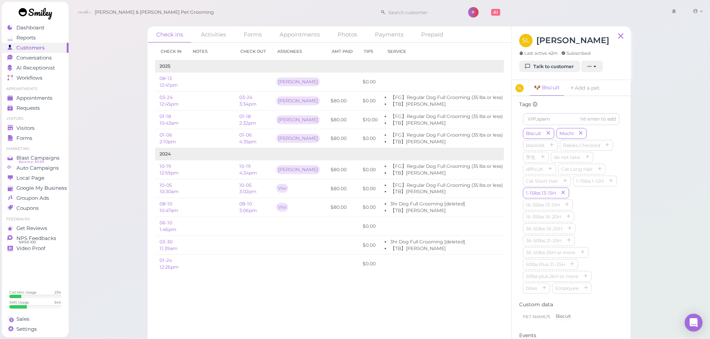
scroll to position [372, 0]
click at [608, 219] on div "Biscuit Mochi blacklist Rabies Checked 学生 do not take difficult Cat Long Hair C…" at bounding box center [571, 188] width 96 height 167
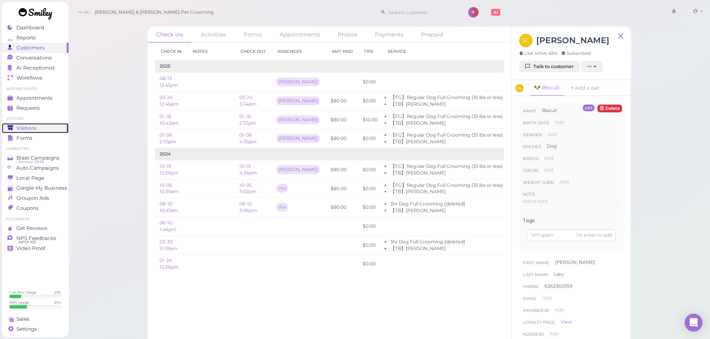
click at [35, 126] on div "Visitors" at bounding box center [34, 128] width 54 height 6
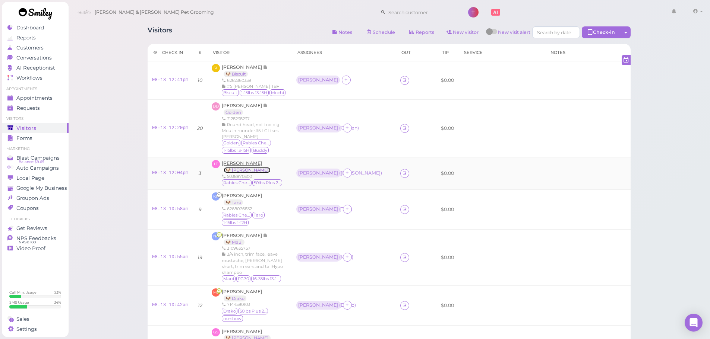
click at [240, 167] on link "🐶 Tatum" at bounding box center [246, 170] width 47 height 6
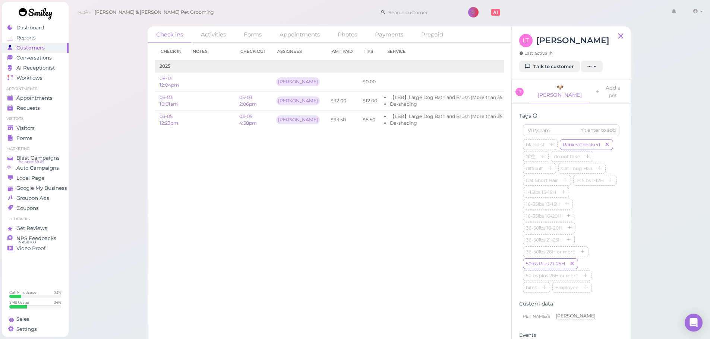
scroll to position [372, 0]
click at [593, 201] on div "blacklist Rabies Checked 学生 do not take difficult Cat Long Hair Cat Short Hair …" at bounding box center [571, 203] width 96 height 155
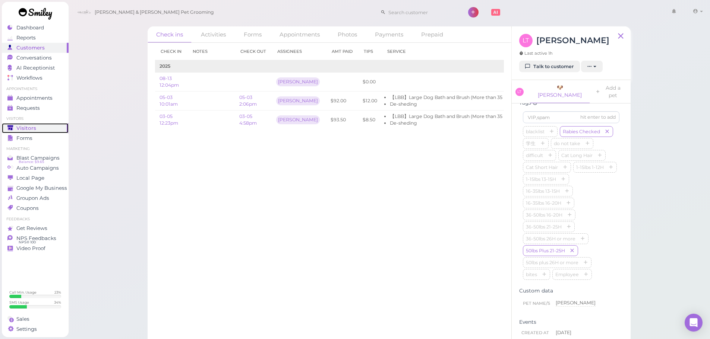
click at [32, 131] on span "Visitors" at bounding box center [26, 128] width 20 height 6
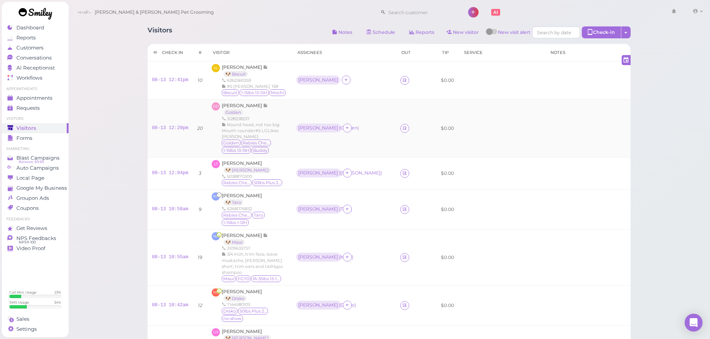
click at [289, 131] on td "DD Dora Deng Golden 3128238237 Round head, not too big Mouth rounder#5 LGLikes …" at bounding box center [249, 128] width 84 height 58
click at [276, 193] on div "Kenneth Ng 🐶 Taro 6268076832 Rabies Checked Taro 1-15lbs 1-12H" at bounding box center [254, 210] width 65 height 34
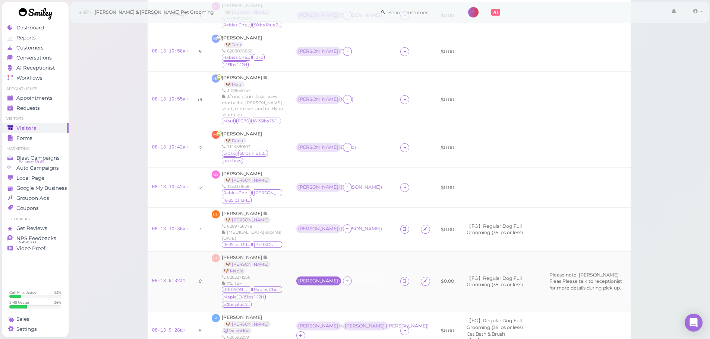
scroll to position [267, 0]
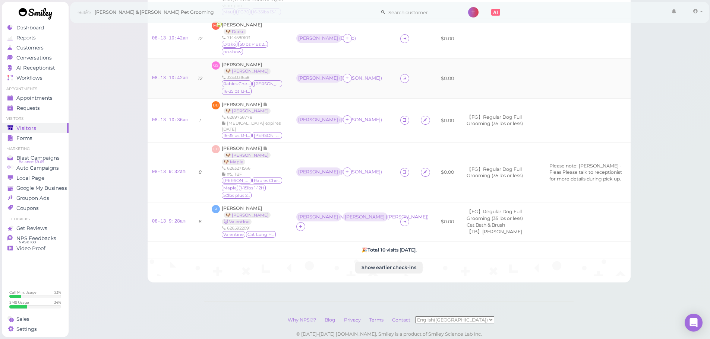
click at [285, 80] on div "Rabies Checked Bowie 16-35lbs 13-15H" at bounding box center [254, 87] width 65 height 15
click at [283, 145] on div "Eric Huang 🐶 Bailey 🐶 Maple 6263271566 #5, TBF Bailey Rabies Checked Maple 1-15…" at bounding box center [254, 172] width 65 height 54
click at [231, 206] on span "Sue Le" at bounding box center [242, 209] width 40 height 6
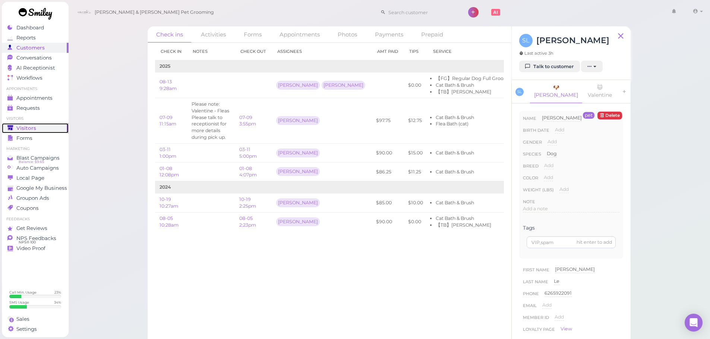
click at [14, 126] on div "Visitors" at bounding box center [34, 128] width 54 height 6
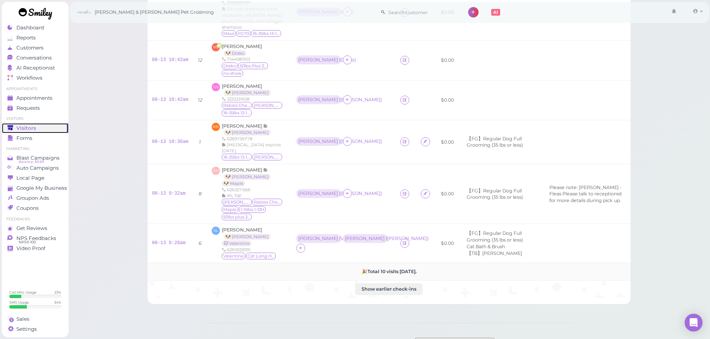
scroll to position [267, 0]
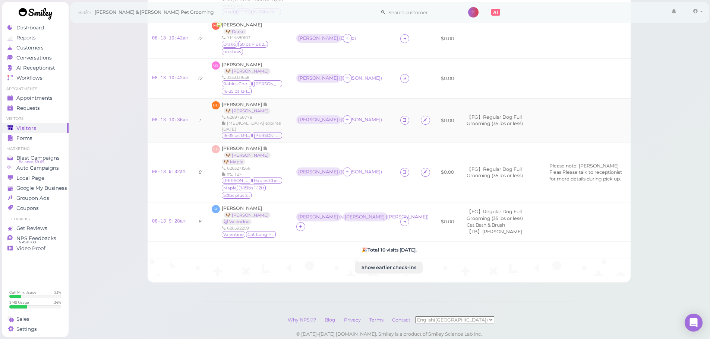
click at [277, 101] on div "BB Bobbi Bruesch 🐶 Angelo 6269756778 Rabies expires 5/22/2028 16-35lbs 13-15H A…" at bounding box center [249, 120] width 75 height 39
click at [277, 145] on div "Eric Huang 🐶 Bailey 🐶 Maple 6263271566 #5, TBF Bailey Rabies Checked Maple 1-15…" at bounding box center [254, 172] width 65 height 54
click at [234, 146] on span "Eric Huang" at bounding box center [242, 149] width 41 height 6
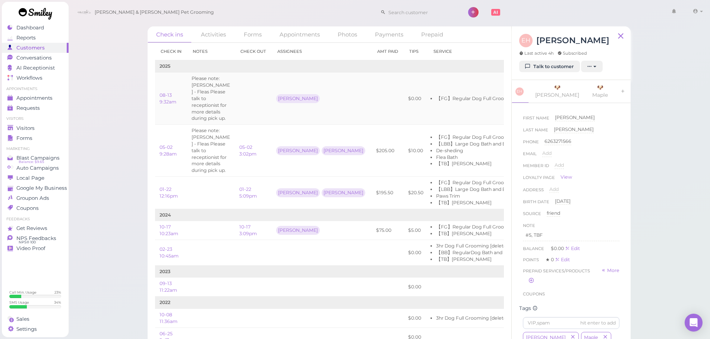
click at [250, 95] on td at bounding box center [253, 99] width 37 height 52
click at [428, 87] on td "【FG】Regular Dog Full Grooming (35 lbs or less)" at bounding box center [495, 99] width 134 height 52
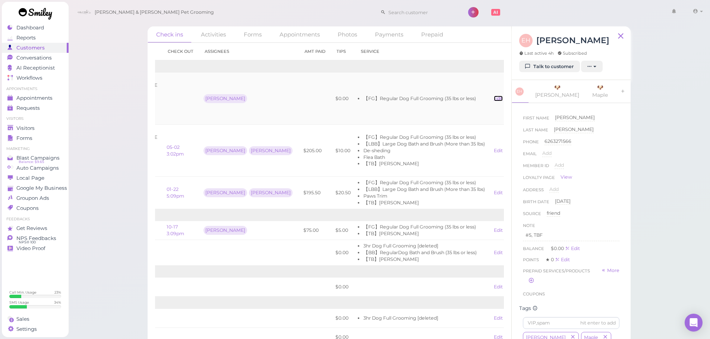
click at [493, 96] on link "Edit" at bounding box center [497, 99] width 9 height 6
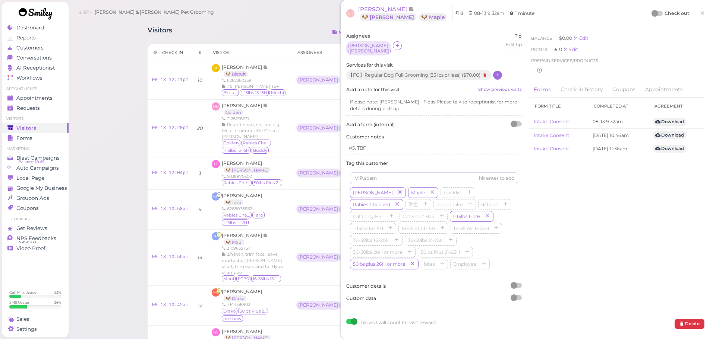
click at [499, 72] on icon at bounding box center [497, 75] width 5 height 6
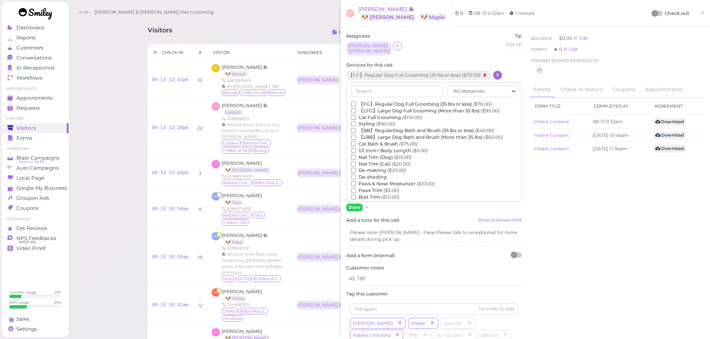
scroll to position [169, 0]
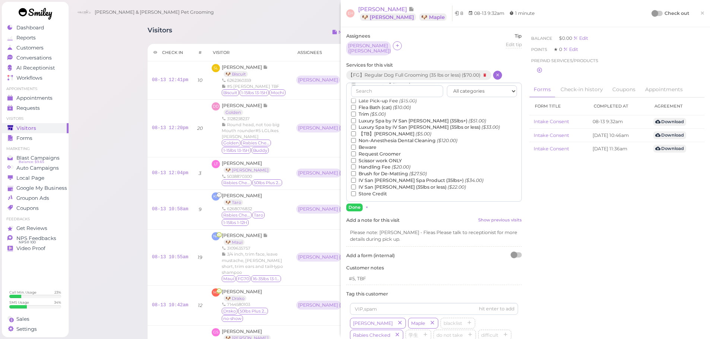
click at [380, 131] on label "【TB】Teeth Brushing ($5.00)" at bounding box center [391, 134] width 80 height 7
click at [356, 131] on input "【TB】Teeth Brushing ($5.00)" at bounding box center [353, 133] width 5 height 5
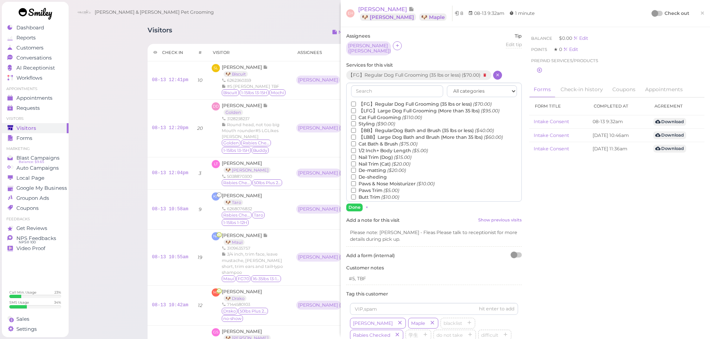
scroll to position [37, 0]
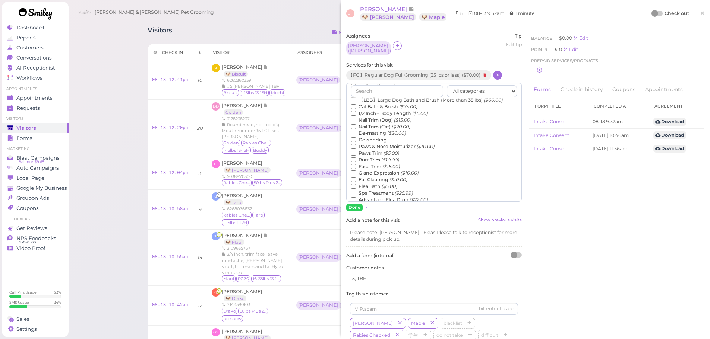
click at [380, 184] on label "Flea Bath ($5.00)" at bounding box center [374, 186] width 46 height 7
click at [356, 184] on input "Flea Bath ($5.00)" at bounding box center [353, 186] width 5 height 5
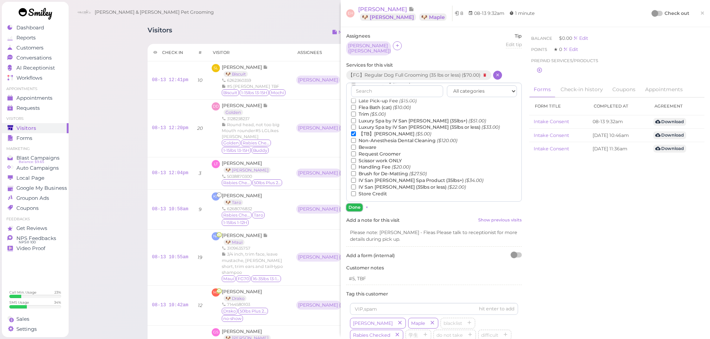
click at [361, 204] on button "Done" at bounding box center [354, 208] width 16 height 8
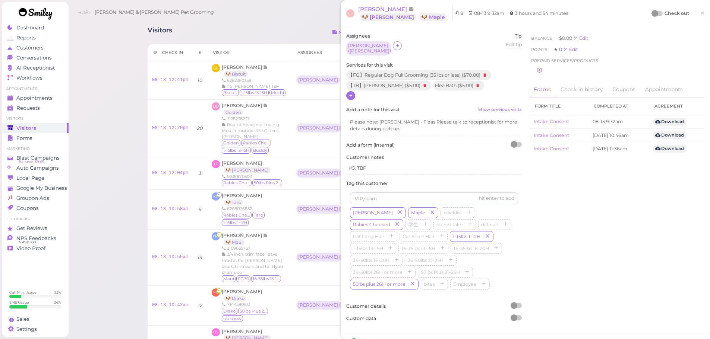
click at [651, 11] on div at bounding box center [654, 13] width 7 height 7
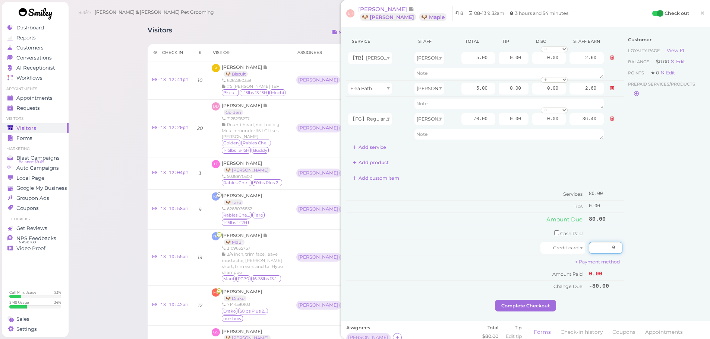
drag, startPoint x: 601, startPoint y: 251, endPoint x: 651, endPoint y: 252, distance: 49.9
click at [651, 252] on div "Service Staff Total Tip Disc Staff earn 【TB】Teeth Brushing Asa 5.00 0.00 0.00 0…" at bounding box center [525, 166] width 358 height 267
type input "88"
click at [639, 204] on div "Customer Loyalty page View Balance $0.00 Edit Points ★ 0 Edit Prepaid services/…" at bounding box center [664, 166] width 80 height 267
drag, startPoint x: 500, startPoint y: 120, endPoint x: 672, endPoint y: 135, distance: 172.7
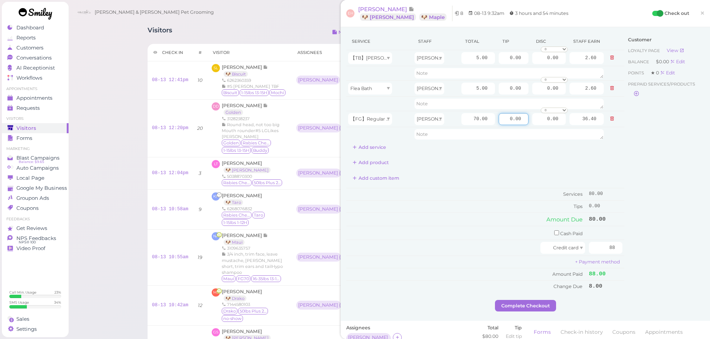
click at [654, 132] on div "Service Staff Total Tip Disc Staff earn 【TB】Teeth Brushing Asa 5.00 0.00 0.00 0…" at bounding box center [525, 166] width 358 height 267
type input "8"
click at [655, 177] on div "Customer Loyalty page View Balance $0.00 Edit Points ★ 0 Edit Prepaid services/…" at bounding box center [664, 166] width 80 height 267
click at [518, 305] on button "Complete Checkout" at bounding box center [525, 306] width 61 height 12
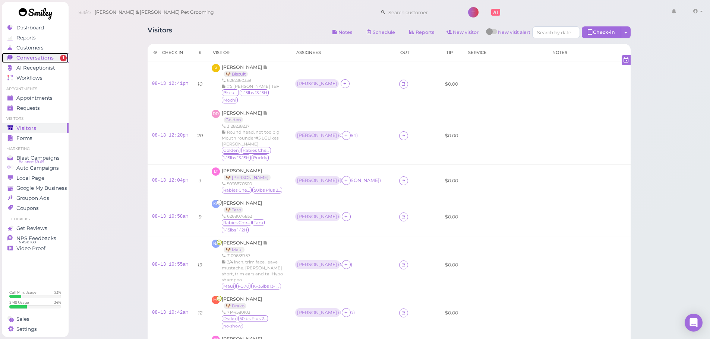
click at [26, 54] on link "Conversations 1" at bounding box center [35, 58] width 67 height 10
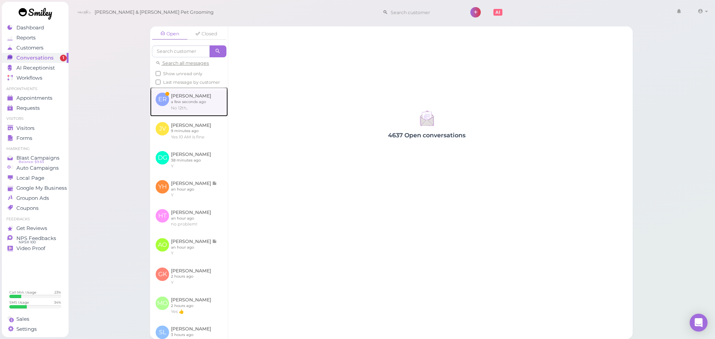
click at [193, 110] on link at bounding box center [189, 101] width 78 height 29
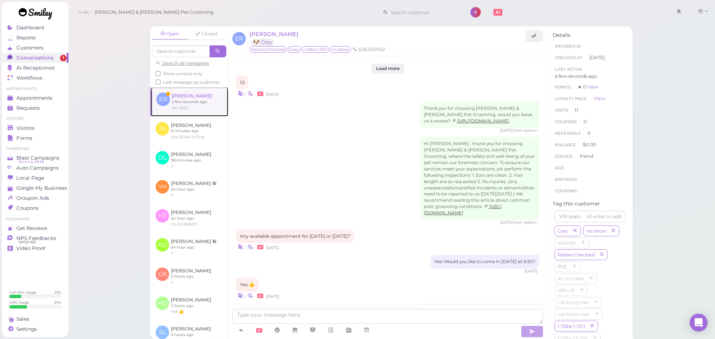
scroll to position [823, 0]
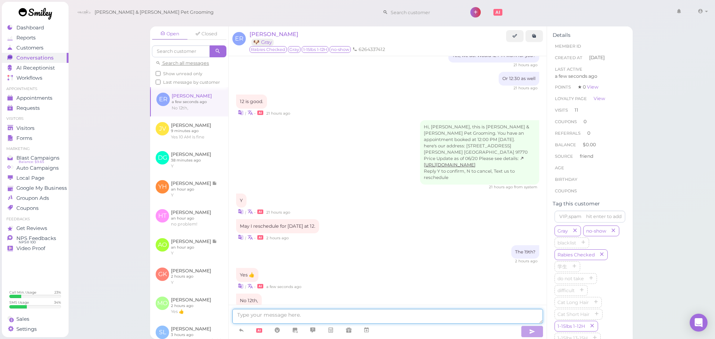
click at [346, 315] on textarea at bounding box center [387, 316] width 311 height 15
type textarea "That was yesterday"
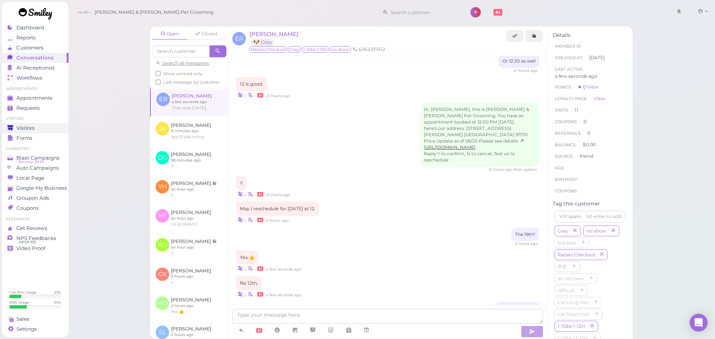
click at [30, 124] on link "Visitors" at bounding box center [35, 128] width 67 height 10
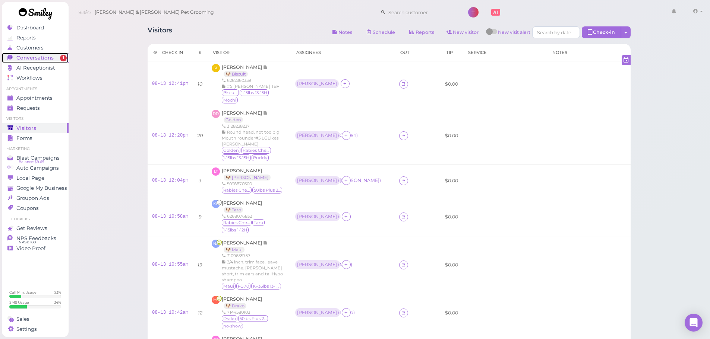
click at [53, 61] on link "Conversations 1" at bounding box center [35, 58] width 67 height 10
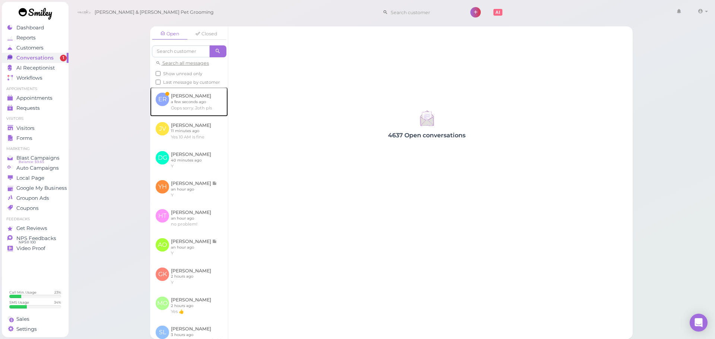
click at [187, 103] on link at bounding box center [189, 101] width 78 height 29
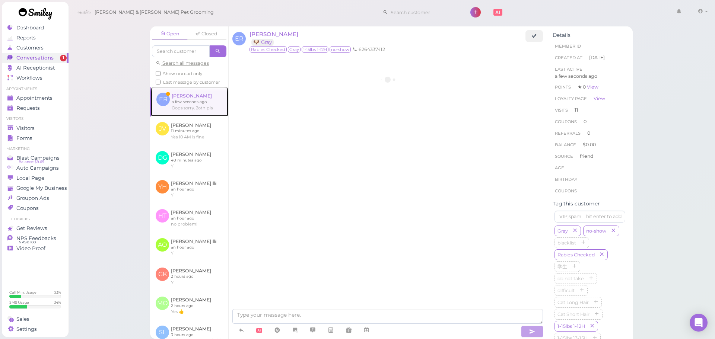
scroll to position [811, 0]
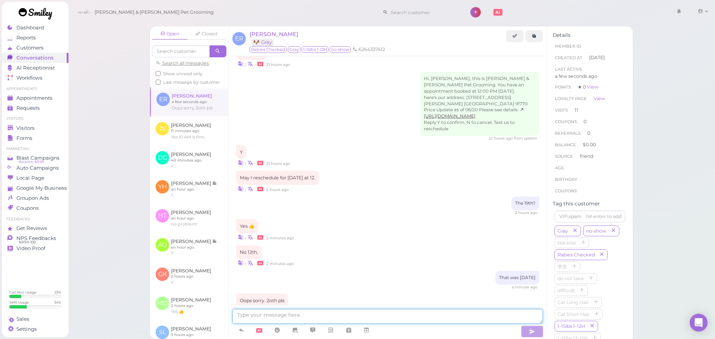
click at [361, 315] on textarea at bounding box center [387, 316] width 311 height 15
click at [279, 316] on textarea at bounding box center [387, 316] width 311 height 15
type textarea "So for next Wednesday?"
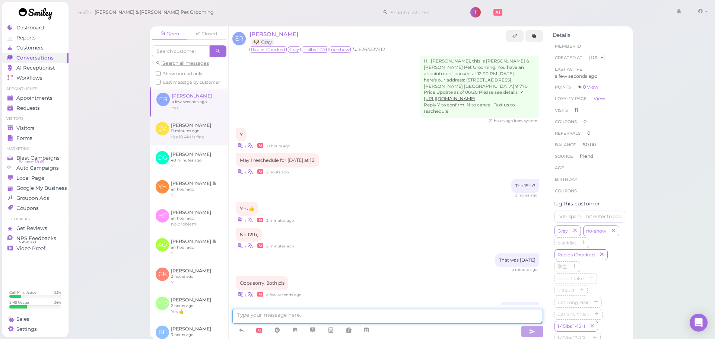
scroll to position [860, 0]
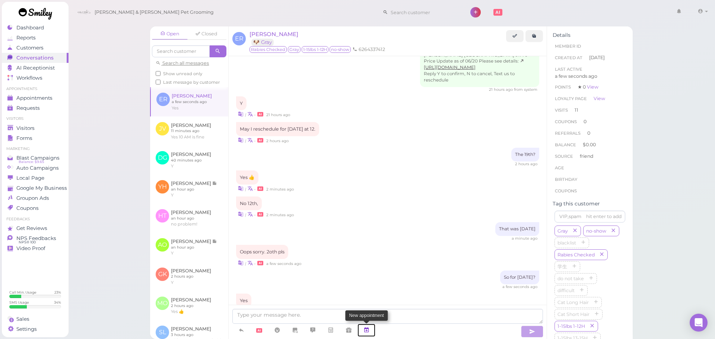
click at [371, 330] on link at bounding box center [367, 330] width 18 height 13
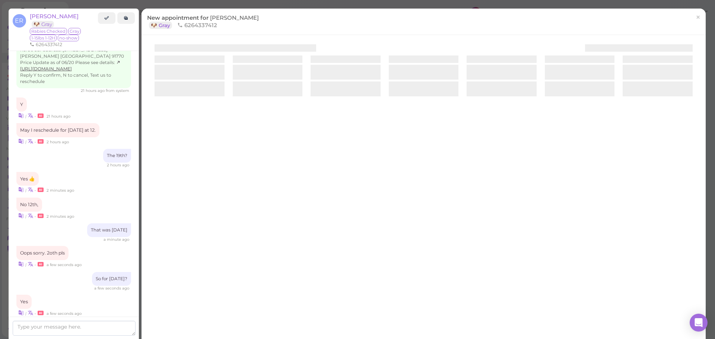
scroll to position [899, 0]
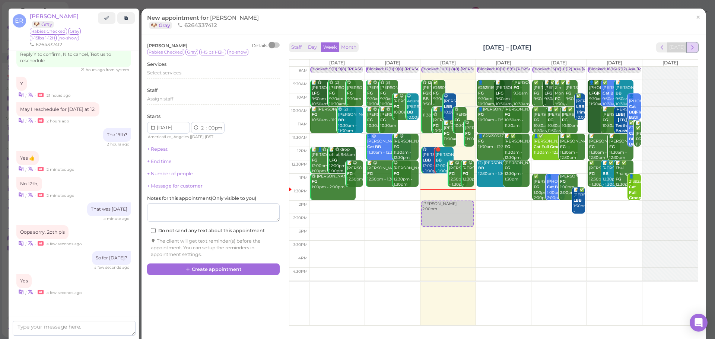
click at [687, 43] on button "next" at bounding box center [693, 47] width 12 height 10
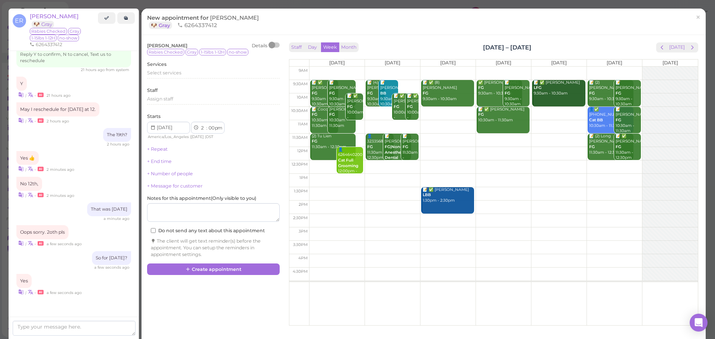
click at [441, 166] on td at bounding box center [503, 167] width 389 height 13
type input "2025-08-20"
select select "12"
drag, startPoint x: 437, startPoint y: 174, endPoint x: 437, endPoint y: 161, distance: 13.8
click at [437, 67] on div "Emily Riojas 12:30pm 📝 ✅ (8) Vion Wong FG 9:30am - 10:30am Emily Riojas 12:30pm…" at bounding box center [447, 67] width 55 height 0
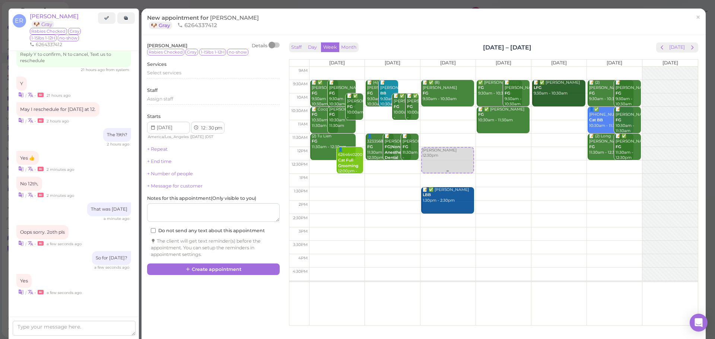
select select "00"
click at [207, 73] on div "Select services" at bounding box center [213, 73] width 133 height 7
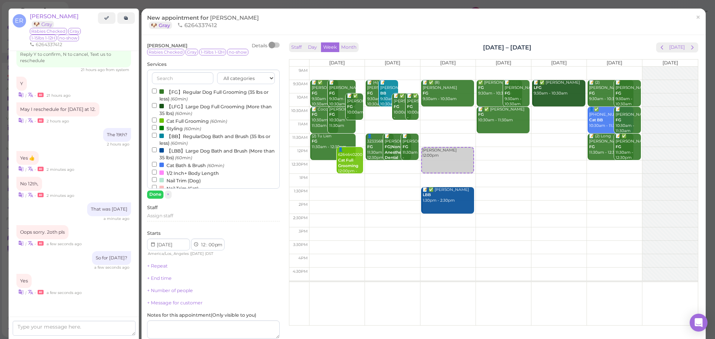
drag, startPoint x: 182, startPoint y: 137, endPoint x: 144, endPoint y: 179, distance: 56.4
click at [182, 137] on label "【BB】RegularDog Bath and Brush (35 lbs or less) (60min)" at bounding box center [213, 139] width 123 height 15
click at [157, 137] on input "【BB】RegularDog Bath and Brush (35 lbs or less) (60min)" at bounding box center [154, 135] width 5 height 5
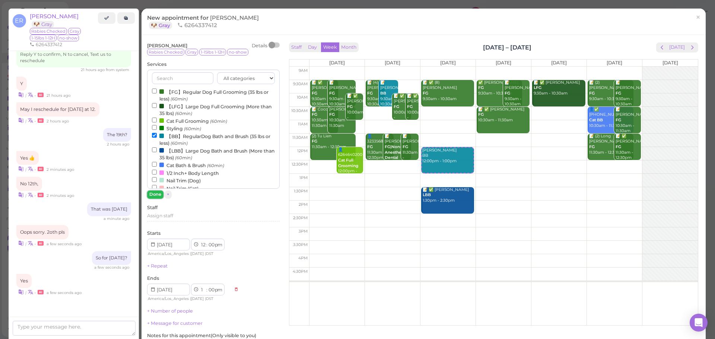
click at [153, 193] on button "Done" at bounding box center [155, 195] width 16 height 8
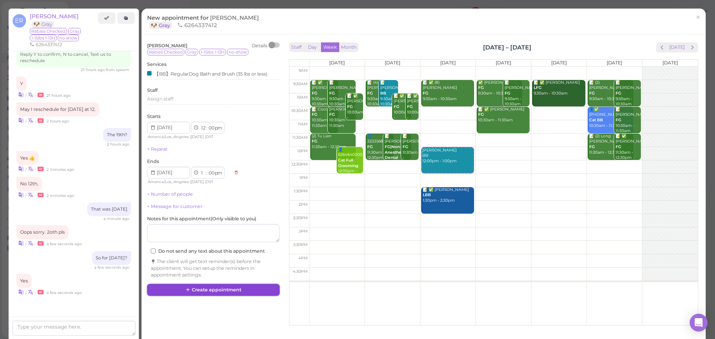
click at [222, 292] on button "Create appointment" at bounding box center [213, 290] width 133 height 12
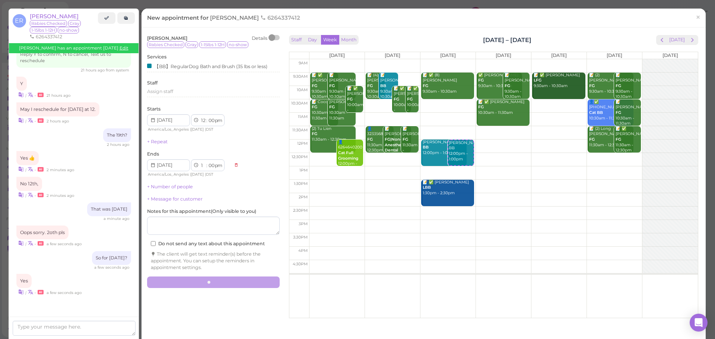
scroll to position [860, 0]
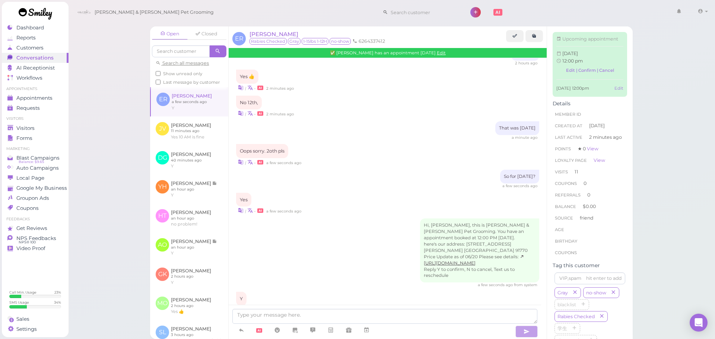
scroll to position [959, 0]
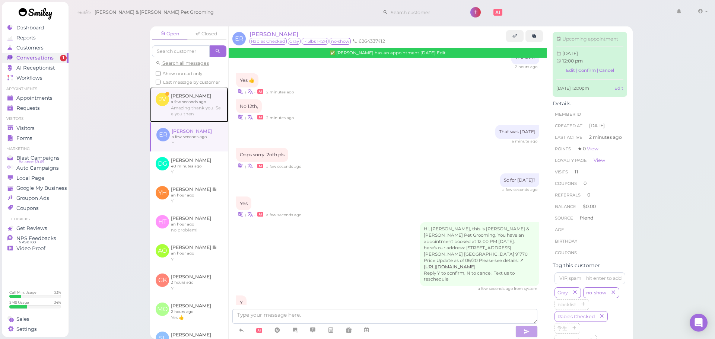
click at [184, 105] on link at bounding box center [189, 104] width 78 height 35
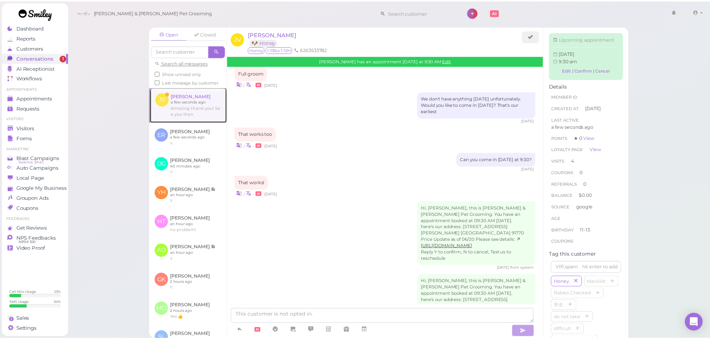
scroll to position [1031, 0]
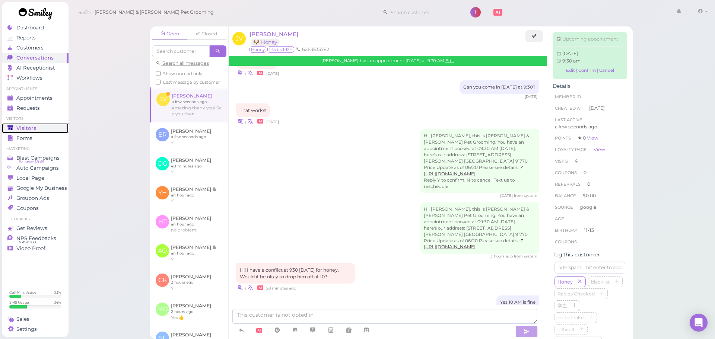
click at [48, 128] on div "Visitors" at bounding box center [34, 128] width 54 height 6
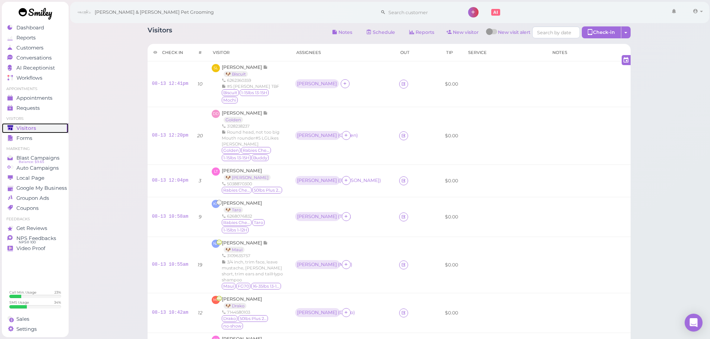
scroll to position [267, 0]
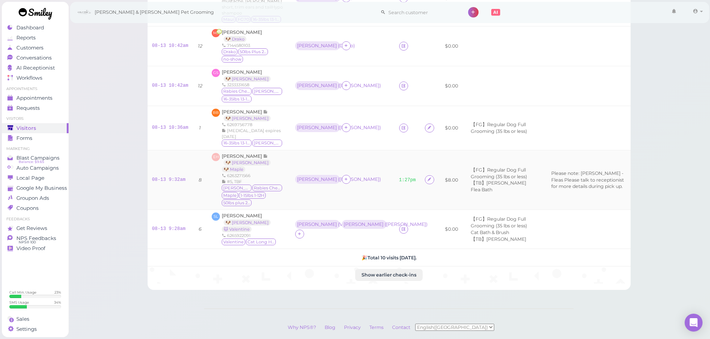
click at [372, 153] on td "Asa ( Bailey )" at bounding box center [343, 180] width 104 height 60
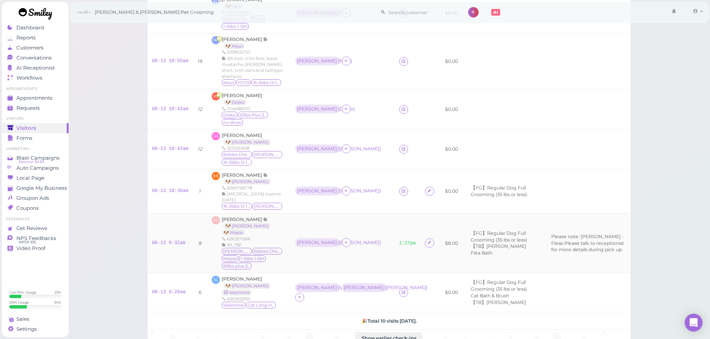
scroll to position [193, 0]
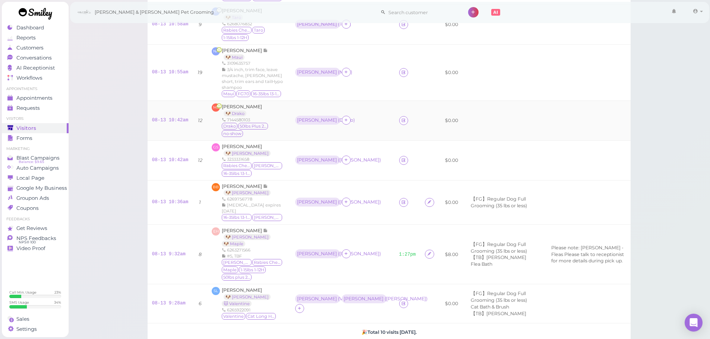
click at [235, 101] on td "MJ Maria Jaimez 🐶 Drako 7144580103 Drako 50lbs Plus 21-25H no-show" at bounding box center [248, 121] width 83 height 40
click at [238, 104] on span "Maria Jaimez" at bounding box center [242, 107] width 40 height 6
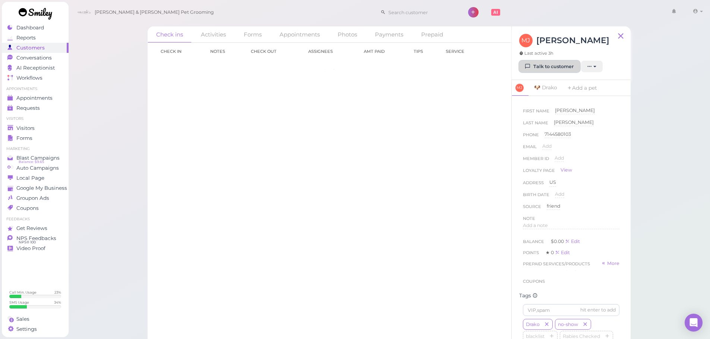
click at [542, 66] on link "Talk to customer" at bounding box center [549, 67] width 61 height 12
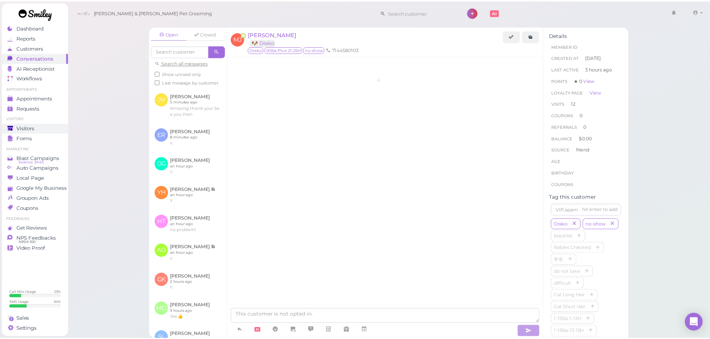
scroll to position [853, 0]
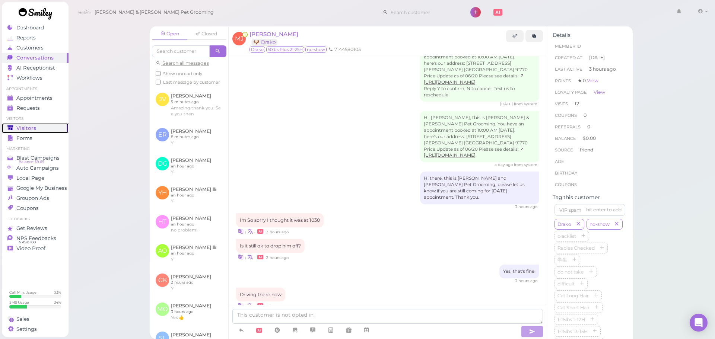
click at [45, 127] on div "Visitors" at bounding box center [34, 128] width 54 height 6
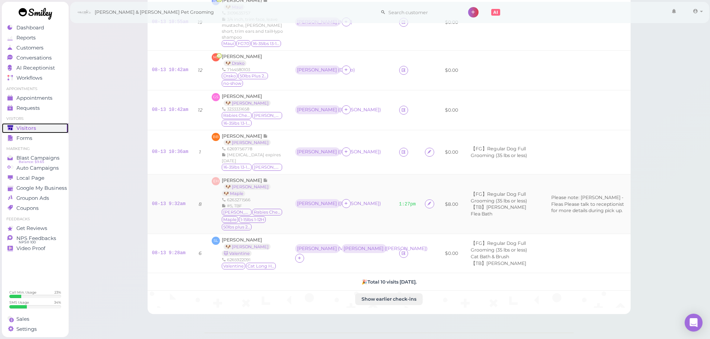
scroll to position [230, 0]
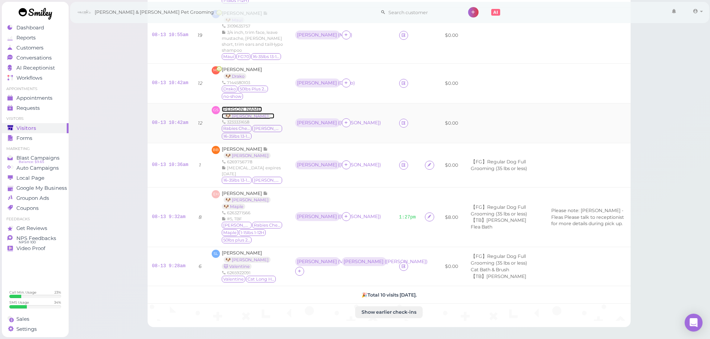
click at [257, 107] on span "Gabriela Sepulveda" at bounding box center [242, 110] width 40 height 6
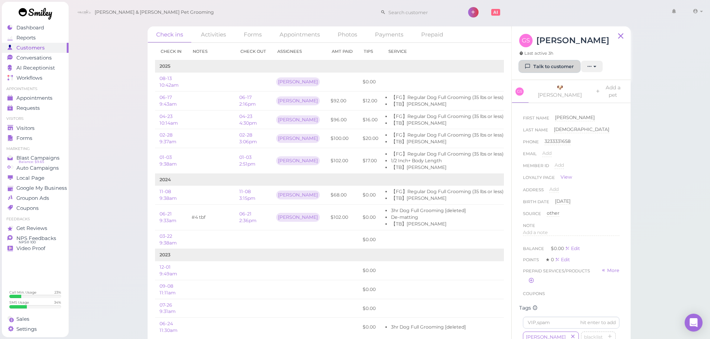
click at [536, 66] on link "Talk to customer" at bounding box center [549, 67] width 61 height 12
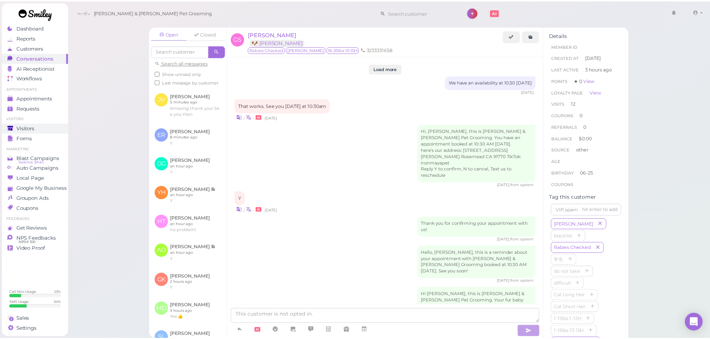
scroll to position [1064, 0]
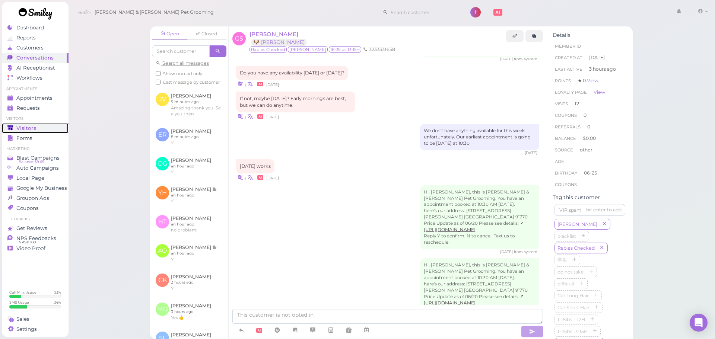
click at [51, 128] on div "Visitors" at bounding box center [34, 128] width 54 height 6
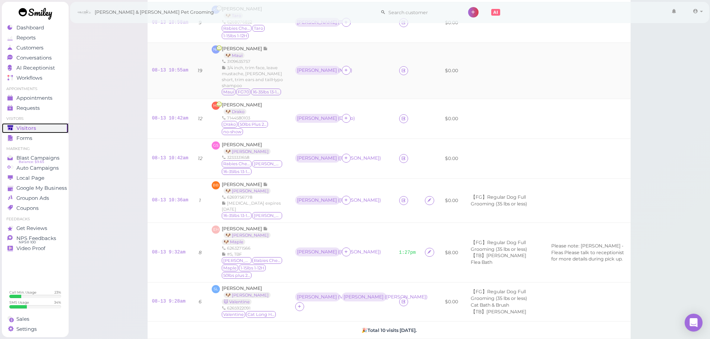
scroll to position [193, 0]
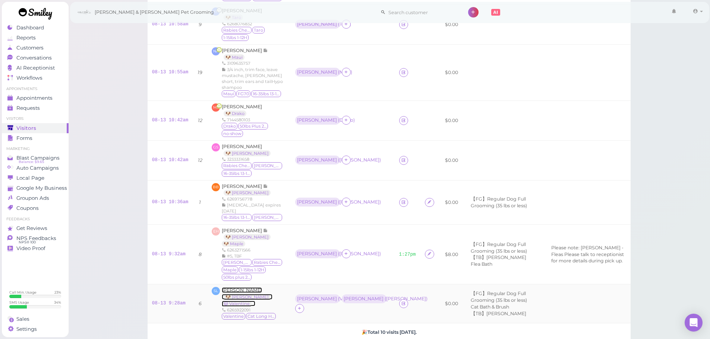
click at [231, 288] on span "Sue Le" at bounding box center [242, 291] width 40 height 6
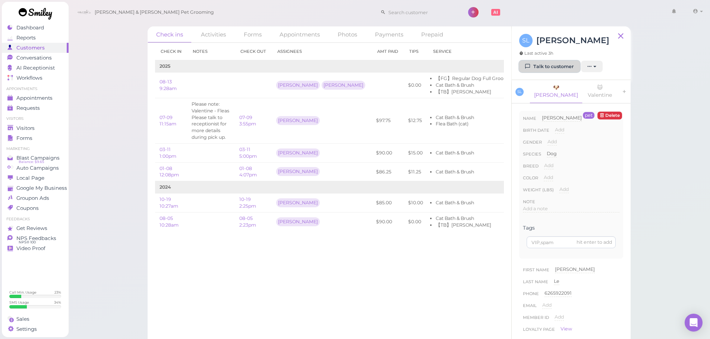
click at [531, 66] on link "Talk to customer" at bounding box center [549, 67] width 61 height 12
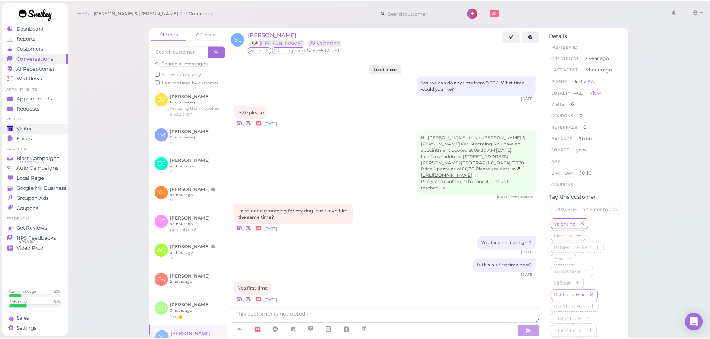
scroll to position [726, 0]
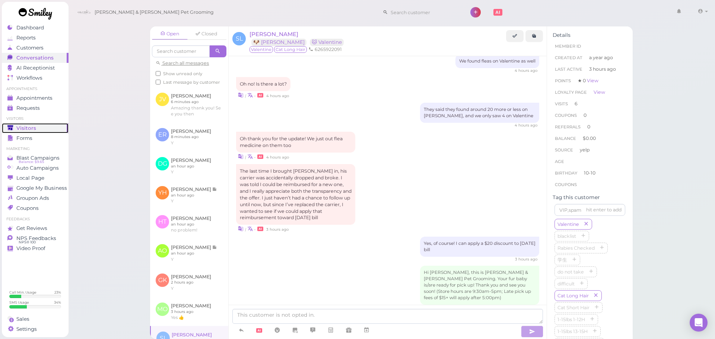
click at [49, 131] on div "Visitors" at bounding box center [34, 128] width 54 height 6
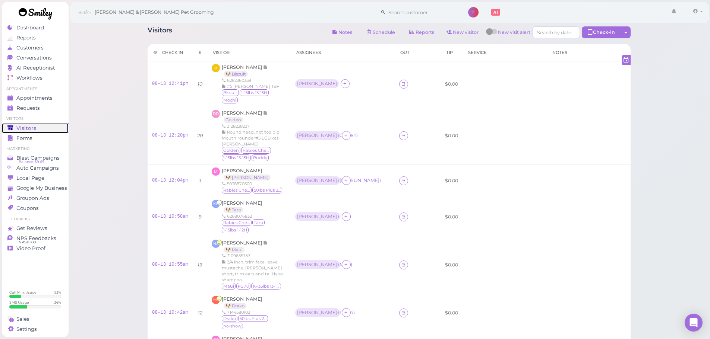
scroll to position [267, 0]
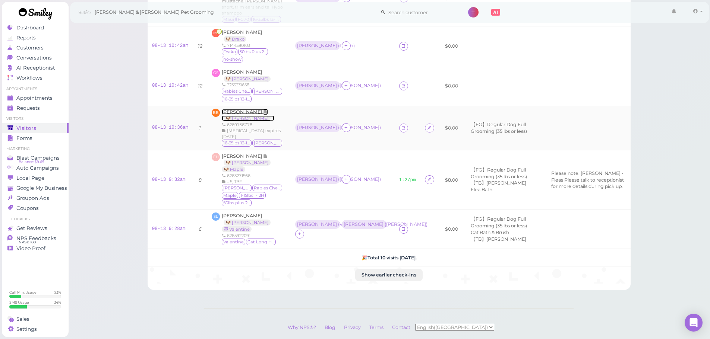
click at [246, 109] on span "Bobbi Bruesch" at bounding box center [242, 112] width 41 height 6
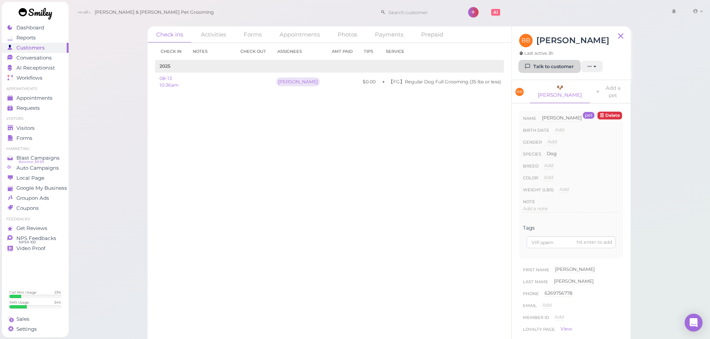
click at [561, 66] on link "Talk to customer" at bounding box center [549, 67] width 61 height 12
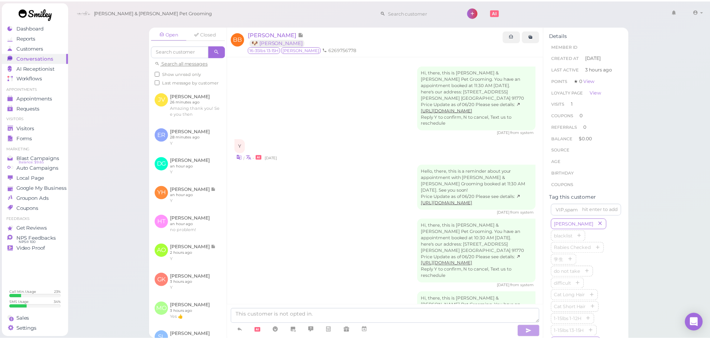
scroll to position [148, 0]
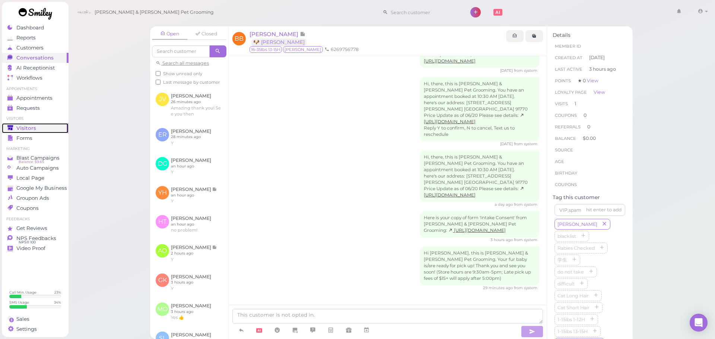
click at [37, 129] on div "Visitors" at bounding box center [34, 128] width 54 height 6
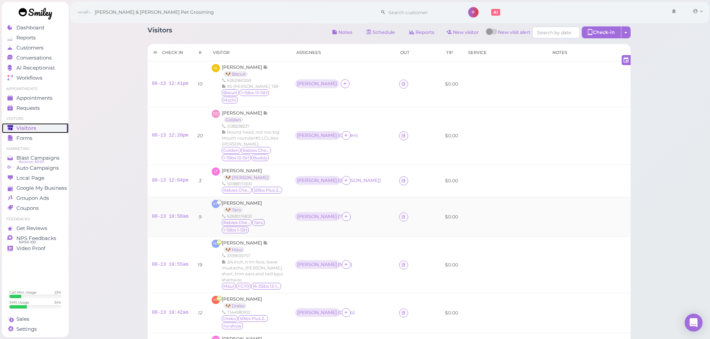
scroll to position [223, 0]
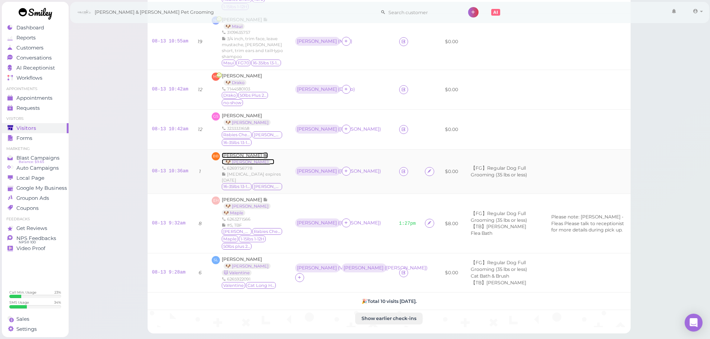
click at [240, 153] on span "Bobbi Bruesch" at bounding box center [242, 156] width 41 height 6
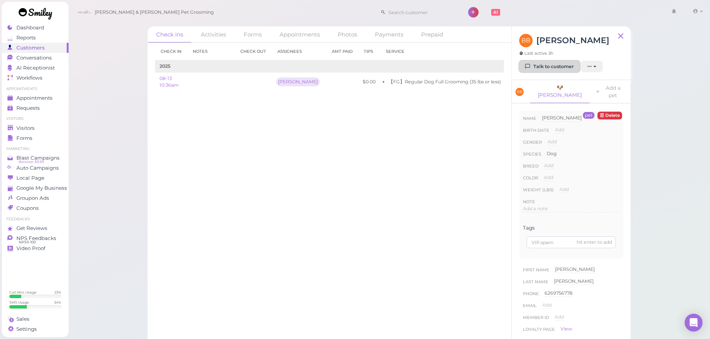
click at [534, 66] on link "Talk to customer" at bounding box center [549, 67] width 61 height 12
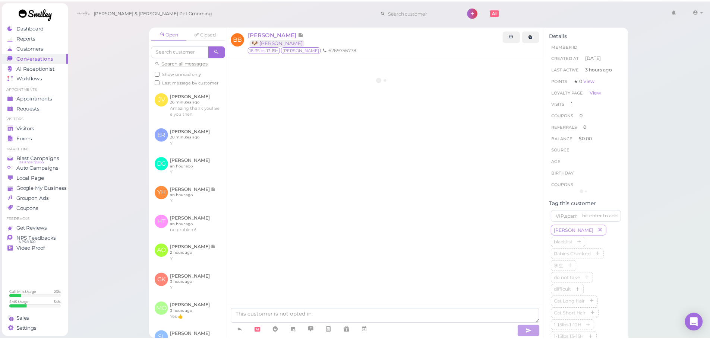
scroll to position [148, 0]
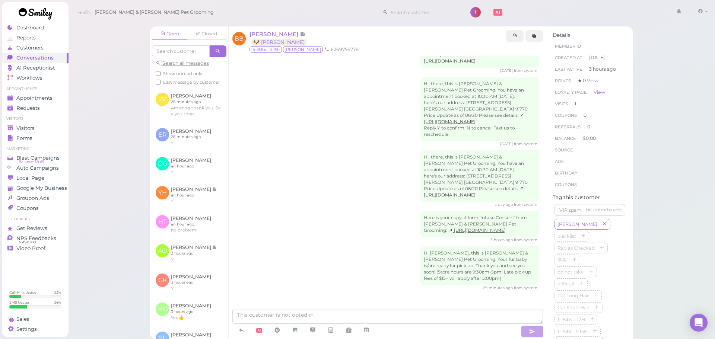
click at [359, 258] on div "Hi Bobbi, this is Cody & Miley Pet Grooming. Your fur baby is/are ready for pic…" at bounding box center [387, 269] width 303 height 44
click at [376, 162] on div "Hi, there, this is Cody & Miley Pet Grooming. You have an appointment booked at…" at bounding box center [387, 178] width 303 height 57
click at [315, 185] on div "Hi, there, this is Cody & Miley Pet Grooming. You have an appointment booked at…" at bounding box center [387, 178] width 303 height 57
click at [79, 131] on div "Open Closed Search all messages Show unread only Last message by customer JV Jo…" at bounding box center [391, 169] width 647 height 339
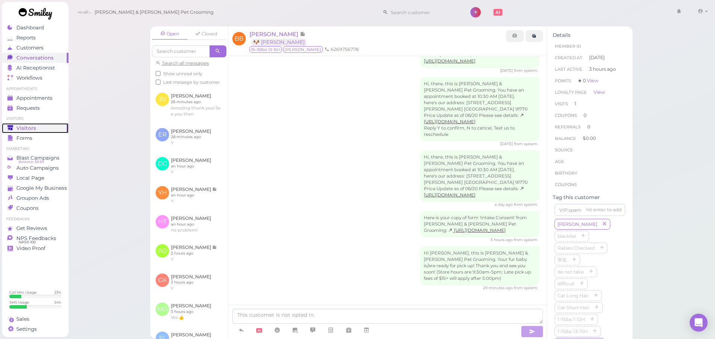
click at [25, 131] on link "Visitors" at bounding box center [35, 128] width 67 height 10
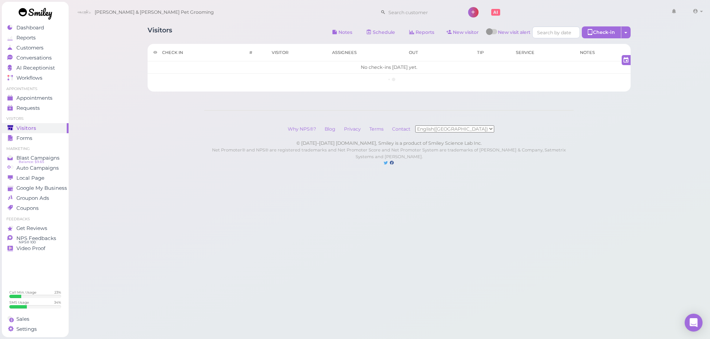
click at [245, 27] on div "Visitors Notes Schedule Reports New visitor New visit alert Check-in Customer c…" at bounding box center [388, 33] width 483 height 14
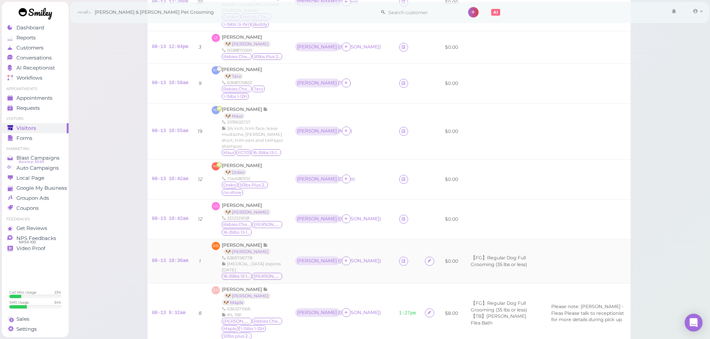
scroll to position [223, 0]
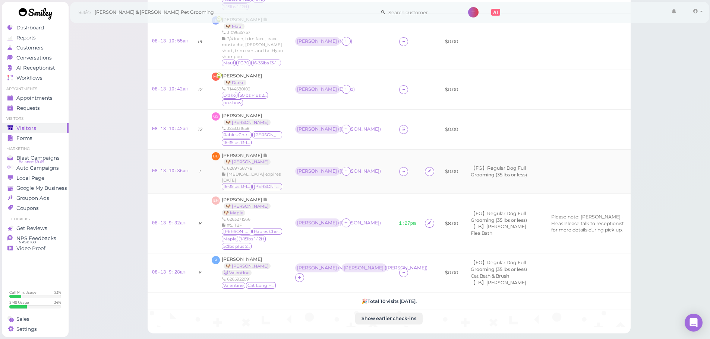
click at [351, 167] on div "Helen ( Angelo )" at bounding box center [342, 172] width 95 height 10
click at [354, 194] on td "Asa ( Bailey )" at bounding box center [343, 224] width 104 height 60
click at [370, 254] on td "Asa ( Valentine ) Helen ( Toby )" at bounding box center [343, 273] width 104 height 39
click at [364, 197] on td "Asa ( Bailey )" at bounding box center [343, 224] width 104 height 60
click at [371, 264] on div "Asa ( Valentine ) Helen ( Toby )" at bounding box center [342, 273] width 95 height 19
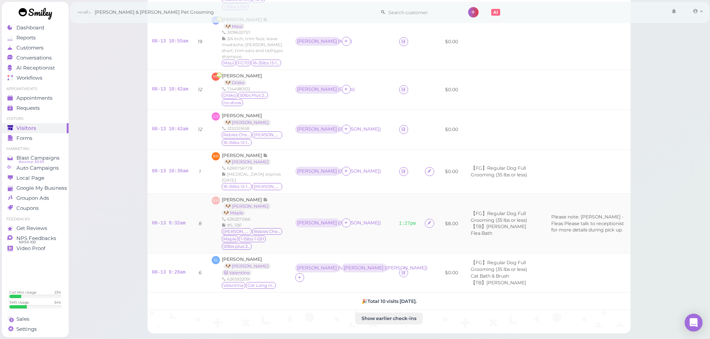
drag, startPoint x: 366, startPoint y: 198, endPoint x: 373, endPoint y: 234, distance: 37.0
click at [366, 204] on td "Asa ( Bailey )" at bounding box center [343, 224] width 104 height 60
click at [373, 254] on td "Asa ( Valentine ) Helen ( Toby )" at bounding box center [343, 273] width 104 height 39
click at [233, 257] on span "Sue Le" at bounding box center [242, 260] width 40 height 6
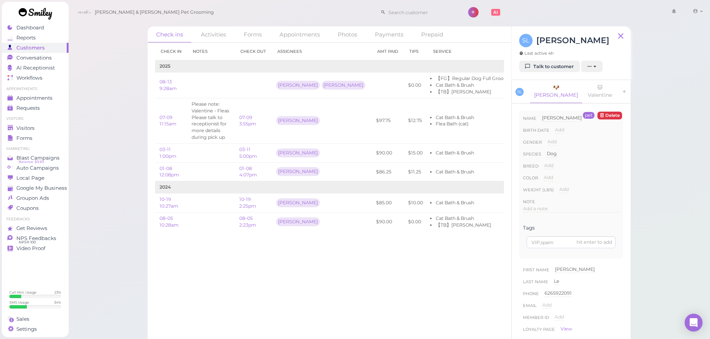
click at [547, 74] on div "SL Sue Le Last active 4h Talk to customer New appointment Add stamps Add/Remove…" at bounding box center [570, 53] width 119 height 54
click at [547, 63] on link "Talk to customer" at bounding box center [549, 67] width 61 height 12
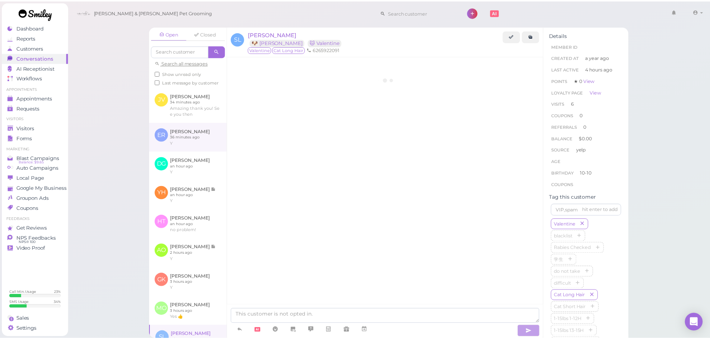
scroll to position [726, 0]
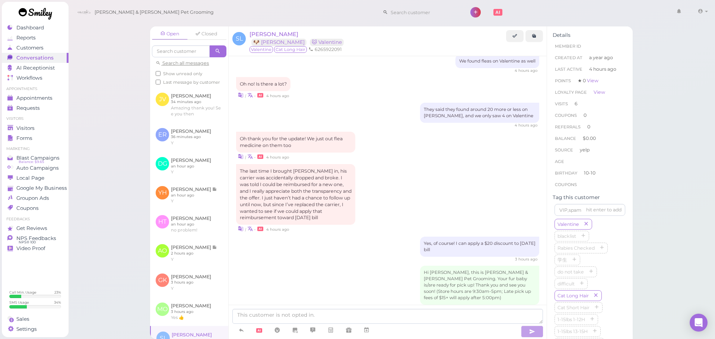
click at [364, 266] on div "Hi Sue, this is Cody & Miley Pet Grooming. Your fur baby is/are ready for pick …" at bounding box center [387, 288] width 303 height 44
click at [264, 35] on span "Sue Le" at bounding box center [274, 34] width 49 height 7
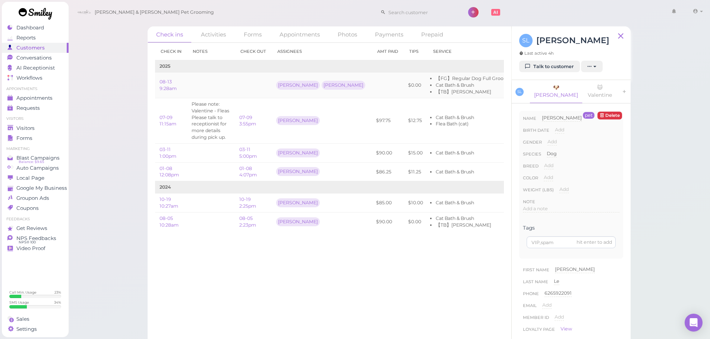
click at [557, 86] on link "Edit" at bounding box center [561, 85] width 9 height 6
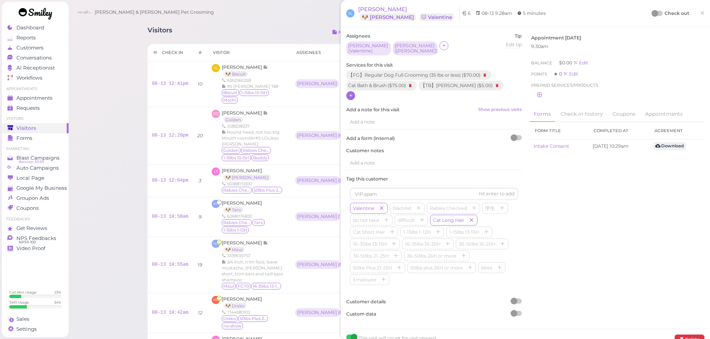
click at [350, 93] on icon at bounding box center [350, 96] width 5 height 6
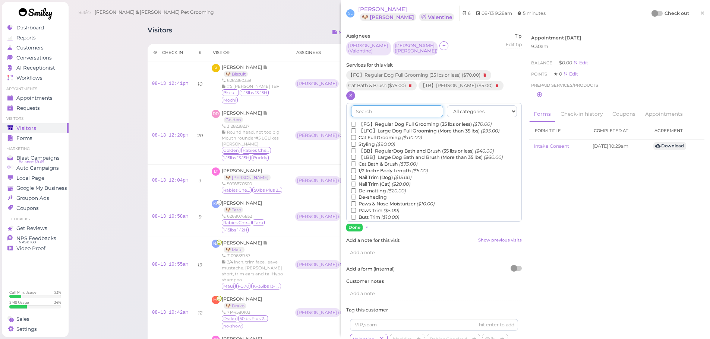
click at [392, 111] on input "text" at bounding box center [397, 111] width 92 height 12
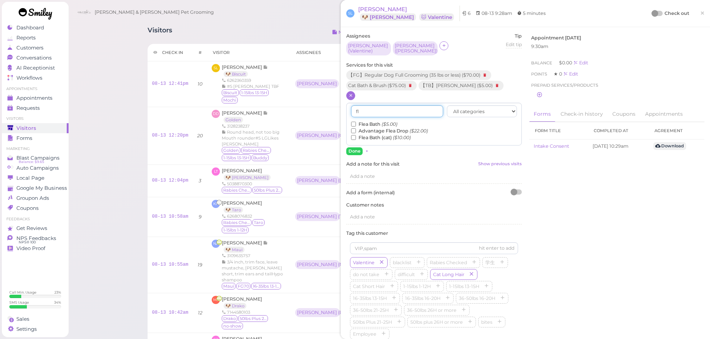
type input "fl"
click at [355, 122] on input "Flea Bath ($5.00)" at bounding box center [353, 124] width 5 height 5
click at [355, 137] on input "Flea Bath (cat) ($10.00)" at bounding box center [353, 137] width 5 height 5
click at [352, 147] on button "Done" at bounding box center [354, 151] width 16 height 8
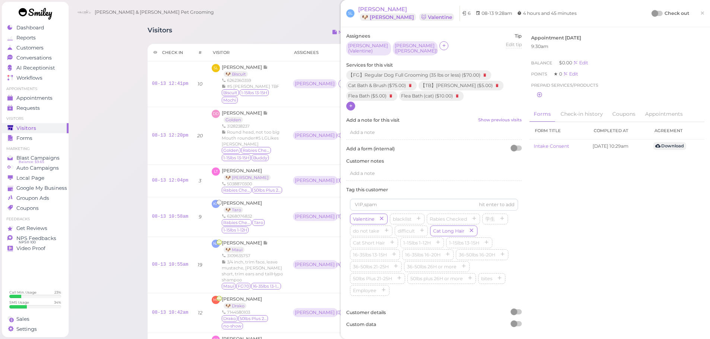
click at [653, 10] on div "Check out" at bounding box center [670, 13] width 37 height 7
click at [651, 13] on div at bounding box center [654, 13] width 7 height 7
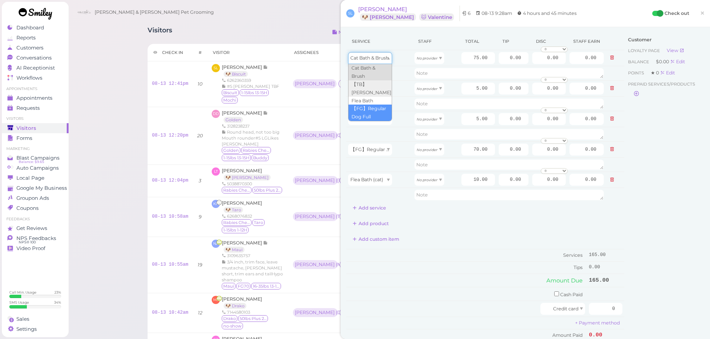
drag, startPoint x: 373, startPoint y: 64, endPoint x: 375, endPoint y: 107, distance: 43.6
type input "70.00"
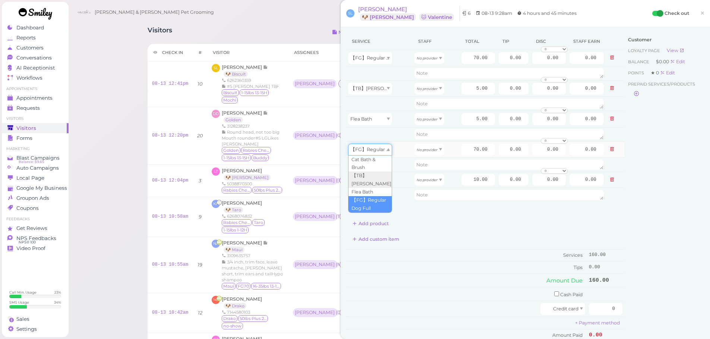
click at [372, 153] on div "【FG】Regular Dog Full Grooming (35 lbs or less)" at bounding box center [370, 150] width 44 height 12
type input "75.00"
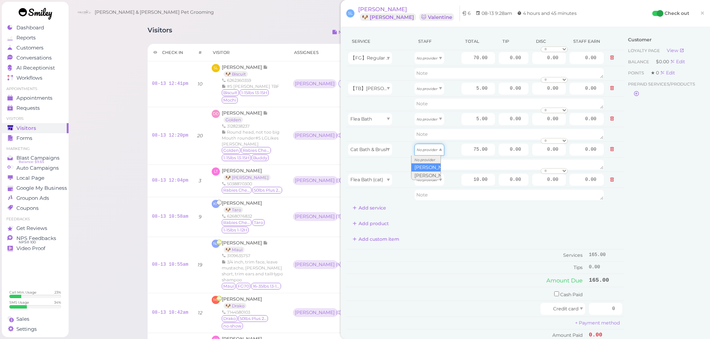
drag, startPoint x: 418, startPoint y: 154, endPoint x: 422, endPoint y: 165, distance: 11.8
type input "39.00"
drag, startPoint x: 424, startPoint y: 180, endPoint x: 421, endPoint y: 200, distance: 19.5
type input "5.20"
drag, startPoint x: 422, startPoint y: 58, endPoint x: 422, endPoint y: 88, distance: 29.8
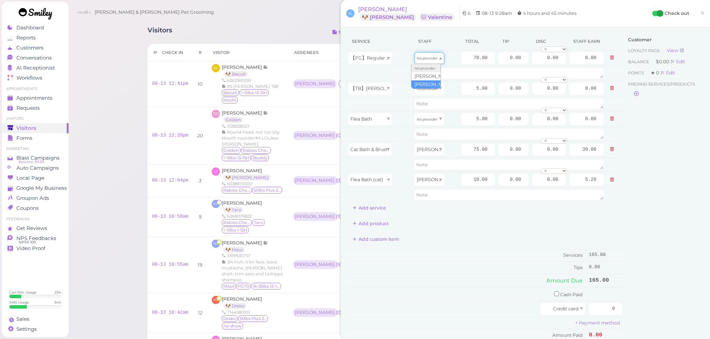
type input "30.10"
drag, startPoint x: 422, startPoint y: 88, endPoint x: 423, endPoint y: 112, distance: 23.9
type input "2.15"
drag, startPoint x: 423, startPoint y: 124, endPoint x: 423, endPoint y: 145, distance: 20.5
type input "2.15"
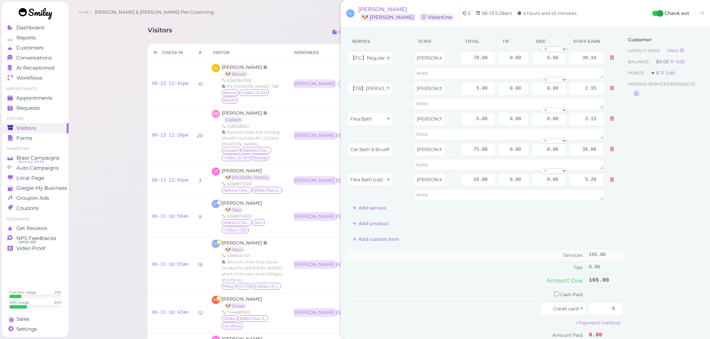
click at [485, 252] on td "Services" at bounding box center [466, 255] width 241 height 12
click at [461, 149] on input "75.00" at bounding box center [478, 150] width 34 height 12
type input "85.00"
type input "44.20"
click at [487, 244] on div "Add custom item" at bounding box center [485, 240] width 278 height 12
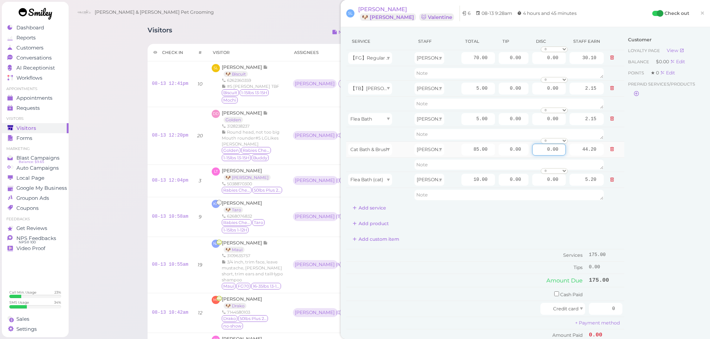
click at [541, 149] on input "0.00" at bounding box center [549, 150] width 34 height 12
type input "20.00"
click at [632, 199] on div "Customer Loyalty page View Balance $0.00 Edit Points ★ 0 Edit Prepaid services/…" at bounding box center [664, 197] width 80 height 328
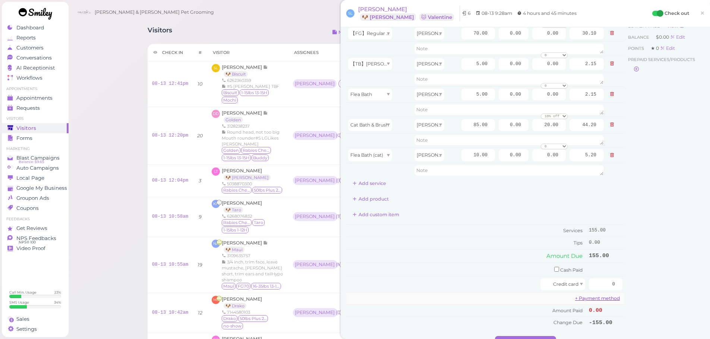
scroll to position [37, 0]
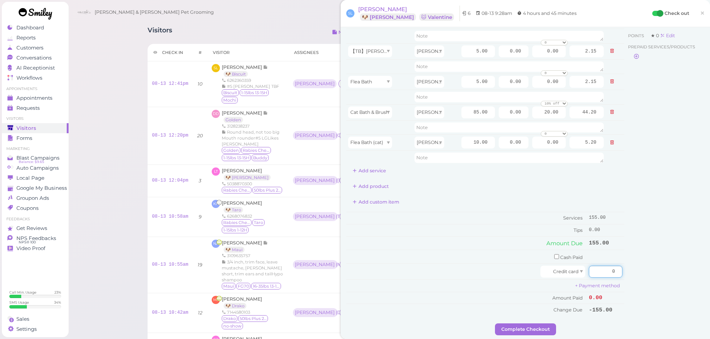
drag, startPoint x: 593, startPoint y: 273, endPoint x: 668, endPoint y: 272, distance: 74.9
click at [662, 272] on div "Service Staff Total Tip Disc Staff earn 【FG】Regular Dog Full Grooming (35 lbs o…" at bounding box center [525, 160] width 358 height 328
type input "178.25"
click at [655, 276] on div "Customer Loyalty page View Balance $0.00 Edit Points ★ 0 Edit Prepaid services/…" at bounding box center [664, 160] width 80 height 328
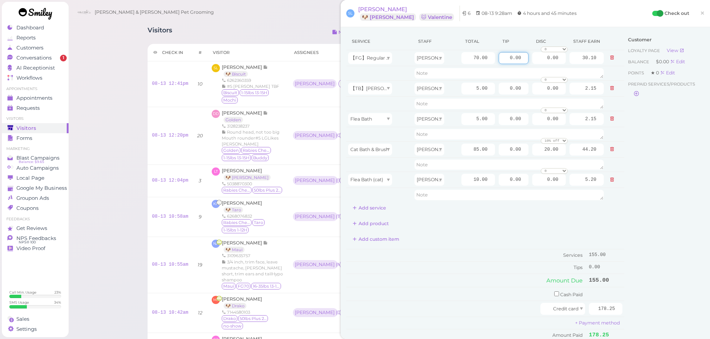
drag, startPoint x: 494, startPoint y: 62, endPoint x: 670, endPoint y: 57, distance: 175.8
click at [665, 57] on div "Service Staff Total Tip Disc Staff earn 【FG】Regular Dog Full Grooming (35 lbs o…" at bounding box center [525, 197] width 358 height 328
type input "10.5"
click at [624, 193] on div "Customer Loyalty page View Balance $0.00 Edit Points ★ 0 Edit Prepaid services/…" at bounding box center [664, 197] width 80 height 328
drag, startPoint x: 501, startPoint y: 151, endPoint x: 628, endPoint y: 157, distance: 127.2
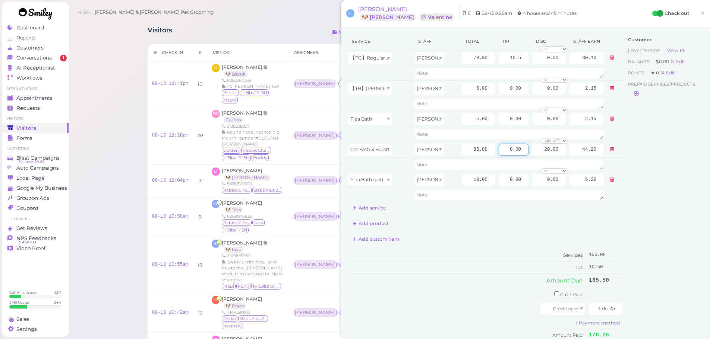
click at [624, 156] on div "Service Staff Total Tip Disc Staff earn 【FG】Regular Dog Full Grooming (35 lbs o…" at bounding box center [525, 197] width 358 height 328
type input "12.75"
click at [628, 157] on div "Customer Loyalty page View Balance $0.00 Edit Points ★ 0 Edit Prepaid services/…" at bounding box center [664, 197] width 80 height 328
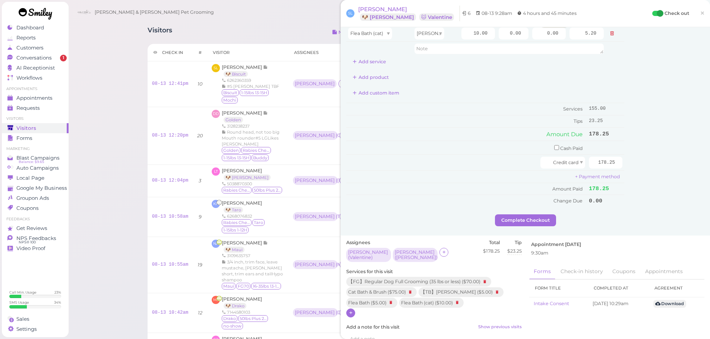
scroll to position [149, 0]
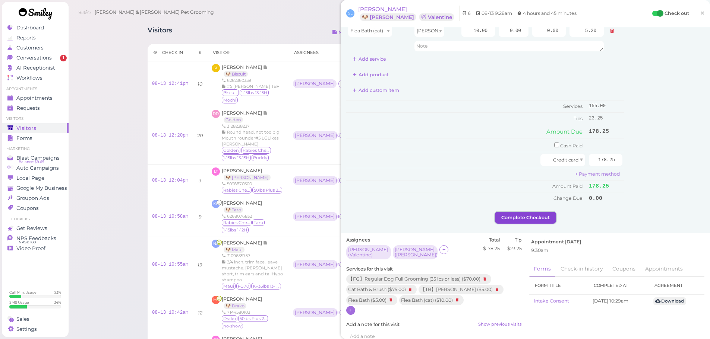
click at [513, 215] on button "Complete Checkout" at bounding box center [525, 218] width 61 height 12
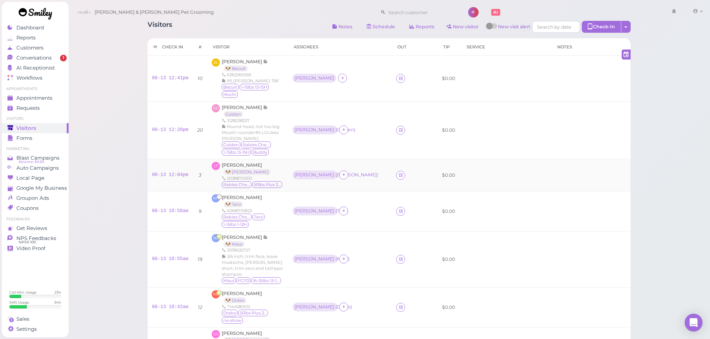
scroll to position [289, 0]
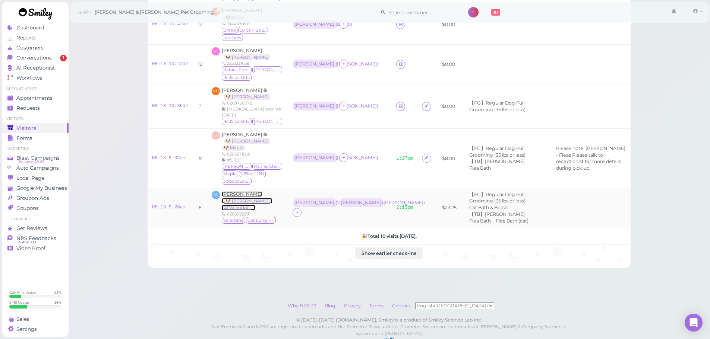
click at [225, 191] on span "Sue Le" at bounding box center [242, 194] width 40 height 6
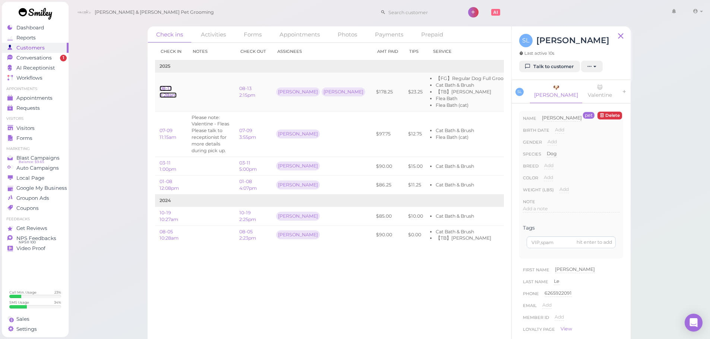
click at [171, 96] on link "08-13 9:28am" at bounding box center [167, 92] width 17 height 12
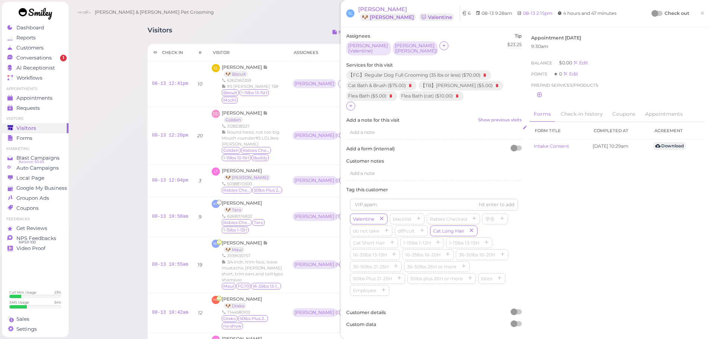
click at [396, 126] on div "Add a note" at bounding box center [433, 133] width 175 height 14
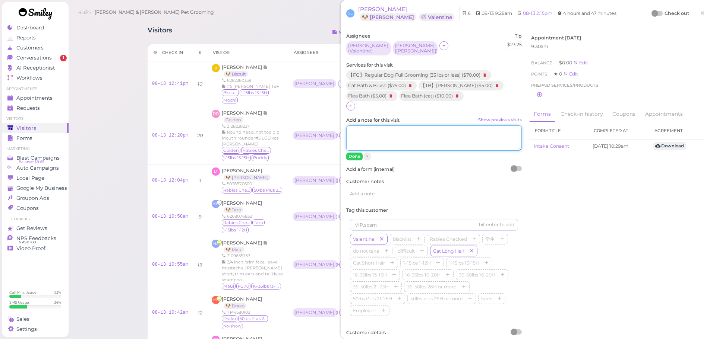
click at [405, 146] on textarea "Add a note for this visit Show previous visits" at bounding box center [433, 138] width 175 height 25
type textarea "$20 discount because we broke cat carrier last time"
click at [356, 153] on button "Done" at bounding box center [354, 157] width 16 height 8
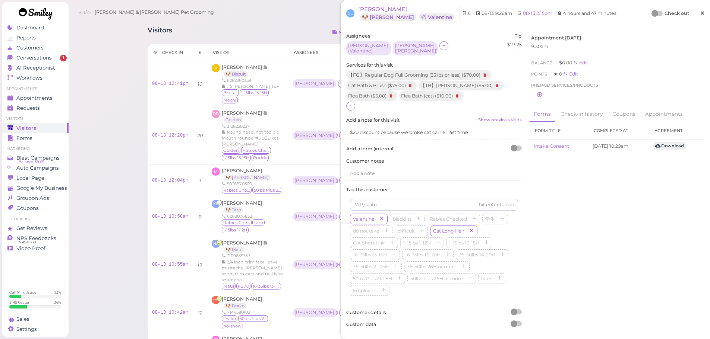
click at [699, 14] on span "×" at bounding box center [701, 13] width 5 height 10
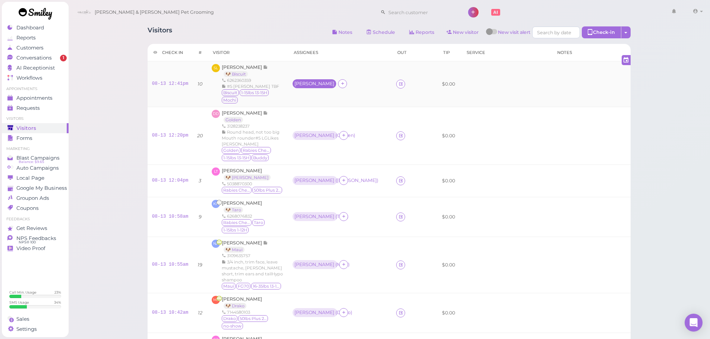
click at [301, 82] on div "Helen" at bounding box center [314, 83] width 40 height 5
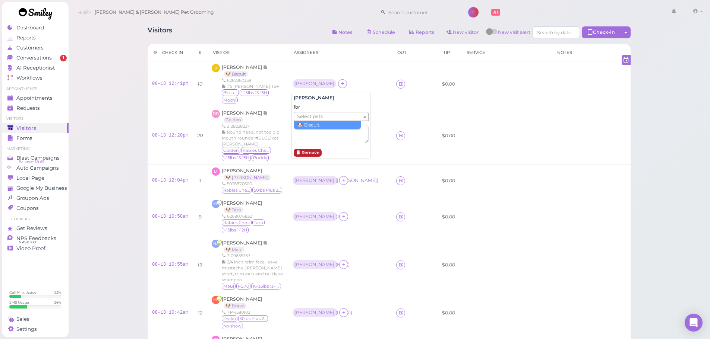
click at [310, 119] on span "Select pets" at bounding box center [310, 116] width 26 height 8
click at [329, 75] on td "Helen ( Biscuit )" at bounding box center [340, 84] width 104 height 46
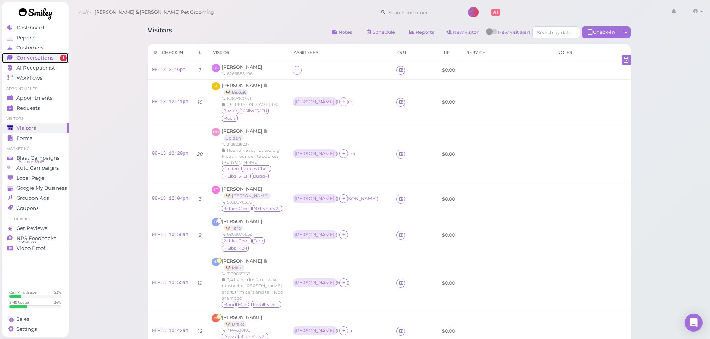
click at [33, 55] on span "Conversations" at bounding box center [34, 58] width 37 height 6
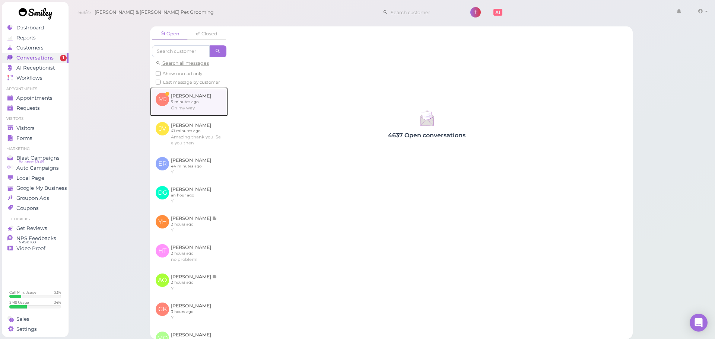
click at [186, 104] on link at bounding box center [189, 101] width 78 height 29
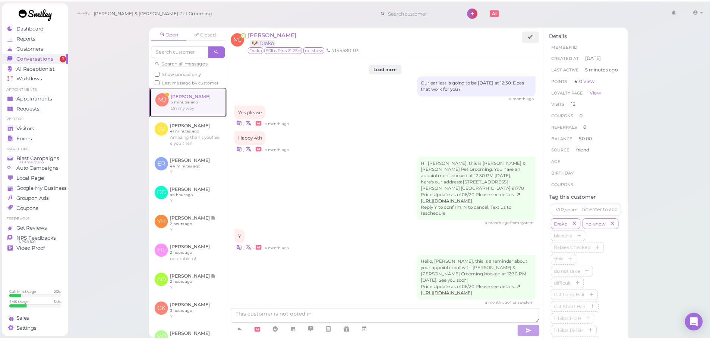
scroll to position [855, 0]
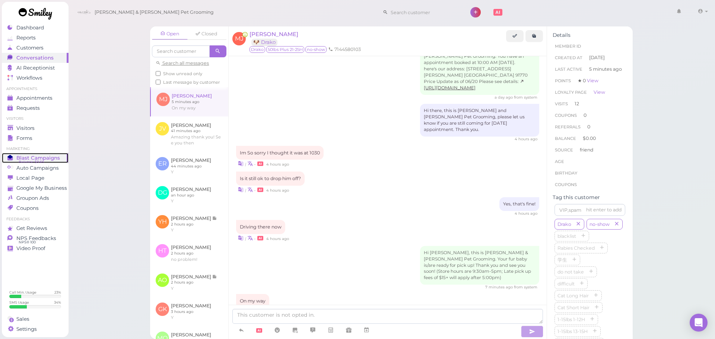
click at [63, 154] on link "Blast Campaigns Balance: $9.65" at bounding box center [35, 158] width 67 height 10
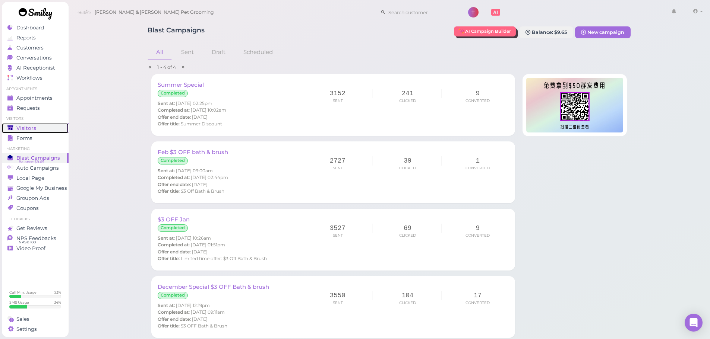
click at [35, 132] on link "Visitors" at bounding box center [35, 128] width 67 height 10
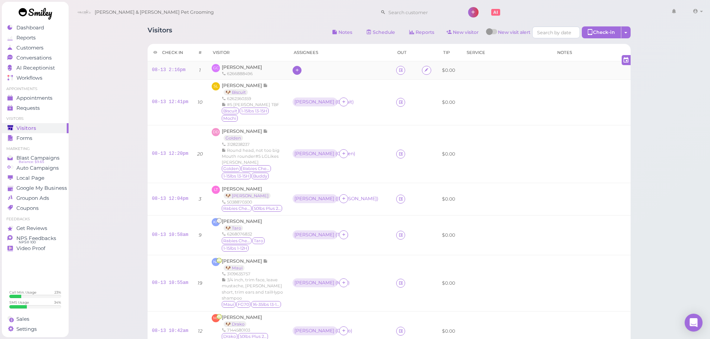
click at [299, 72] on div at bounding box center [296, 70] width 9 height 9
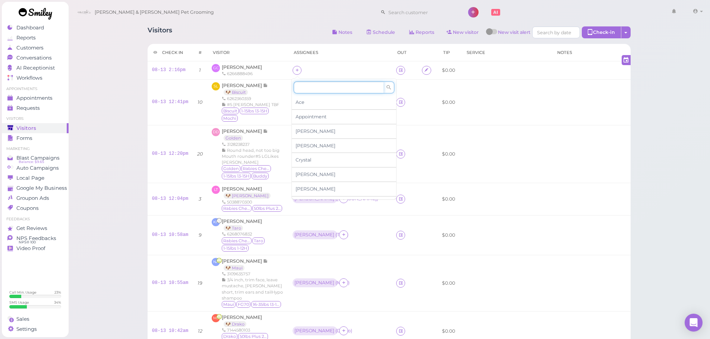
click at [314, 86] on input at bounding box center [338, 88] width 90 height 12
type input "Helen"
click at [338, 104] on div "Helen" at bounding box center [344, 102] width 104 height 14
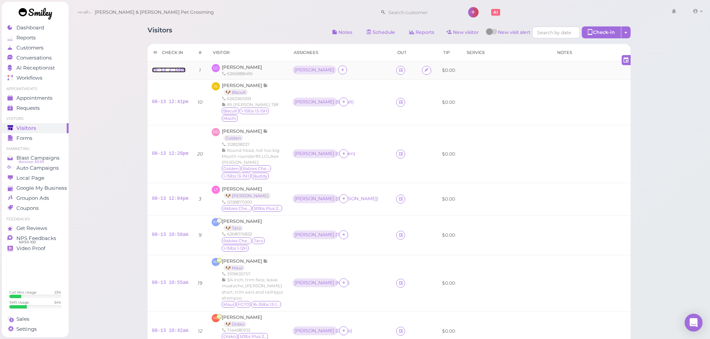
click at [178, 68] on link "08-13 2:16pm" at bounding box center [169, 69] width 34 height 5
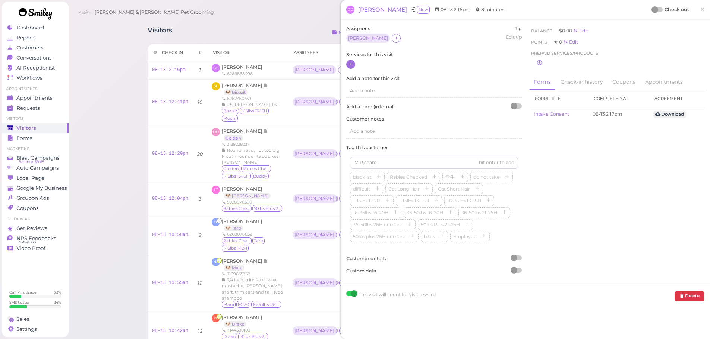
click at [355, 67] on div at bounding box center [433, 65] width 175 height 10
click at [353, 67] on div at bounding box center [350, 64] width 9 height 9
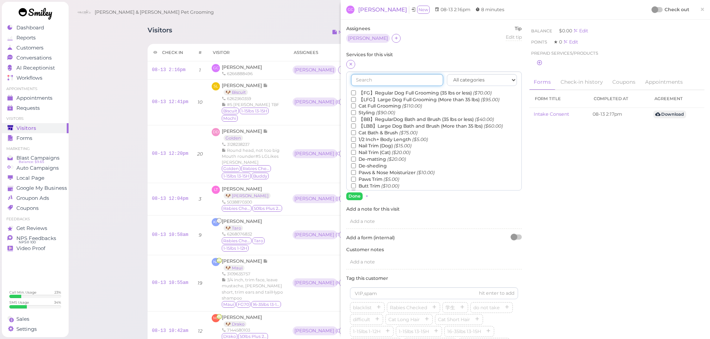
click at [385, 81] on input "text" at bounding box center [397, 80] width 92 height 12
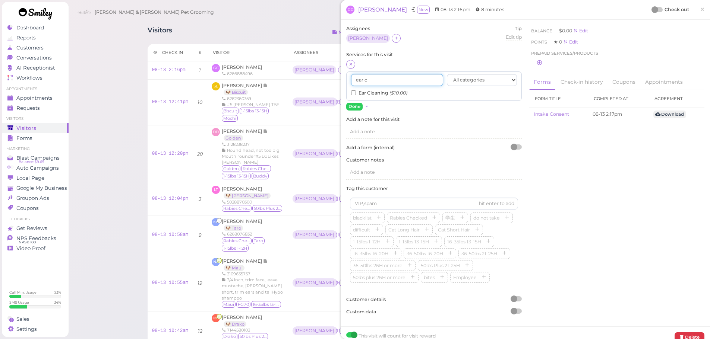
type input "ear c"
click at [352, 93] on input "Ear Cleaning ($10.00)" at bounding box center [353, 93] width 5 height 5
click at [354, 104] on button "Done" at bounding box center [354, 107] width 16 height 8
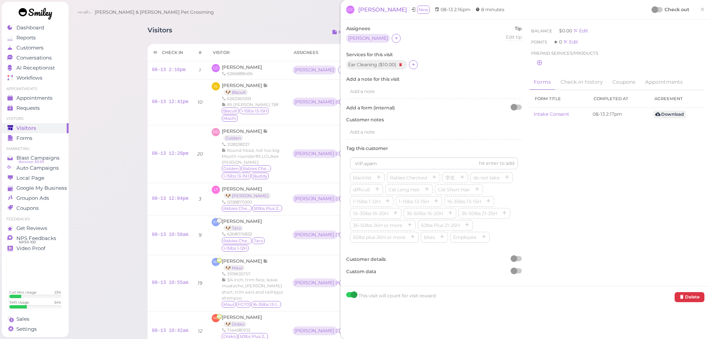
click at [651, 10] on div at bounding box center [654, 9] width 7 height 7
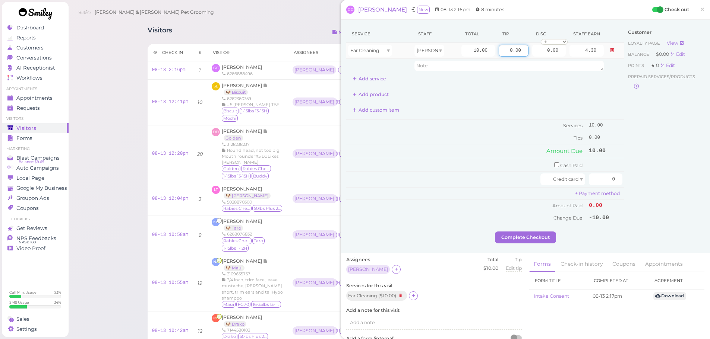
click at [498, 52] on input "0.00" at bounding box center [513, 51] width 30 height 12
type input "3.00"
drag, startPoint x: 596, startPoint y: 178, endPoint x: 711, endPoint y: 191, distance: 115.9
click at [700, 188] on div "Service Staff Total Tip Disc Staff earn Ear Cleaning Helen 10.00 3.00 0.00 0 10…" at bounding box center [524, 136] width 369 height 233
type input "13"
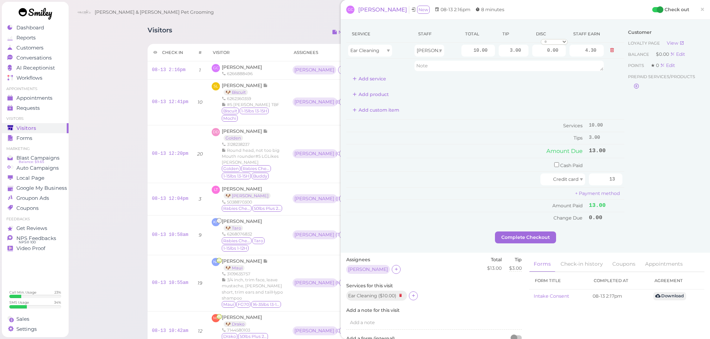
click at [654, 202] on div "Customer Loyalty page View Balance $0.00 Edit Points ★ 0 Edit Prepaid services/…" at bounding box center [664, 128] width 80 height 206
click at [515, 243] on button "Complete Checkout" at bounding box center [525, 238] width 61 height 12
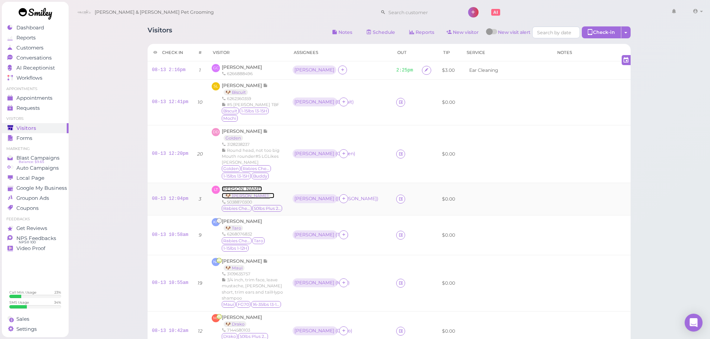
click at [234, 186] on span "Lucinda Tran" at bounding box center [242, 189] width 40 height 6
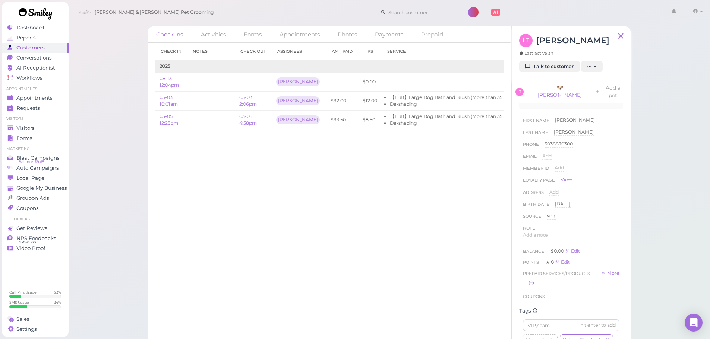
scroll to position [164, 0]
click at [523, 225] on div "Note" at bounding box center [529, 228] width 12 height 7
click at [532, 233] on span "Add a note" at bounding box center [535, 236] width 25 height 6
click at [536, 238] on div at bounding box center [571, 255] width 96 height 45
click at [534, 304] on button "Done" at bounding box center [531, 308] width 16 height 8
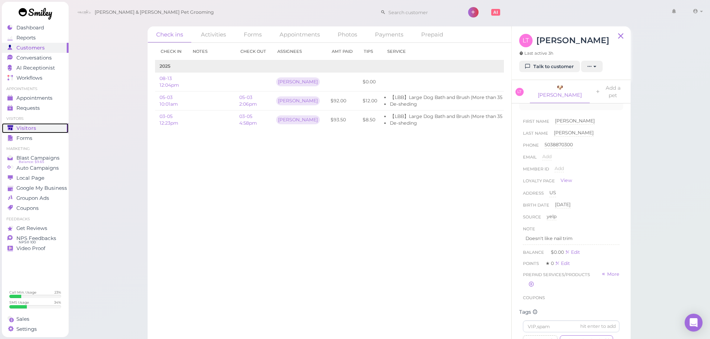
click at [8, 129] on polygon at bounding box center [10, 127] width 6 height 5
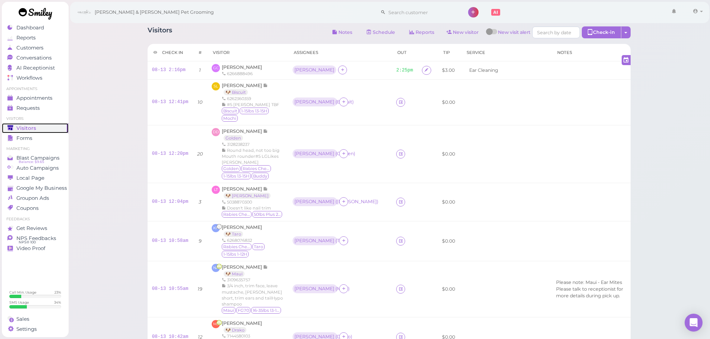
scroll to position [261, 0]
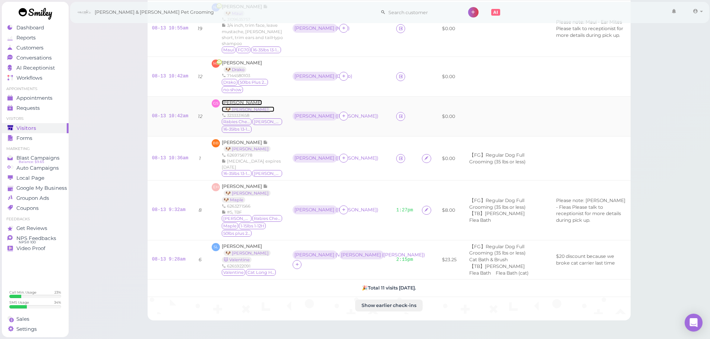
click at [250, 100] on span "Gabriela Sepulveda" at bounding box center [242, 103] width 40 height 6
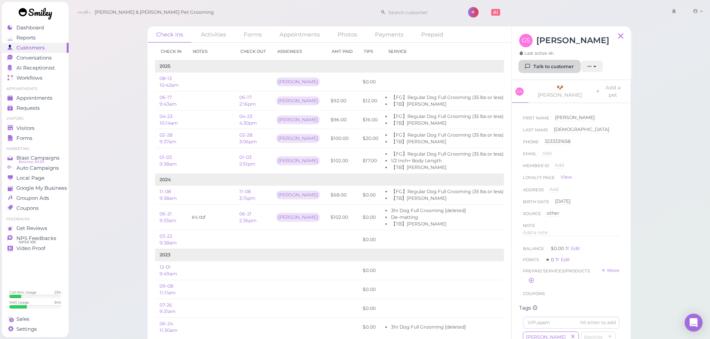
click at [536, 67] on link "Talk to customer" at bounding box center [549, 67] width 61 height 12
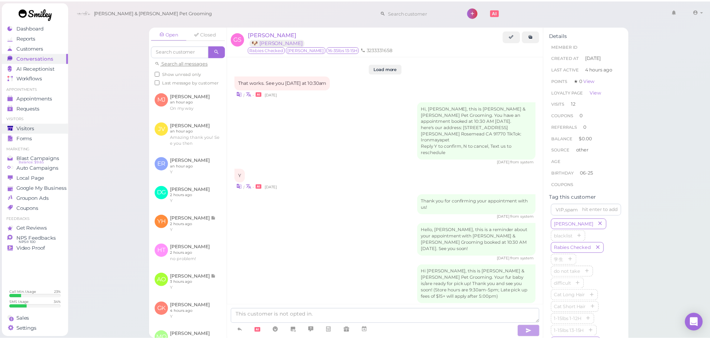
scroll to position [1083, 0]
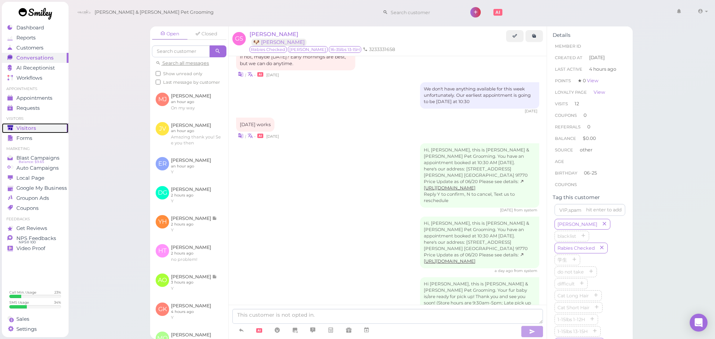
click at [58, 130] on div "Visitors" at bounding box center [34, 128] width 54 height 6
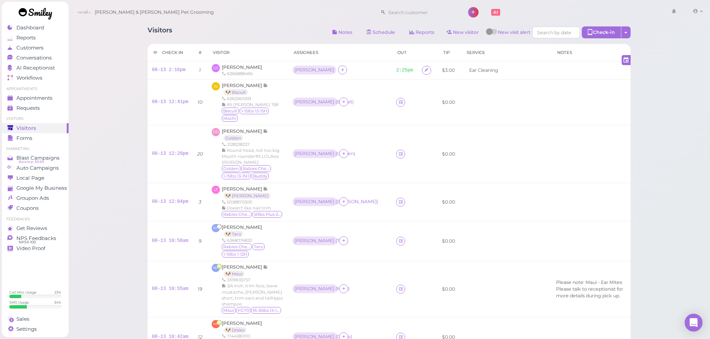
click at [111, 116] on div "Visitors Notes Schedule Reports New visitor New visit alert Check-in Customer c…" at bounding box center [389, 335] width 642 height 671
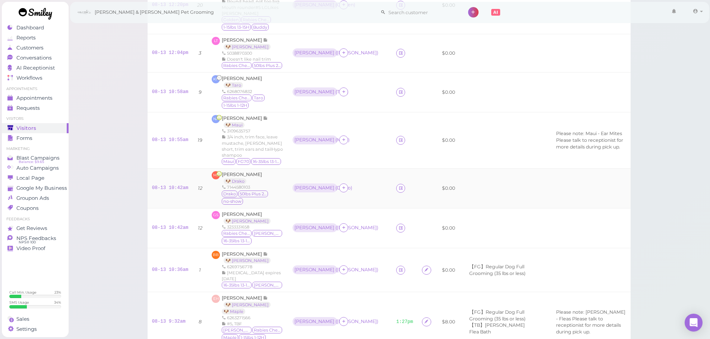
click at [273, 191] on div "Drako 50lbs Plus 21-25H no-show" at bounding box center [253, 198] width 62 height 15
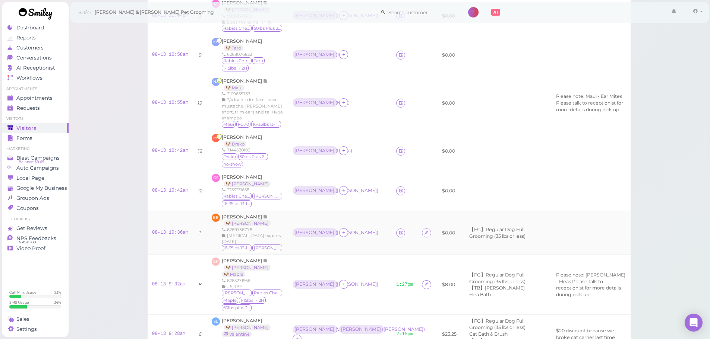
click at [275, 214] on div "Bobbi Bruesch 🐶 Angelo 6269756778 Rabies expires 5/22/2028 16-35lbs 13-15H Ange…" at bounding box center [253, 233] width 62 height 39
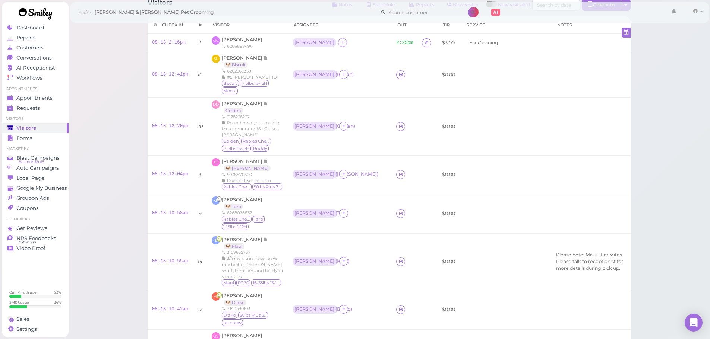
scroll to position [0, 0]
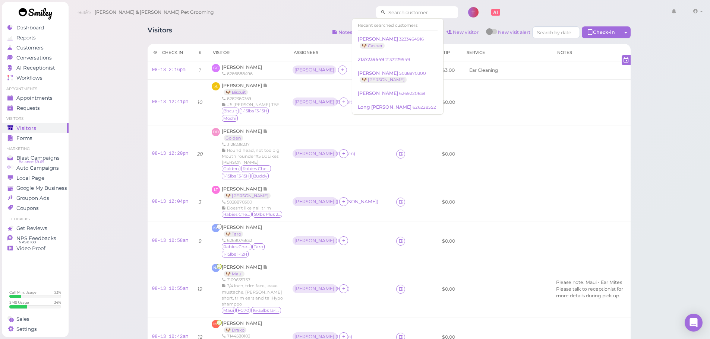
click at [385, 11] on input at bounding box center [421, 12] width 72 height 12
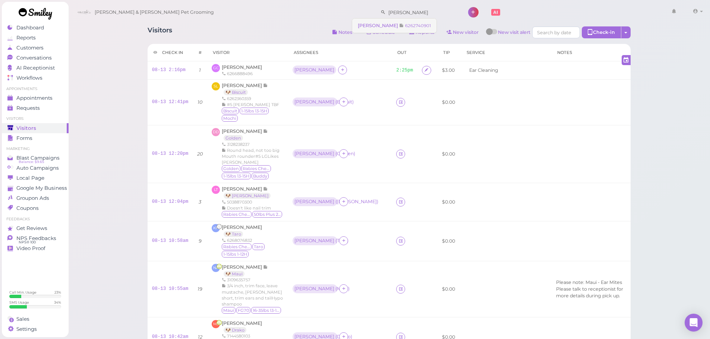
type input "julie dang"
click at [369, 22] on link "Julie Dang 6262740901" at bounding box center [394, 26] width 84 height 14
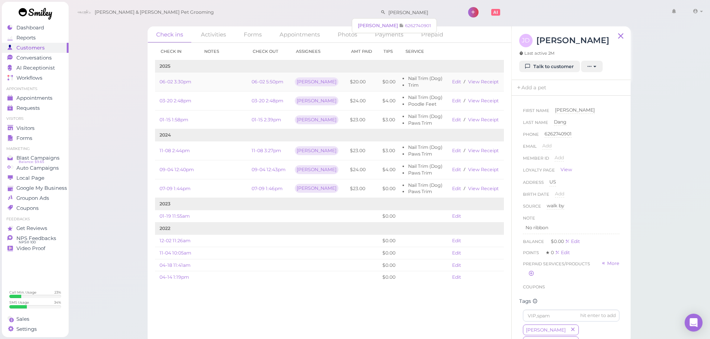
click at [353, 85] on td "$20.00" at bounding box center [361, 82] width 32 height 19
click at [361, 106] on td "$24.00" at bounding box center [361, 101] width 32 height 19
click at [361, 85] on td "$20.00" at bounding box center [361, 82] width 32 height 19
click at [362, 101] on td "$24.00" at bounding box center [361, 101] width 32 height 19
click at [367, 102] on td "$24.00" at bounding box center [361, 101] width 32 height 19
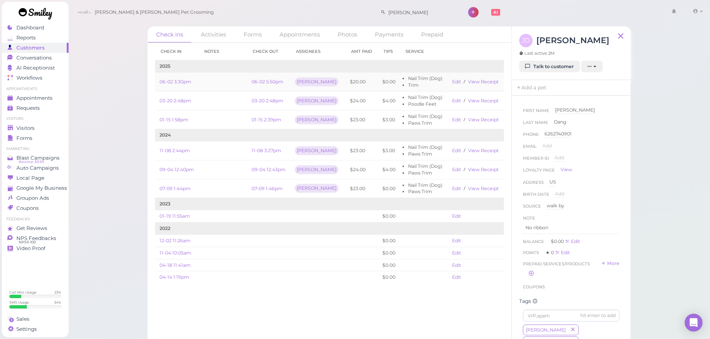
click at [364, 81] on td "$20.00" at bounding box center [361, 82] width 32 height 19
click at [399, 14] on input "julie dang" at bounding box center [421, 12] width 72 height 12
click at [347, 15] on div "Cody & Miley Pet Grooming julie dang 1 Account Logout" at bounding box center [389, 12] width 631 height 21
click at [391, 13] on input "julie dang" at bounding box center [421, 12] width 72 height 12
click at [280, 25] on div "Check ins Activities Forms Appointments Photos Payments Prepaid Check in Notes …" at bounding box center [388, 182] width 501 height 323
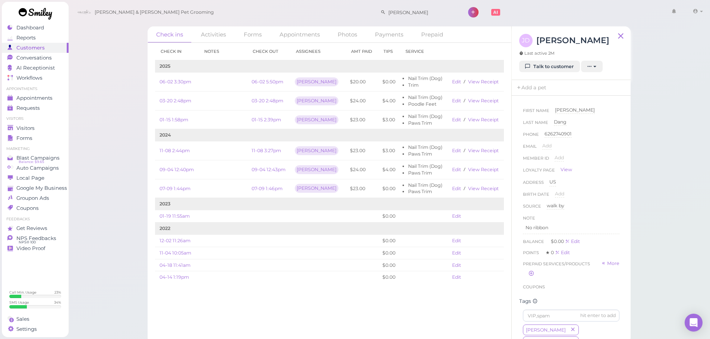
click at [134, 111] on div "Check ins Activities Forms Appointments Photos Payments Prepaid Check in Notes …" at bounding box center [389, 172] width 642 height 344
drag, startPoint x: 66, startPoint y: 84, endPoint x: 46, endPoint y: 105, distance: 28.7
click at [66, 86] on div "Dashboard Reports Customers Conversations 0 AI Receptionist" at bounding box center [35, 180] width 67 height 315
click at [31, 122] on ul "Visitors Visitors Forms" at bounding box center [35, 129] width 67 height 27
click at [26, 127] on span "Visitors" at bounding box center [26, 128] width 20 height 6
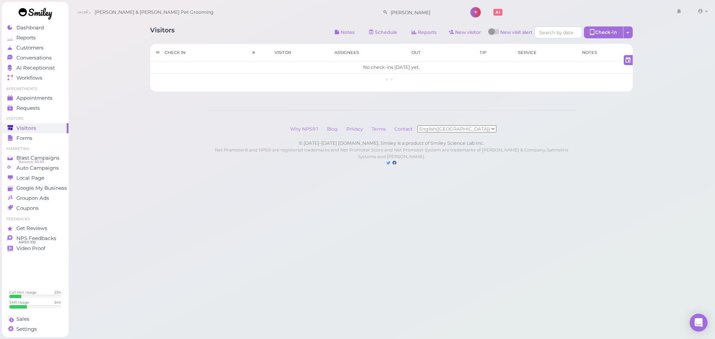
click at [230, 18] on div "Cody & Miley Pet Grooming julie dang 1 Account" at bounding box center [392, 12] width 637 height 21
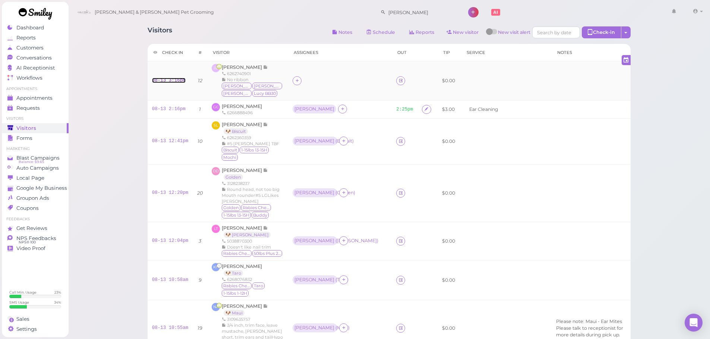
click at [175, 79] on link "08-13 3:16pm" at bounding box center [169, 80] width 34 height 5
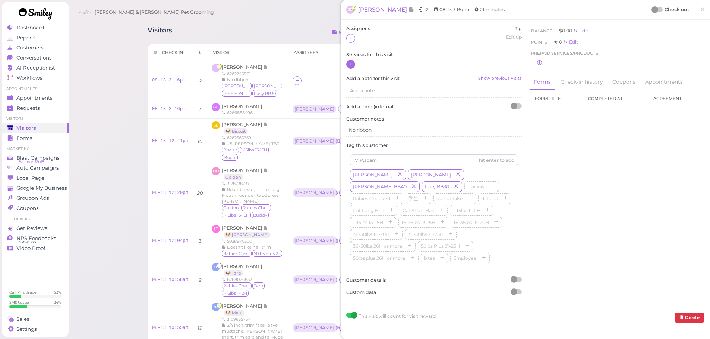
click at [352, 63] on icon at bounding box center [350, 64] width 5 height 6
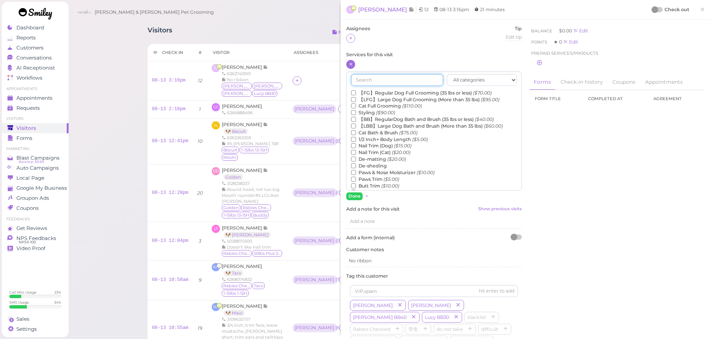
click at [387, 77] on input "text" at bounding box center [397, 80] width 92 height 12
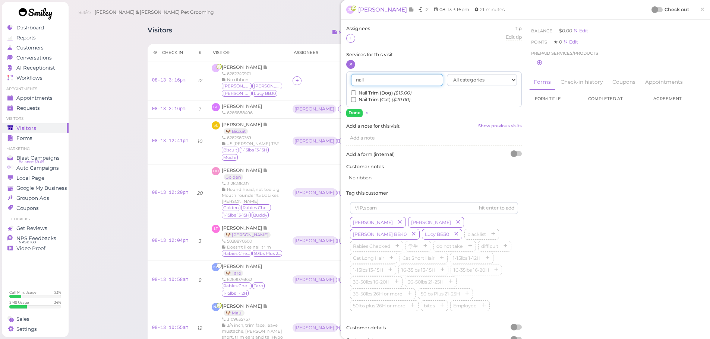
type input "nail"
click at [352, 96] on label "Nail Trim (Cat) ($20.00)" at bounding box center [380, 99] width 59 height 7
click at [352, 97] on input "Nail Trim (Cat) ($20.00)" at bounding box center [353, 99] width 5 height 5
click at [352, 94] on input "Nail Trim (Dog) ($15.00)" at bounding box center [353, 93] width 5 height 5
click at [354, 100] on input "Nail Trim (Cat) ($20.00)" at bounding box center [353, 99] width 5 height 5
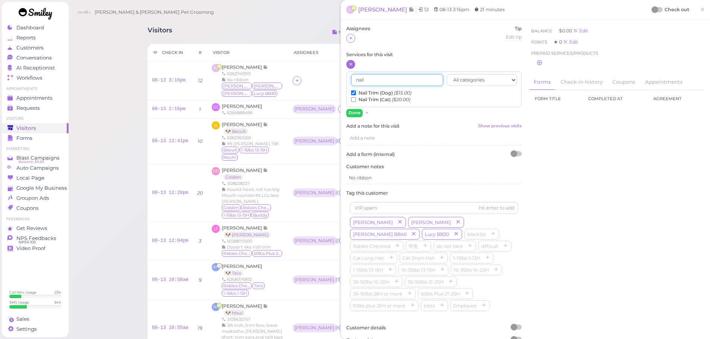
drag, startPoint x: 371, startPoint y: 82, endPoint x: 347, endPoint y: 83, distance: 23.8
click at [347, 83] on div "nail All categories Full Grooming Bath & Brush Add-ons Dental Work Special Requ…" at bounding box center [433, 90] width 175 height 36
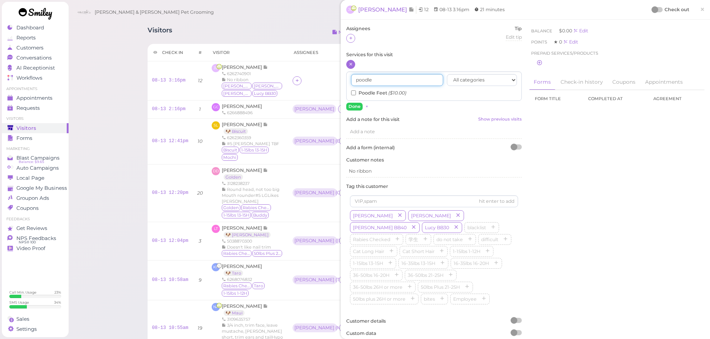
type input "poodle"
click at [355, 94] on input "Poodle Feet ($10.00)" at bounding box center [353, 93] width 5 height 5
click at [355, 104] on button "Done" at bounding box center [354, 107] width 16 height 8
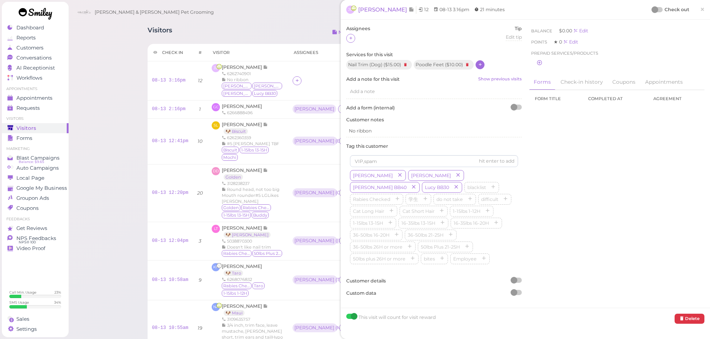
click at [652, 9] on div at bounding box center [657, 9] width 10 height 5
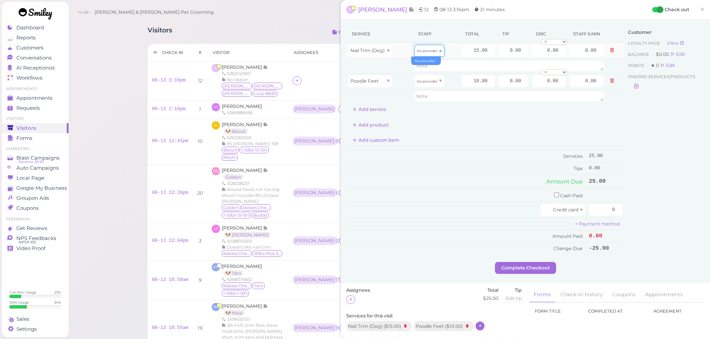
click at [419, 52] on icon "No provider" at bounding box center [426, 51] width 21 height 4
click at [441, 193] on td "Cash Paid" at bounding box center [466, 195] width 241 height 14
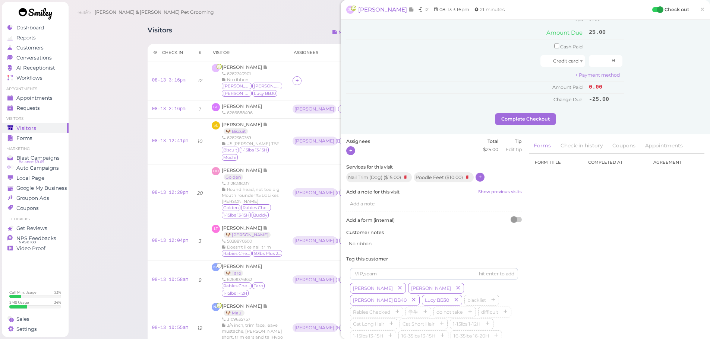
click at [350, 155] on div at bounding box center [350, 150] width 9 height 9
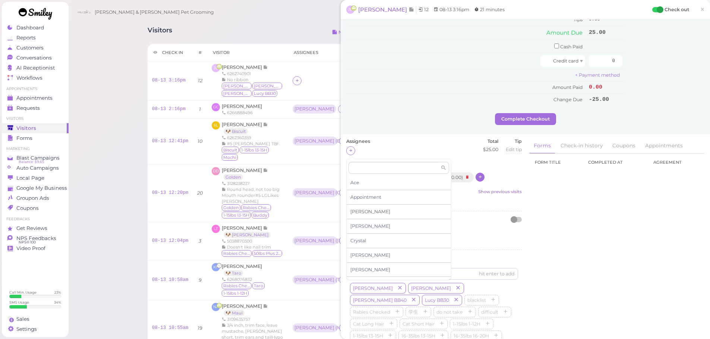
click at [366, 211] on div "Asa" at bounding box center [398, 212] width 104 height 15
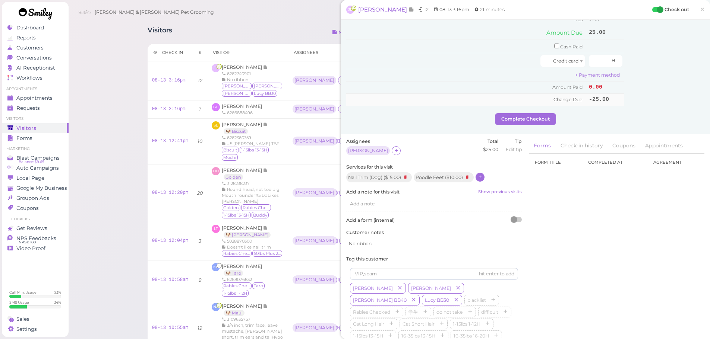
click at [409, 104] on td "Change Due" at bounding box center [466, 99] width 241 height 12
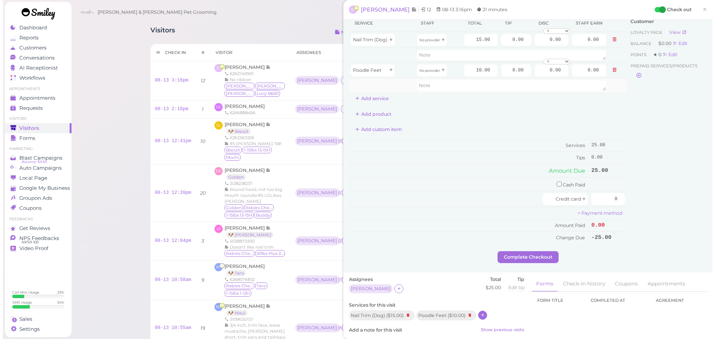
scroll to position [0, 0]
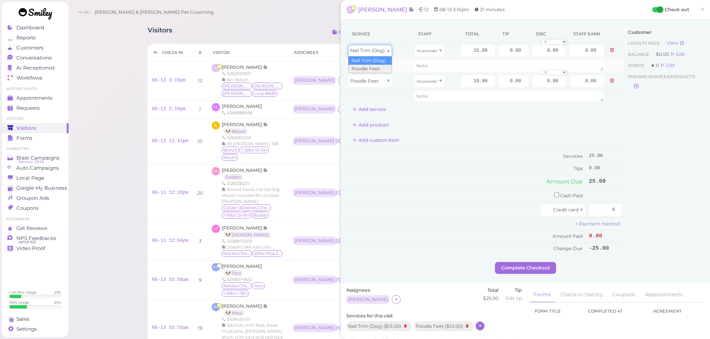
drag, startPoint x: 376, startPoint y: 55, endPoint x: 456, endPoint y: 59, distance: 79.8
drag, startPoint x: 435, startPoint y: 56, endPoint x: 431, endPoint y: 66, distance: 10.7
type input "7.80"
drag, startPoint x: 427, startPoint y: 104, endPoint x: 421, endPoint y: 99, distance: 7.9
type input "5.20"
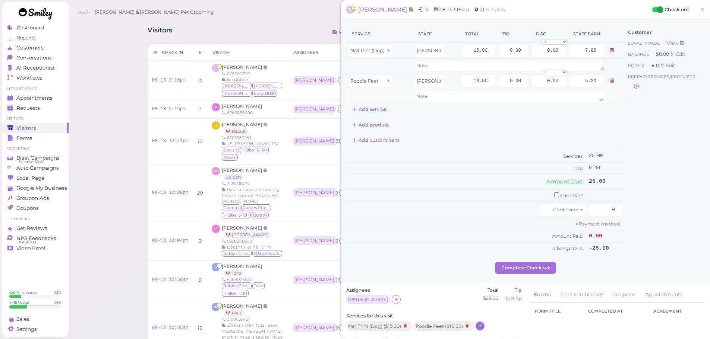
drag, startPoint x: 480, startPoint y: 143, endPoint x: 506, endPoint y: 89, distance: 60.0
click at [481, 142] on div "Add custom item" at bounding box center [485, 140] width 278 height 12
drag, startPoint x: 499, startPoint y: 51, endPoint x: 674, endPoint y: 61, distance: 175.3
click at [674, 61] on div "Service Staff Total Tip Disc Staff earn Nail Trim (Dog) Asa 15.00 0.00 0.00 0 1…" at bounding box center [525, 143] width 358 height 237
type input "2.5"
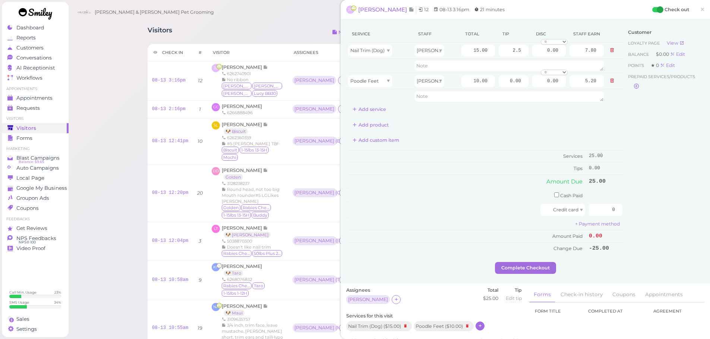
click at [667, 157] on div "Customer Loyalty page View Balance $0.00 Edit Points ★ 0 Edit Prepaid services/…" at bounding box center [664, 143] width 80 height 237
drag, startPoint x: 596, startPoint y: 210, endPoint x: 691, endPoint y: 220, distance: 95.5
click at [691, 220] on div "Service Staff Total Tip Disc Staff earn Nail Trim (Dog) Asa 15.00 2.5 0.00 0 10…" at bounding box center [525, 143] width 358 height 237
type input "27.5"
click at [664, 208] on div "Customer Loyalty page View Balance $0.00 Edit Points ★ 0 Edit Prepaid services/…" at bounding box center [664, 143] width 80 height 237
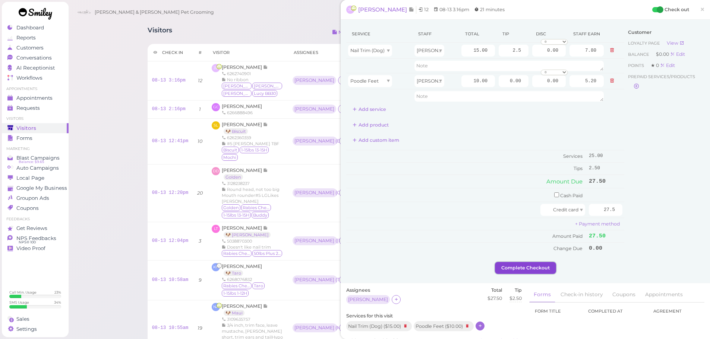
click at [513, 262] on button "Complete Checkout" at bounding box center [525, 268] width 61 height 12
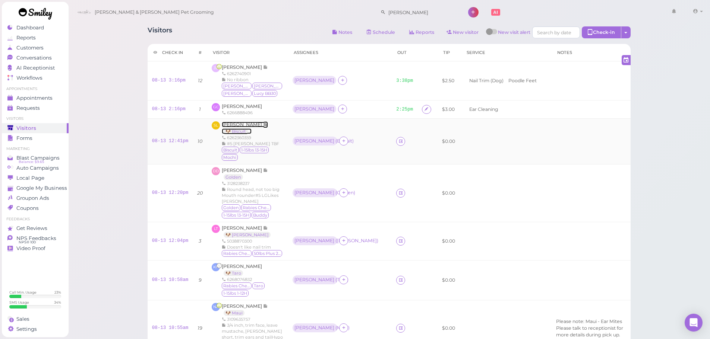
click at [236, 124] on span "Scott Lieu" at bounding box center [242, 125] width 41 height 6
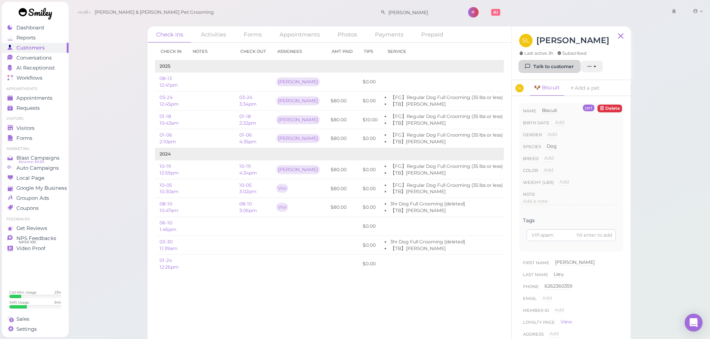
click at [527, 66] on icon at bounding box center [527, 67] width 5 height 6
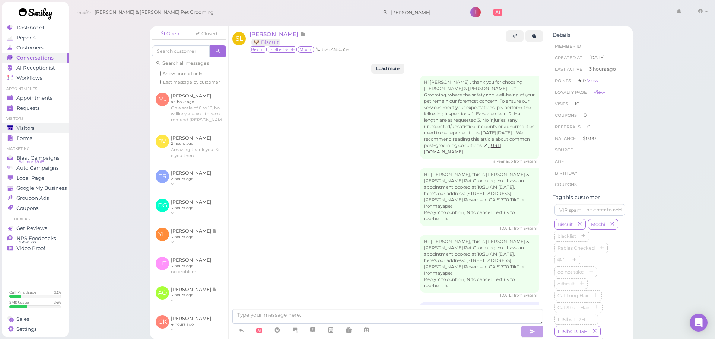
scroll to position [1558, 0]
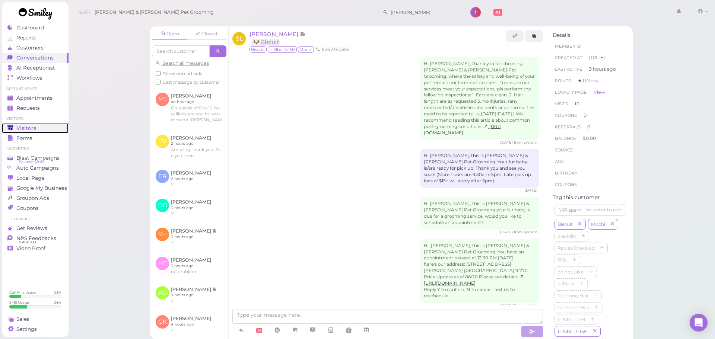
click at [32, 124] on link "Visitors" at bounding box center [35, 128] width 67 height 10
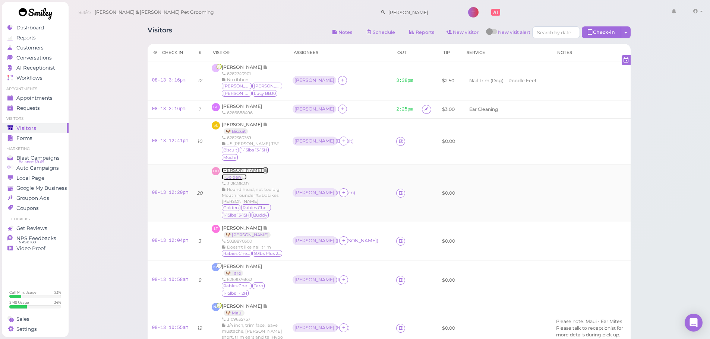
click at [237, 171] on span "Dora Deng" at bounding box center [242, 171] width 41 height 6
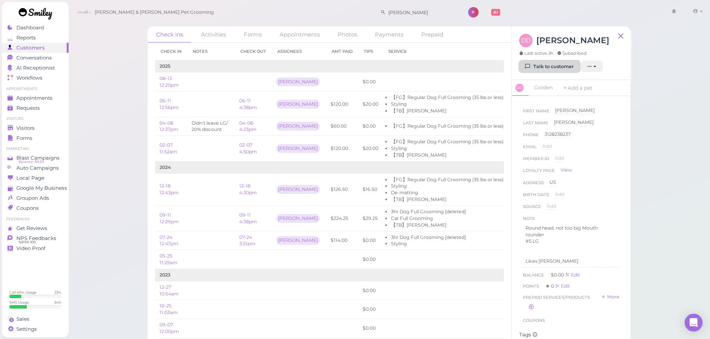
click at [536, 61] on link "Talk to customer" at bounding box center [549, 67] width 61 height 12
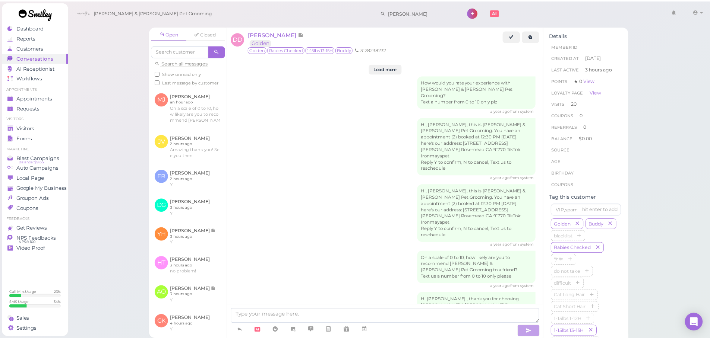
scroll to position [1476, 0]
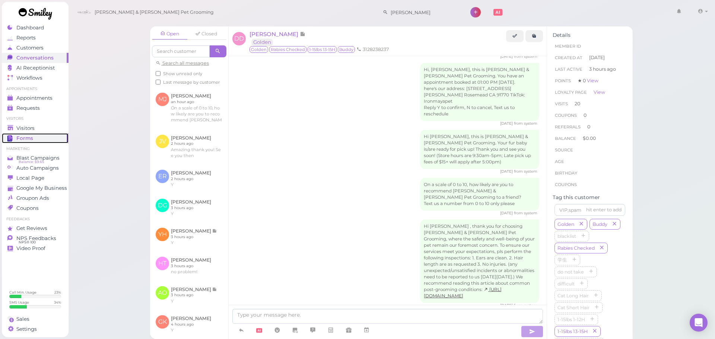
click at [32, 133] on link "Forms" at bounding box center [35, 138] width 67 height 10
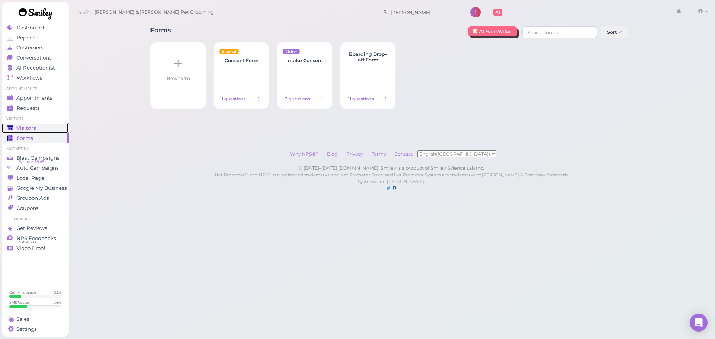
click at [38, 128] on div "Visitors" at bounding box center [34, 128] width 54 height 6
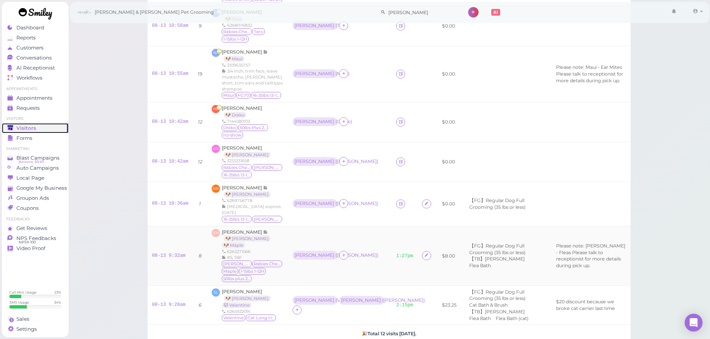
scroll to position [261, 0]
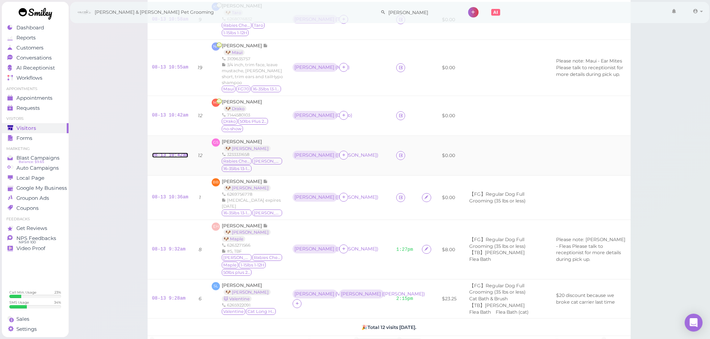
click at [169, 153] on link "08-13 10:42am" at bounding box center [170, 155] width 36 height 5
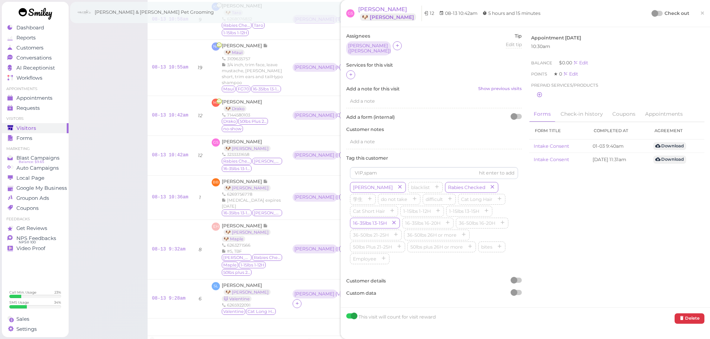
click at [353, 70] on div at bounding box center [433, 75] width 175 height 10
click at [351, 76] on icon at bounding box center [350, 75] width 5 height 6
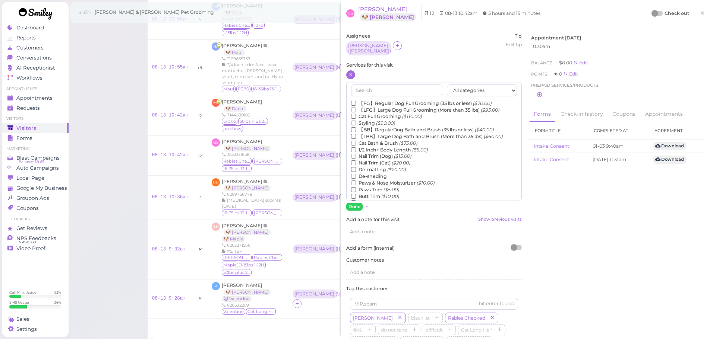
click at [364, 108] on label "【LFG】Large Dog Full Grooming (More than 35 lbs) ($95.00)" at bounding box center [425, 110] width 148 height 7
click at [356, 108] on input "【LFG】Large Dog Full Grooming (More than 35 lbs) ($95.00)" at bounding box center [353, 110] width 5 height 5
click at [363, 107] on label "【LFG】Large Dog Full Grooming (More than 35 lbs) ($95.00)" at bounding box center [425, 110] width 148 height 7
click at [356, 108] on input "【LFG】Large Dog Full Grooming (More than 35 lbs) ($95.00)" at bounding box center [353, 110] width 5 height 5
click at [363, 100] on label "【FG】Regular Dog Full Grooming (35 lbs or less) ($70.00)" at bounding box center [421, 103] width 140 height 7
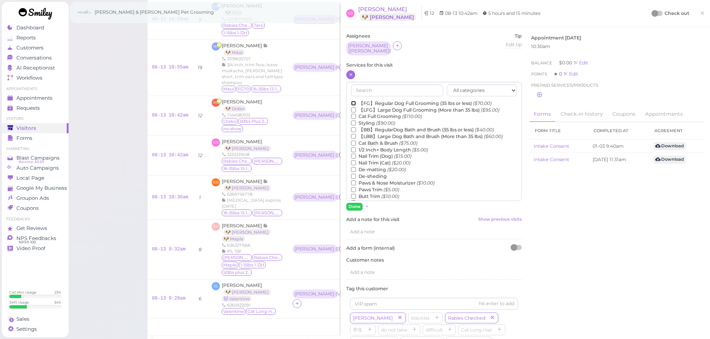
click at [356, 101] on input "【FG】Regular Dog Full Grooming (35 lbs or less) ($70.00)" at bounding box center [353, 103] width 5 height 5
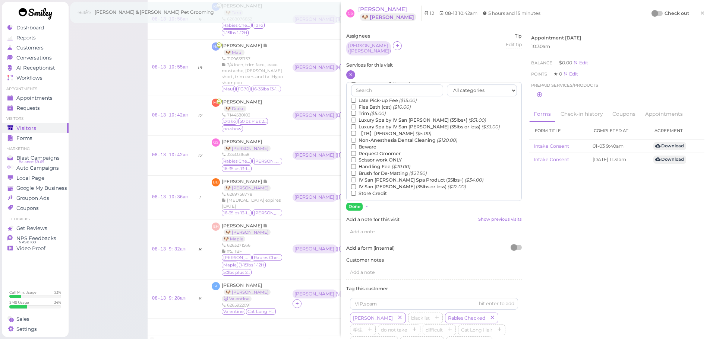
click at [360, 131] on label "【TB】Teeth Brushing ($5.00)" at bounding box center [391, 133] width 80 height 7
click at [356, 131] on input "【TB】Teeth Brushing ($5.00)" at bounding box center [353, 133] width 5 height 5
click at [358, 203] on button "Done" at bounding box center [354, 207] width 16 height 8
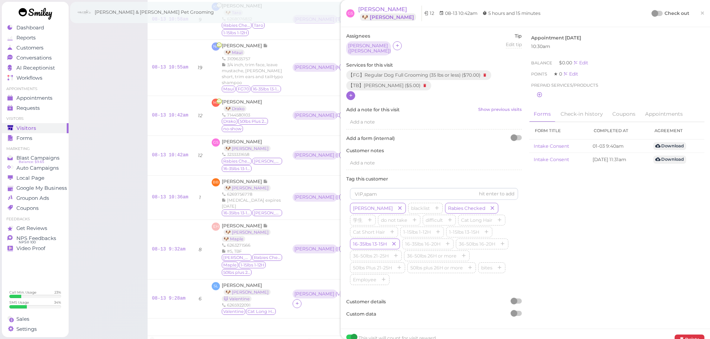
click at [651, 15] on div at bounding box center [654, 13] width 7 height 7
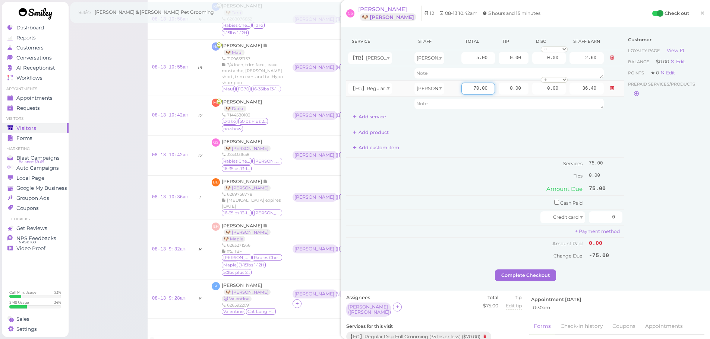
click at [467, 93] on input "70.00" at bounding box center [478, 89] width 34 height 12
type input "80.00"
type input "41.60"
click at [480, 174] on td "Tips" at bounding box center [466, 176] width 241 height 12
click at [601, 219] on input "0" at bounding box center [605, 218] width 34 height 12
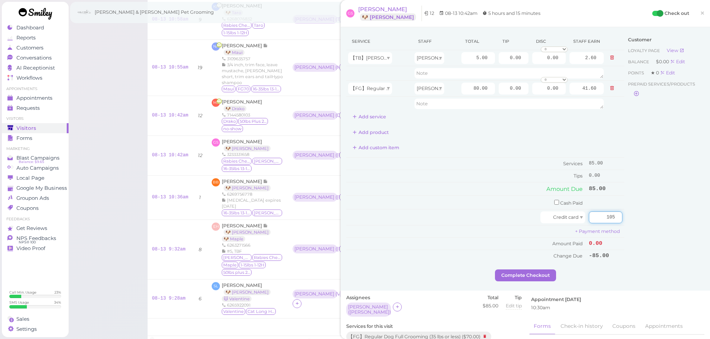
type input "105"
click at [519, 142] on div "Service Staff Total Tip Disc Staff earn 【TB】Teeth Brushing Asa 5.00 0.00 0.00 0…" at bounding box center [485, 147] width 278 height 229
click at [498, 89] on input "0.00" at bounding box center [513, 89] width 30 height 12
type input "20.00"
click at [500, 178] on td "Tips" at bounding box center [466, 176] width 241 height 12
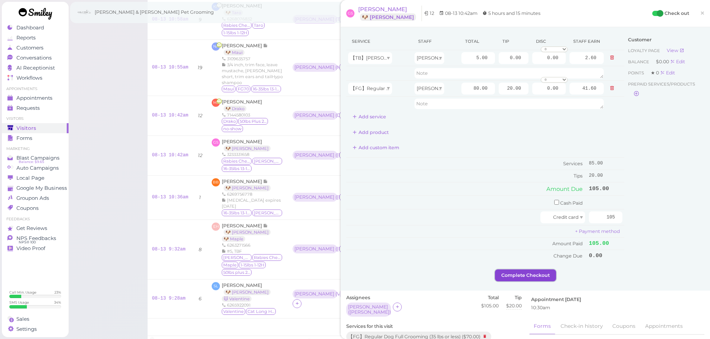
click at [508, 280] on button "Complete Checkout" at bounding box center [525, 276] width 61 height 12
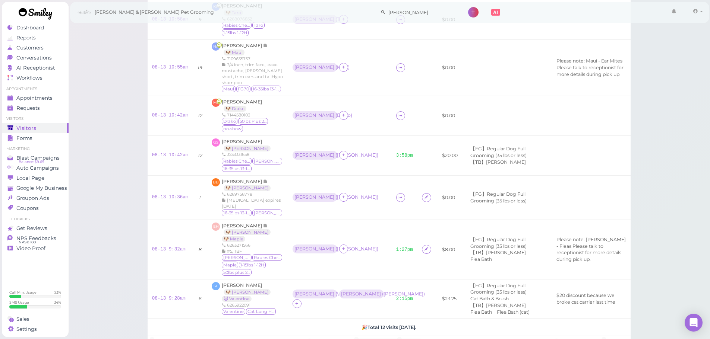
scroll to position [267, 0]
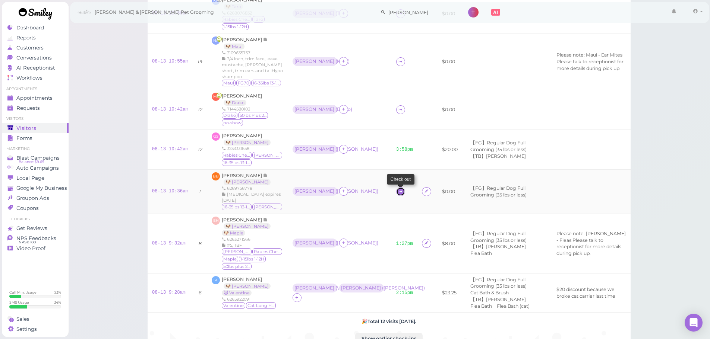
click at [398, 189] on icon at bounding box center [400, 192] width 5 height 6
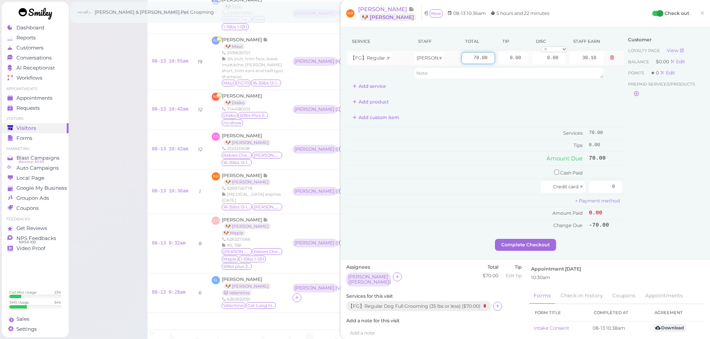
click at [463, 55] on input "70.00" at bounding box center [478, 58] width 34 height 12
type input "80.00"
type input "34.40"
click at [449, 185] on div at bounding box center [444, 187] width 192 height 12
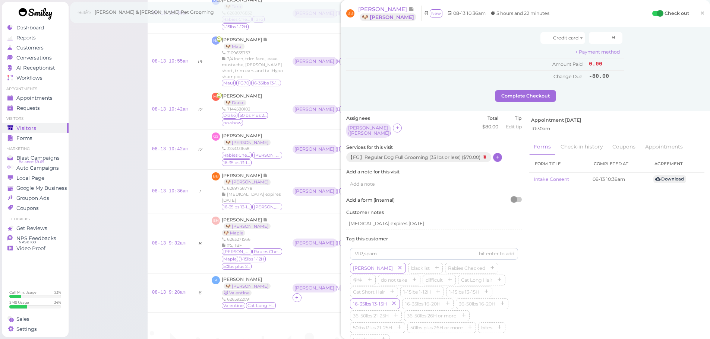
click at [498, 155] on icon at bounding box center [497, 158] width 5 height 6
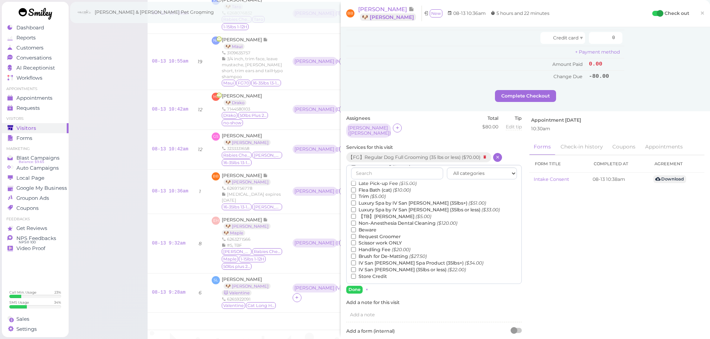
click at [396, 215] on label "【TB】Teeth Brushing ($5.00)" at bounding box center [391, 216] width 80 height 7
click at [356, 215] on input "【TB】Teeth Brushing ($5.00)" at bounding box center [353, 216] width 5 height 5
click at [355, 286] on button "Done" at bounding box center [354, 290] width 16 height 8
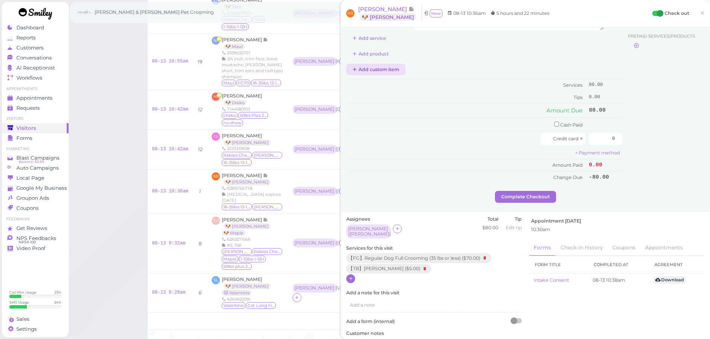
scroll to position [0, 0]
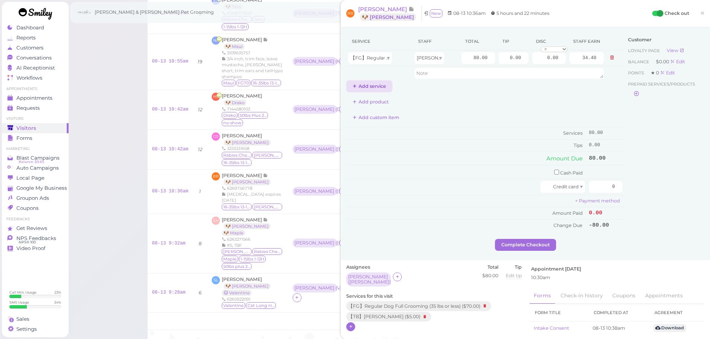
drag, startPoint x: 375, startPoint y: 78, endPoint x: 375, endPoint y: 83, distance: 5.2
click at [375, 82] on div "Service Staff Total Tip Disc Staff earn 【FG】Regular Dog Full Grooming (35 lbs o…" at bounding box center [485, 63] width 278 height 60
click at [375, 84] on button "Add service" at bounding box center [369, 86] width 46 height 12
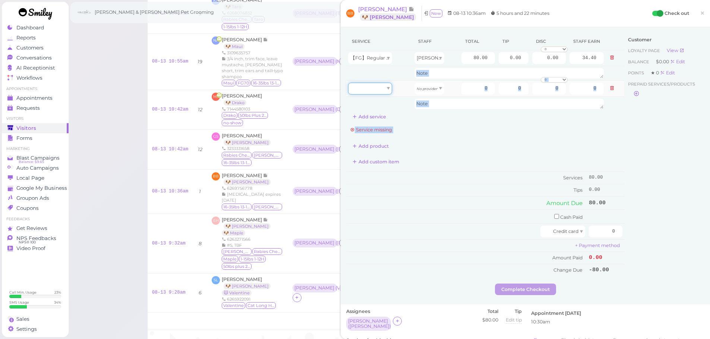
click at [374, 89] on div at bounding box center [370, 89] width 44 height 12
type input "5.00"
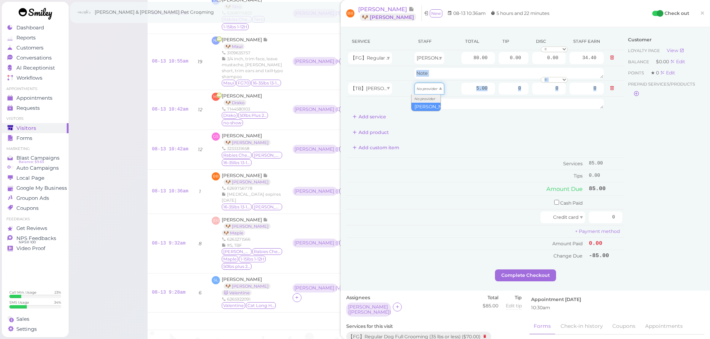
type input "2.15"
click at [504, 93] on input "0" at bounding box center [513, 89] width 30 height 12
type input "3"
drag, startPoint x: 597, startPoint y: 222, endPoint x: 670, endPoint y: 231, distance: 73.5
click at [670, 231] on div "Service Staff Total Tip Disc Staff earn 【FG】Regular Dog Full Grooming (35 lbs o…" at bounding box center [525, 151] width 358 height 237
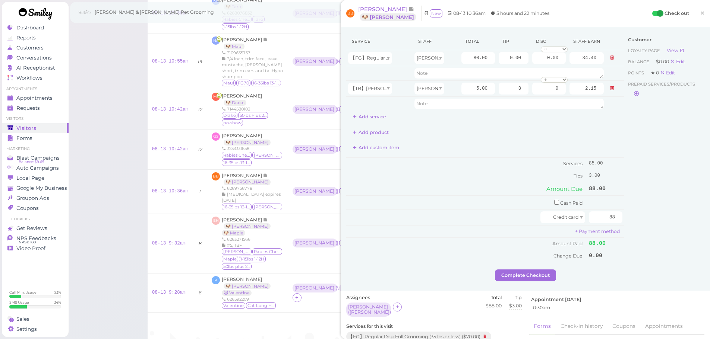
click at [669, 231] on div "Customer Loyalty page View Balance $0.00 Edit Points ★ 0 Edit Prepaid services/…" at bounding box center [664, 151] width 80 height 237
drag, startPoint x: 594, startPoint y: 212, endPoint x: 698, endPoint y: 222, distance: 104.0
click at [688, 220] on div "Service Staff Total Tip Disc Staff earn 【FG】Regular Dog Full Grooming (35 lbs o…" at bounding box center [525, 151] width 358 height 237
type input "0"
click at [554, 203] on input "checkbox" at bounding box center [556, 202] width 5 height 5
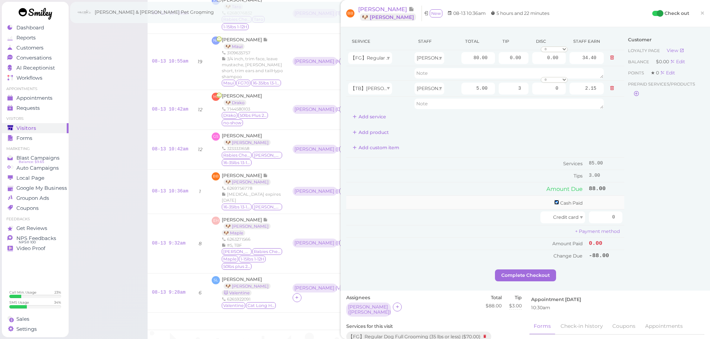
checkbox input "true"
drag, startPoint x: 577, startPoint y: 206, endPoint x: 655, endPoint y: 218, distance: 79.1
click at [655, 218] on div "Service Staff Total Tip Disc Staff earn 【FG】Regular Dog Full Grooming (35 lbs o…" at bounding box center [525, 152] width 358 height 239
type input "88"
click at [655, 218] on div "Customer Loyalty page View Balance $0.00 Edit Points ★ 0 Edit Prepaid services/…" at bounding box center [664, 152] width 80 height 239
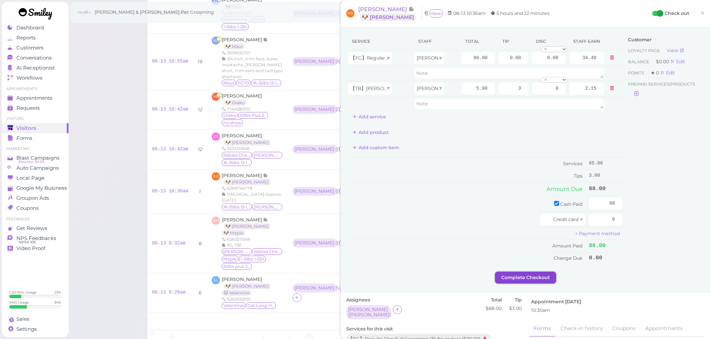
click at [534, 279] on button "Complete Checkout" at bounding box center [525, 278] width 61 height 12
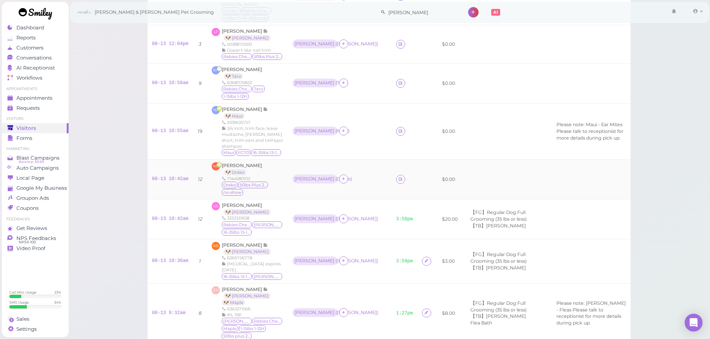
scroll to position [192, 0]
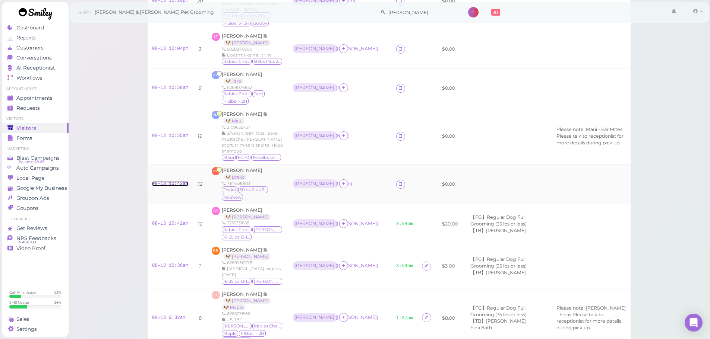
click at [180, 181] on link "08-13 10:42am" at bounding box center [170, 183] width 36 height 5
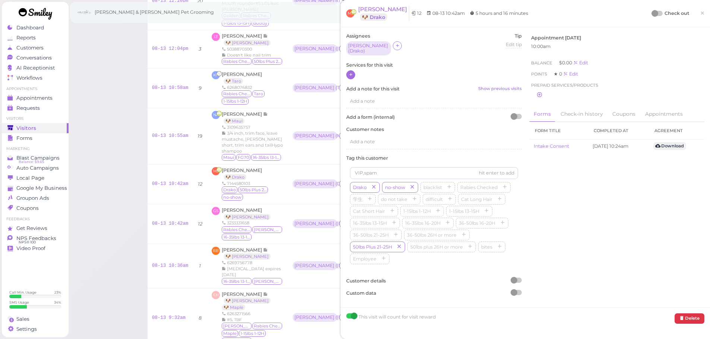
click at [349, 74] on icon at bounding box center [350, 75] width 5 height 6
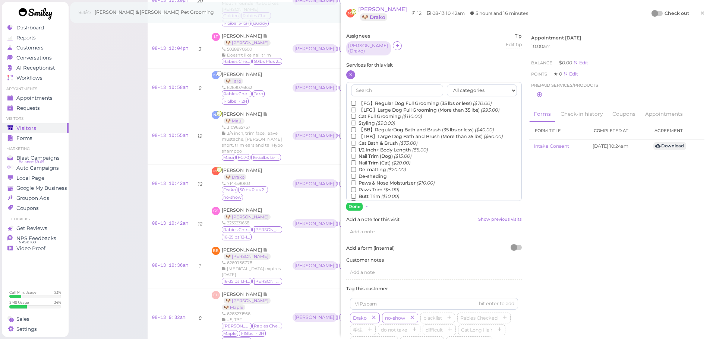
click at [379, 133] on label "【LBB】Large Dog Bath and Brush (More than 35 lbs) ($60.00)" at bounding box center [427, 136] width 152 height 7
click at [356, 134] on input "【LBB】Large Dog Bath and Brush (More than 35 lbs) ($60.00)" at bounding box center [353, 136] width 5 height 5
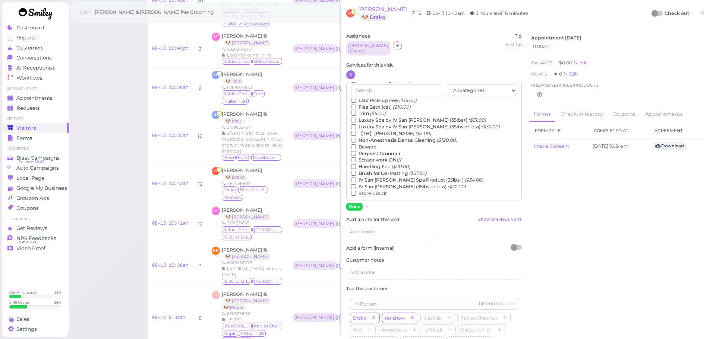
click at [379, 133] on label "【TB】Teeth Brushing ($5.00)" at bounding box center [391, 133] width 80 height 7
click at [356, 133] on input "【TB】Teeth Brushing ($5.00)" at bounding box center [353, 133] width 5 height 5
click at [362, 203] on button "Done" at bounding box center [354, 207] width 16 height 8
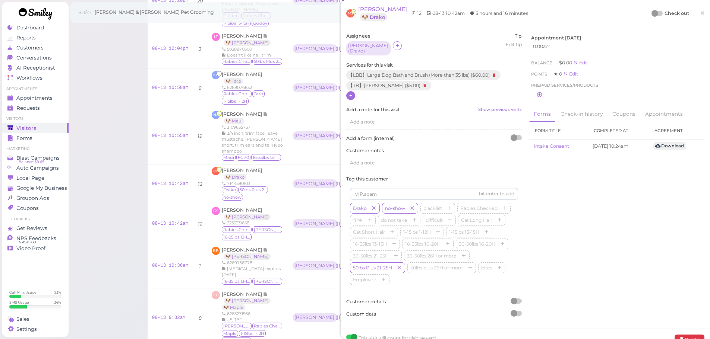
click at [652, 9] on div "Check out ×" at bounding box center [678, 14] width 52 height 16
click at [651, 12] on div at bounding box center [654, 13] width 7 height 7
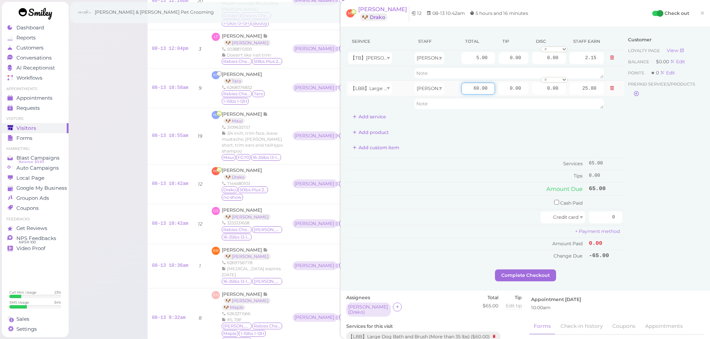
click at [461, 93] on input "60.00" at bounding box center [478, 89] width 34 height 12
type input "70.00"
type input "30.10"
click at [468, 145] on div "Add custom item" at bounding box center [485, 148] width 278 height 12
drag, startPoint x: 500, startPoint y: 90, endPoint x: 654, endPoint y: 118, distance: 156.0
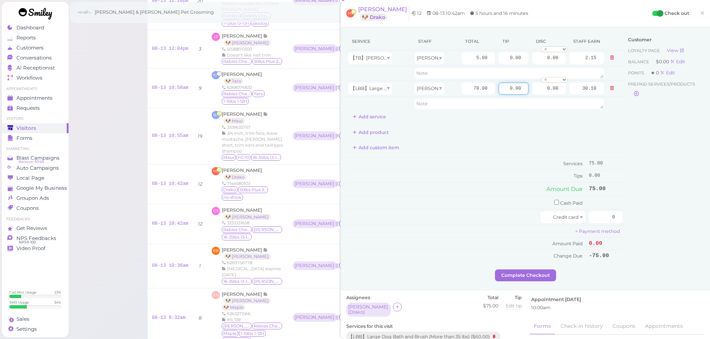
click at [651, 115] on div "Service Staff Total Tip Disc Staff earn 【TB】Teeth Brushing Helen 5.00 0.00 0.00…" at bounding box center [525, 151] width 358 height 237
type input "7.5"
drag, startPoint x: 715, startPoint y: 231, endPoint x: 677, endPoint y: 229, distance: 38.0
click at [709, 236] on html "Dashboard Reports Customers Conversations 0" at bounding box center [355, 163] width 710 height 710
type input "82.5"
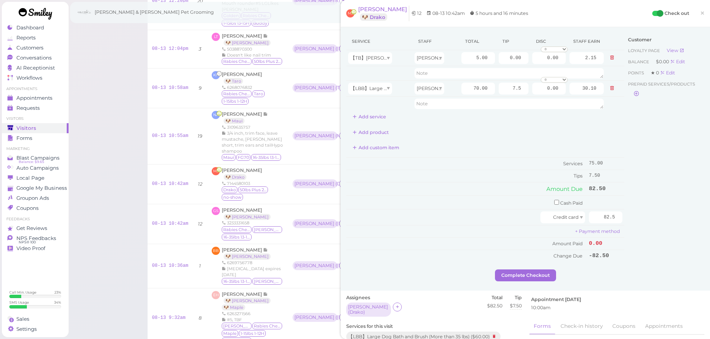
click at [650, 226] on div "Customer Loyalty page View Balance $0.00 Edit Points ★ 0 Edit Prepaid services/…" at bounding box center [664, 151] width 80 height 237
click at [543, 274] on button "Complete Checkout" at bounding box center [525, 276] width 61 height 12
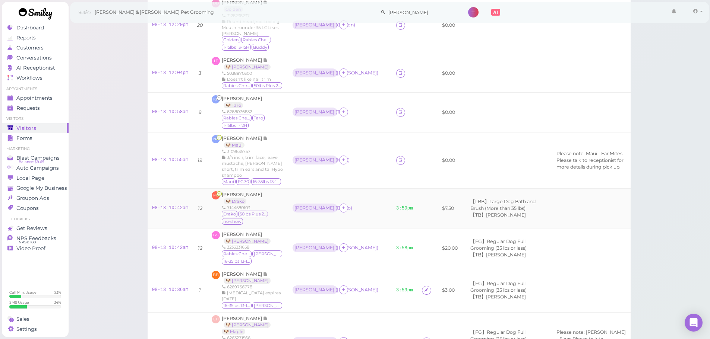
scroll to position [155, 0]
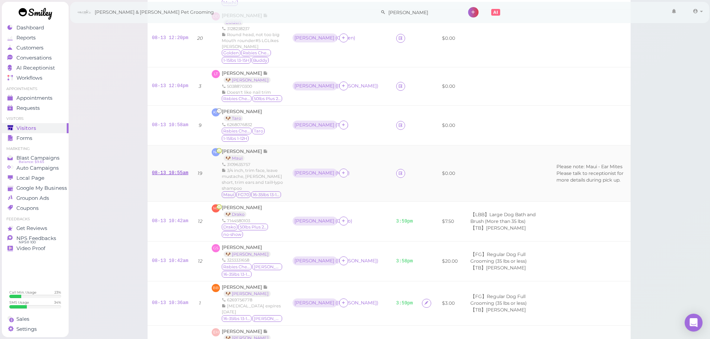
drag, startPoint x: 167, startPoint y: 165, endPoint x: 168, endPoint y: 171, distance: 5.6
click at [168, 167] on td "08-13 10:55am" at bounding box center [169, 173] width 45 height 56
click at [168, 171] on link "08-13 10:55am" at bounding box center [170, 173] width 36 height 5
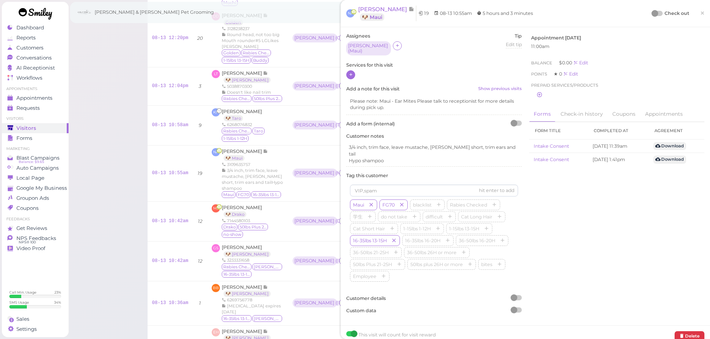
click at [352, 74] on icon at bounding box center [350, 75] width 5 height 6
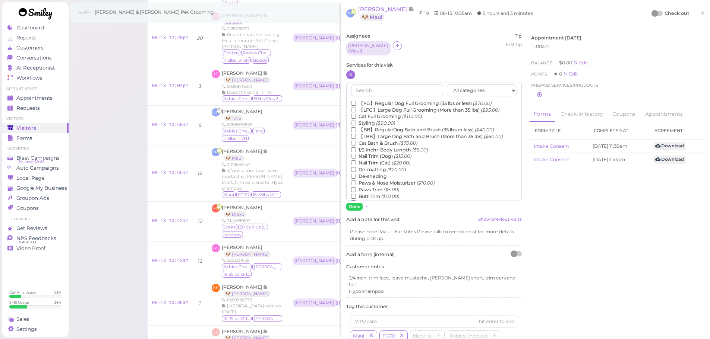
click at [368, 102] on label "【FG】Regular Dog Full Grooming (35 lbs or less) ($70.00)" at bounding box center [421, 103] width 140 height 7
click at [356, 102] on input "【FG】Regular Dog Full Grooming (35 lbs or less) ($70.00)" at bounding box center [353, 103] width 5 height 5
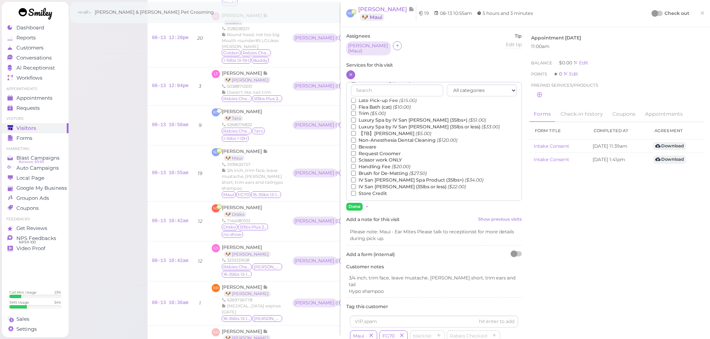
click at [366, 130] on label "【TB】Teeth Brushing ($5.00)" at bounding box center [391, 133] width 80 height 7
click at [356, 131] on input "【TB】Teeth Brushing ($5.00)" at bounding box center [353, 133] width 5 height 5
click at [352, 203] on button "Done" at bounding box center [354, 207] width 16 height 8
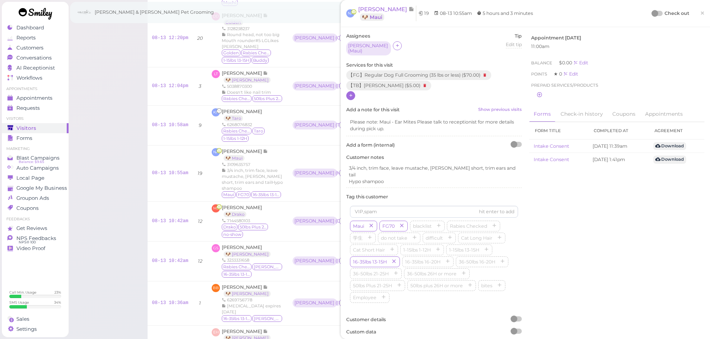
click at [651, 13] on div at bounding box center [654, 13] width 7 height 7
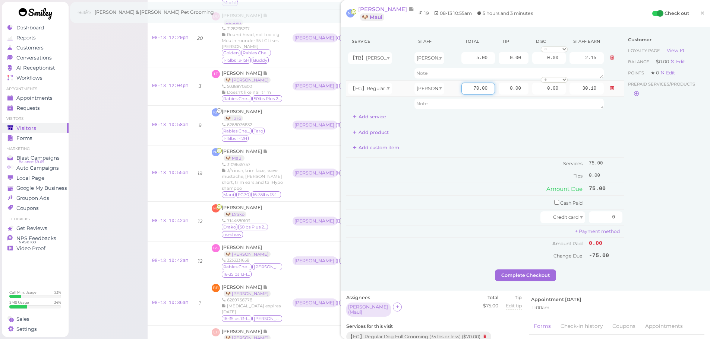
click at [461, 83] on input "70.00" at bounding box center [478, 89] width 34 height 12
type input "80.00"
type input "34.40"
drag, startPoint x: 496, startPoint y: 89, endPoint x: 559, endPoint y: 97, distance: 64.2
click at [559, 97] on tbody "【TB】Teeth Brushing Helen 5.00 0.00 0.00 0 10% off 15% off 20% off 25% off 30% o…" at bounding box center [485, 80] width 278 height 61
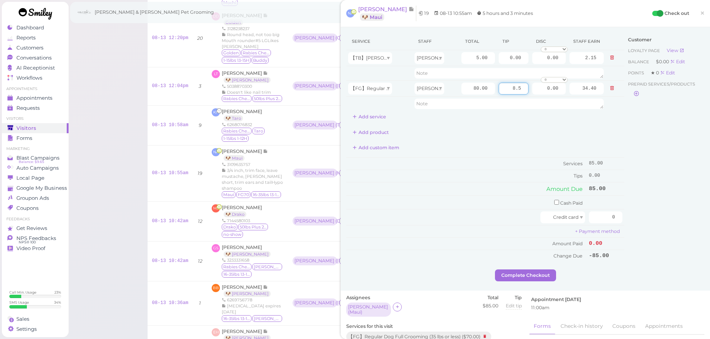
type input "8.5"
click at [628, 185] on div "Customer Loyalty page View Balance $0.00 Edit Points ★ 0 Edit Prepaid services/…" at bounding box center [664, 151] width 80 height 237
drag, startPoint x: 597, startPoint y: 215, endPoint x: 649, endPoint y: 225, distance: 53.5
click at [649, 225] on div "Service Staff Total Tip Disc Staff earn 【TB】Teeth Brushing Helen 5.00 0.00 0.00…" at bounding box center [525, 151] width 358 height 237
type input "93.5"
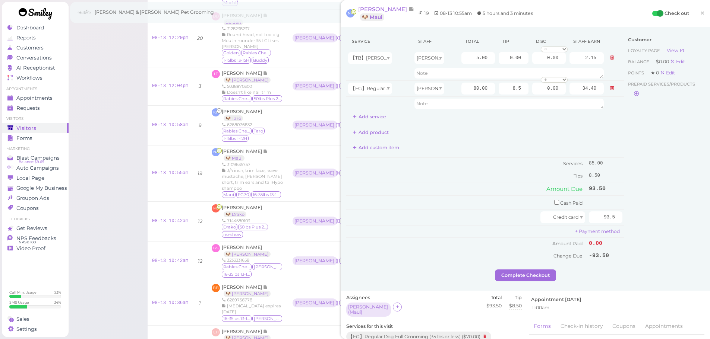
click at [645, 225] on div "Customer Loyalty page View Balance $0.00 Edit Points ★ 0 Edit Prepaid services/…" at bounding box center [664, 151] width 80 height 237
click at [528, 270] on button "Complete Checkout" at bounding box center [525, 276] width 61 height 12
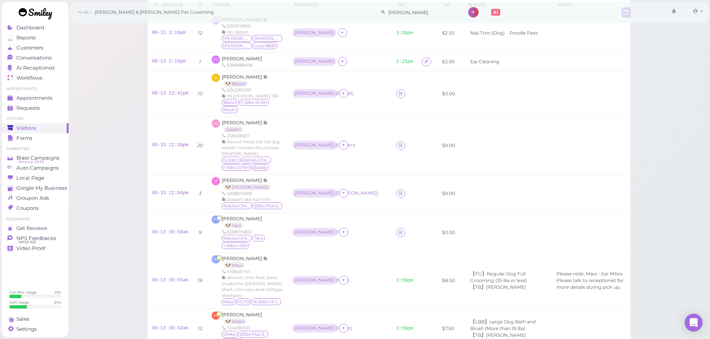
scroll to position [43, 0]
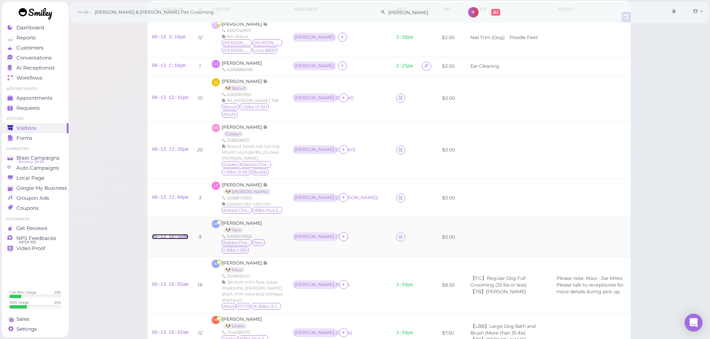
click at [180, 238] on link "08-13 10:58am" at bounding box center [170, 236] width 36 height 5
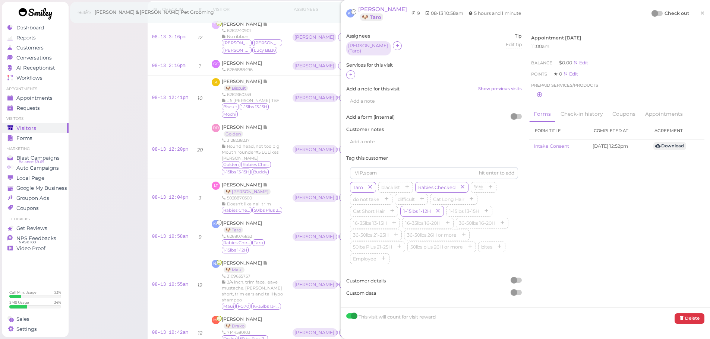
click at [356, 76] on div at bounding box center [433, 75] width 175 height 10
click at [351, 73] on icon at bounding box center [350, 75] width 5 height 6
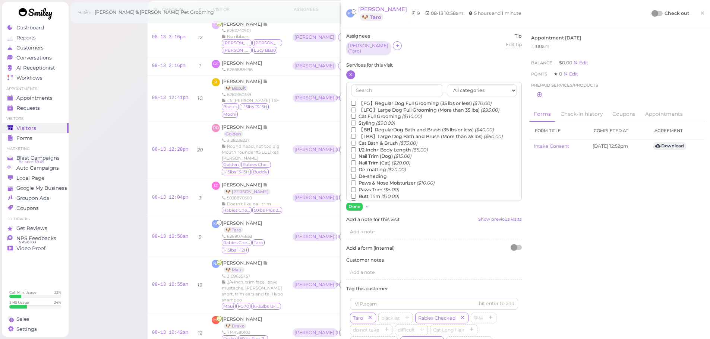
click at [364, 100] on label "【FG】Regular Dog Full Grooming (35 lbs or less) ($70.00)" at bounding box center [421, 103] width 140 height 7
click at [356, 101] on input "【FG】Regular Dog Full Grooming (35 lbs or less) ($70.00)" at bounding box center [353, 103] width 5 height 5
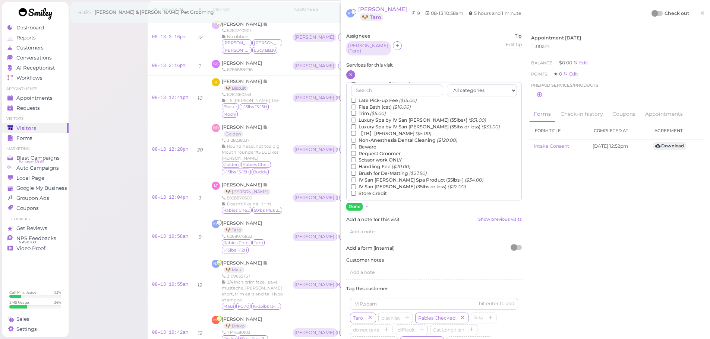
click at [375, 133] on label "【TB】Teeth Brushing ($5.00)" at bounding box center [391, 133] width 80 height 7
click at [356, 133] on input "【TB】Teeth Brushing ($5.00)" at bounding box center [353, 133] width 5 height 5
click at [359, 204] on button "Done" at bounding box center [354, 207] width 16 height 8
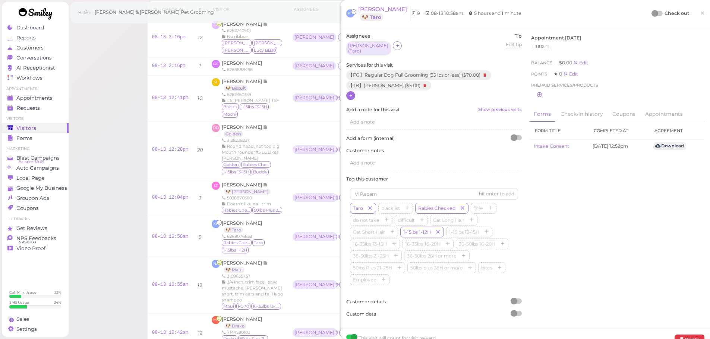
click at [652, 13] on div at bounding box center [654, 13] width 7 height 7
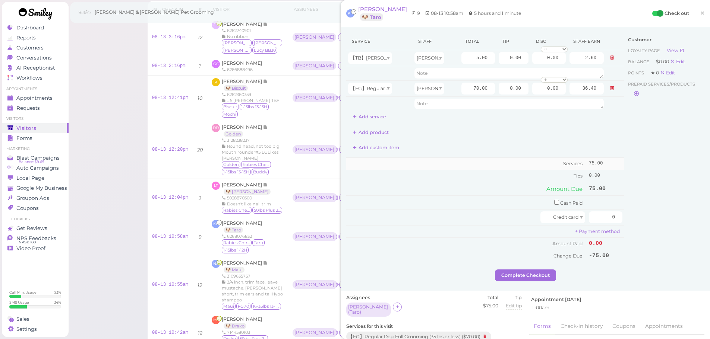
click at [498, 160] on td "Services" at bounding box center [466, 164] width 241 height 12
drag, startPoint x: 500, startPoint y: 91, endPoint x: 580, endPoint y: 106, distance: 81.7
click at [571, 97] on tbody "【TB】Teeth Brushing Asa 5.00 0.00 0.00 0 10% off 15% off 20% off 25% off 30% off…" at bounding box center [485, 80] width 278 height 61
type input "7.5"
drag, startPoint x: 602, startPoint y: 219, endPoint x: 667, endPoint y: 228, distance: 65.5
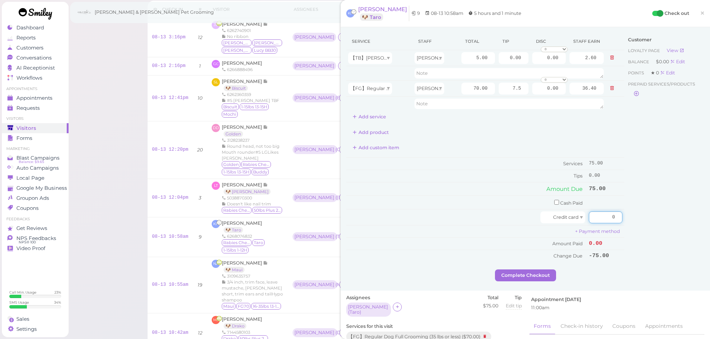
click at [667, 228] on div "Service Staff Total Tip Disc Staff earn 【TB】Teeth Brushing Asa 5.00 0.00 0.00 0…" at bounding box center [525, 151] width 358 height 237
type input "82.5"
click at [660, 226] on div "Customer Loyalty page View Balance $0.00 Edit Points ★ 0 Edit Prepaid services/…" at bounding box center [664, 151] width 80 height 237
click at [501, 275] on button "Complete Checkout" at bounding box center [525, 276] width 61 height 12
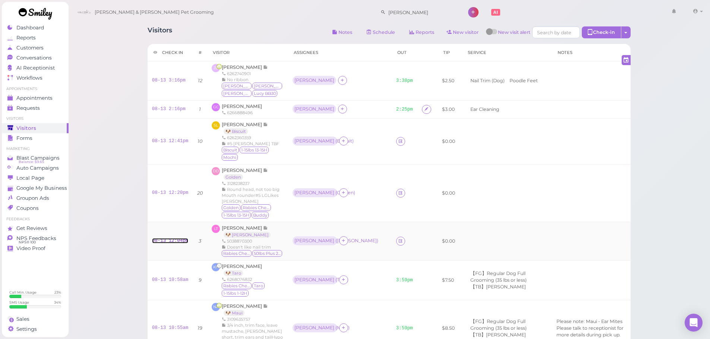
click at [183, 244] on link "08-13 12:04pm" at bounding box center [170, 240] width 36 height 5
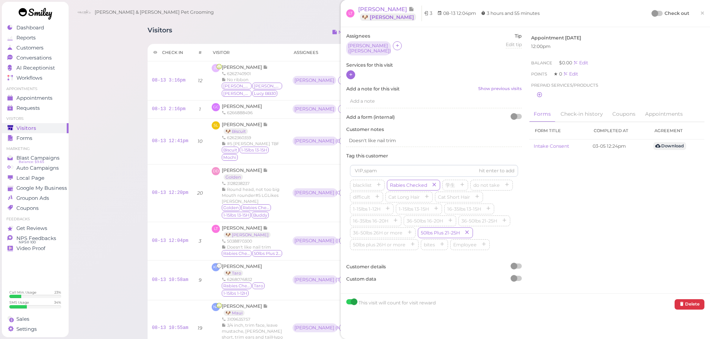
click at [349, 72] on icon at bounding box center [350, 75] width 5 height 6
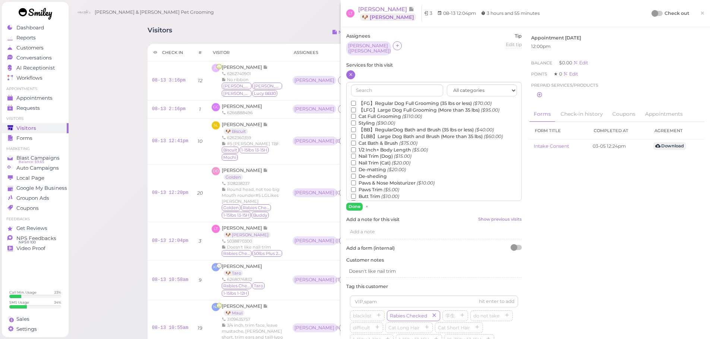
click at [381, 134] on label "【LBB】Large Dog Bath and Brush (More than 35 lbs) ($60.00)" at bounding box center [427, 136] width 152 height 7
click at [356, 134] on input "【LBB】Large Dog Bath and Brush (More than 35 lbs) ($60.00)" at bounding box center [353, 136] width 5 height 5
click at [374, 173] on label "De-sheding" at bounding box center [369, 176] width 36 height 7
click at [356, 174] on input "De-sheding" at bounding box center [353, 176] width 5 height 5
click at [355, 205] on button "Done" at bounding box center [354, 207] width 16 height 8
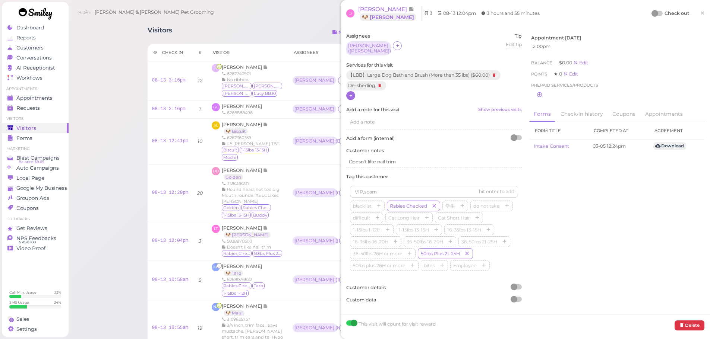
click at [652, 14] on div at bounding box center [654, 13] width 7 height 7
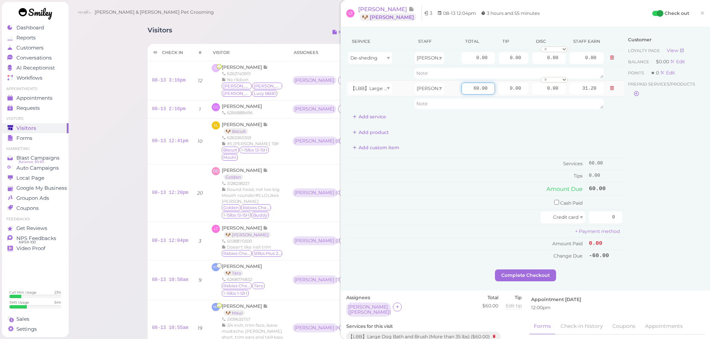
click at [466, 90] on input "60.00" at bounding box center [478, 89] width 34 height 12
type input "70.00"
type input "36.40"
click at [466, 58] on input "0.00" at bounding box center [478, 58] width 34 height 12
type input "12.00"
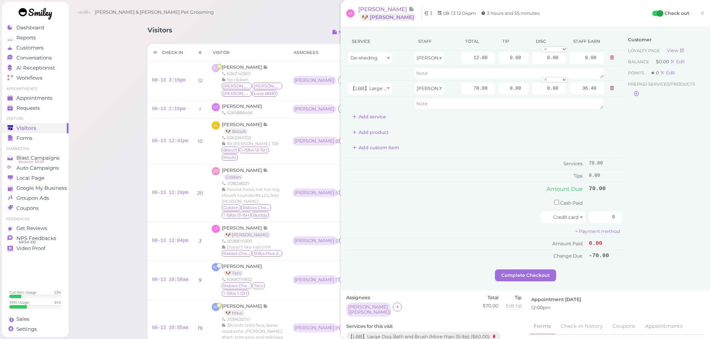
type input "6.24"
click at [485, 138] on div "Add product" at bounding box center [485, 133] width 278 height 12
drag, startPoint x: 503, startPoint y: 92, endPoint x: 618, endPoint y: 105, distance: 115.7
click at [615, 102] on tbody "De-sheding Asa 12.00 0.00 0.00 0 10% off 15% off 20% off 25% off 30% off 50% off" at bounding box center [485, 80] width 278 height 61
type input "12.3"
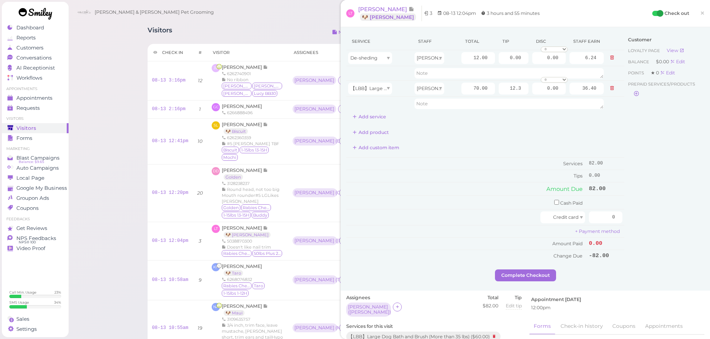
click at [641, 170] on div "Customer Loyalty page View Balance $0.00 Edit Points ★ 0 Edit Prepaid services/…" at bounding box center [664, 151] width 80 height 237
drag, startPoint x: 622, startPoint y: 219, endPoint x: 701, endPoint y: 229, distance: 80.0
click at [700, 229] on div "Service Staff Total Tip Disc Staff earn De-sheding Asa 12.00 0.00 0.00 0 10% of…" at bounding box center [524, 159] width 369 height 264
type input "94.3"
click at [683, 228] on div "Customer Loyalty page View Balance $0.00 Edit Points ★ 0 Edit Prepaid services/…" at bounding box center [664, 151] width 80 height 237
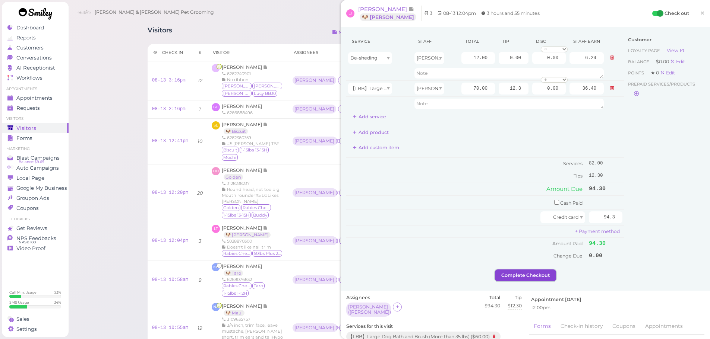
click at [534, 278] on button "Complete Checkout" at bounding box center [525, 276] width 61 height 12
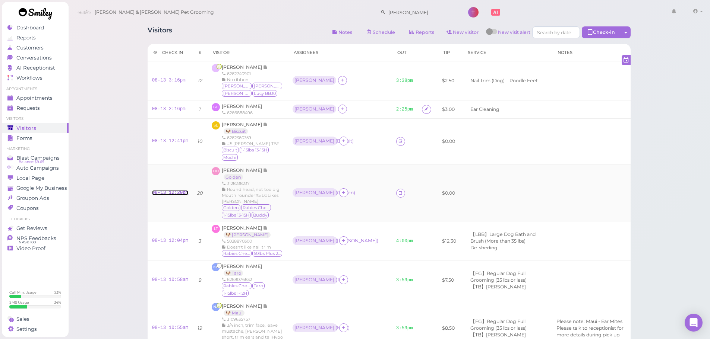
click at [174, 194] on link "08-13 12:20pm" at bounding box center [170, 192] width 36 height 5
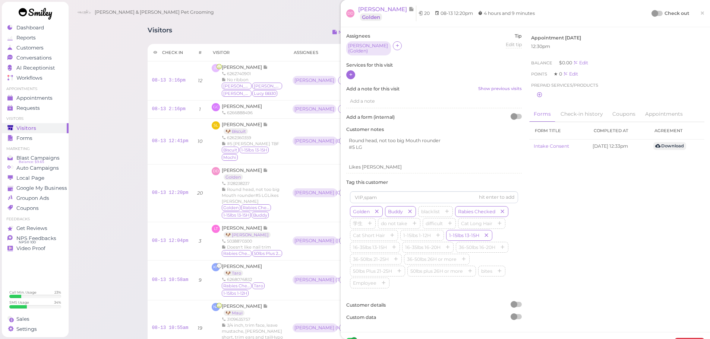
click at [353, 72] on div at bounding box center [350, 74] width 9 height 9
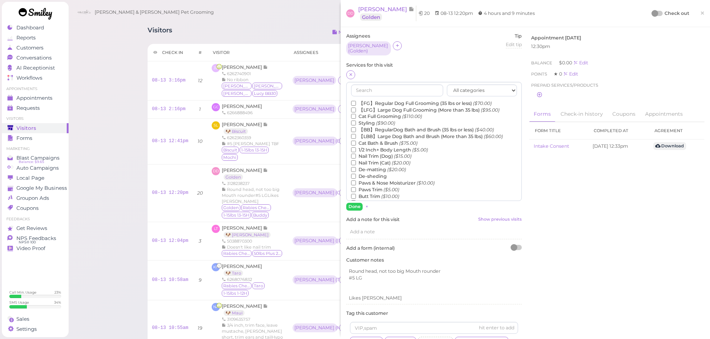
click at [372, 100] on label "【FG】Regular Dog Full Grooming (35 lbs or less) ($70.00)" at bounding box center [421, 103] width 140 height 7
click at [356, 101] on input "【FG】Regular Dog Full Grooming (35 lbs or less) ($70.00)" at bounding box center [353, 103] width 5 height 5
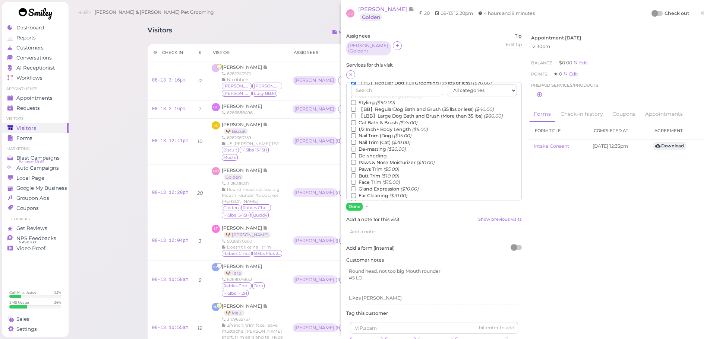
scroll to position [37, 0]
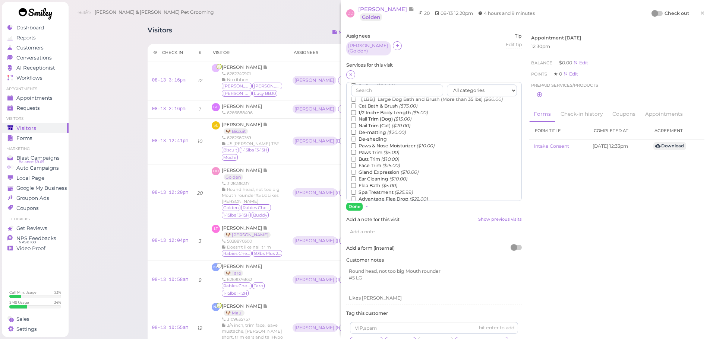
click at [371, 182] on label "Flea Bath ($5.00)" at bounding box center [374, 185] width 46 height 7
click at [356, 183] on input "Flea Bath ($5.00)" at bounding box center [353, 185] width 5 height 5
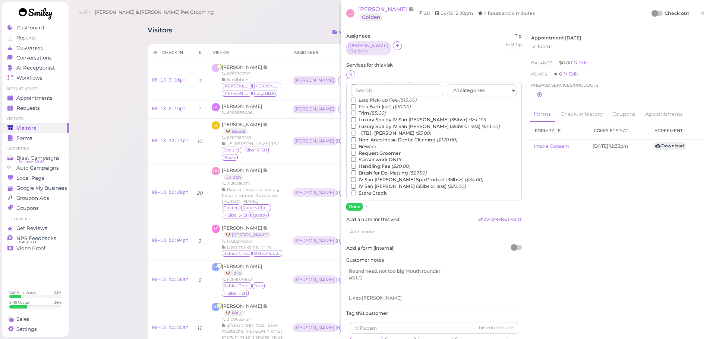
click at [369, 132] on label "【TB】Teeth Brushing ($5.00)" at bounding box center [391, 133] width 80 height 7
click at [356, 132] on input "【TB】Teeth Brushing ($5.00)" at bounding box center [353, 133] width 5 height 5
click at [350, 204] on button "Done" at bounding box center [354, 207] width 16 height 8
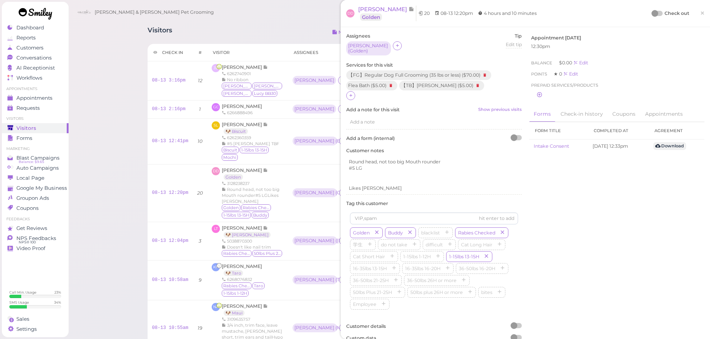
click at [651, 15] on div at bounding box center [654, 13] width 7 height 7
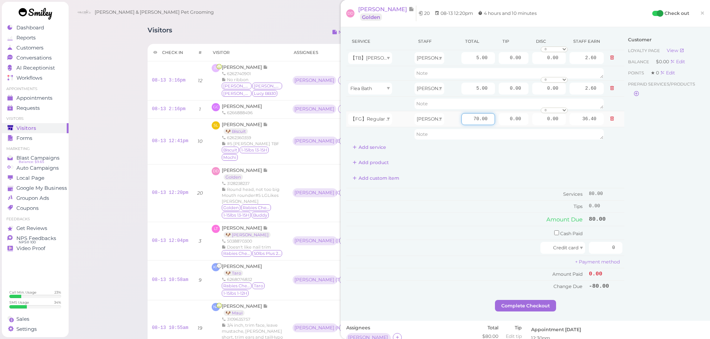
click at [463, 117] on input "70.00" at bounding box center [478, 119] width 34 height 12
type input "100.00"
type input "52.00"
click at [477, 169] on div "Service Staff Total Tip Disc Staff earn 【TB】Teeth Brushing Asa 5.00 0.00 0.00 0…" at bounding box center [485, 163] width 278 height 260
drag, startPoint x: 596, startPoint y: 243, endPoint x: 670, endPoint y: 257, distance: 75.8
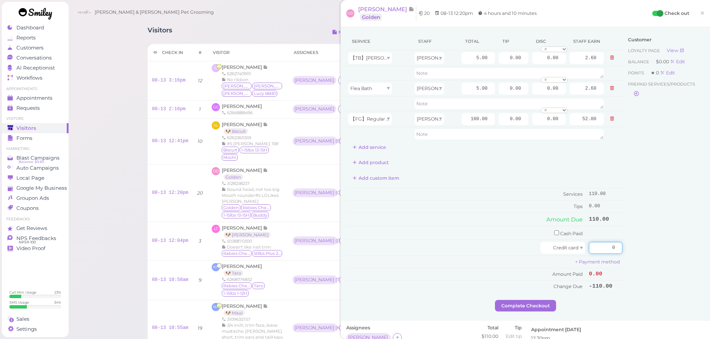
click at [628, 249] on div "Service Staff Total Tip Disc Staff earn 【TB】Teeth Brushing Asa 5.00 0.00 0.00 0…" at bounding box center [525, 166] width 358 height 267
type input "126"
drag, startPoint x: 504, startPoint y: 124, endPoint x: 615, endPoint y: 138, distance: 111.9
click at [622, 131] on div "Service Staff Total Tip Disc Staff earn 【TB】Teeth Brushing Asa 5.00 0.00 0.00 0…" at bounding box center [525, 166] width 358 height 267
type input "16"
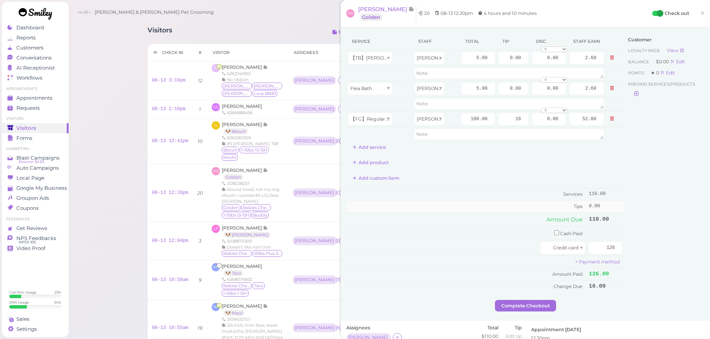
click at [515, 207] on td "Tips" at bounding box center [466, 206] width 241 height 12
click at [527, 307] on button "Complete Checkout" at bounding box center [525, 306] width 61 height 12
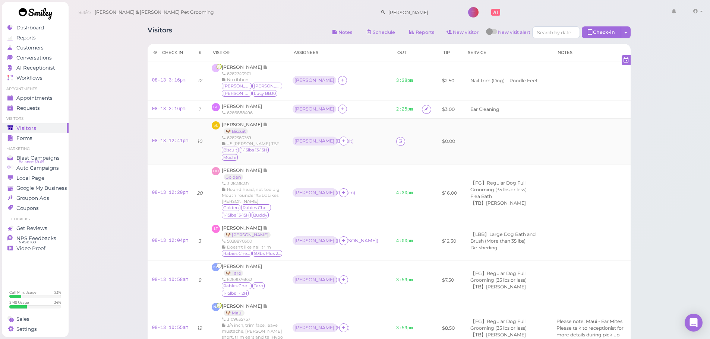
click at [353, 146] on div "Helen ( Biscuit )" at bounding box center [339, 142] width 95 height 10
click at [241, 124] on span "Scott Lieu" at bounding box center [242, 125] width 41 height 6
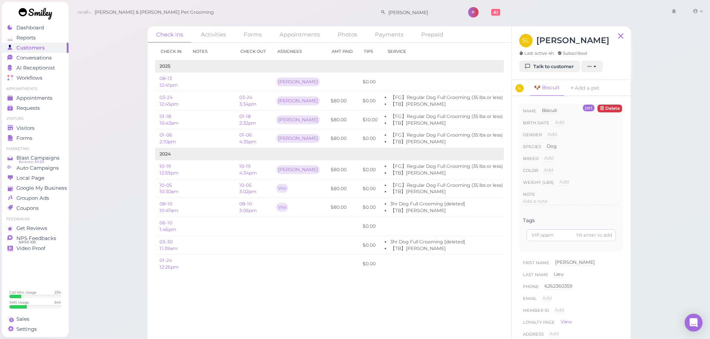
click at [544, 59] on div "SL Scott Lieu Last active 4h Subscribed" at bounding box center [564, 47] width 90 height 27
click at [543, 61] on link "Talk to customer" at bounding box center [549, 67] width 61 height 12
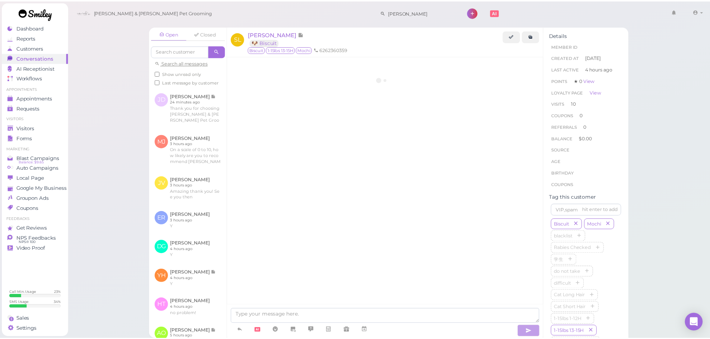
scroll to position [1558, 0]
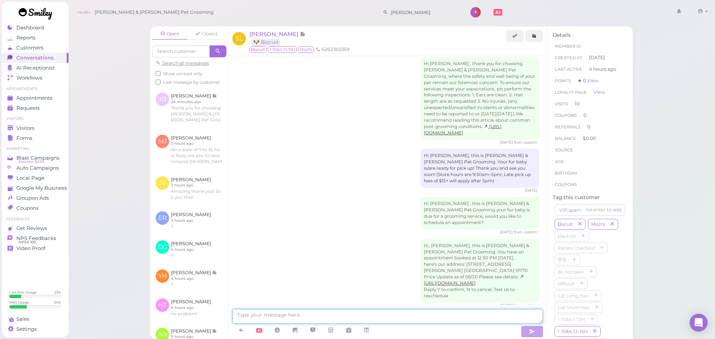
click at [426, 310] on textarea at bounding box center [387, 316] width 311 height 15
click at [393, 320] on textarea at bounding box center [387, 316] width 311 height 15
type textarea "Just a reminder"
drag, startPoint x: 282, startPoint y: 317, endPoint x: 169, endPoint y: 315, distance: 112.5
click at [169, 315] on div "Open Closed Search all messages Show unread only Last message by customer JD Ju…" at bounding box center [391, 182] width 483 height 313
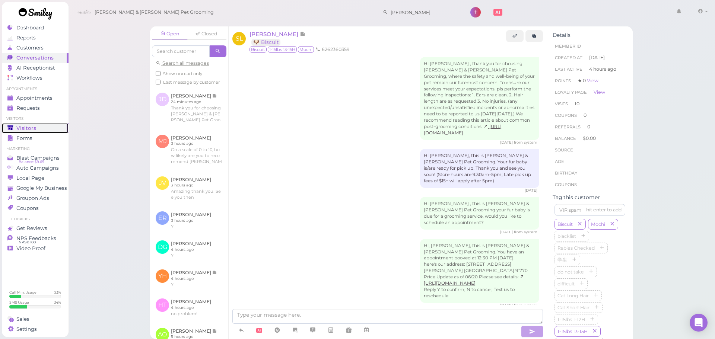
click at [20, 123] on link "Visitors" at bounding box center [35, 128] width 67 height 10
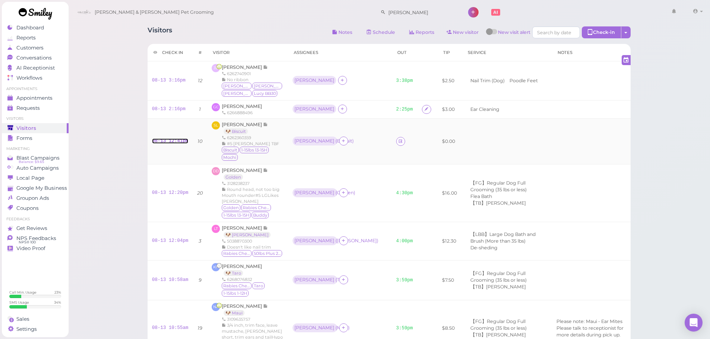
click at [174, 140] on link "08-13 12:41pm" at bounding box center [170, 141] width 36 height 5
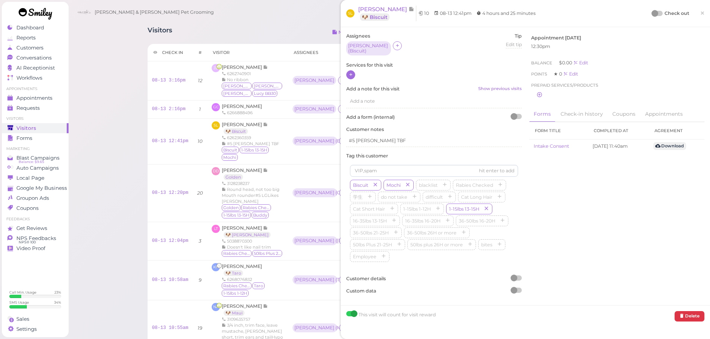
click at [352, 72] on icon at bounding box center [350, 75] width 5 height 6
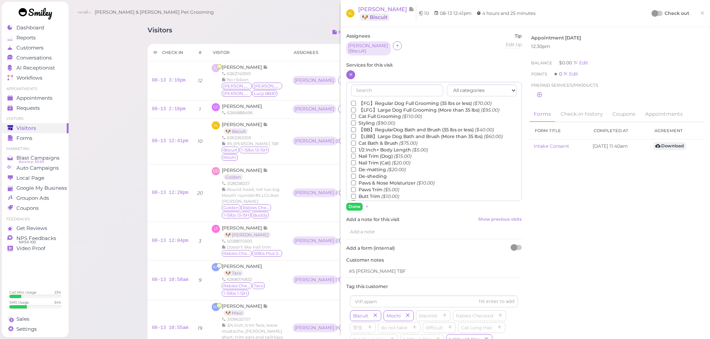
click at [364, 100] on label "【FG】Regular Dog Full Grooming (35 lbs or less) ($70.00)" at bounding box center [421, 103] width 140 height 7
click at [356, 101] on input "【FG】Regular Dog Full Grooming (35 lbs or less) ($70.00)" at bounding box center [353, 103] width 5 height 5
click at [354, 203] on button "Done" at bounding box center [354, 207] width 16 height 8
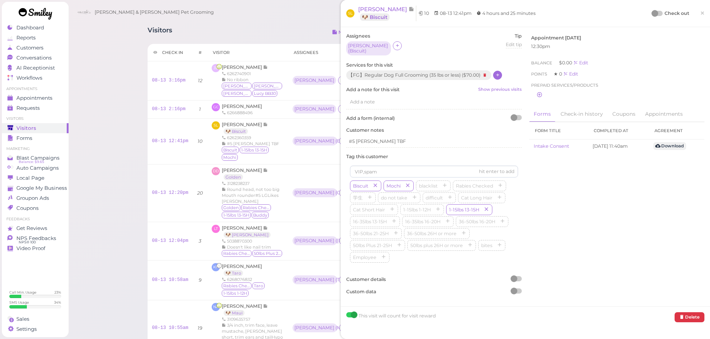
click at [653, 16] on div at bounding box center [657, 13] width 10 height 5
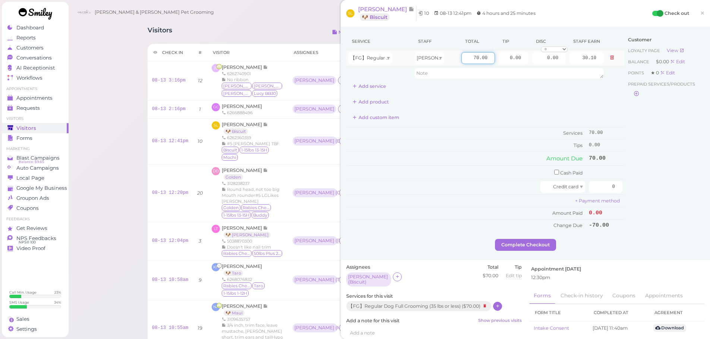
click at [463, 57] on input "70.00" at bounding box center [478, 58] width 34 height 12
type input "80.00"
type input "34.40"
click at [503, 60] on input "0.00" at bounding box center [513, 58] width 30 height 12
type input "10.00"
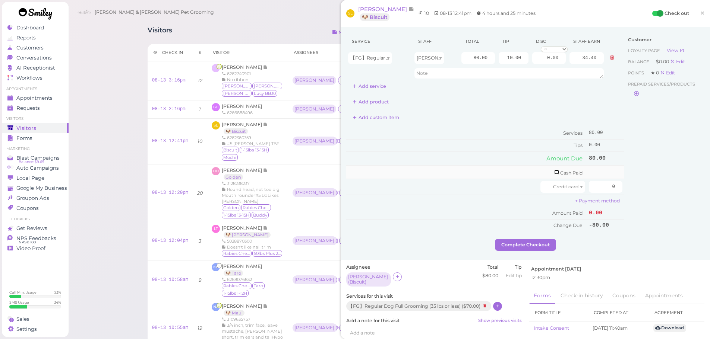
click at [554, 173] on input "checkbox" at bounding box center [556, 172] width 5 height 5
checkbox input "true"
click at [593, 175] on input "0" at bounding box center [605, 174] width 34 height 12
type input "90"
click at [639, 206] on div "Customer Loyalty page View Balance $0.00 Edit Points ★ 0 Edit Prepaid services/…" at bounding box center [664, 137] width 80 height 209
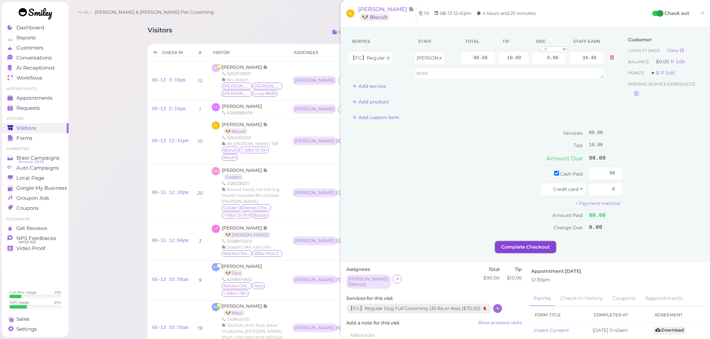
click at [543, 251] on button "Complete Checkout" at bounding box center [525, 247] width 61 height 12
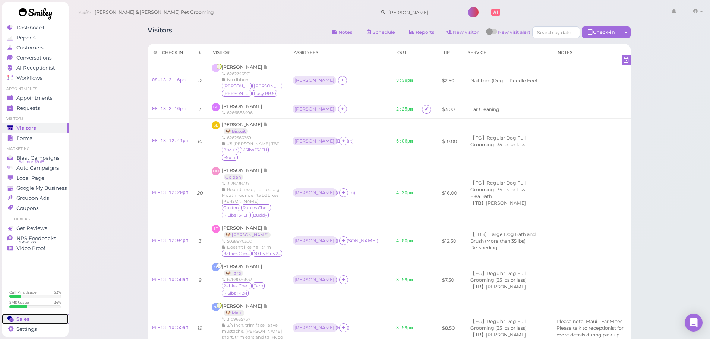
click at [42, 323] on link "Sales" at bounding box center [35, 319] width 67 height 10
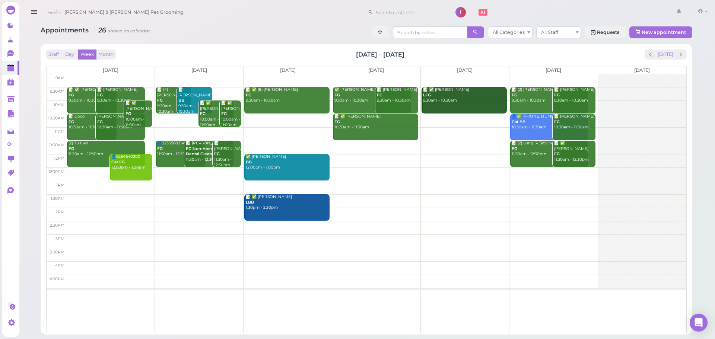
click at [265, 51] on div "Staff Day Week Month Aug 18 – 24, 2025 Today" at bounding box center [366, 55] width 641 height 10
click at [384, 159] on td at bounding box center [376, 160] width 620 height 13
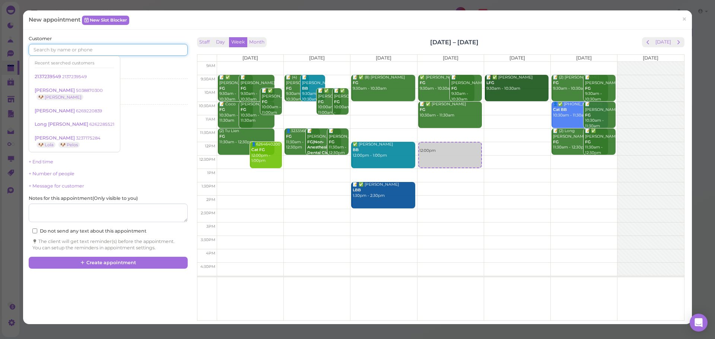
click at [68, 48] on input at bounding box center [108, 50] width 159 height 12
type input "3233464916"
click at [87, 66] on link "Dyana Peraza 3233464916 🐶 Casper" at bounding box center [71, 66] width 84 height 21
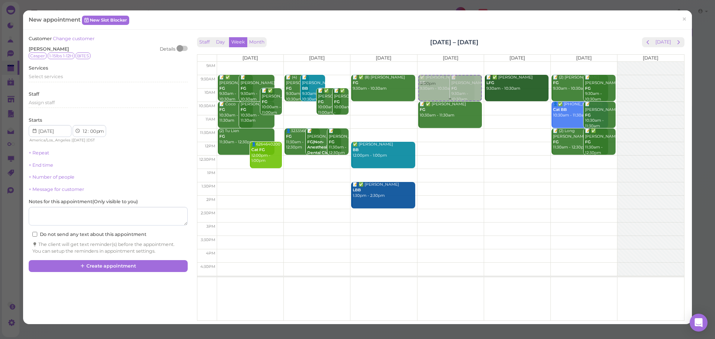
drag, startPoint x: 438, startPoint y: 159, endPoint x: 438, endPoint y: 92, distance: 67.0
click at [438, 62] on div "12:00pm ✅ Genevieve Ko FG 9:30am - 10:30am 📝 Humberto C FG 9:30am - 10:30am 📝 ✅…" at bounding box center [451, 62] width 66 height 0
select select "9"
select select "30"
select select "am"
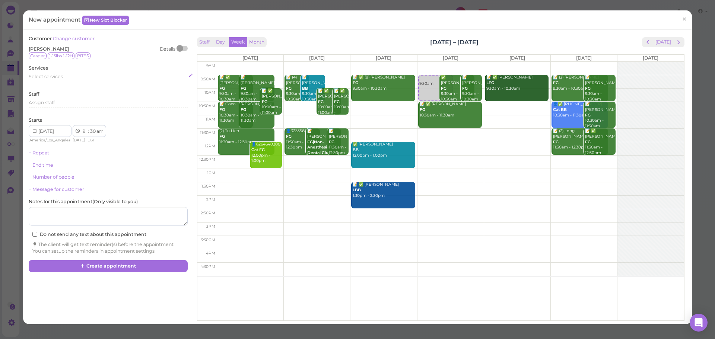
click at [92, 81] on div "Select services" at bounding box center [108, 77] width 159 height 9
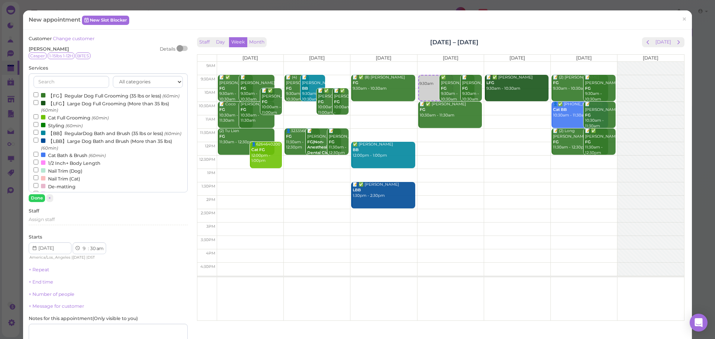
click at [74, 95] on label "【FG】Regular Dog Full Grooming (35 lbs or less) (60min)" at bounding box center [107, 96] width 146 height 8
click at [38, 95] on input "【FG】Regular Dog Full Grooming (35 lbs or less) (60min)" at bounding box center [36, 94] width 5 height 5
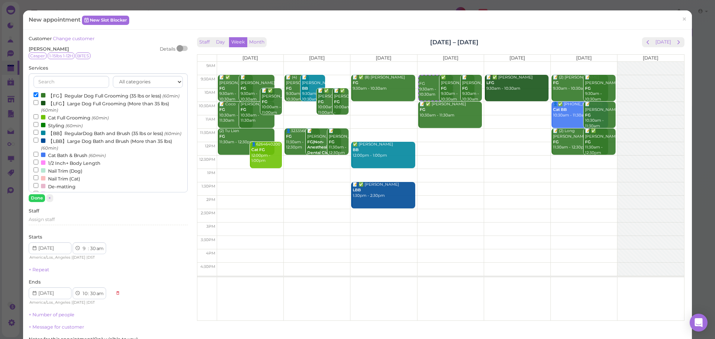
click at [39, 203] on div "Customer Change customer Dyana Peraza Details Casper 1-15lbs 1-12H BITES Servic…" at bounding box center [108, 213] width 159 height 357
click at [39, 201] on button "Done" at bounding box center [37, 198] width 16 height 8
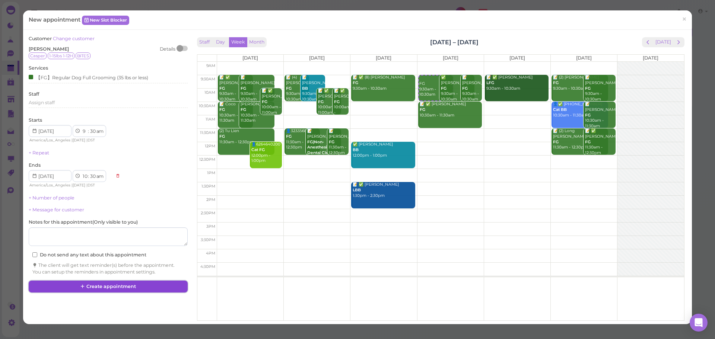
click at [141, 286] on button "Create appointment" at bounding box center [108, 287] width 159 height 12
